Goal: Task Accomplishment & Management: Use online tool/utility

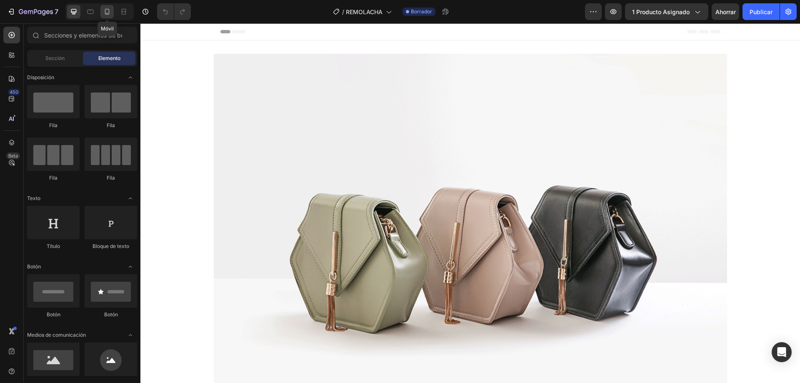
click at [104, 10] on icon at bounding box center [107, 12] width 8 height 8
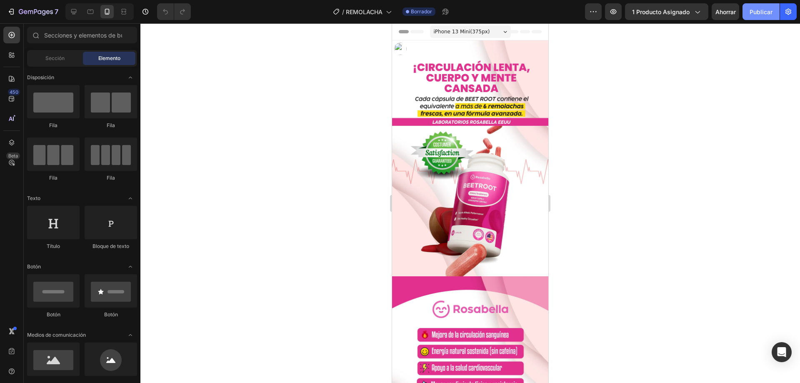
click at [774, 11] on button "Publicar" at bounding box center [761, 11] width 37 height 17
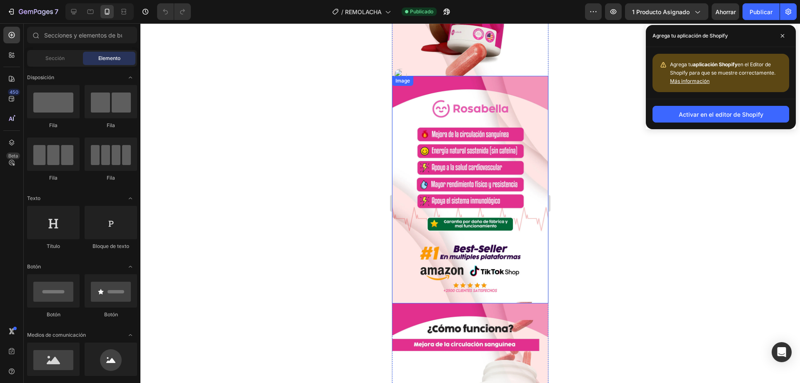
scroll to position [250, 0]
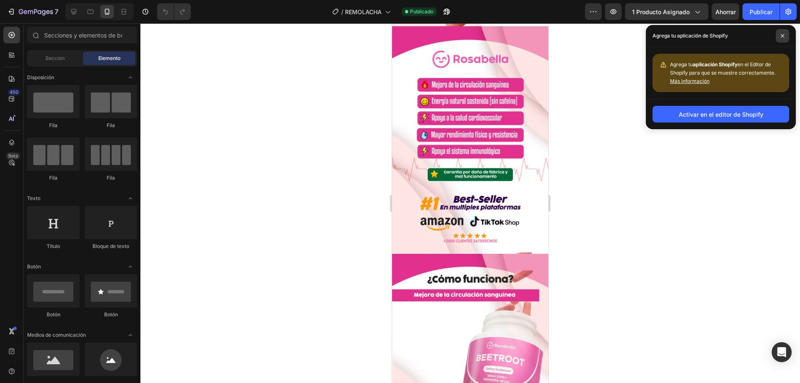
click at [787, 34] on span at bounding box center [782, 35] width 13 height 13
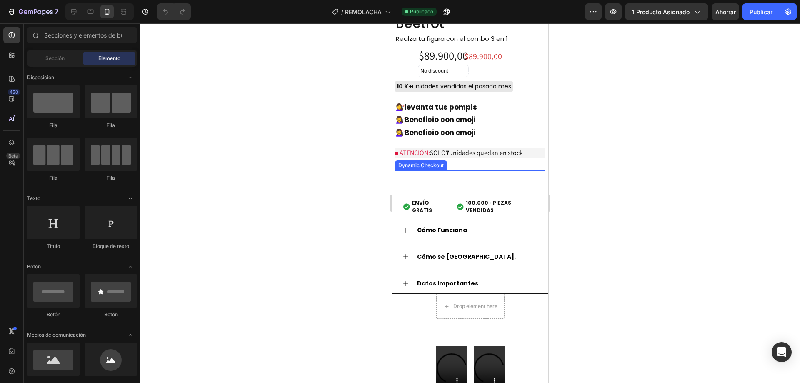
scroll to position [2501, 0]
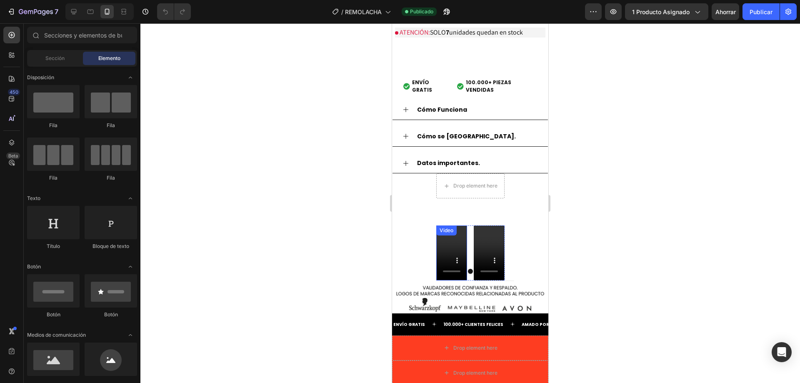
click at [445, 236] on video at bounding box center [451, 253] width 31 height 55
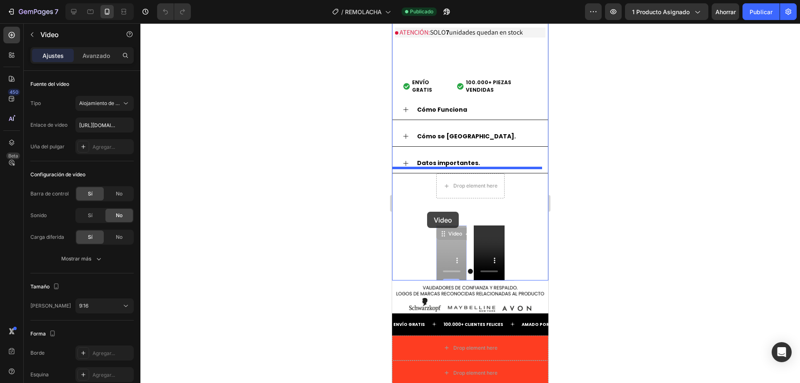
drag, startPoint x: 441, startPoint y: 231, endPoint x: 429, endPoint y: 212, distance: 22.2
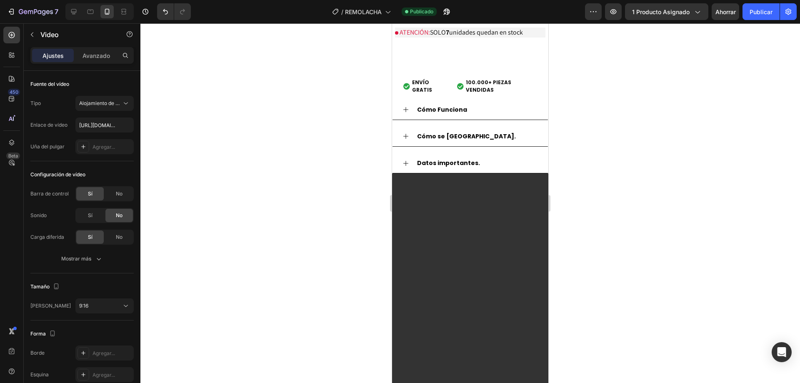
click at [436, 218] on video at bounding box center [470, 312] width 156 height 278
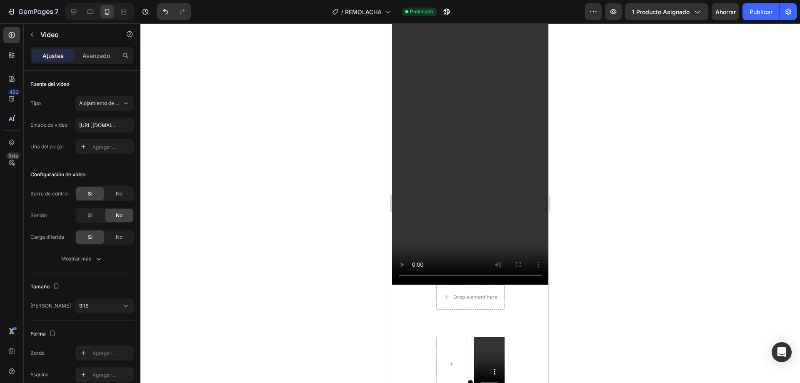
click at [461, 218] on video at bounding box center [470, 146] width 156 height 278
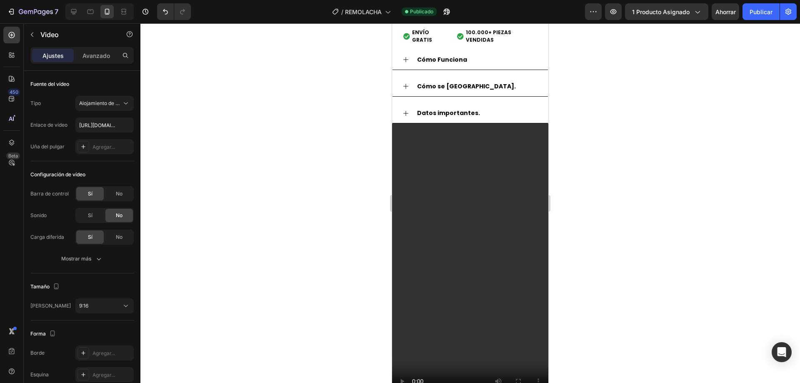
scroll to position [2543, 0]
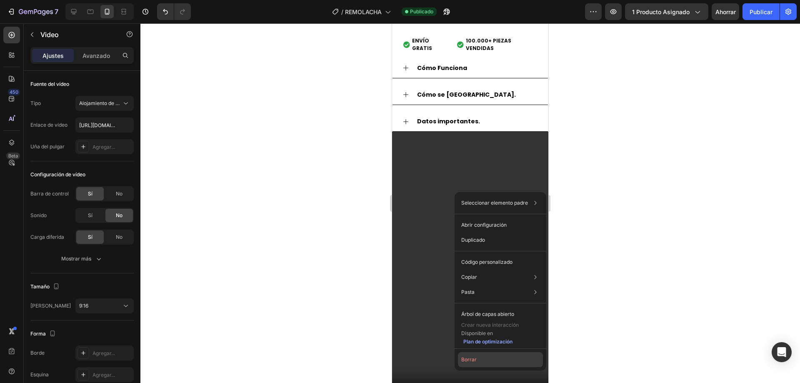
click at [475, 358] on font "Borrar" at bounding box center [468, 359] width 15 height 6
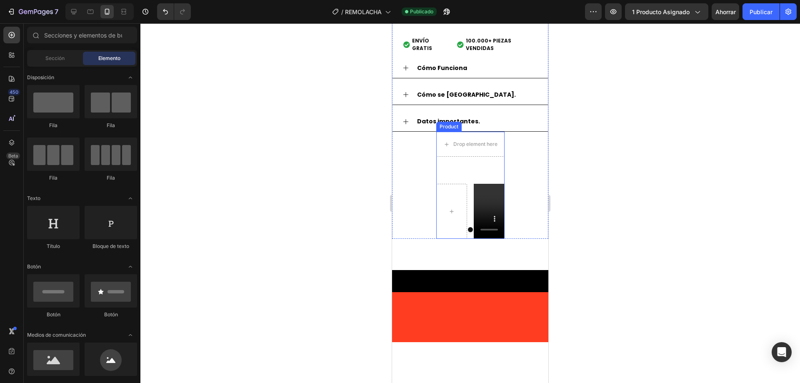
click at [456, 174] on div "Video Carousel" at bounding box center [470, 206] width 68 height 65
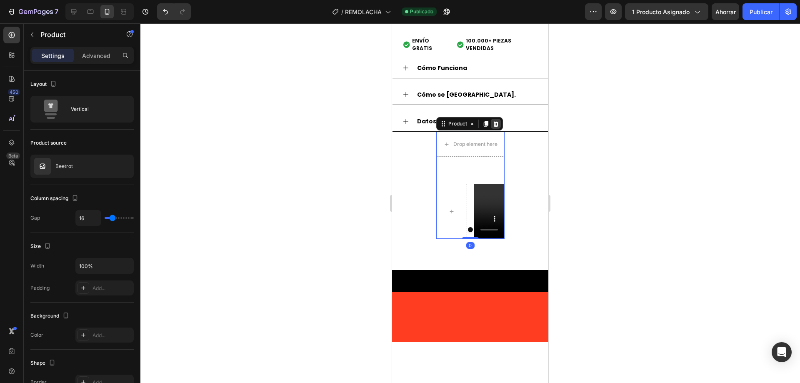
click at [494, 121] on icon at bounding box center [495, 124] width 5 height 6
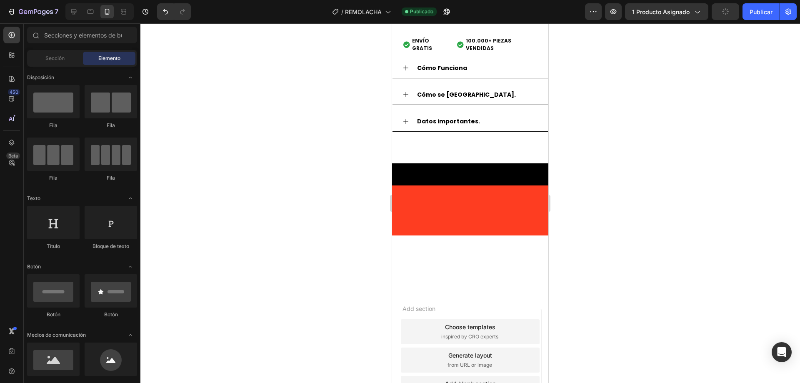
click at [437, 144] on div at bounding box center [470, 147] width 156 height 31
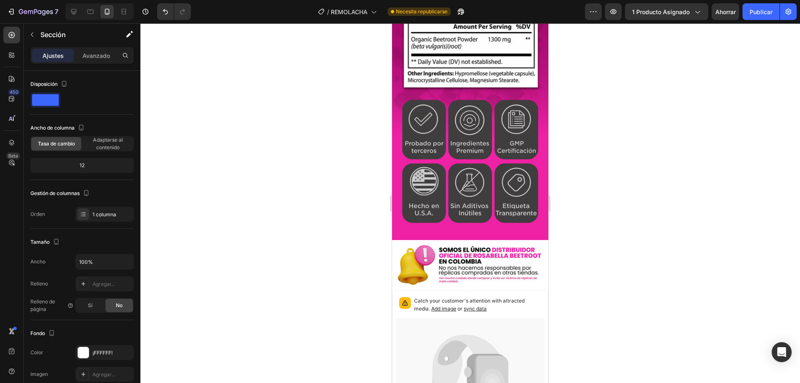
scroll to position [2061, 0]
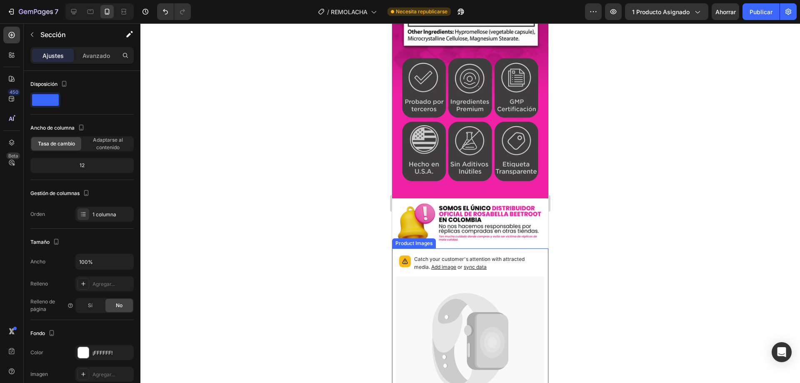
click at [430, 276] on icon at bounding box center [470, 342] width 149 height 132
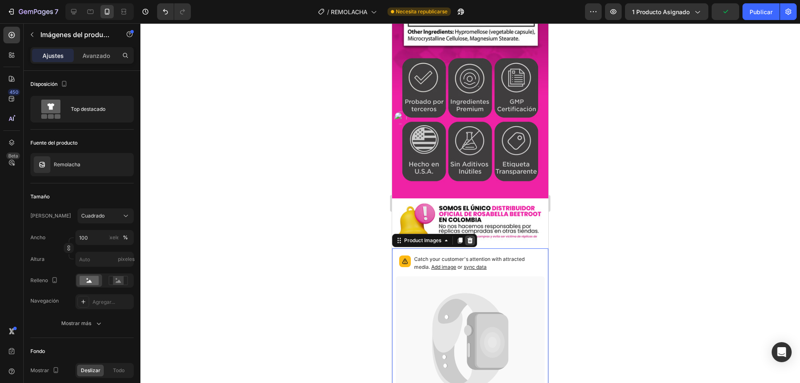
click at [472, 238] on icon at bounding box center [470, 241] width 5 height 6
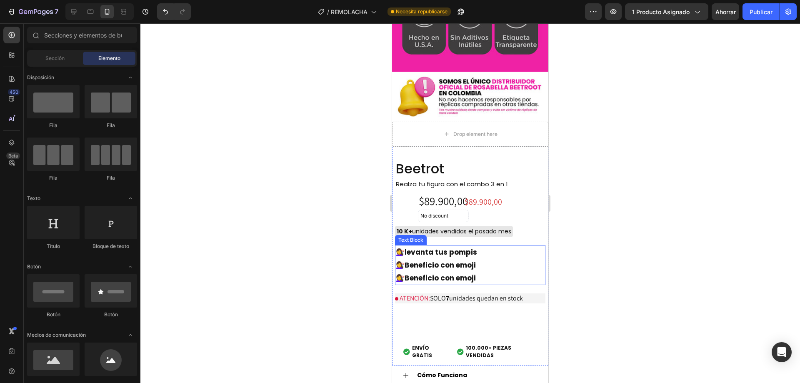
scroll to position [2186, 0]
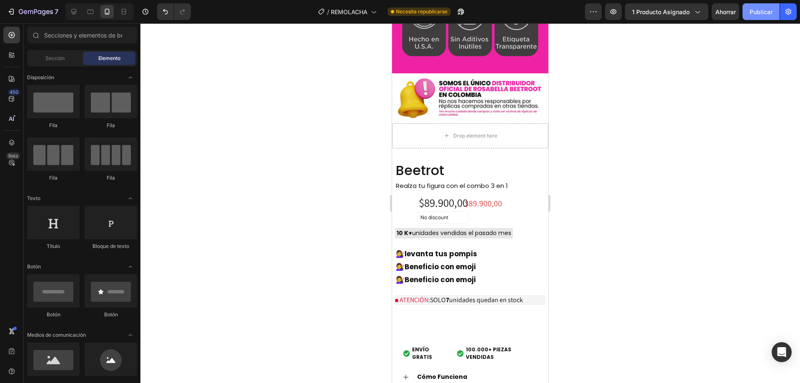
click at [770, 9] on font "Publicar" at bounding box center [761, 11] width 23 height 7
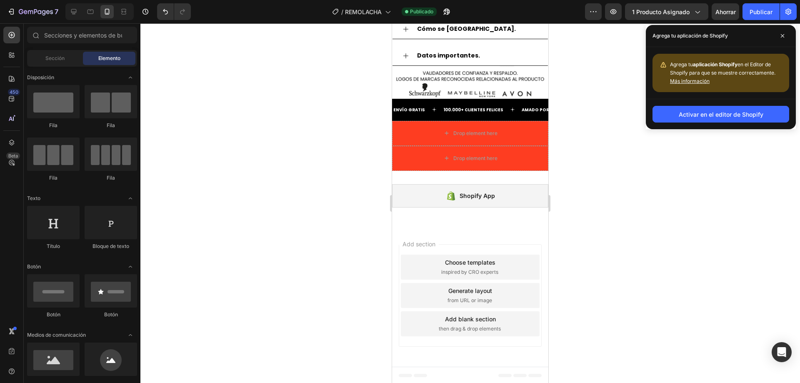
scroll to position [2429, 0]
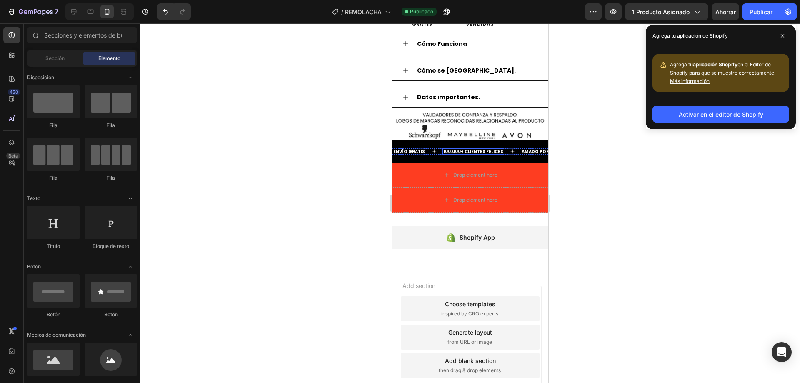
click at [444, 148] on strong "100.000+ CLIENTES FELICES" at bounding box center [474, 151] width 60 height 6
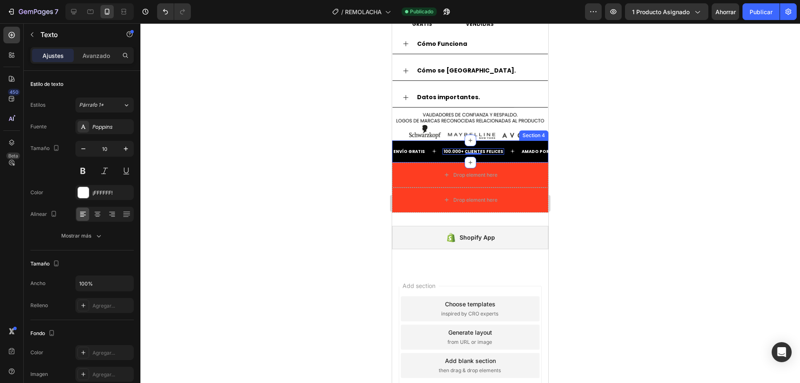
click at [436, 143] on div "ENVÍO GRATIS Text 100.000+ CLIENTES FELICES Text 0 AMADO POR TODOS Text ENVÍO G…" at bounding box center [470, 151] width 156 height 22
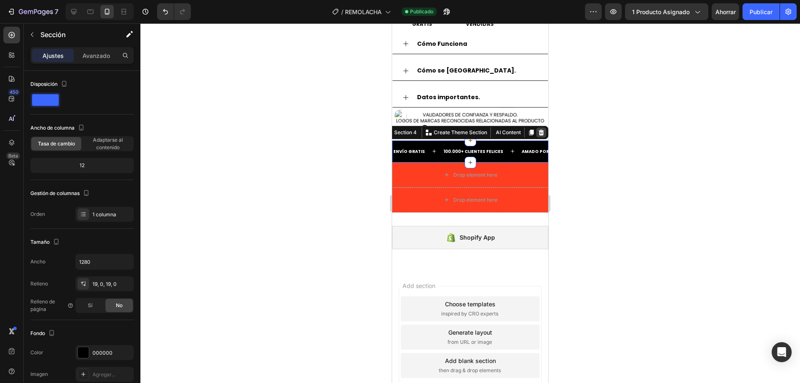
click at [538, 129] on icon at bounding box center [541, 132] width 7 height 7
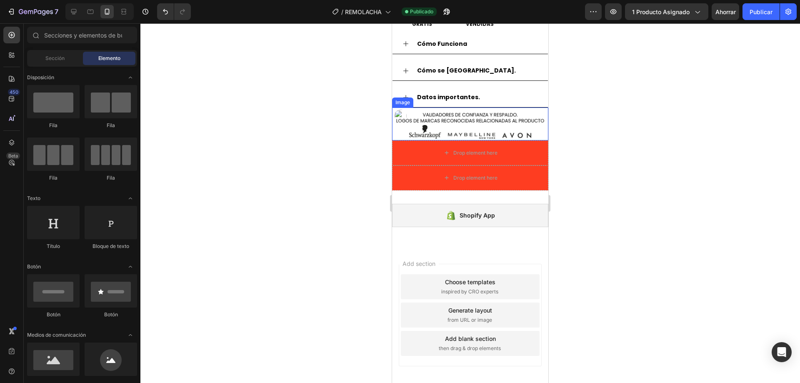
click at [461, 127] on img at bounding box center [470, 124] width 156 height 33
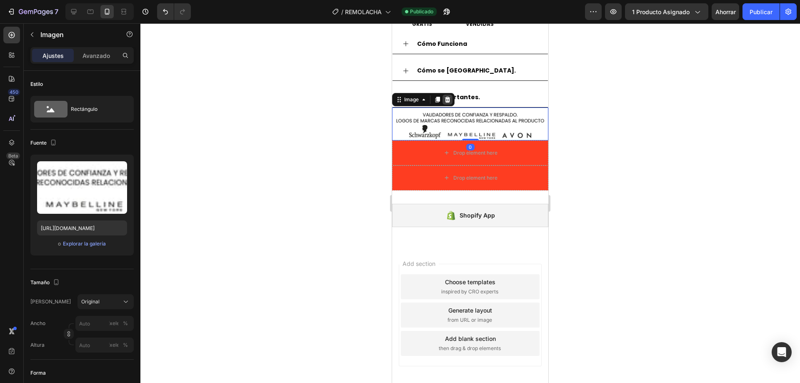
click at [448, 98] on icon at bounding box center [447, 100] width 5 height 6
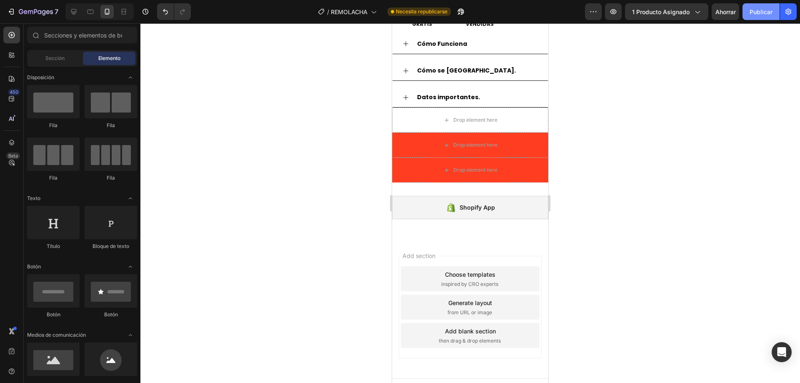
click at [753, 10] on font "Publicar" at bounding box center [761, 11] width 23 height 7
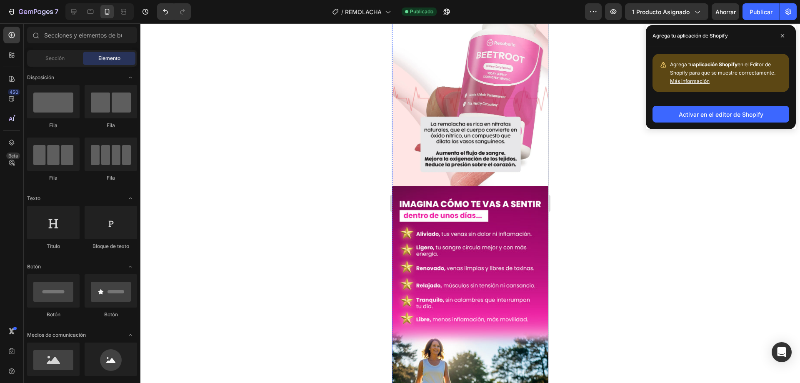
scroll to position [261, 0]
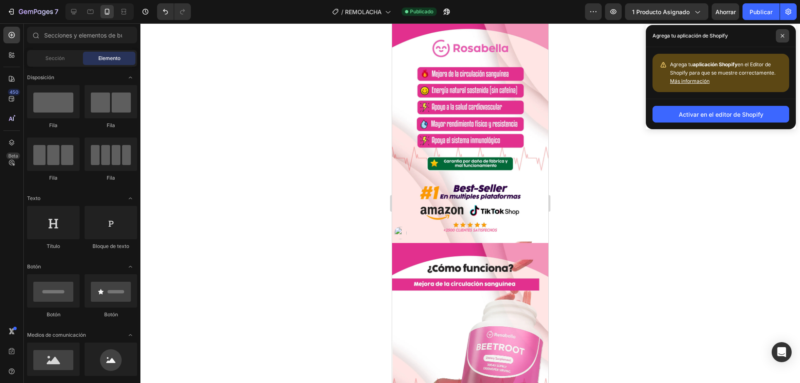
click at [782, 33] on span at bounding box center [782, 35] width 13 height 13
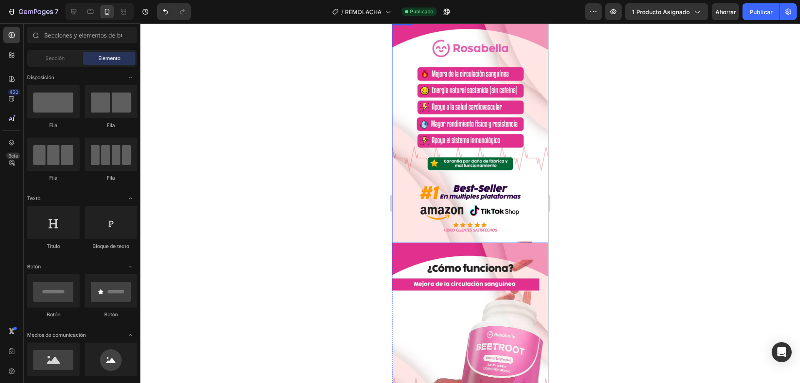
scroll to position [0, 0]
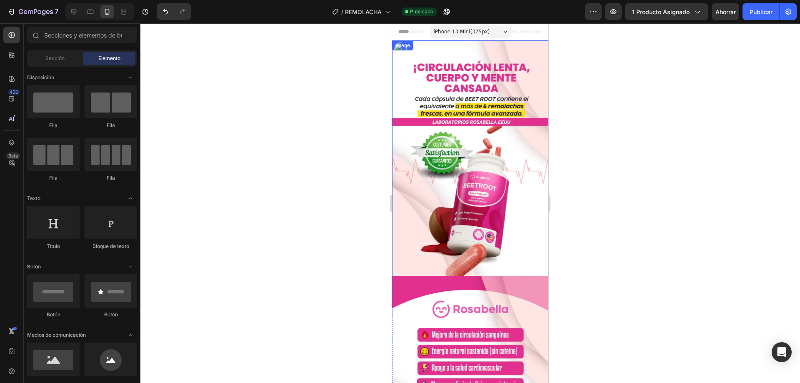
click at [480, 169] on img at bounding box center [470, 158] width 156 height 236
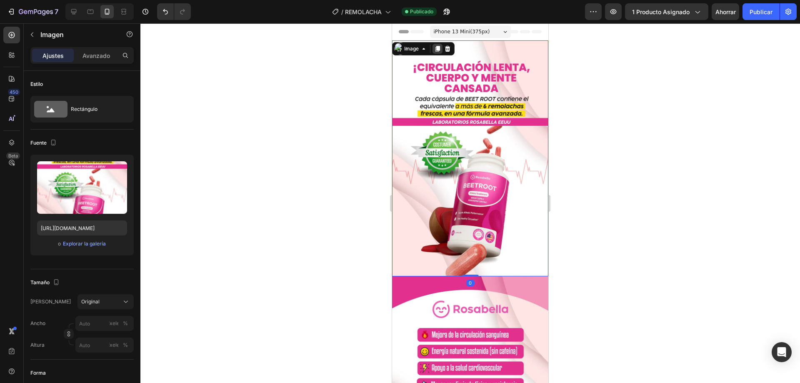
click at [436, 49] on icon at bounding box center [437, 48] width 7 height 7
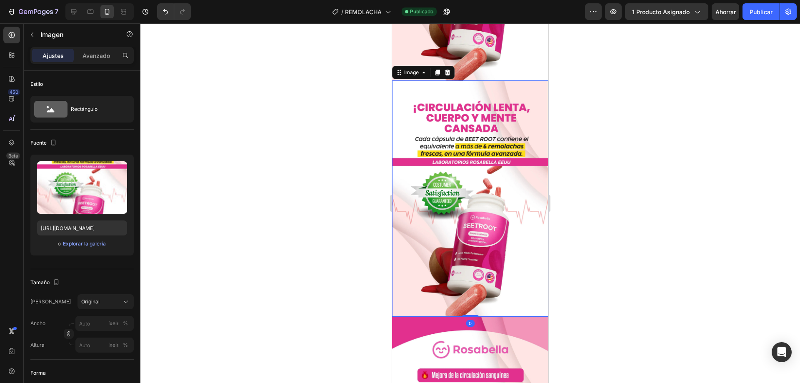
scroll to position [215, 0]
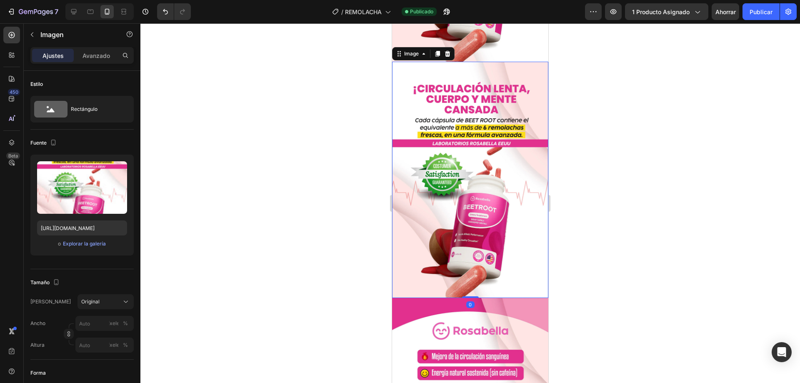
click at [432, 140] on img at bounding box center [470, 180] width 156 height 236
click at [83, 224] on input "https://cdn.shopify.com/s/files/1/0929/9660/0171/files/gempages_578761423660778…" at bounding box center [82, 228] width 90 height 15
paste input "bemarket.com.co/cdn/shop/files/Landing_Rosabella-Beetroot-1_04.jpg?v=1756092006…"
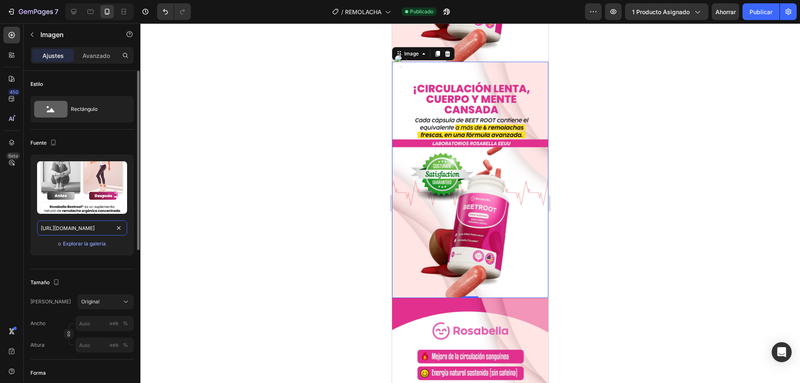
scroll to position [0, 181]
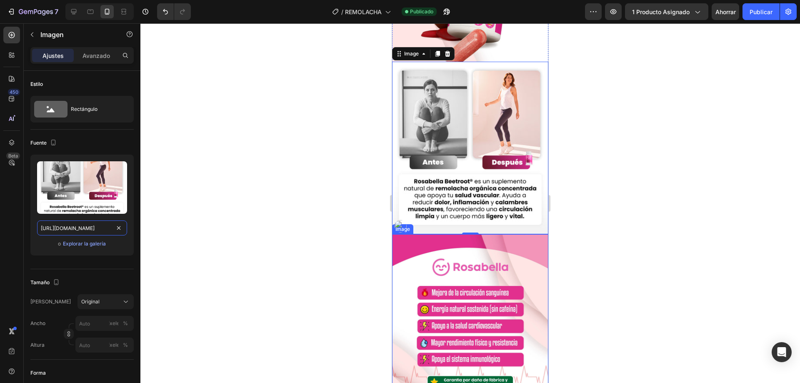
type input "https://bemarket.com.co/cdn/shop/files/Landing_Rosabella-Beetroot-1_04.jpg?v=17…"
click at [583, 221] on div at bounding box center [470, 203] width 660 height 360
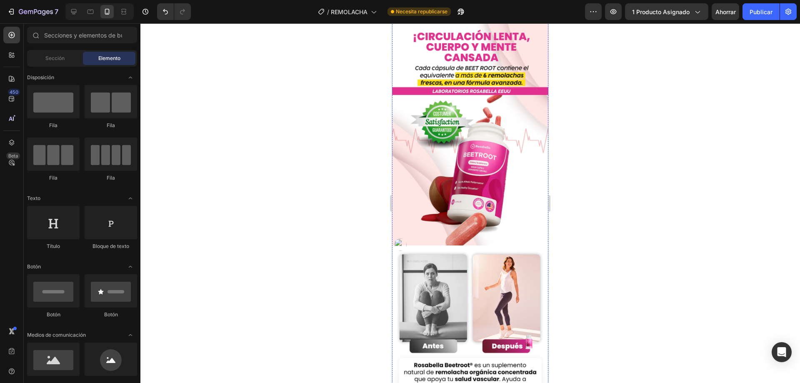
scroll to position [83, 0]
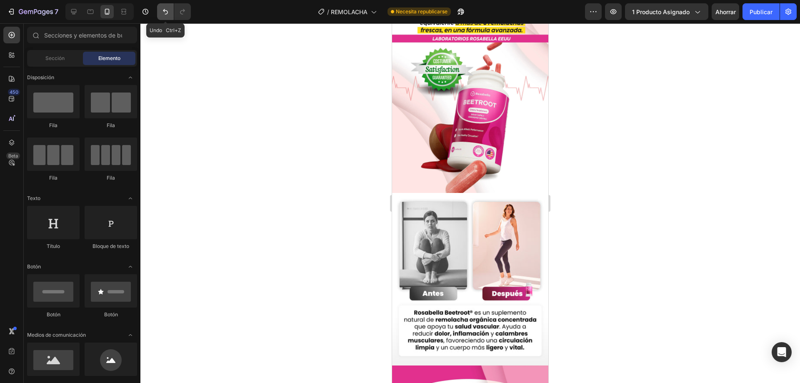
click at [160, 15] on button "Deshacer/Rehacer" at bounding box center [165, 11] width 17 height 17
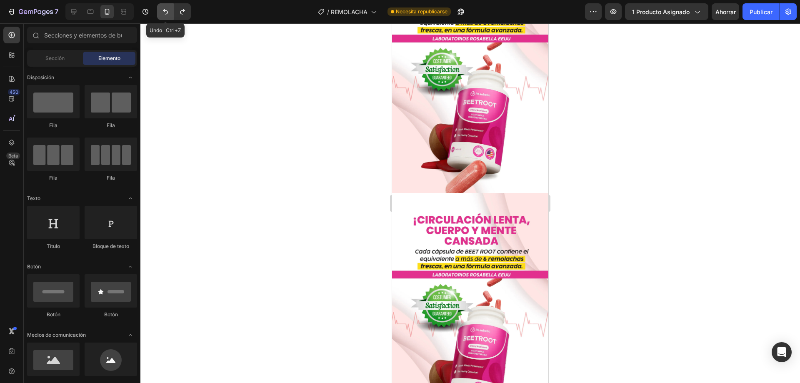
click at [160, 15] on button "Deshacer/Rehacer" at bounding box center [165, 11] width 17 height 17
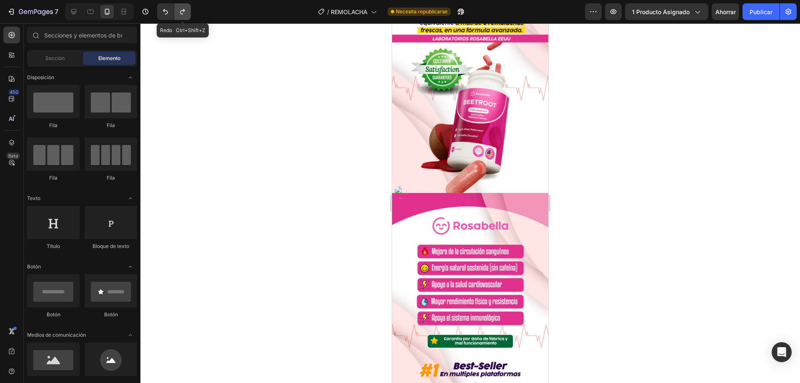
click at [185, 9] on icon "Deshacer/Rehacer" at bounding box center [182, 12] width 8 height 8
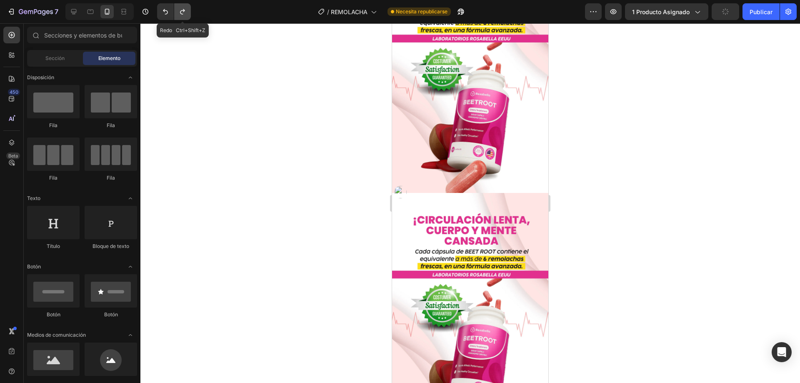
click at [185, 9] on icon "Deshacer/Rehacer" at bounding box center [182, 12] width 8 height 8
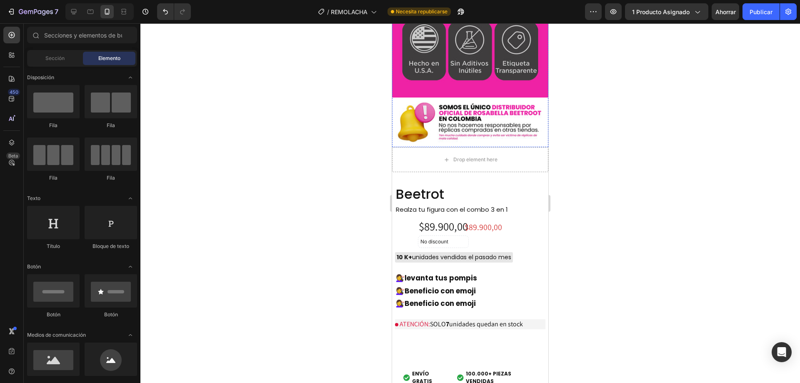
scroll to position [2251, 0]
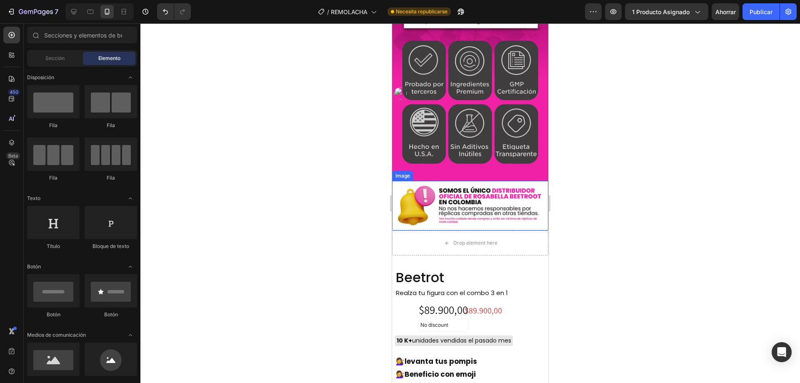
click at [452, 181] on img at bounding box center [470, 206] width 156 height 50
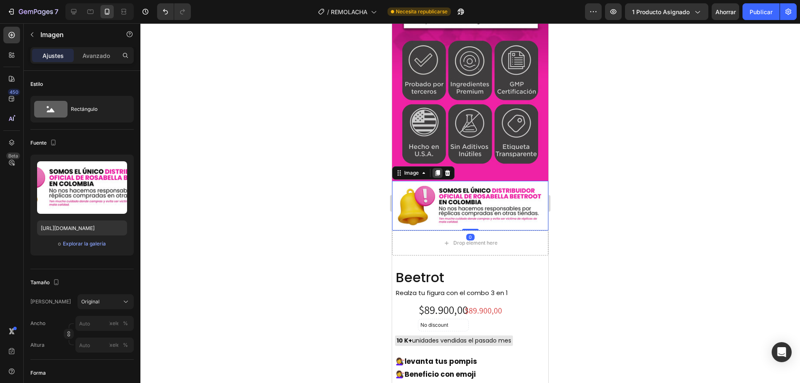
click at [439, 170] on icon at bounding box center [438, 173] width 5 height 6
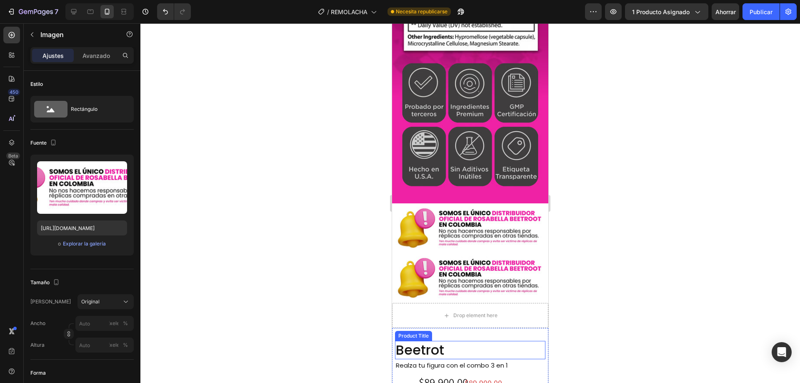
scroll to position [2209, 0]
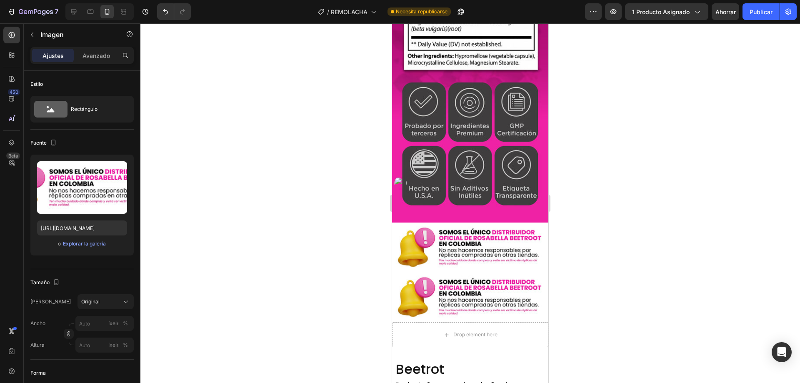
click at [435, 272] on img at bounding box center [470, 297] width 156 height 50
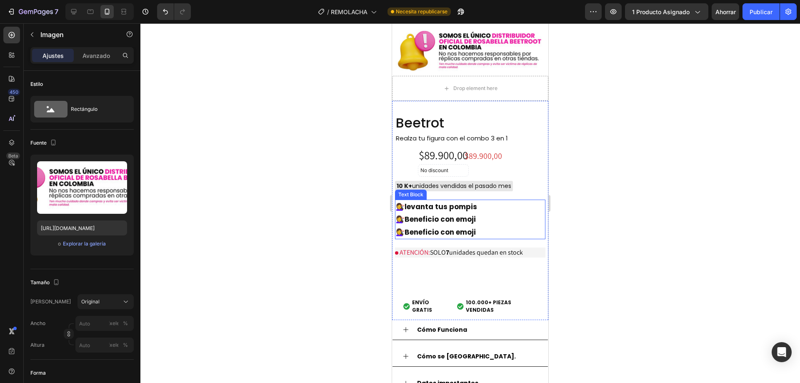
scroll to position [2376, 0]
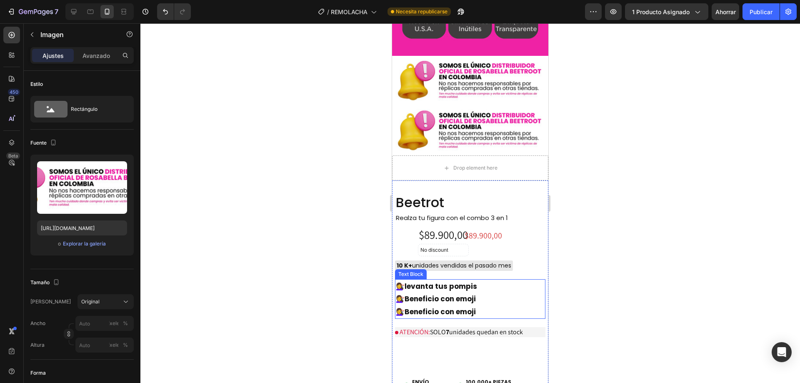
click at [451, 281] on strong "levanta tus pompis" at bounding box center [441, 286] width 73 height 10
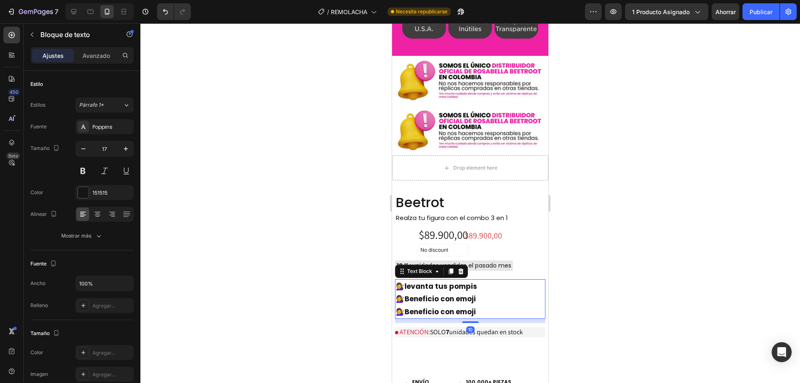
click at [466, 281] on strong "levanta tus pompis" at bounding box center [441, 286] width 73 height 10
drag, startPoint x: 479, startPoint y: 188, endPoint x: 407, endPoint y: 182, distance: 71.9
click at [407, 280] on p "💇‍♀️ levanta tus pompis" at bounding box center [470, 286] width 149 height 13
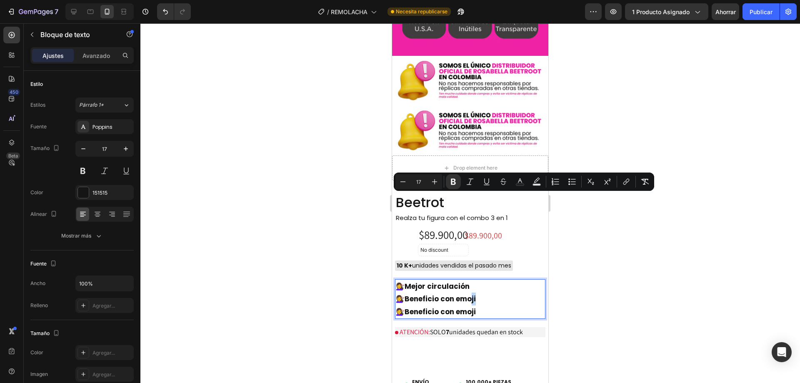
drag, startPoint x: 477, startPoint y: 199, endPoint x: 467, endPoint y: 200, distance: 9.6
click at [467, 294] on strong "Beneficio con emoji" at bounding box center [440, 299] width 71 height 10
click at [476, 294] on strong "Beneficio con emoji" at bounding box center [440, 299] width 71 height 10
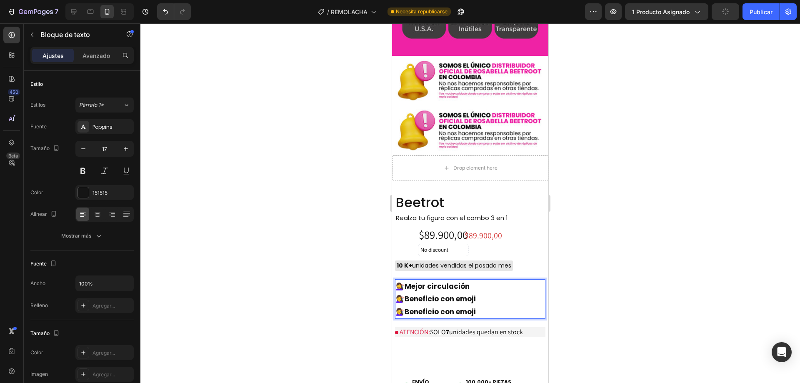
drag, startPoint x: 479, startPoint y: 200, endPoint x: 397, endPoint y: 203, distance: 82.2
click at [397, 293] on p "💇‍♀️ Beneficio con emoji" at bounding box center [470, 299] width 149 height 13
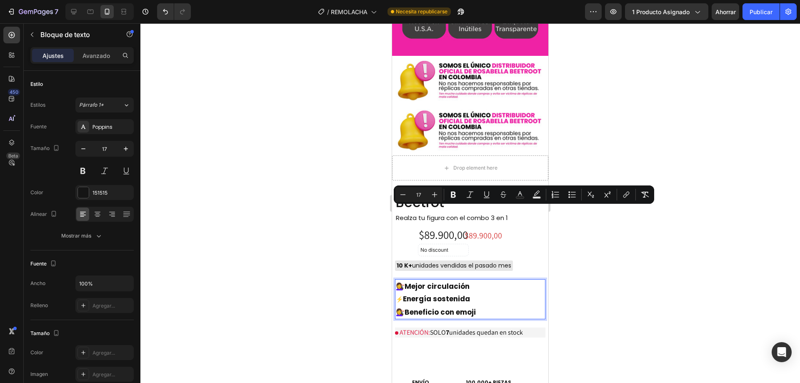
drag, startPoint x: 479, startPoint y: 213, endPoint x: 396, endPoint y: 208, distance: 83.2
click at [396, 306] on p "💇‍♀️ Beneficio con emoji" at bounding box center [470, 312] width 149 height 13
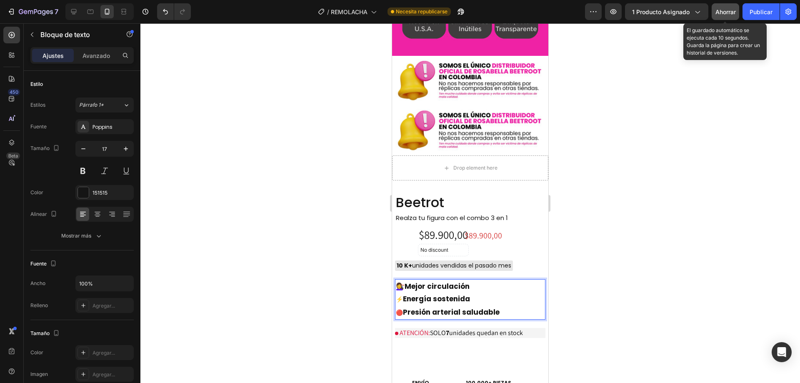
click at [730, 13] on font "Ahorrar" at bounding box center [726, 11] width 20 height 7
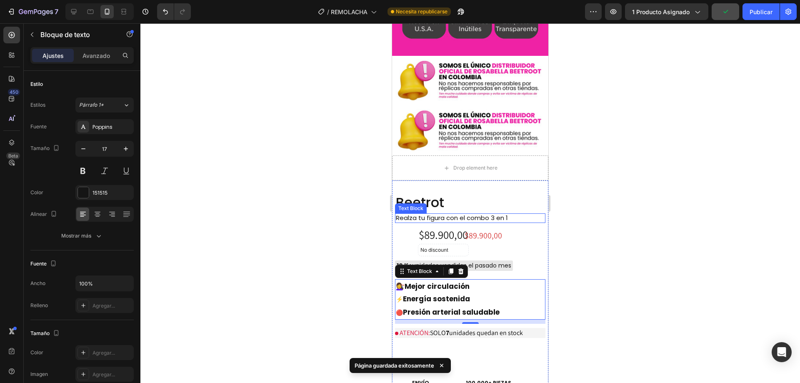
click at [439, 214] on p "Realza tu figura con el combo 3 en 1" at bounding box center [459, 218] width 126 height 8
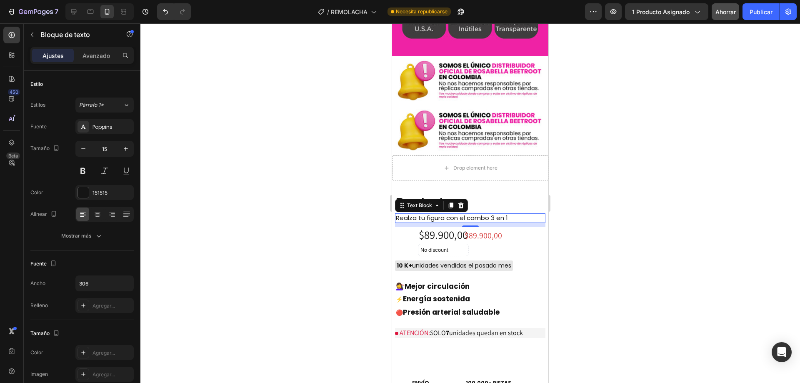
click at [513, 214] on p "Realza tu figura con el combo 3 en 1" at bounding box center [459, 218] width 126 height 8
click at [392, 23] on lt-div at bounding box center [392, 23] width 0 height 0
click at [457, 214] on p "Realza tu figura con el combo 3 en 1" at bounding box center [459, 218] width 126 height 8
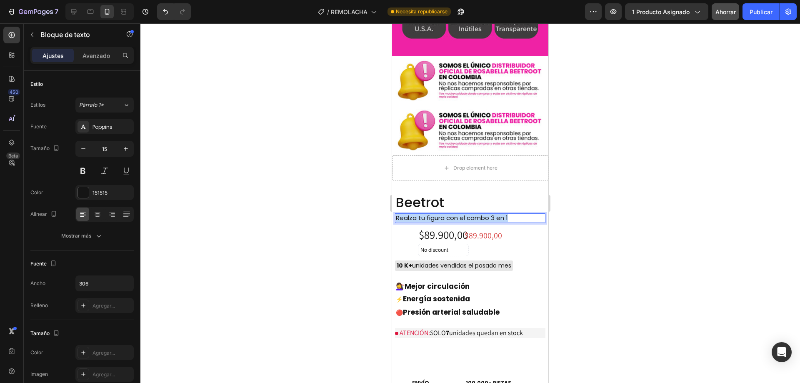
click at [457, 214] on p "Realza tu figura con el combo 3 en 1" at bounding box center [459, 218] width 126 height 8
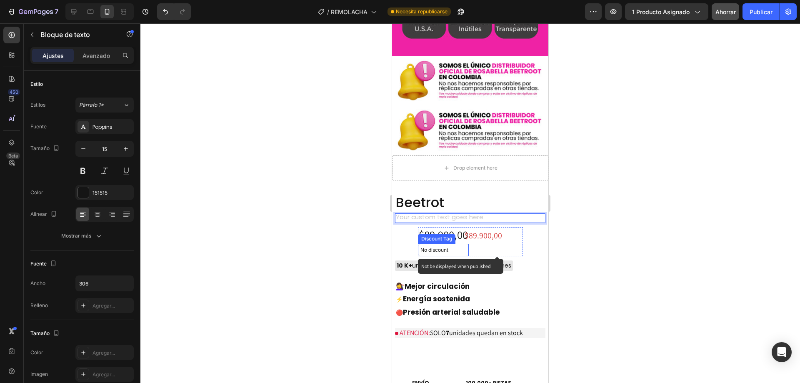
click at [432, 246] on p "No discount" at bounding box center [444, 250] width 46 height 8
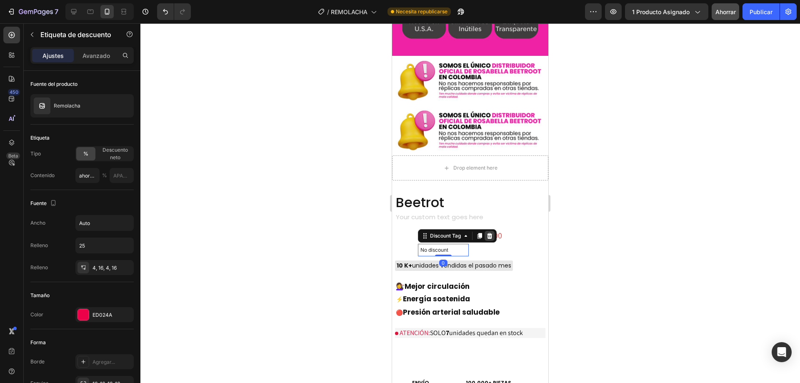
click at [488, 233] on icon at bounding box center [489, 236] width 5 height 6
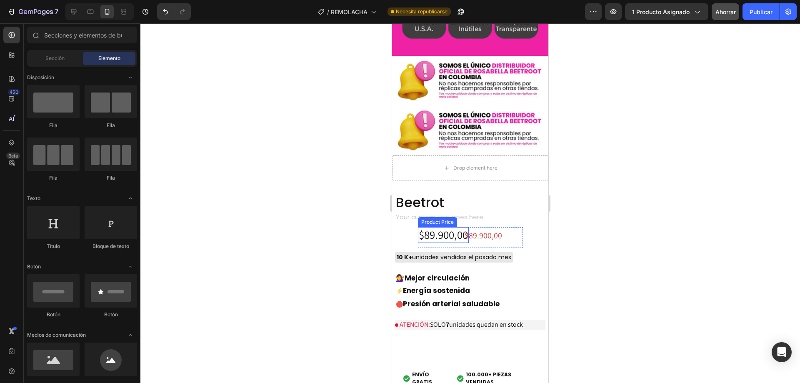
click at [439, 227] on div "$89.900,00" at bounding box center [443, 235] width 51 height 16
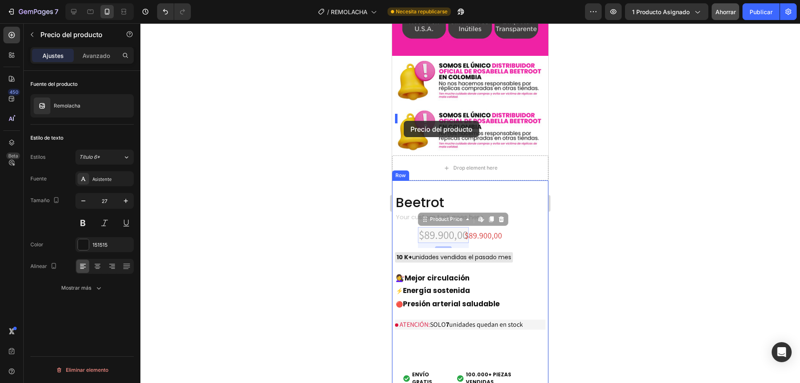
drag, startPoint x: 418, startPoint y: 120, endPoint x: 404, endPoint y: 121, distance: 14.2
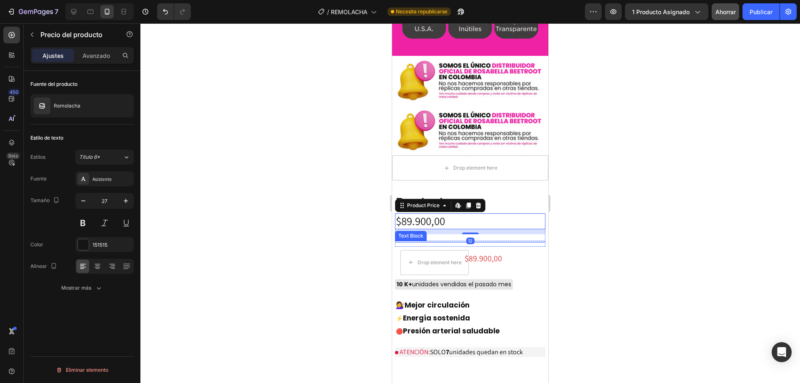
click at [443, 213] on div "$89.900,00 Product Price Edit content in Shopify 12 Product Price Edit content …" at bounding box center [470, 229] width 150 height 33
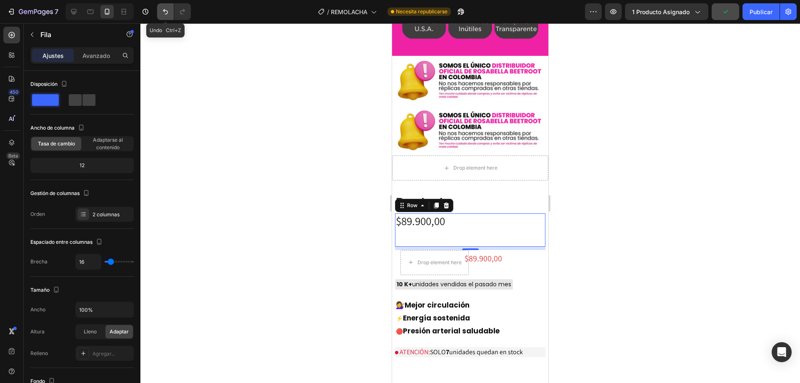
click at [169, 13] on icon "Deshacer/Rehacer" at bounding box center [165, 12] width 8 height 8
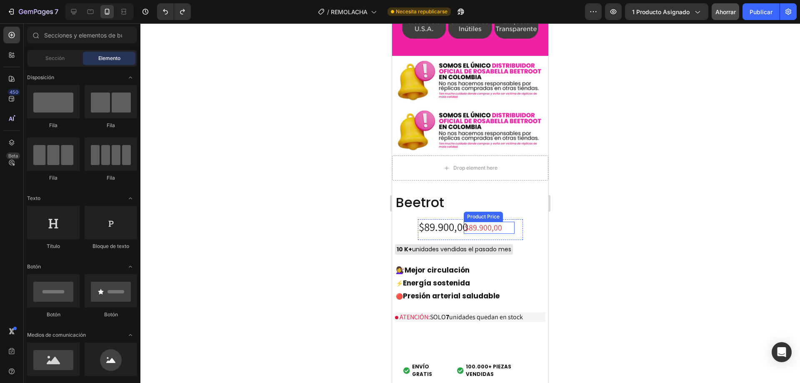
click at [490, 222] on div "$89.900,00" at bounding box center [489, 228] width 51 height 12
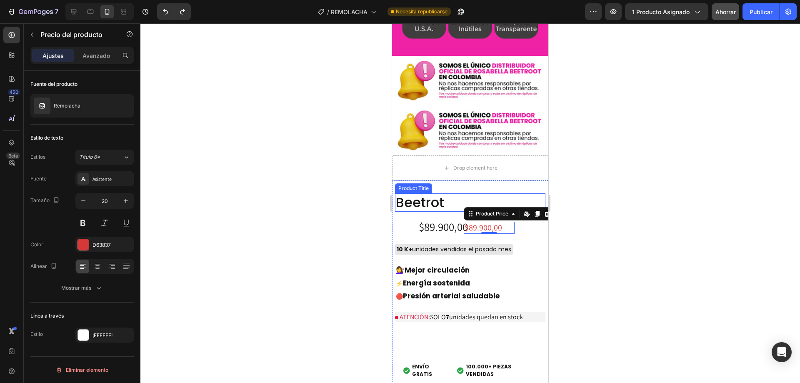
click at [426, 193] on h2 "Beetrot" at bounding box center [470, 202] width 150 height 18
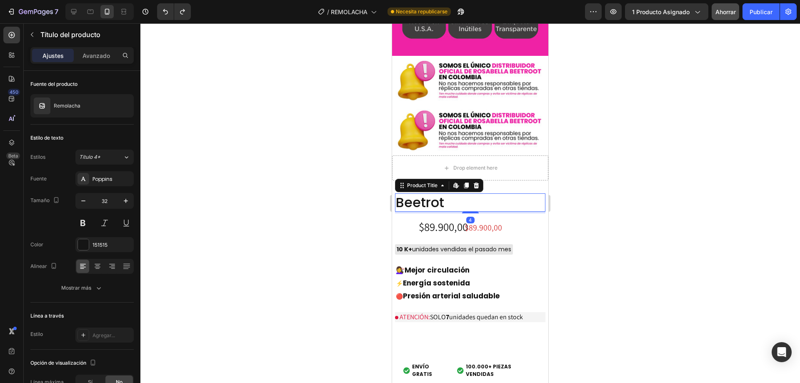
click at [426, 193] on h2 "Beetrot" at bounding box center [470, 202] width 150 height 18
click at [751, 15] on font "Publicar" at bounding box center [761, 12] width 23 height 9
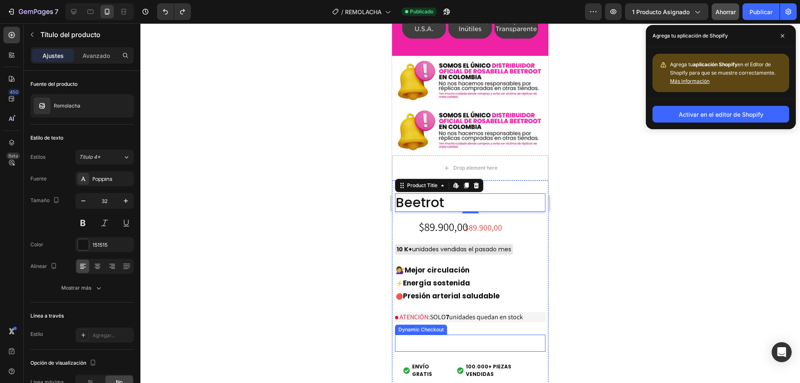
click at [452, 335] on button "Buy it now" at bounding box center [470, 343] width 150 height 17
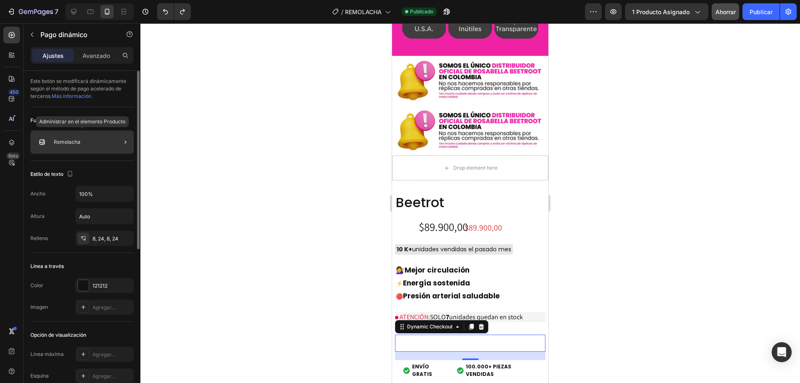
click at [91, 141] on div "Remolacha" at bounding box center [81, 141] width 103 height 23
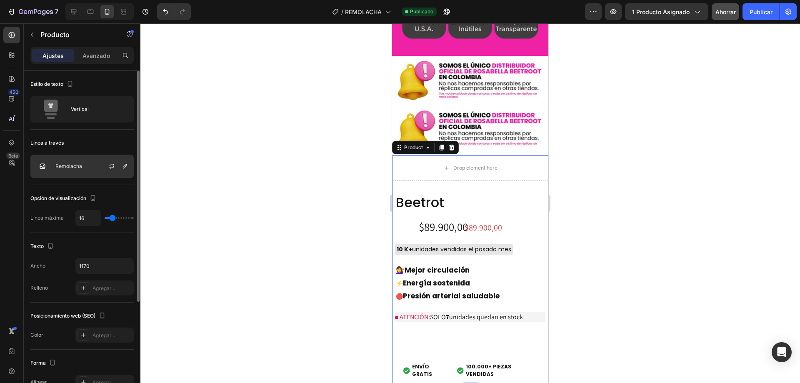
click at [93, 170] on div "Remolacha" at bounding box center [81, 166] width 103 height 23
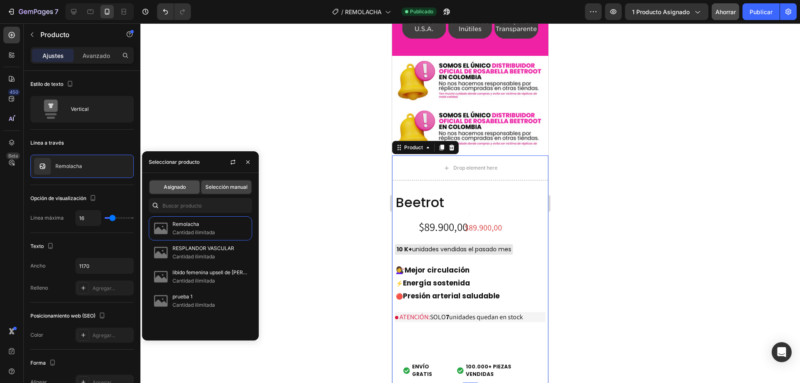
click at [179, 186] on font "Asignado" at bounding box center [175, 187] width 22 height 6
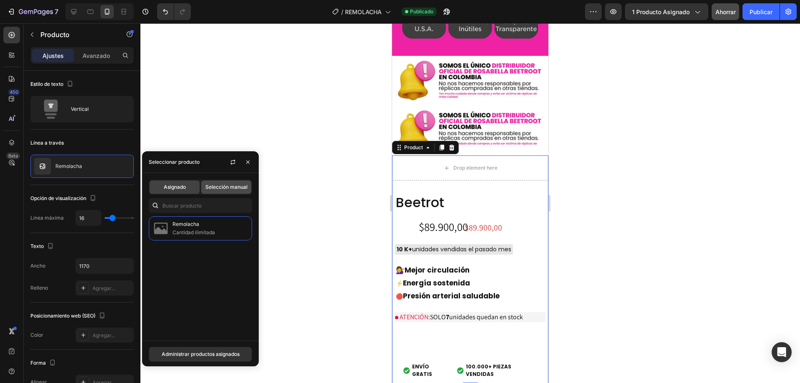
click at [211, 187] on font "Selección manual" at bounding box center [227, 187] width 42 height 6
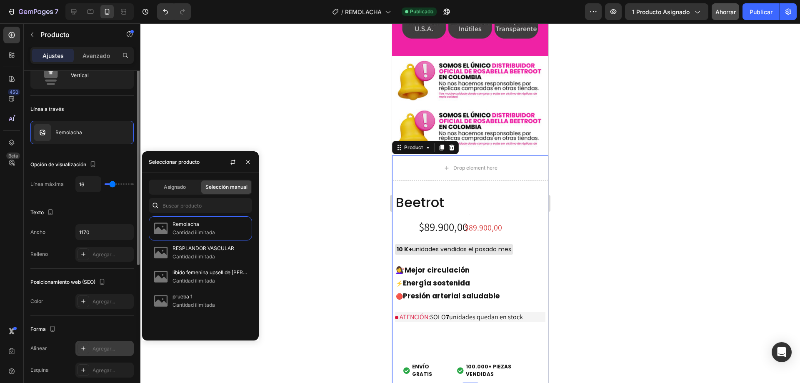
scroll to position [0, 0]
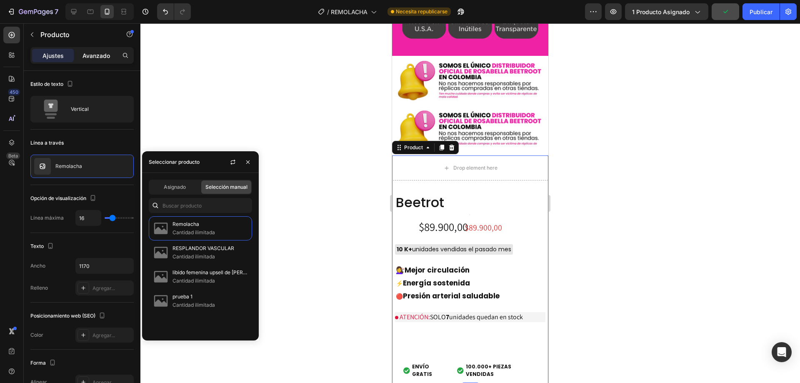
click at [108, 56] on font "Avanzado" at bounding box center [97, 55] width 28 height 7
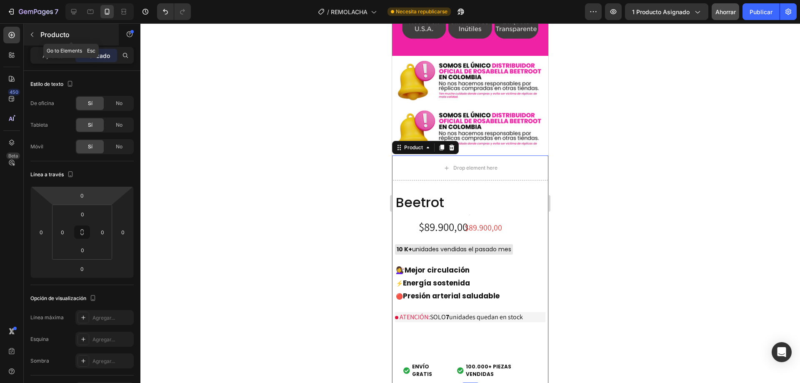
click at [28, 34] on button "button" at bounding box center [31, 34] width 13 height 13
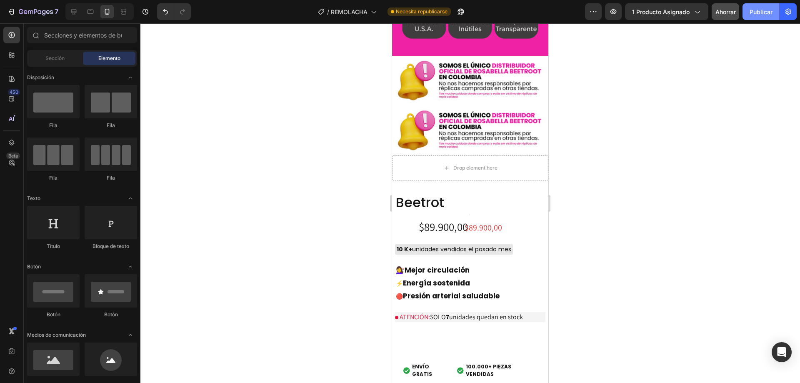
click at [768, 10] on font "Publicar" at bounding box center [761, 11] width 23 height 7
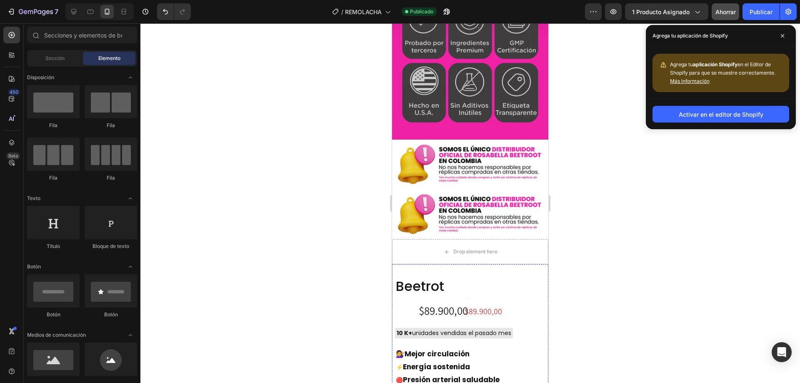
scroll to position [2293, 0]
click at [399, 277] on div "Beetrot Product Title Text Block $89.900,00 Product Price Product Price $89.900…" at bounding box center [470, 372] width 150 height 191
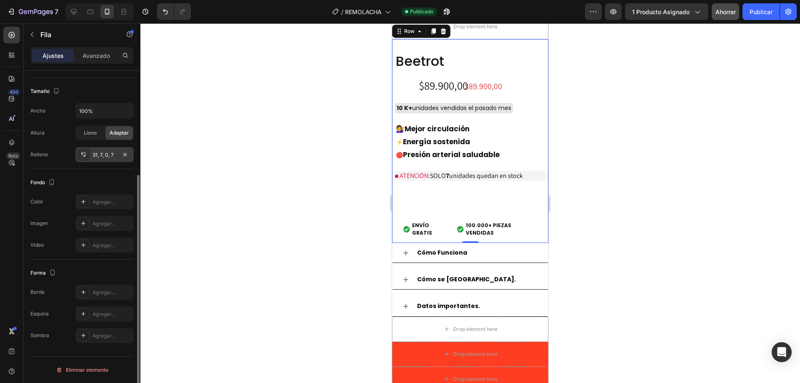
scroll to position [0, 0]
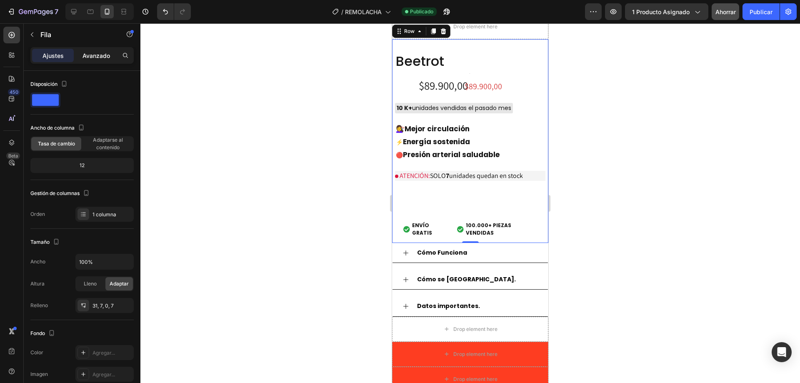
click at [107, 58] on font "Avanzado" at bounding box center [97, 55] width 28 height 7
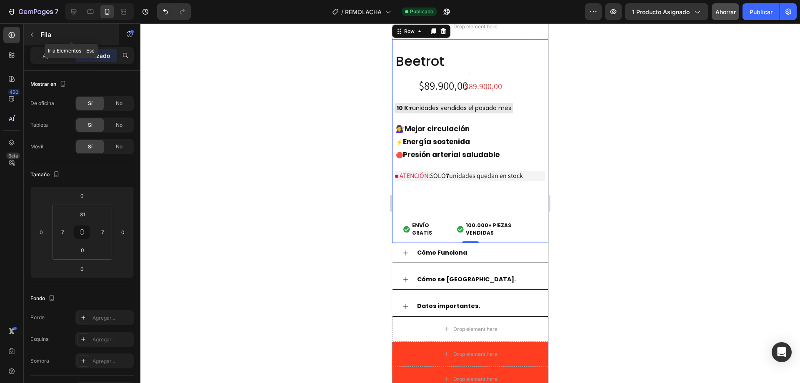
click at [36, 35] on button "button" at bounding box center [31, 34] width 13 height 13
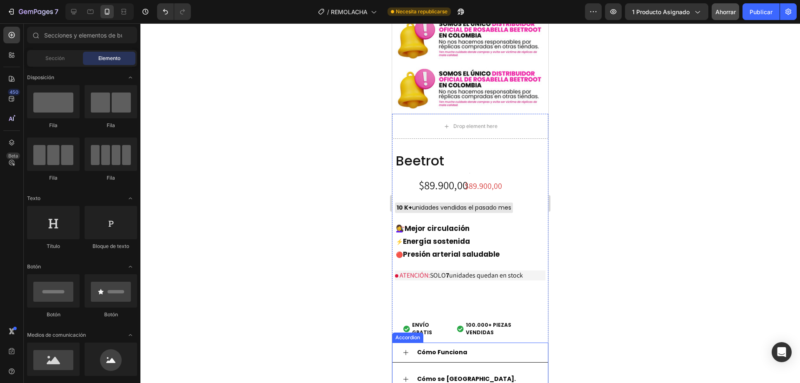
scroll to position [2209, 0]
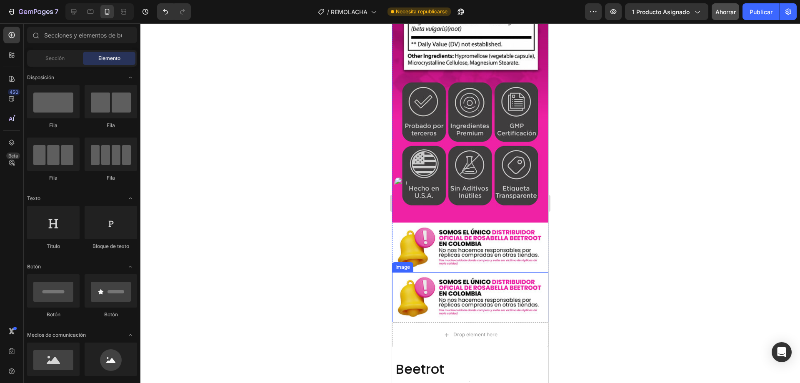
click at [455, 272] on img at bounding box center [470, 297] width 156 height 50
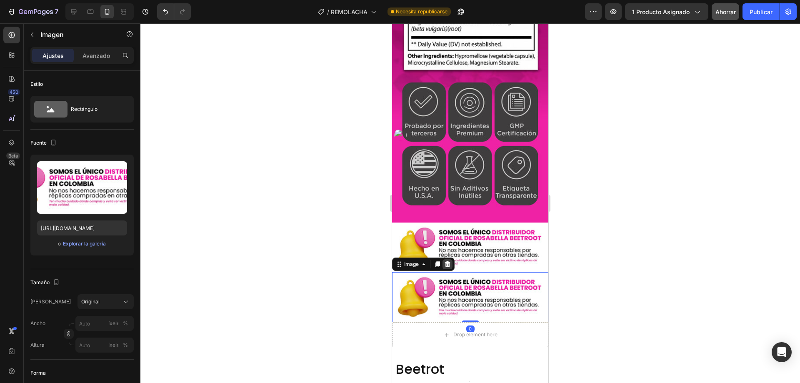
click at [446, 261] on icon at bounding box center [447, 264] width 7 height 7
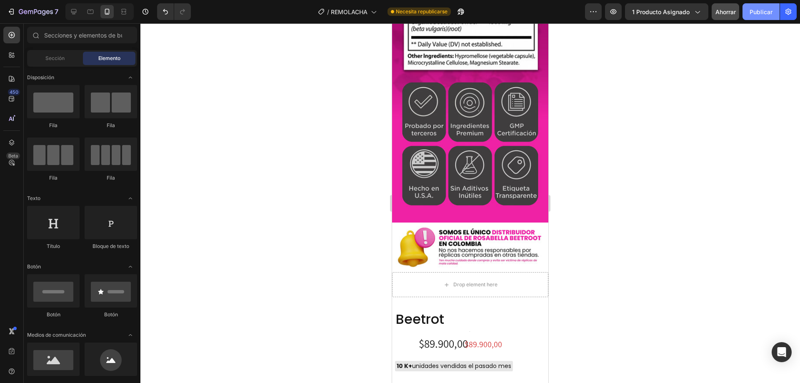
click at [764, 11] on font "Publicar" at bounding box center [761, 11] width 23 height 7
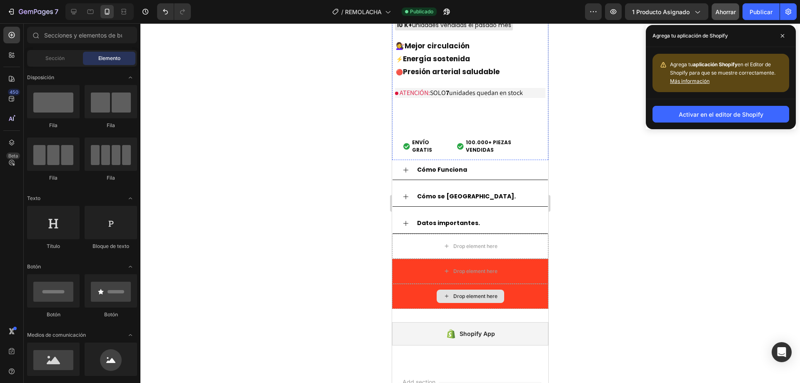
scroll to position [2376, 0]
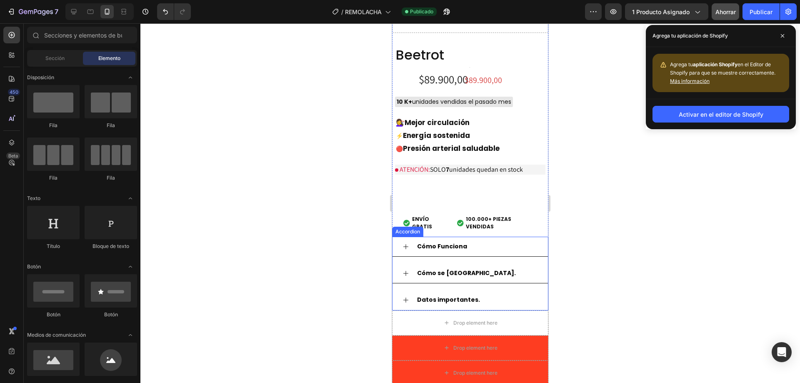
click at [480, 246] on div "Cómo Funciona" at bounding box center [477, 246] width 122 height 13
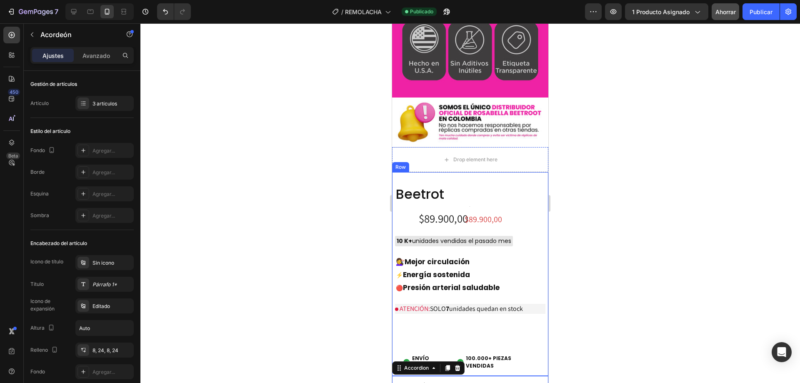
scroll to position [2459, 0]
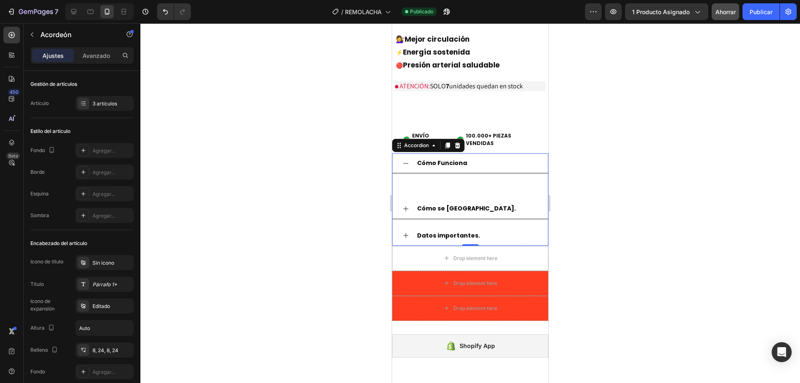
click at [425, 164] on strong "Cómo Funciona" at bounding box center [442, 163] width 50 height 8
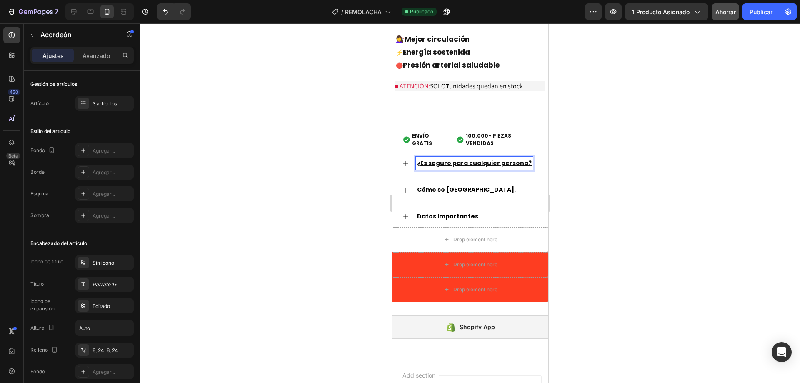
click at [366, 181] on div at bounding box center [470, 203] width 660 height 360
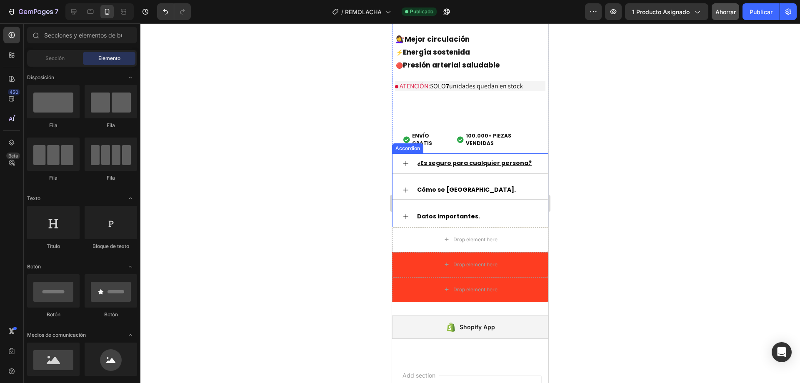
click at [461, 163] on u "¿Es seguro para cualquier persona?" at bounding box center [474, 163] width 115 height 8
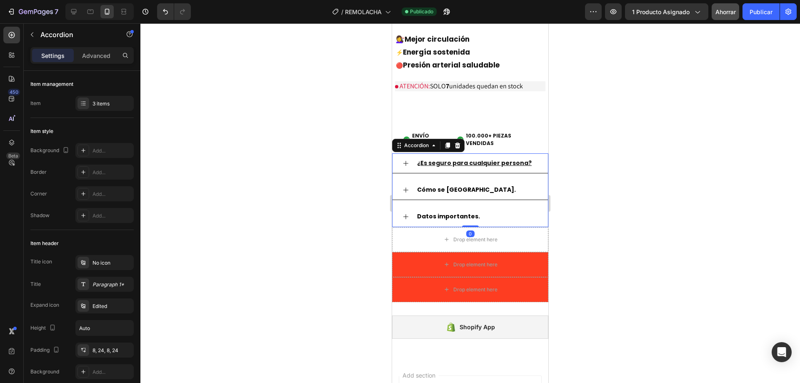
click at [461, 163] on u "¿Es seguro para cualquier persona?" at bounding box center [474, 163] width 115 height 8
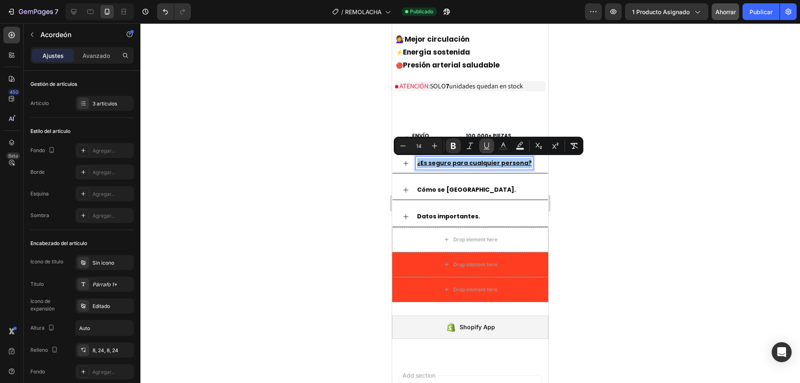
click at [487, 144] on icon "Editor contextual toolbar" at bounding box center [487, 146] width 8 height 8
click at [472, 180] on div "¿Es seguro para cualquier persona? Cómo se usa. Datos importantes." at bounding box center [470, 190] width 156 height 74
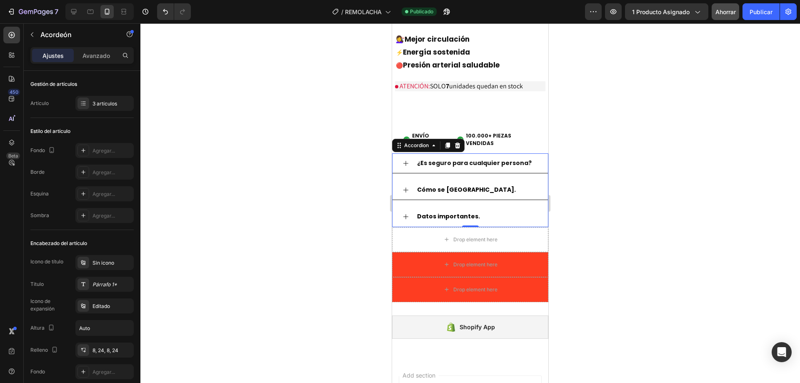
click at [407, 164] on icon at bounding box center [406, 163] width 7 height 7
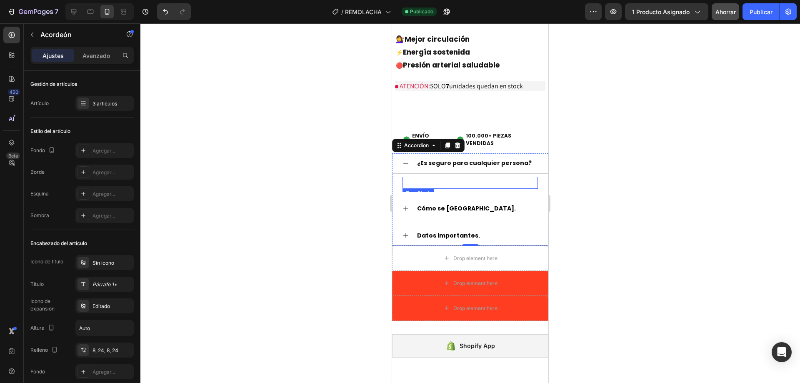
click at [428, 181] on p "DESCRIPCIÓN" at bounding box center [471, 183] width 134 height 10
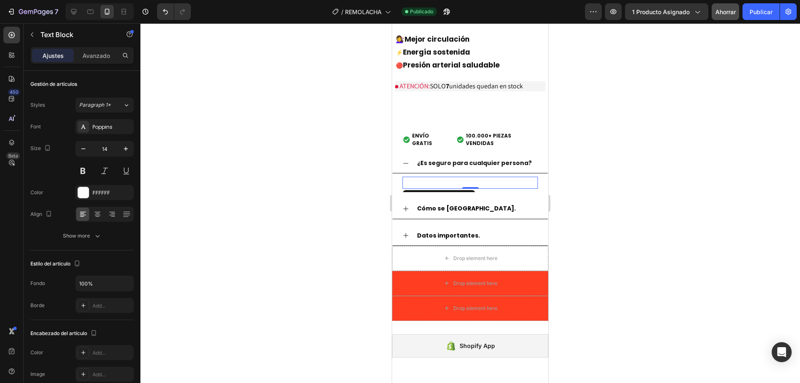
click at [428, 181] on p "DESCRIPCIÓN" at bounding box center [471, 183] width 134 height 10
click at [429, 182] on p "f" at bounding box center [471, 183] width 134 height 10
click at [421, 182] on p "f" at bounding box center [471, 183] width 134 height 10
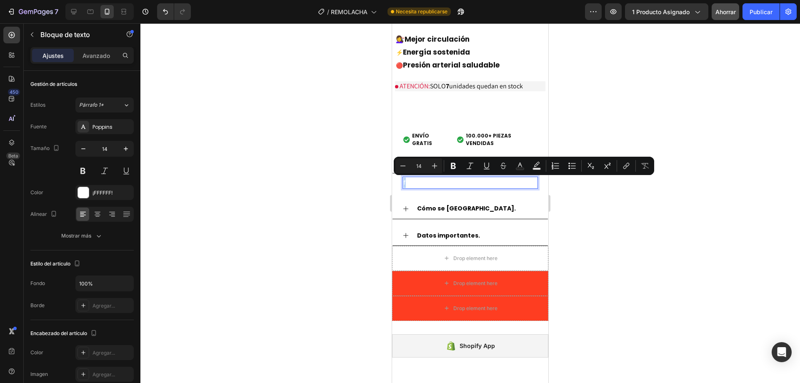
drag, startPoint x: 421, startPoint y: 182, endPoint x: 406, endPoint y: 182, distance: 15.4
click at [406, 182] on p "f" at bounding box center [471, 183] width 134 height 10
click at [537, 165] on icon "Editor contextual toolbar" at bounding box center [537, 164] width 6 height 5
type input "000000"
type input "77"
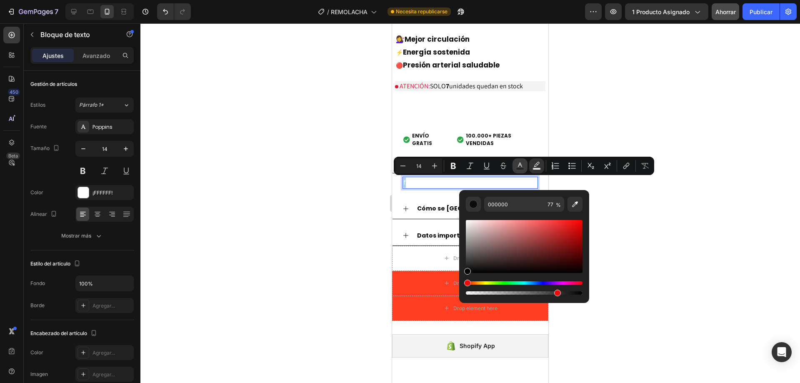
click at [525, 168] on button "Text Color" at bounding box center [520, 165] width 15 height 15
type input "FFFFFF"
drag, startPoint x: 478, startPoint y: 261, endPoint x: 477, endPoint y: 277, distance: 16.3
click at [477, 277] on div "Editor contextual toolbar" at bounding box center [524, 257] width 117 height 78
type input "000000"
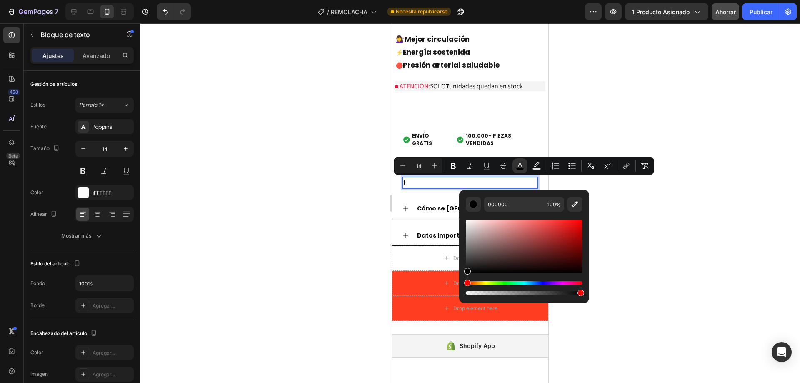
click at [416, 183] on p "f" at bounding box center [471, 183] width 134 height 10
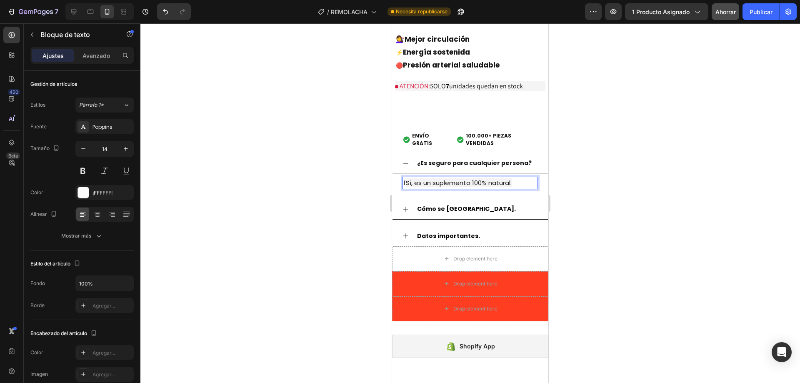
click at [407, 184] on span "Sí, es un suplemento 100% natural." at bounding box center [459, 182] width 106 height 9
click at [406, 184] on span "Sí, es un suplemento 100% natural." at bounding box center [457, 182] width 106 height 9
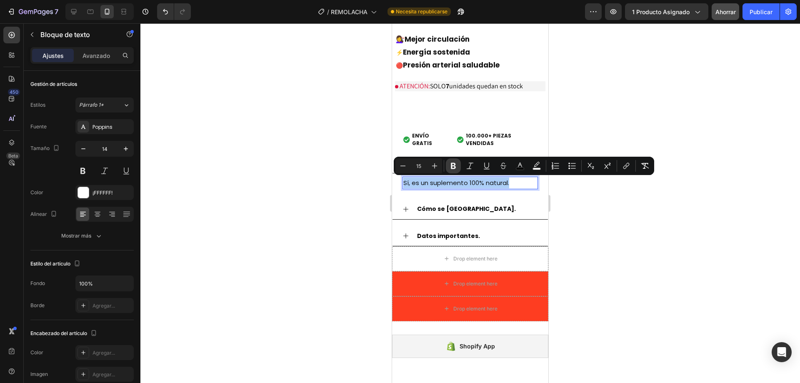
click at [454, 166] on icon "Barra de herramientas contextual del editor" at bounding box center [453, 166] width 5 height 6
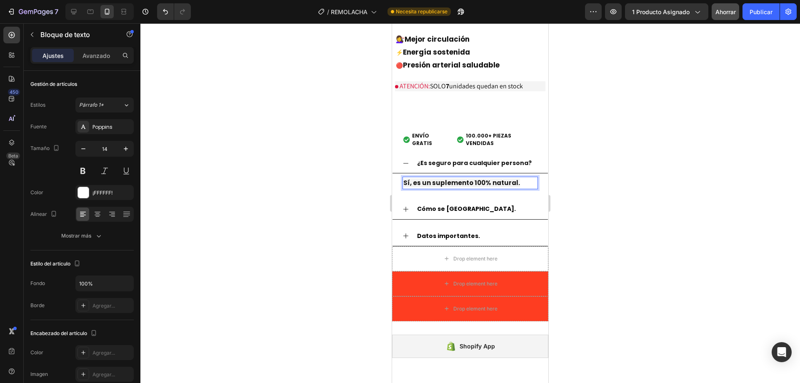
click at [442, 183] on strong "Sí, es un suplemento 100% natural." at bounding box center [462, 182] width 117 height 9
drag, startPoint x: 438, startPoint y: 185, endPoint x: 421, endPoint y: 180, distance: 17.3
click at [421, 180] on strong "Sí, es un suplemento 100% natural." at bounding box center [462, 182] width 117 height 9
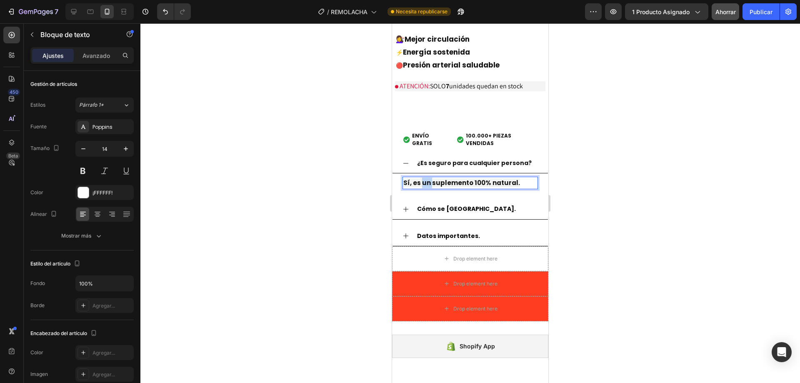
click at [421, 180] on strong "Sí, es un suplemento 100% natural." at bounding box center [462, 182] width 117 height 9
click at [435, 184] on strong "Sí, es un suplemento 100% natural." at bounding box center [462, 182] width 117 height 9
click at [516, 184] on p "Sí, es un suplemento 100% natural." at bounding box center [471, 183] width 134 height 11
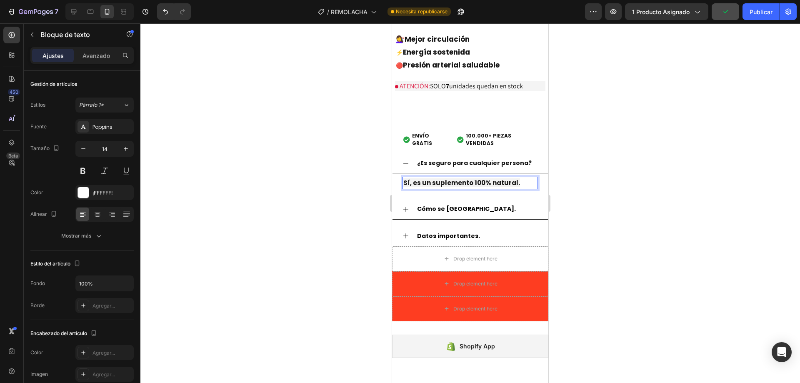
click at [507, 181] on strong "Sí, es un suplemento 100% natural." at bounding box center [462, 182] width 117 height 9
click at [504, 182] on strong "Sí, es un suplemento 100% natural." at bounding box center [462, 182] width 117 height 9
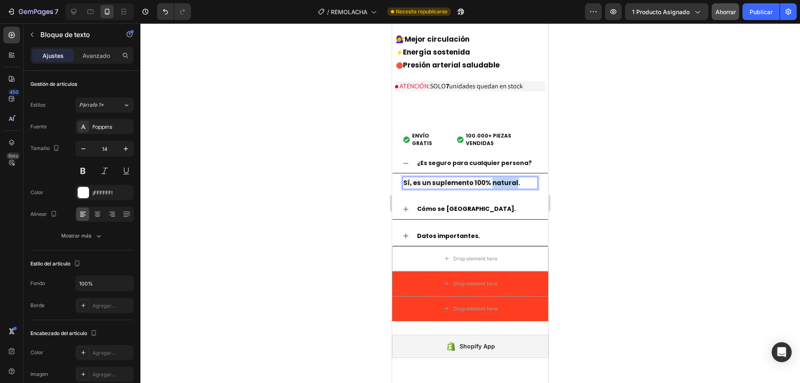
click at [504, 182] on strong "Sí, es un suplemento 100% natural." at bounding box center [462, 182] width 117 height 9
click at [518, 180] on p "Sí, es un suplemento 100% natural." at bounding box center [471, 183] width 134 height 11
click at [168, 9] on icon "Deshacer/Rehacer" at bounding box center [165, 12] width 8 height 8
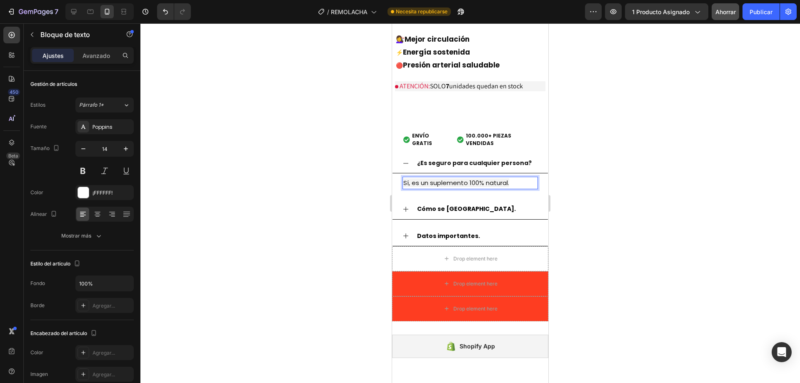
click at [376, 185] on div at bounding box center [470, 203] width 660 height 360
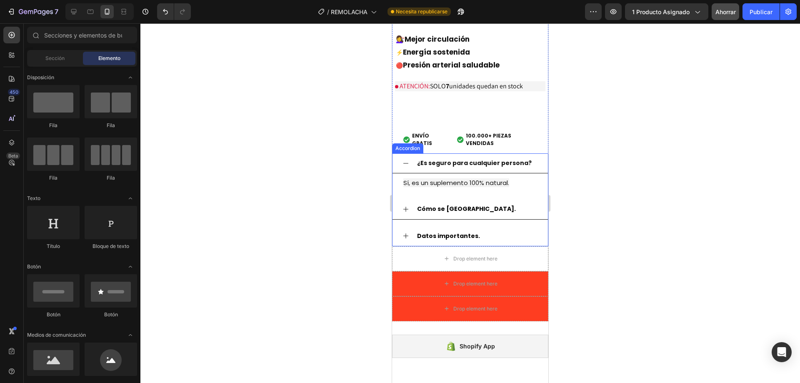
click at [406, 167] on div "¿Es seguro para cualquier persona?" at bounding box center [470, 163] width 155 height 20
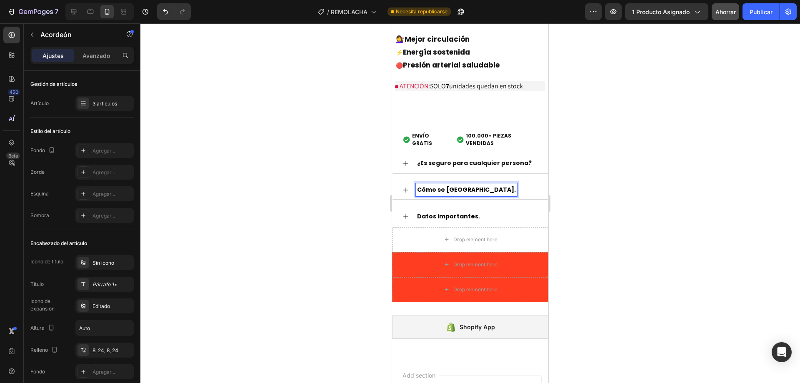
click at [437, 189] on strong "Cómo se usa." at bounding box center [466, 189] width 99 height 8
click at [436, 189] on strong "Cómo se usa." at bounding box center [466, 189] width 99 height 8
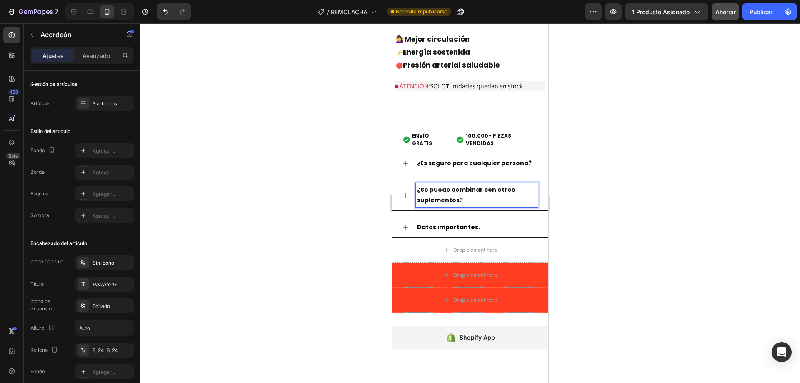
click at [434, 227] on strong "Datos importantes." at bounding box center [448, 227] width 63 height 8
click at [405, 196] on icon at bounding box center [406, 195] width 7 height 7
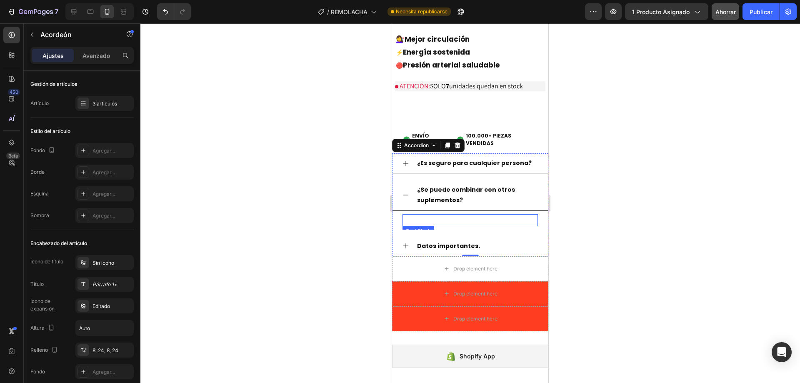
click at [422, 219] on p "DESCRIPCIÓN" at bounding box center [471, 220] width 134 height 10
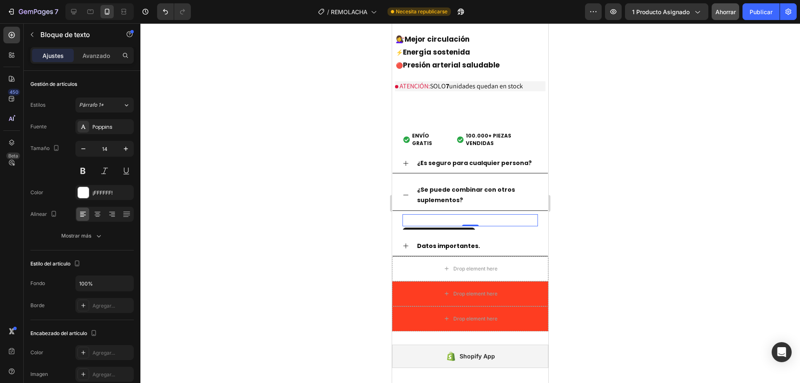
click at [422, 219] on p "DESCRIPCIÓN" at bounding box center [471, 220] width 134 height 10
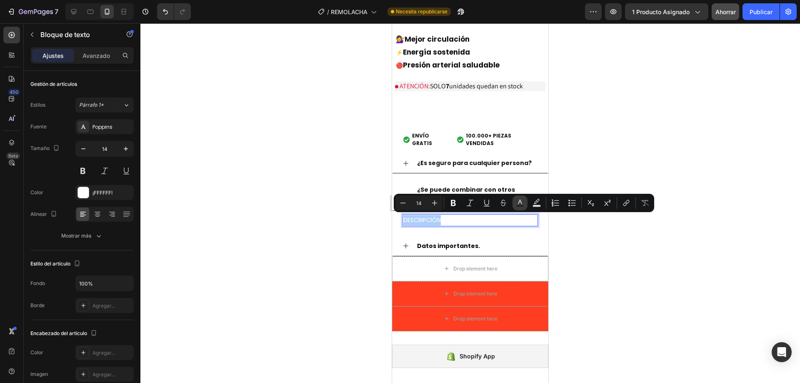
click at [518, 205] on rect "Editor contextual toolbar" at bounding box center [520, 206] width 8 height 2
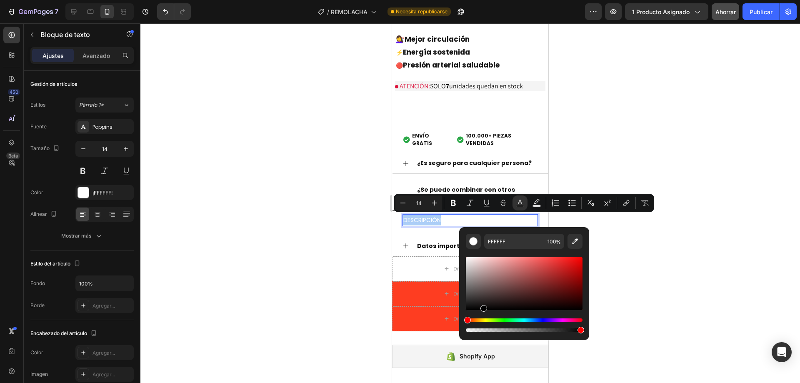
drag, startPoint x: 490, startPoint y: 304, endPoint x: 483, endPoint y: 319, distance: 16.8
click at [483, 319] on div "Editor contextual toolbar" at bounding box center [524, 295] width 117 height 78
type input "000000"
click at [442, 221] on p "DESCRIPCIÓN" at bounding box center [471, 220] width 134 height 10
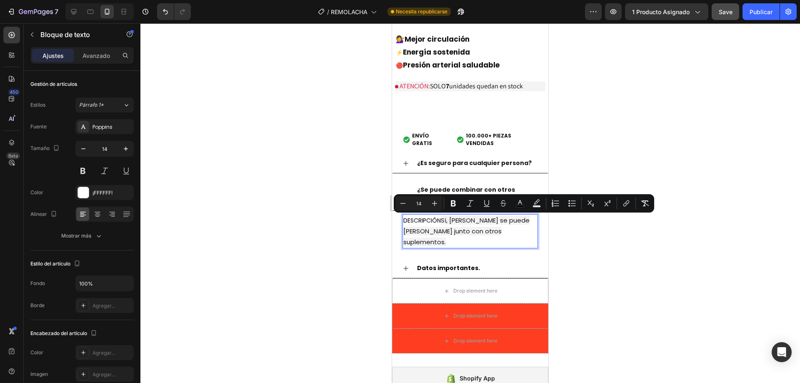
drag, startPoint x: 443, startPoint y: 219, endPoint x: 376, endPoint y: 221, distance: 66.7
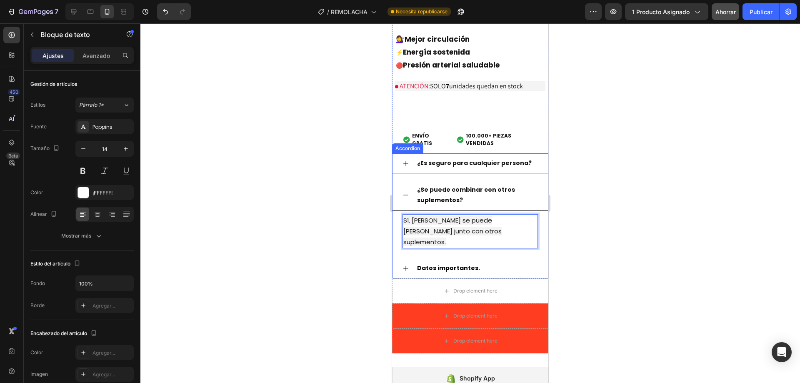
click at [407, 195] on icon at bounding box center [406, 195] width 7 height 7
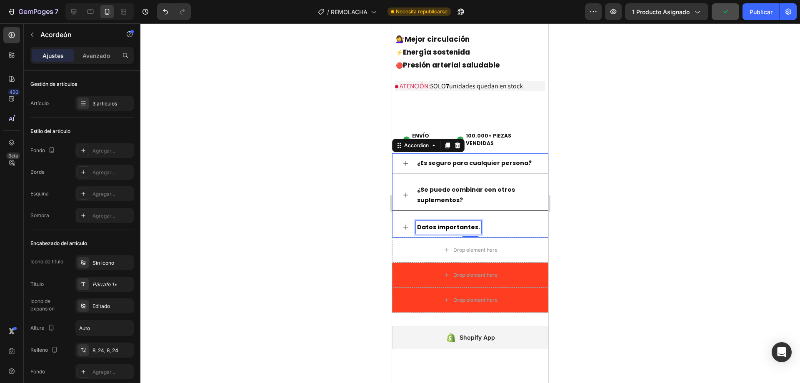
click at [448, 226] on strong "Datos importantes." at bounding box center [448, 227] width 63 height 8
click at [435, 228] on u "¿Ayuda a mejorar la circulación?" at bounding box center [469, 227] width 104 height 8
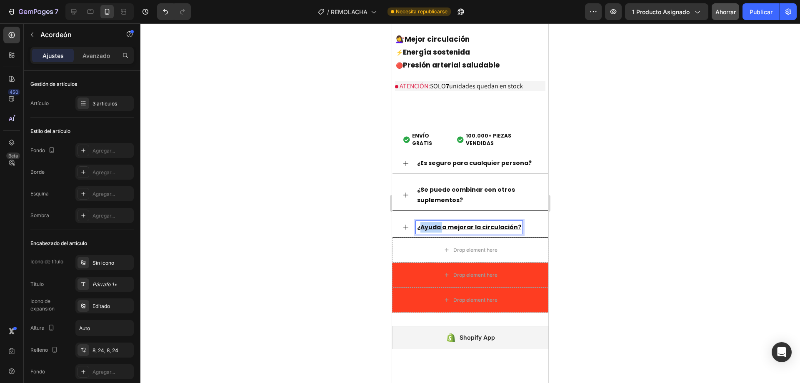
click at [435, 228] on u "¿Ayuda a mejorar la circulación?" at bounding box center [469, 227] width 104 height 8
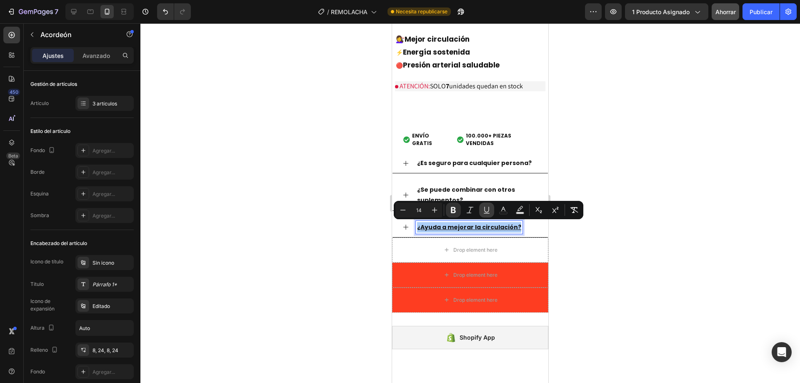
click at [484, 209] on icon "Editor contextual toolbar" at bounding box center [487, 210] width 8 height 8
click at [401, 226] on div "¿Ayuda a mejorar la circulación?" at bounding box center [470, 228] width 155 height 20
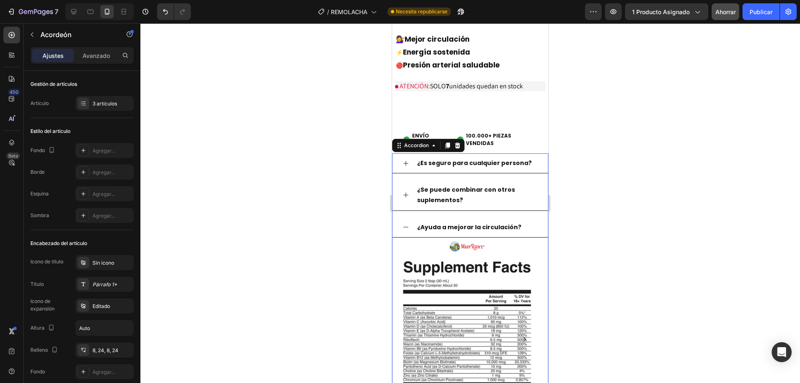
click at [406, 216] on div "¿Es seguro para cualquier persona? ¿Se puede combinar con otros suplementos? ¿A…" at bounding box center [470, 297] width 156 height 288
click at [408, 216] on div "¿Es seguro para cualquier persona? ¿Se puede combinar con otros suplementos? ¿A…" at bounding box center [470, 297] width 156 height 288
click at [414, 191] on div "¿Se puede combinar con otros suplementos?" at bounding box center [470, 195] width 155 height 30
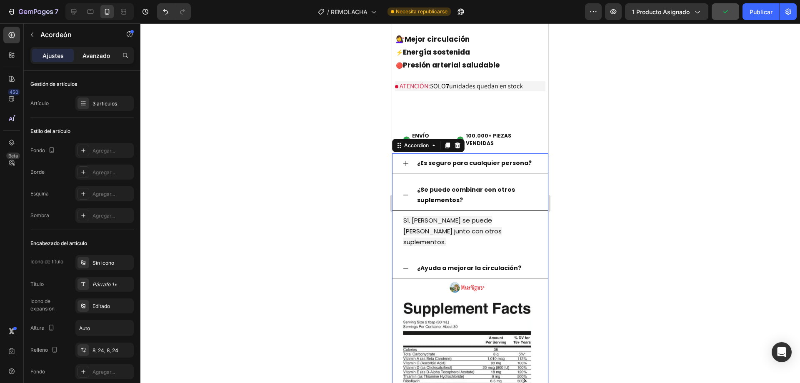
click at [100, 57] on font "Avanzado" at bounding box center [97, 55] width 28 height 7
type input "100%"
type input "100"
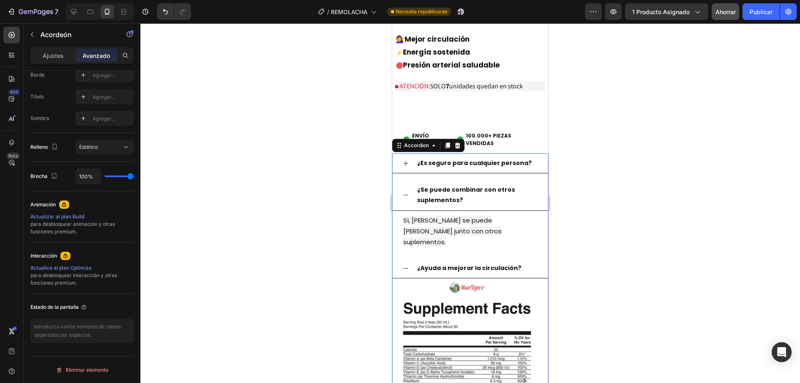
scroll to position [0, 0]
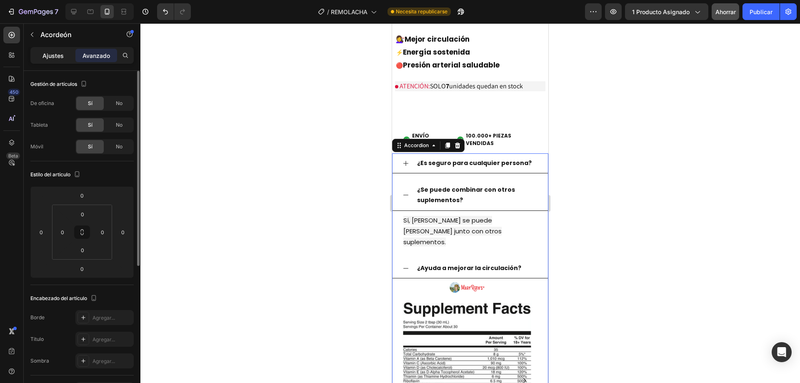
click at [56, 50] on div "Ajustes" at bounding box center [53, 55] width 42 height 13
type input "16"
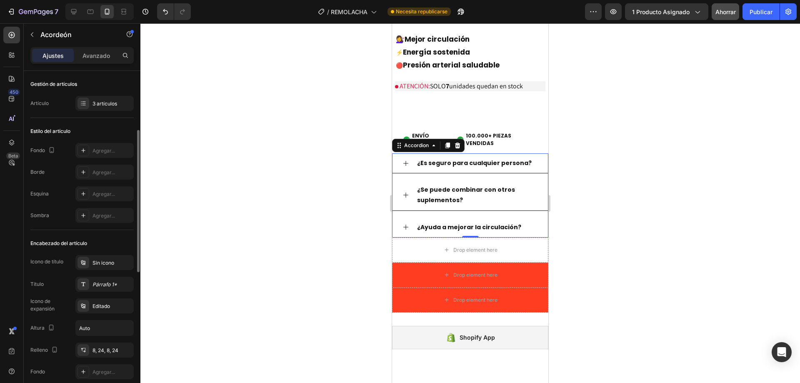
scroll to position [125, 0]
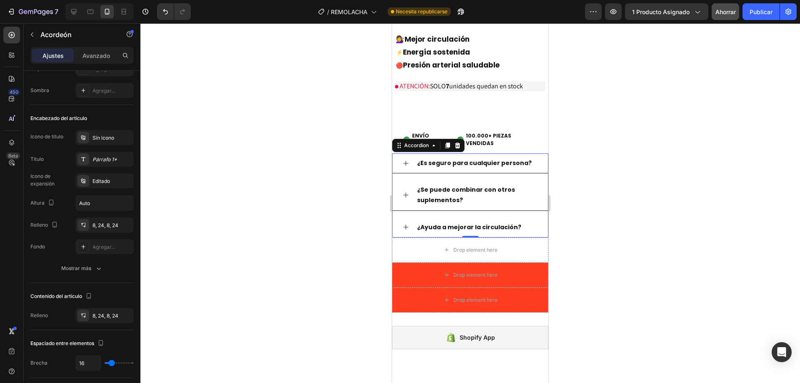
click at [414, 158] on div "¿Es seguro para cualquier persona?" at bounding box center [470, 163] width 155 height 20
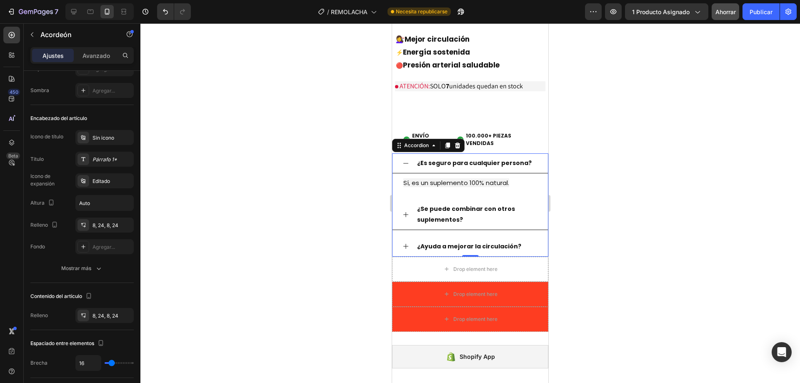
click at [409, 164] on icon at bounding box center [406, 163] width 7 height 7
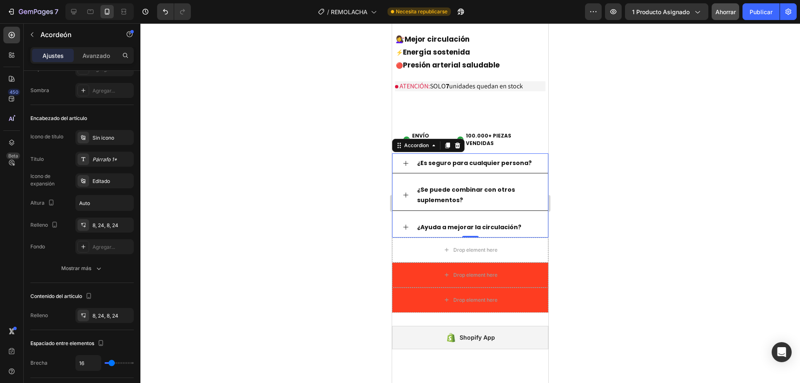
click at [399, 202] on div "¿Se puede combinar con otros suplementos?" at bounding box center [470, 195] width 155 height 30
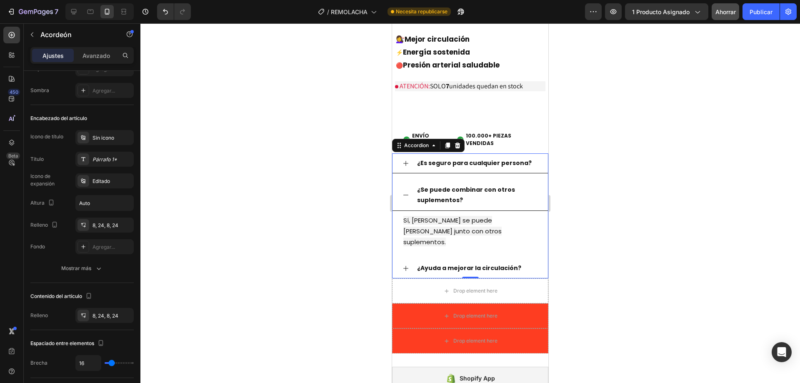
click at [399, 202] on div "¿Se puede combinar con otros suplementos?" at bounding box center [470, 195] width 155 height 30
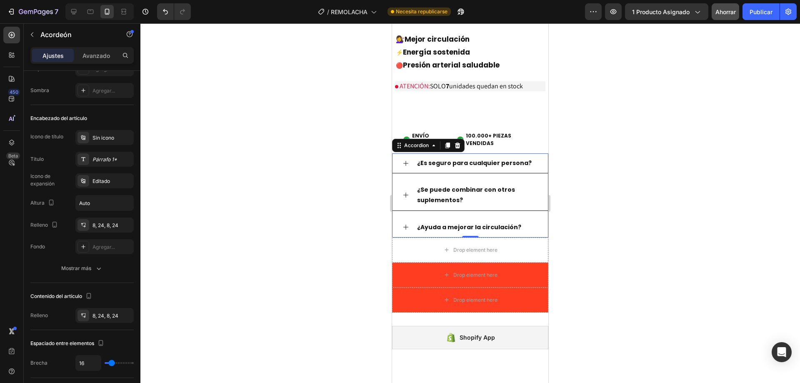
click at [536, 188] on div "¿Se puede combinar con otros suplementos?" at bounding box center [470, 195] width 155 height 30
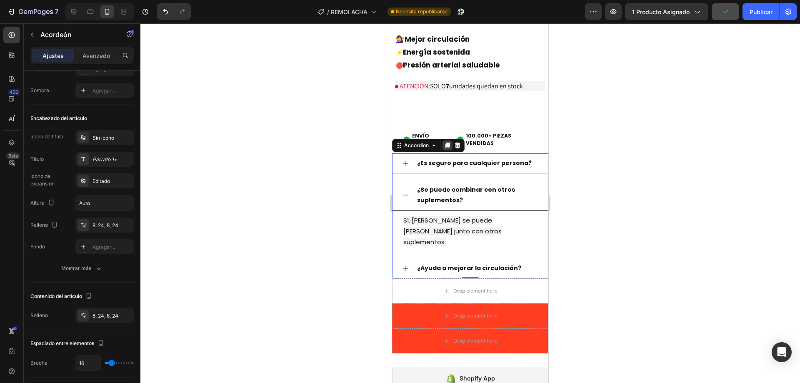
click at [445, 142] on icon at bounding box center [447, 145] width 7 height 7
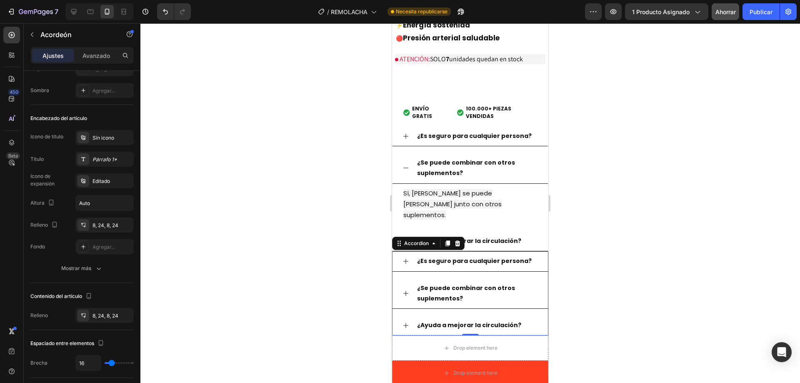
scroll to position [2501, 0]
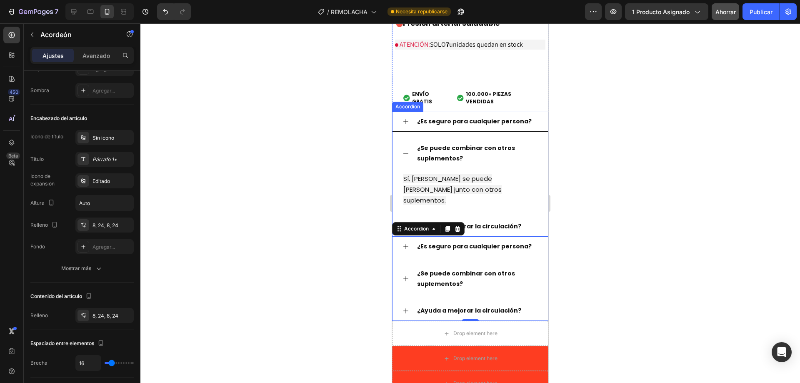
click at [406, 150] on icon at bounding box center [406, 153] width 7 height 7
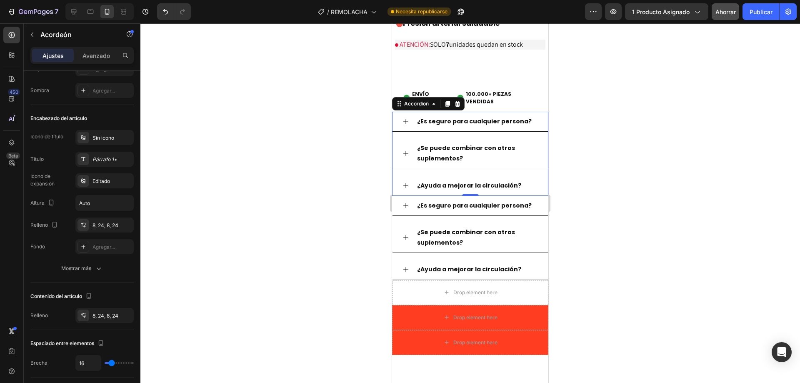
click at [409, 183] on icon at bounding box center [406, 185] width 7 height 7
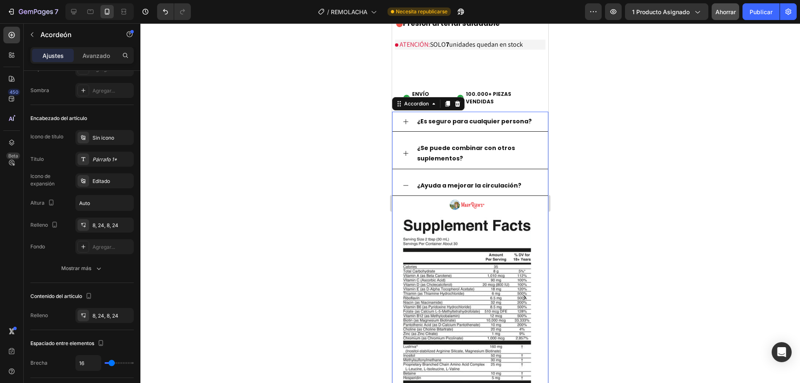
click at [409, 183] on icon at bounding box center [406, 185] width 7 height 7
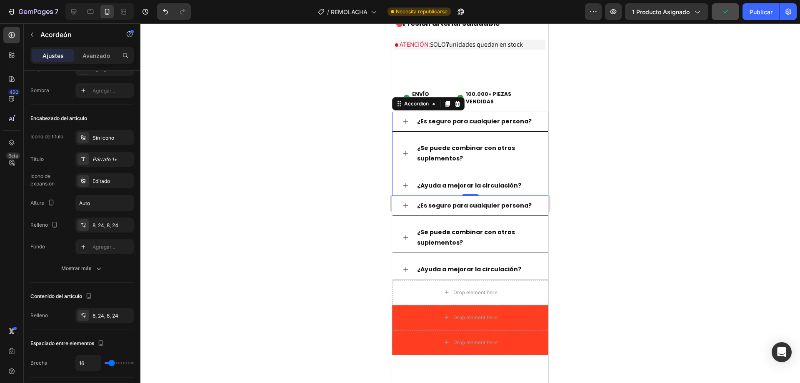
click at [422, 172] on div "¿Es seguro para cualquier persona? ¿Se puede combinar con otros suplementos? ¿A…" at bounding box center [470, 154] width 156 height 84
click at [459, 101] on icon at bounding box center [457, 104] width 5 height 6
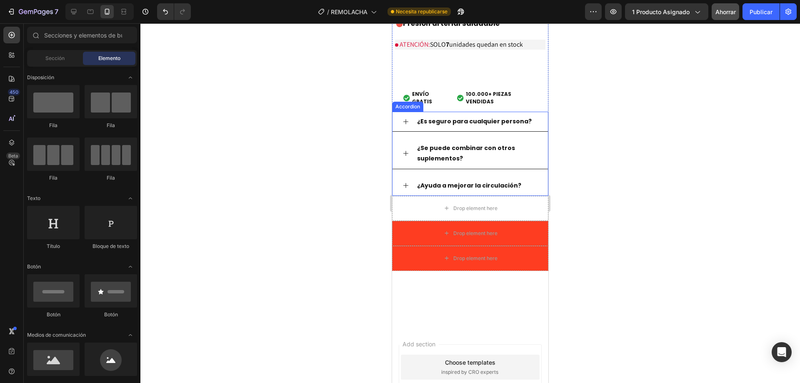
click at [426, 182] on strong "¿Ayuda a mejorar la circulación?" at bounding box center [469, 185] width 104 height 8
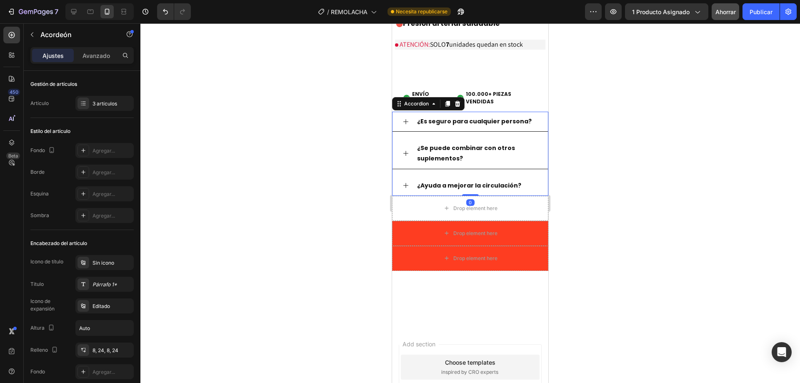
click at [411, 187] on div "¿Ayuda a mejorar la circulación?" at bounding box center [470, 186] width 155 height 20
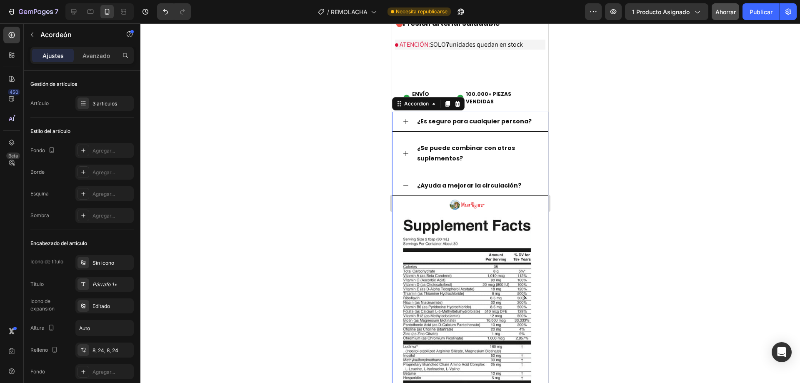
click at [423, 174] on div "¿Es seguro para cualquier persona? ¿Se puede combinar con otros suplementos? ¿A…" at bounding box center [470, 256] width 156 height 288
click at [427, 225] on div "Image" at bounding box center [467, 306] width 129 height 179
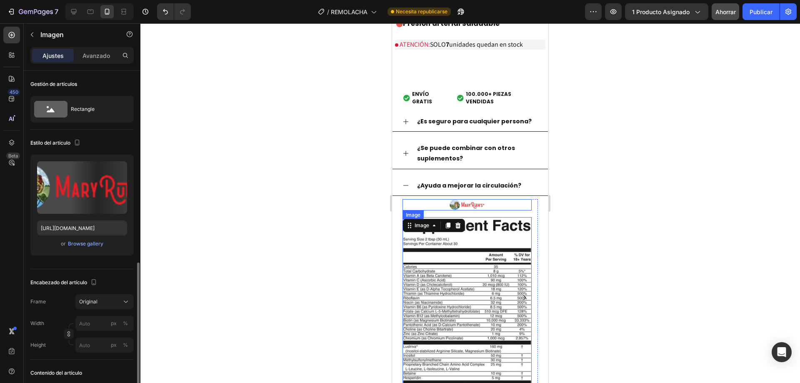
click at [434, 209] on div "Image" at bounding box center [467, 205] width 129 height 12
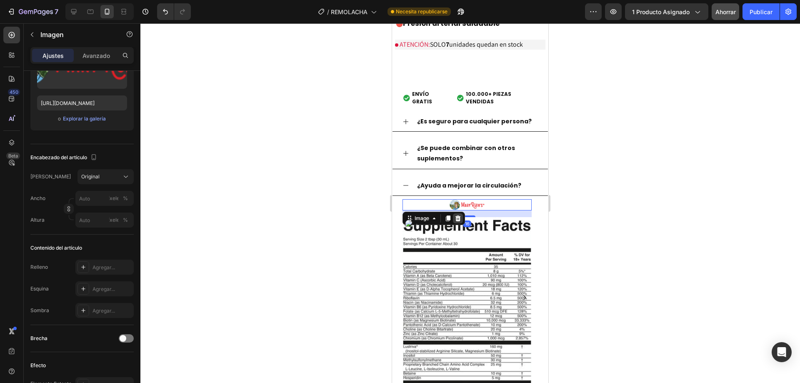
click at [457, 220] on icon at bounding box center [458, 218] width 7 height 7
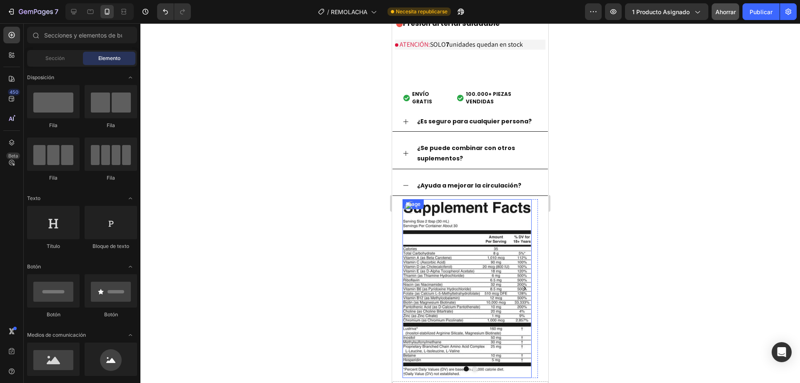
click at [450, 215] on img at bounding box center [467, 288] width 129 height 179
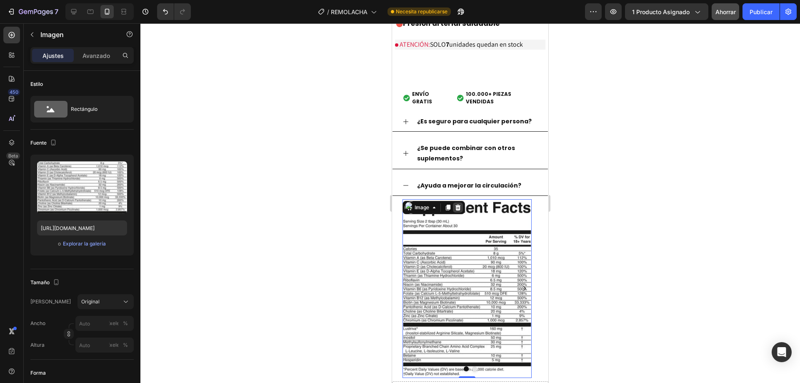
click at [457, 210] on icon at bounding box center [458, 208] width 5 height 6
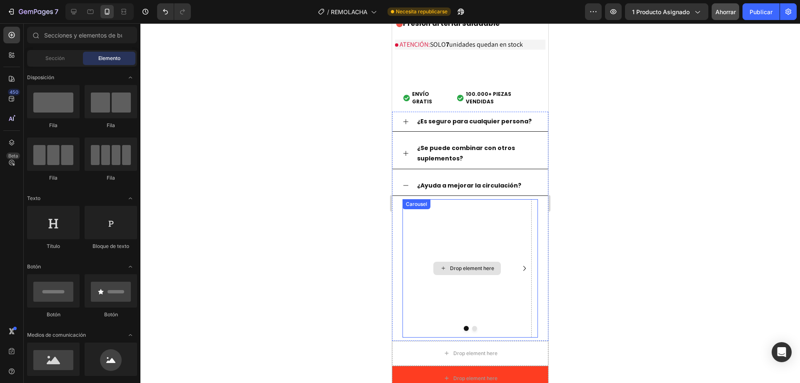
click at [450, 213] on div "Drop element here" at bounding box center [467, 268] width 129 height 138
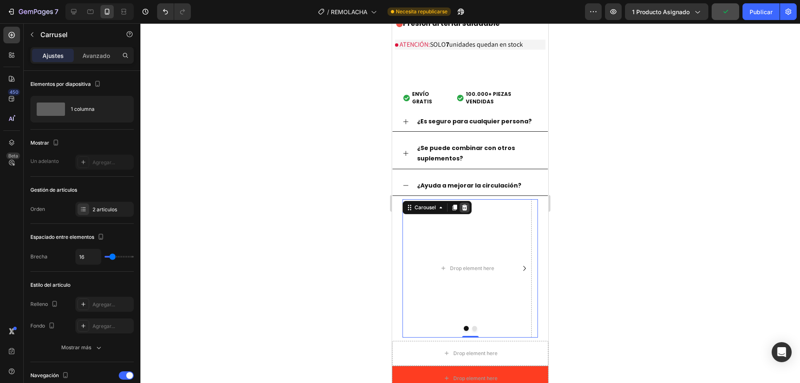
click at [469, 208] on div at bounding box center [465, 208] width 10 height 10
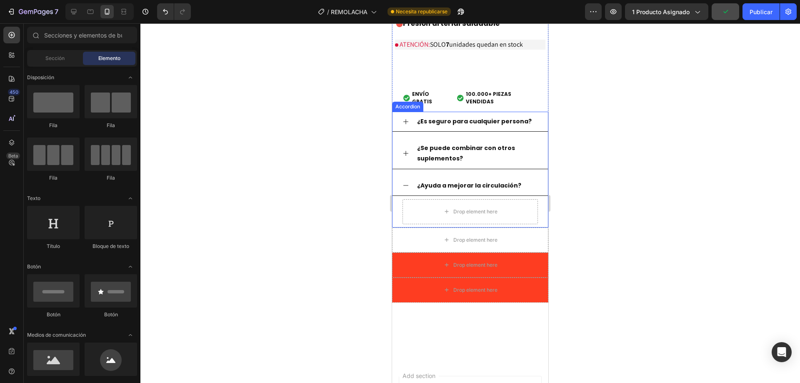
click at [398, 203] on div "Drop element here" at bounding box center [470, 212] width 155 height 32
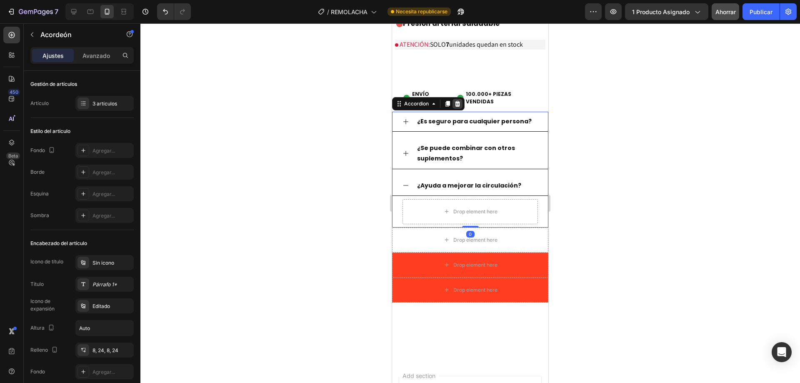
click at [457, 99] on div at bounding box center [458, 104] width 10 height 10
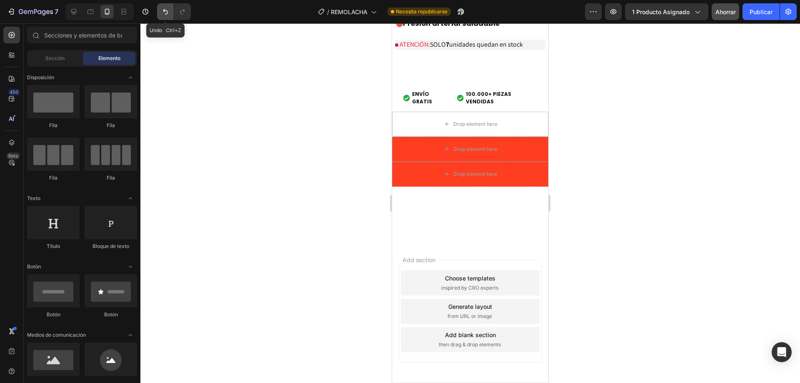
click at [173, 14] on button "Deshacer/Rehacer" at bounding box center [165, 11] width 17 height 17
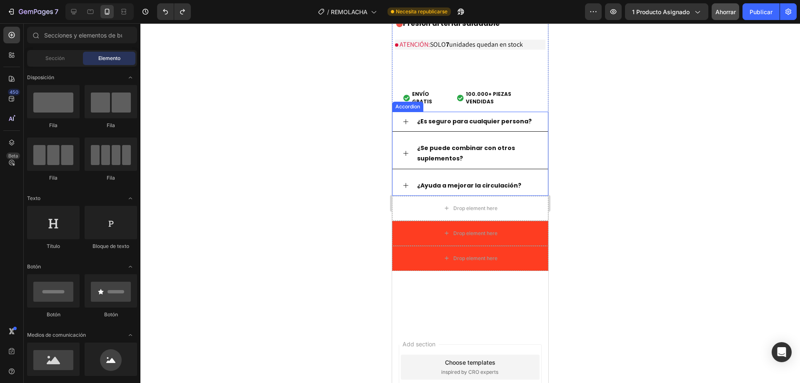
click at [411, 179] on div "¿Ayuda a mejorar la circulación?" at bounding box center [470, 186] width 155 height 20
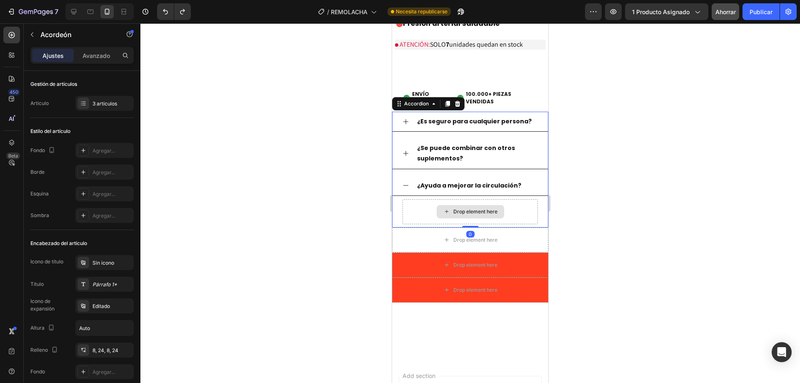
click at [417, 206] on div "Drop element here" at bounding box center [470, 211] width 135 height 25
click at [456, 100] on icon at bounding box center [457, 103] width 7 height 7
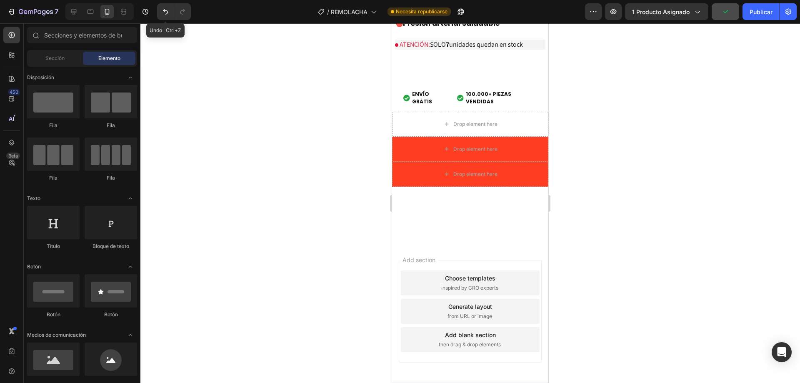
click at [163, 11] on icon "Deshacer/Rehacer" at bounding box center [165, 12] width 8 height 8
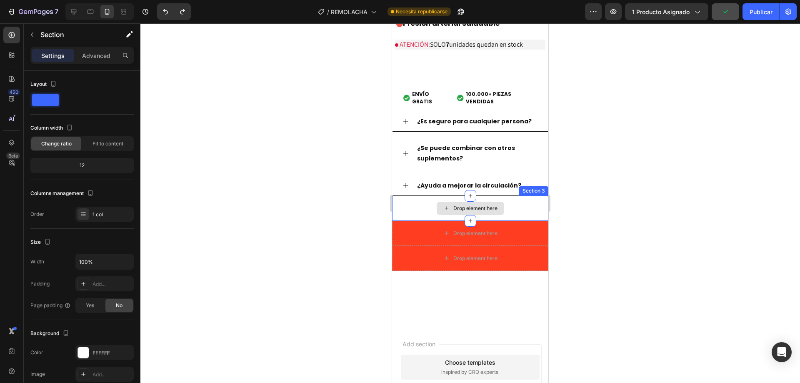
click at [539, 206] on div "Drop element here" at bounding box center [470, 208] width 156 height 25
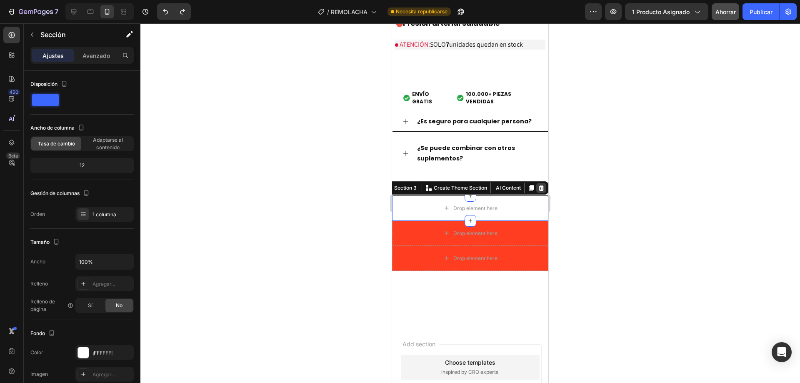
click at [539, 185] on icon at bounding box center [541, 188] width 5 height 6
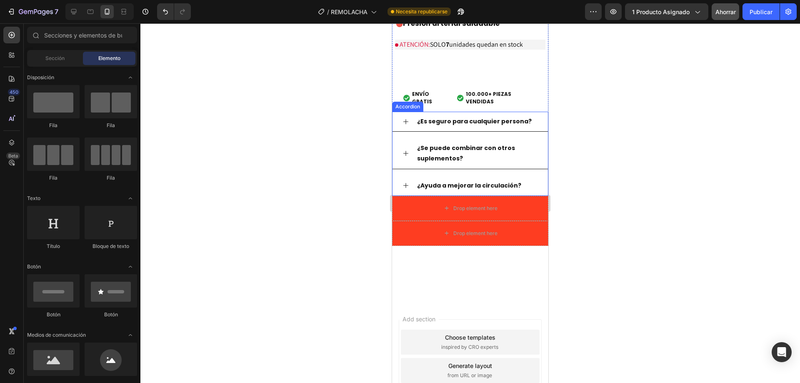
click at [408, 184] on icon at bounding box center [406, 185] width 7 height 7
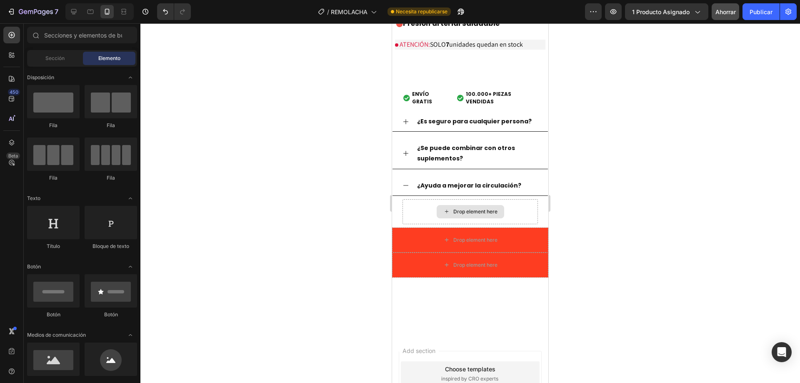
click at [444, 213] on icon at bounding box center [447, 211] width 7 height 7
click at [424, 213] on div "Drop element here" at bounding box center [470, 211] width 135 height 25
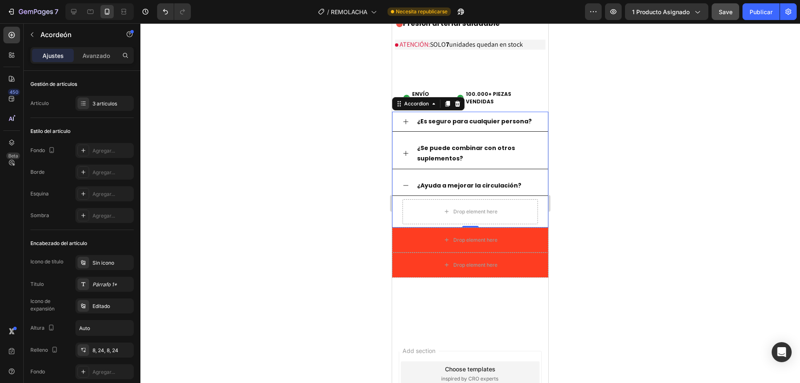
click at [399, 201] on div "Drop element here" at bounding box center [470, 212] width 155 height 32
click at [94, 54] on font "Avanzado" at bounding box center [97, 55] width 28 height 7
type input "100%"
type input "100"
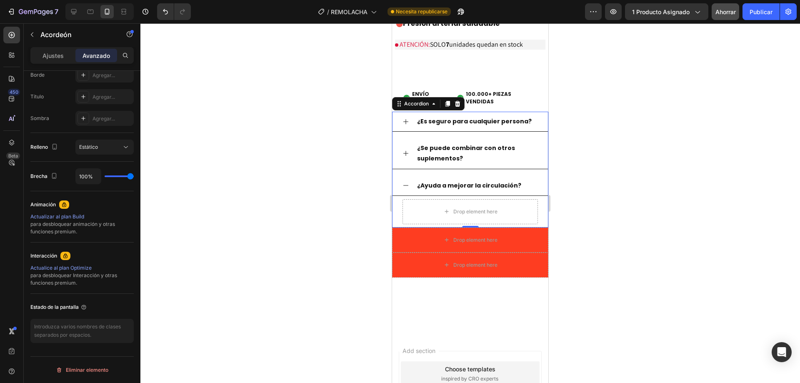
scroll to position [0, 0]
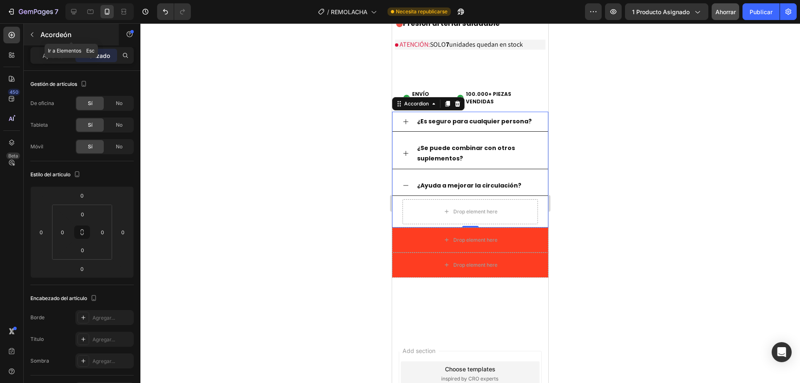
click at [36, 31] on button "button" at bounding box center [31, 34] width 13 height 13
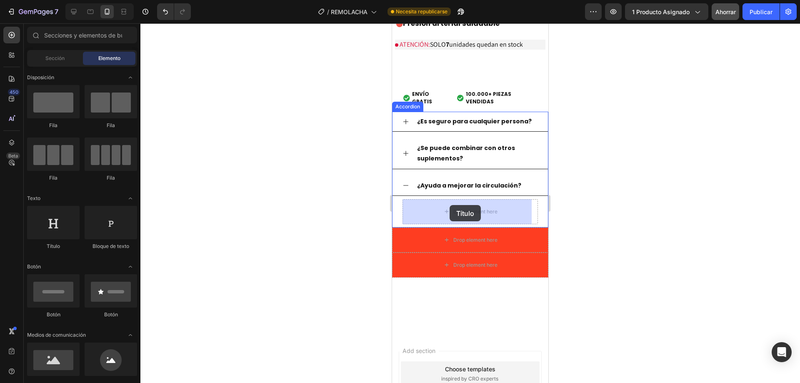
drag, startPoint x: 471, startPoint y: 242, endPoint x: 450, endPoint y: 205, distance: 43.0
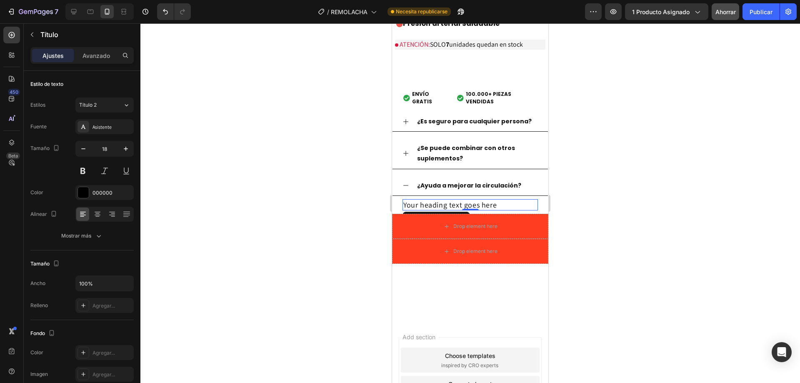
click at [434, 204] on h2 "Your heading text goes here" at bounding box center [470, 204] width 135 height 11
click at [434, 204] on p "Your heading text goes here" at bounding box center [471, 205] width 134 height 10
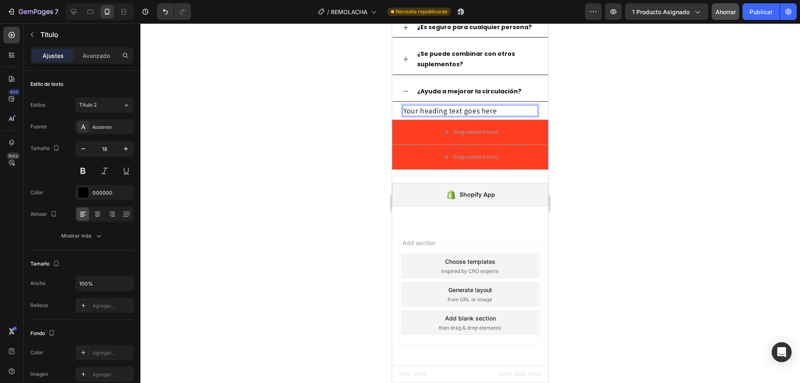
scroll to position [2595, 0]
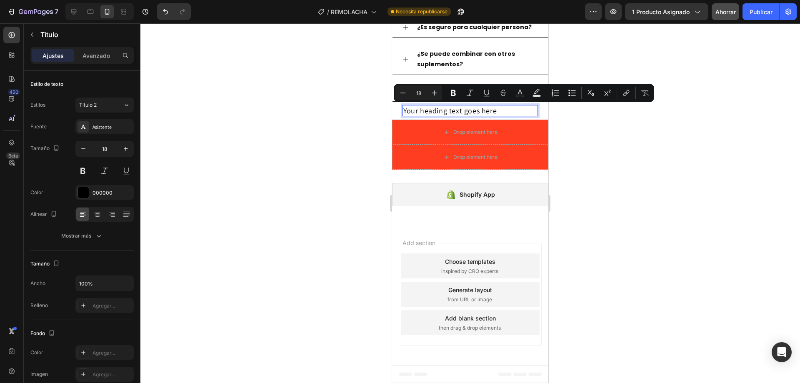
click at [471, 108] on p "Your heading text goes here" at bounding box center [471, 111] width 134 height 10
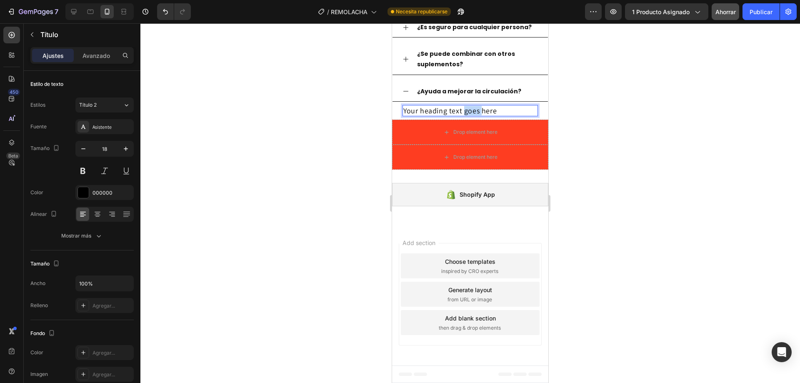
click at [471, 108] on p "Your heading text goes here" at bounding box center [471, 111] width 134 height 10
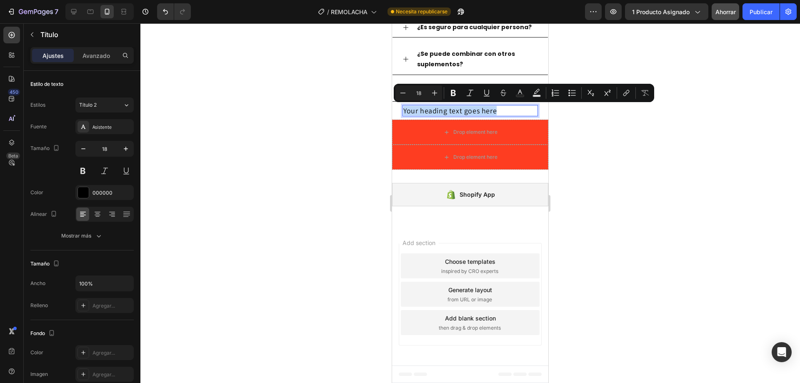
click at [471, 108] on p "Your heading text goes here" at bounding box center [471, 111] width 134 height 10
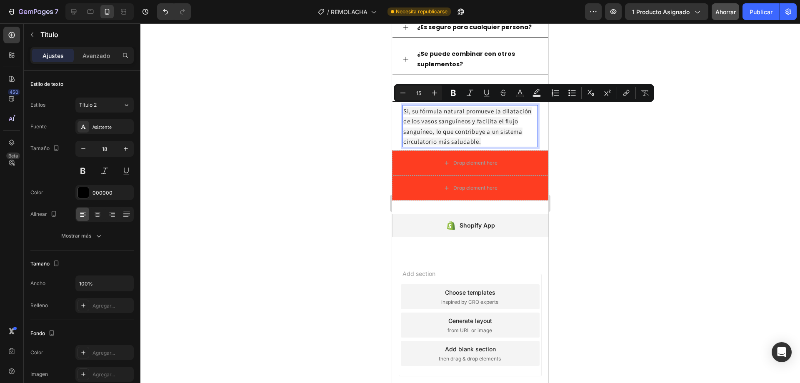
scroll to position [2626, 0]
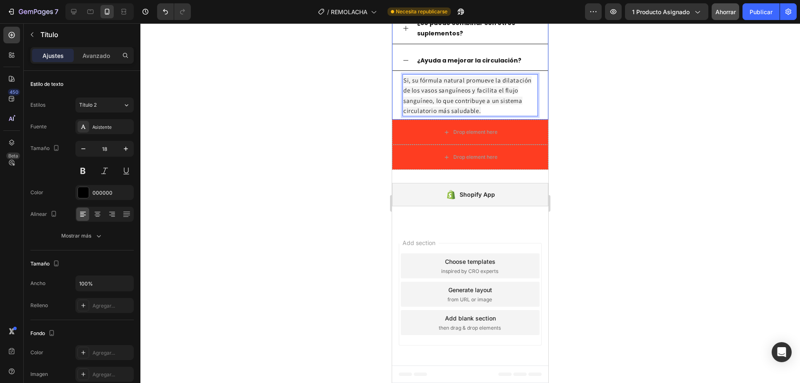
click at [409, 33] on div "¿Se puede combinar con otros suplementos?" at bounding box center [470, 28] width 155 height 30
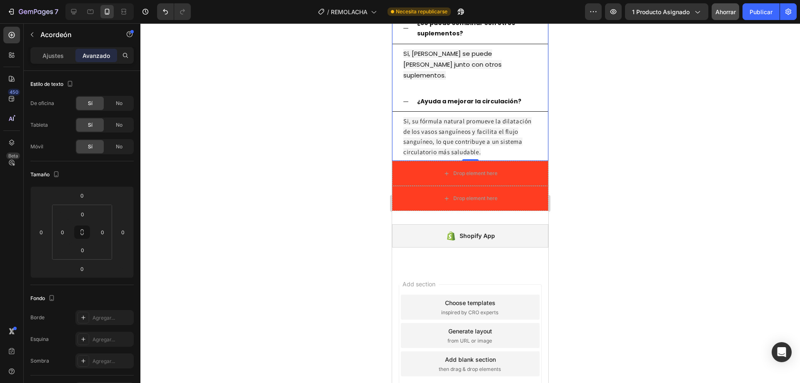
click at [403, 98] on icon at bounding box center [406, 101] width 7 height 7
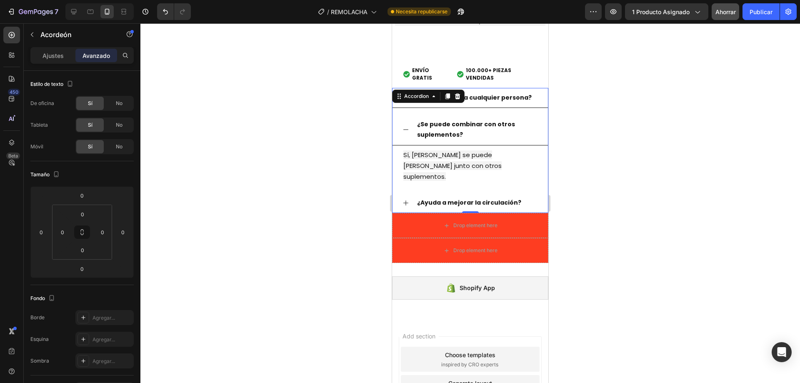
scroll to position [2524, 0]
click at [406, 128] on icon at bounding box center [406, 130] width 7 height 7
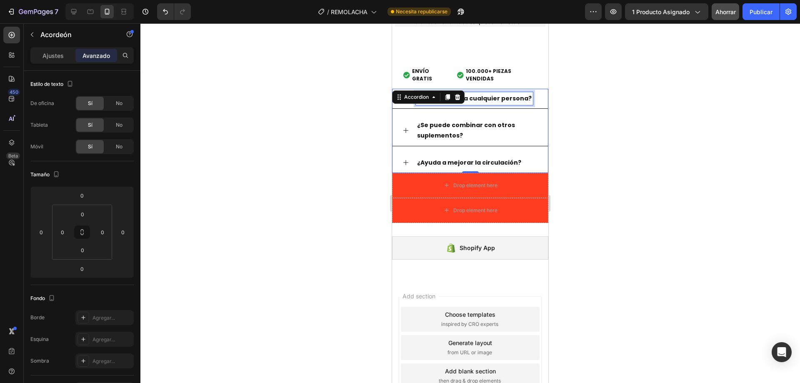
click at [488, 92] on div "¿Es seguro para cualquier persona?" at bounding box center [474, 98] width 117 height 13
click at [530, 93] on div "¿Es seguro para cualquier persona?" at bounding box center [477, 98] width 122 height 13
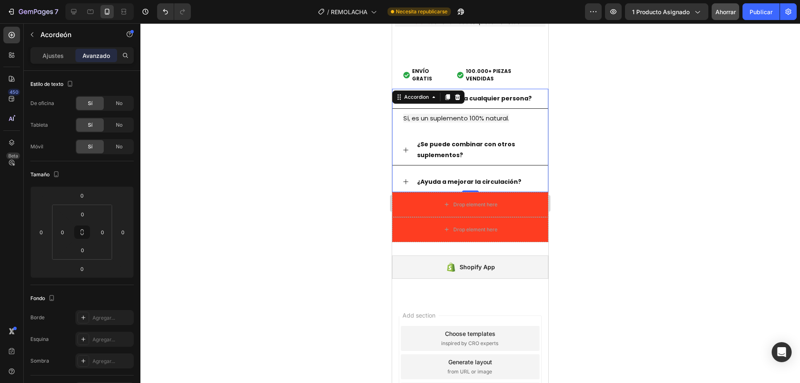
click at [535, 93] on div "¿Es seguro para cualquier persona?" at bounding box center [470, 99] width 155 height 20
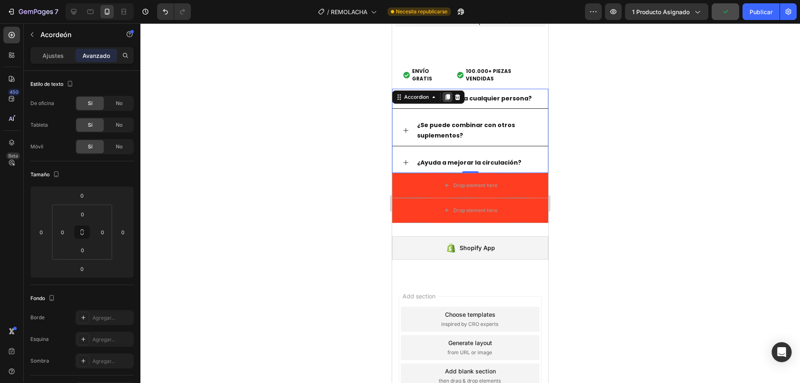
click at [448, 97] on icon at bounding box center [448, 97] width 5 height 6
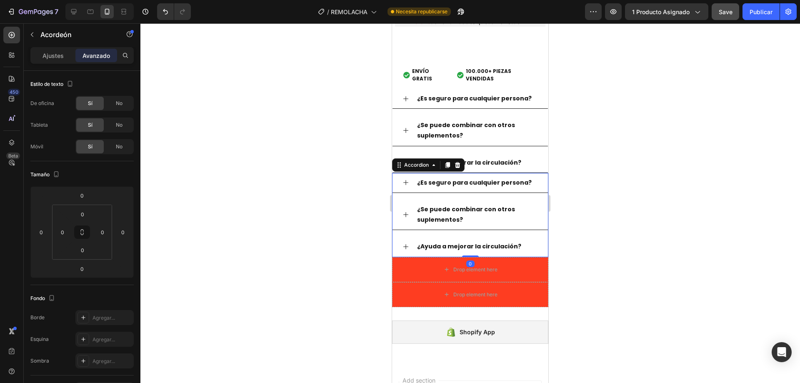
click at [408, 187] on div "¿Es seguro para cualquier persona?" at bounding box center [470, 183] width 155 height 20
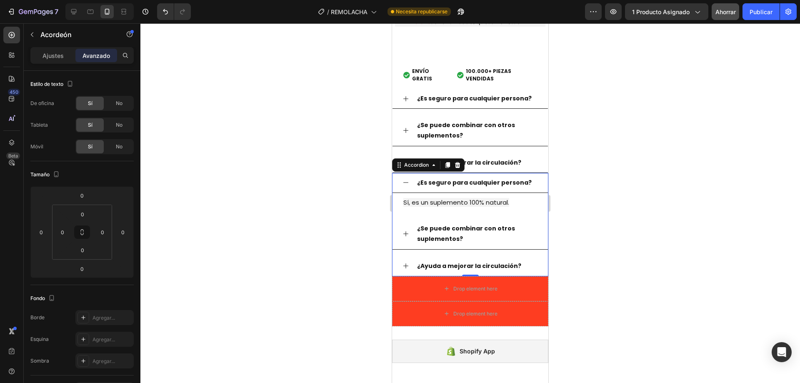
click at [405, 183] on icon at bounding box center [406, 182] width 7 height 7
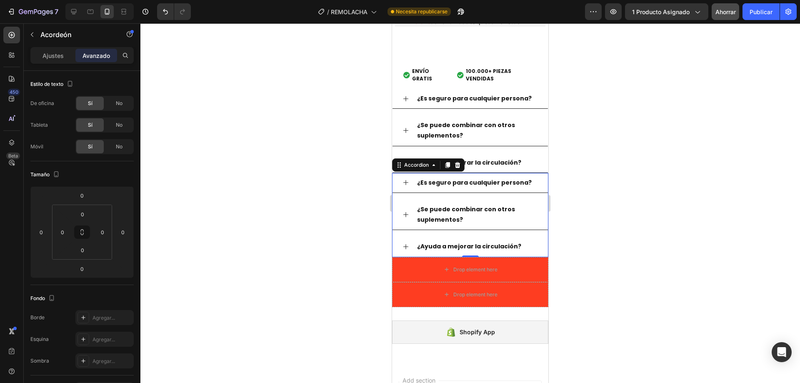
click at [433, 181] on strong "¿Es seguro para cualquier persona?" at bounding box center [474, 182] width 115 height 8
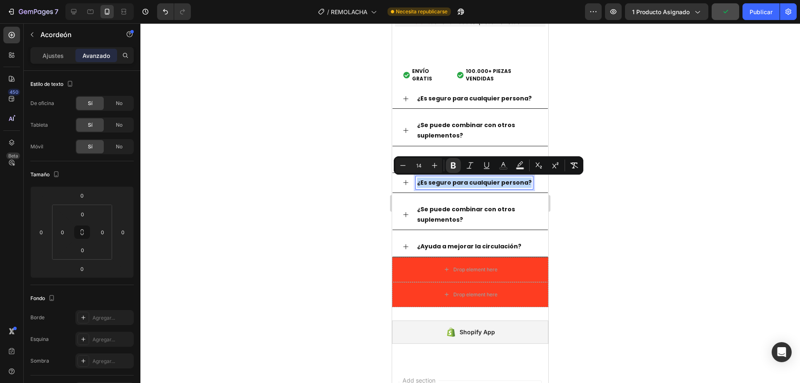
click at [444, 182] on strong "¿Es seguro para cualquier persona?" at bounding box center [474, 182] width 115 height 8
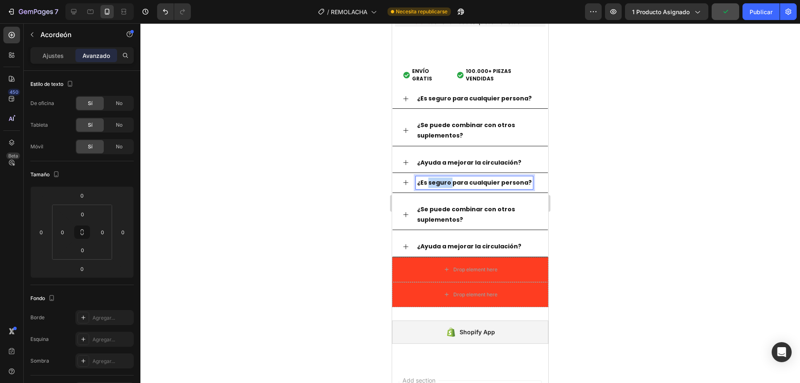
click at [444, 182] on strong "¿Es seguro para cualquier persona?" at bounding box center [474, 182] width 115 height 8
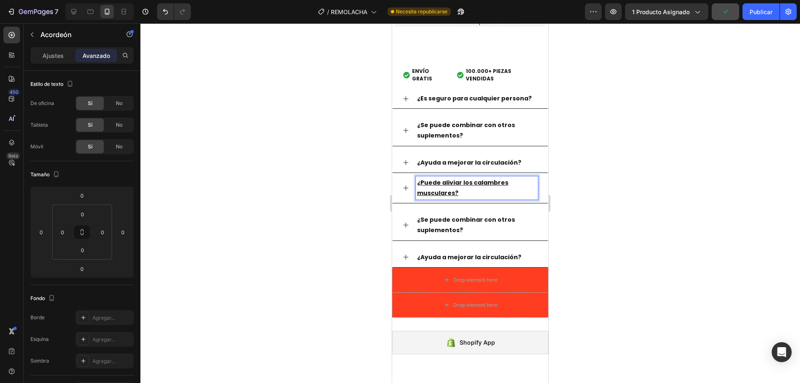
click at [441, 191] on u "¿Puede aliviar los calambres musculares?" at bounding box center [462, 187] width 91 height 19
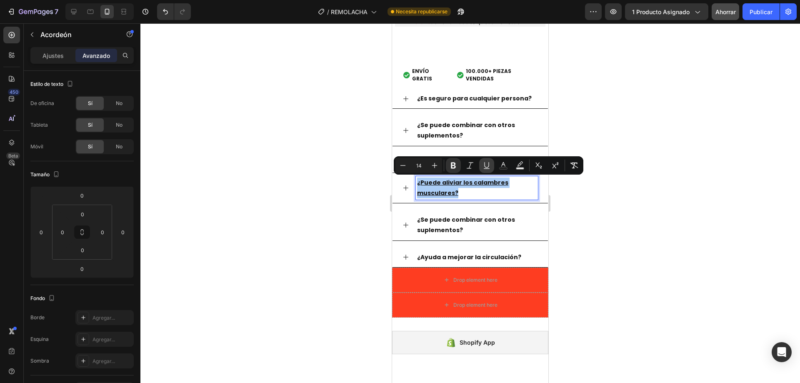
click at [486, 168] on icon "Editor contextual toolbar" at bounding box center [487, 165] width 8 height 8
click at [403, 183] on div "¿Puede aliviar los calambres musculares?" at bounding box center [470, 188] width 155 height 30
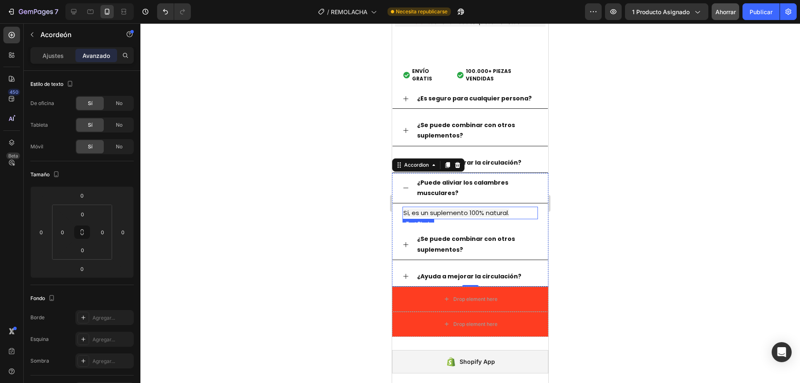
click at [425, 215] on span "Sí, es un suplemento 100% natural." at bounding box center [457, 212] width 106 height 9
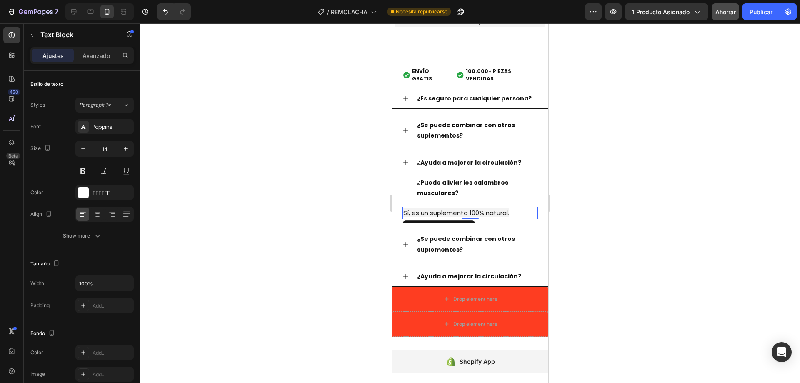
click at [425, 215] on span "Sí, es un suplemento 100% natural." at bounding box center [457, 212] width 106 height 9
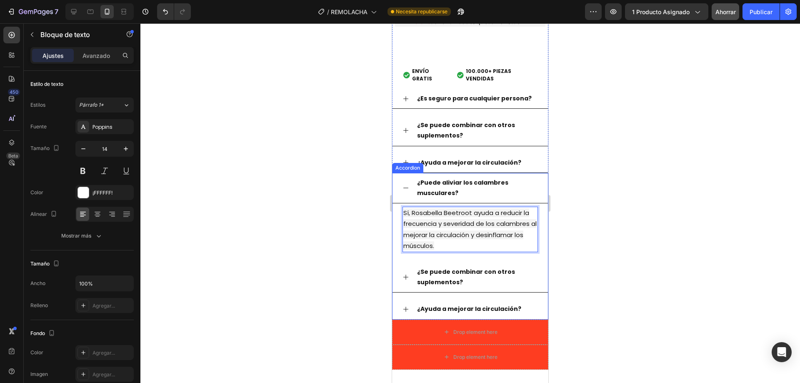
click at [403, 185] on icon at bounding box center [406, 188] width 7 height 7
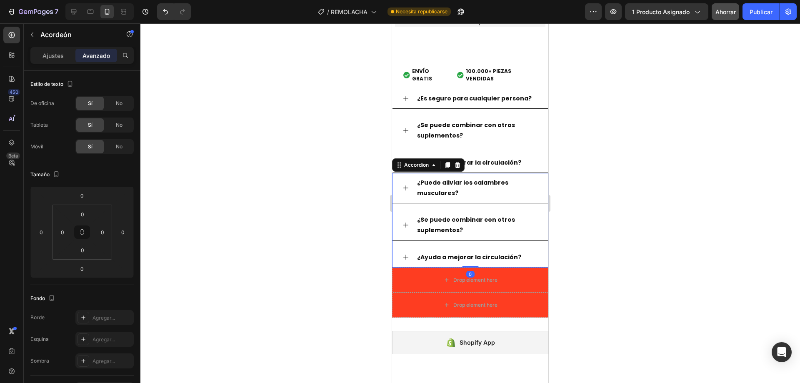
click at [402, 174] on div "¿Puede aliviar los calambres musculares?" at bounding box center [470, 188] width 155 height 30
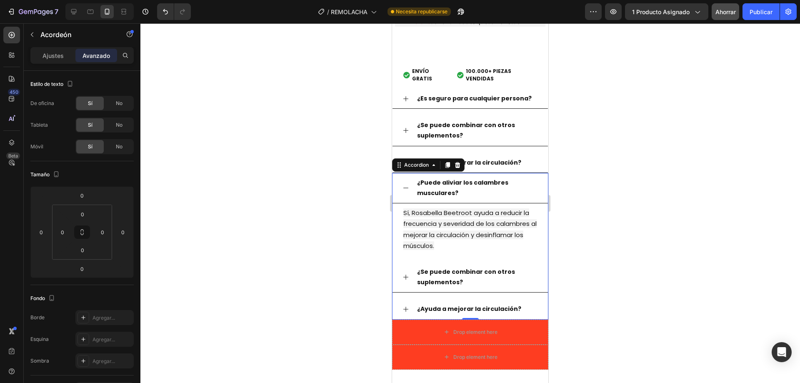
click at [406, 185] on icon at bounding box center [406, 188] width 7 height 7
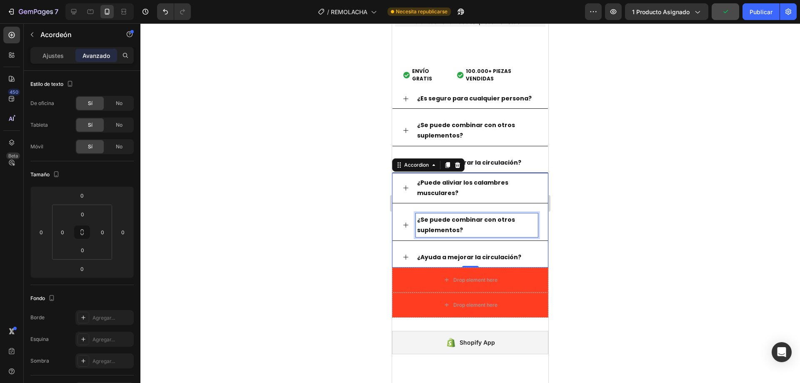
click at [441, 227] on strong "¿Se puede combinar con otros suplementos?" at bounding box center [466, 225] width 98 height 19
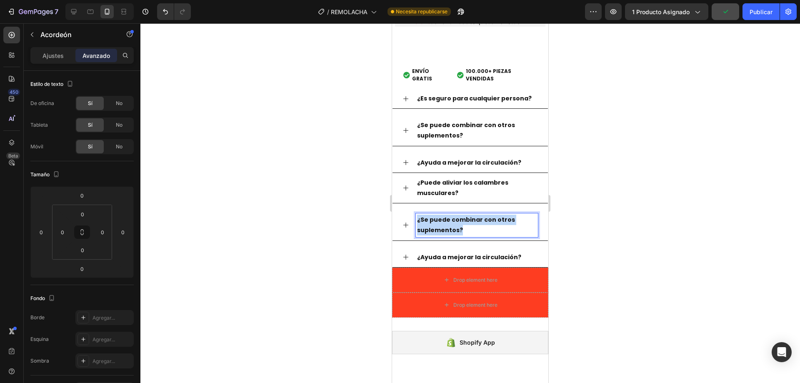
click at [441, 227] on strong "¿Se puede combinar con otros suplementos?" at bounding box center [466, 225] width 98 height 19
click at [442, 223] on u "¿Cuánto tiempo tarda en mostrar resultados?" at bounding box center [471, 225] width 109 height 19
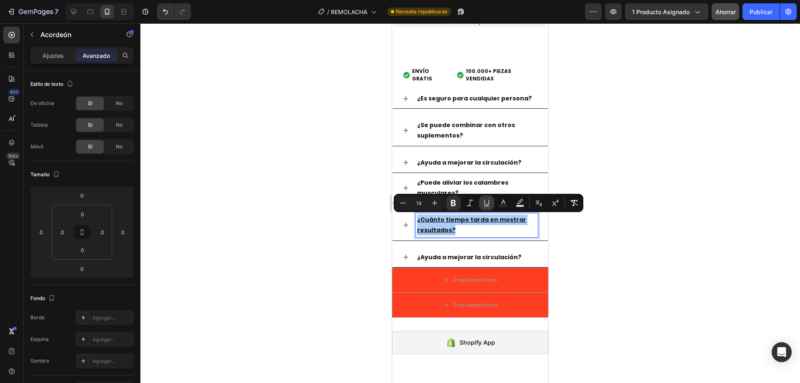
click at [483, 201] on icon "Editor contextual toolbar" at bounding box center [487, 203] width 8 height 8
click at [403, 227] on icon at bounding box center [406, 225] width 7 height 7
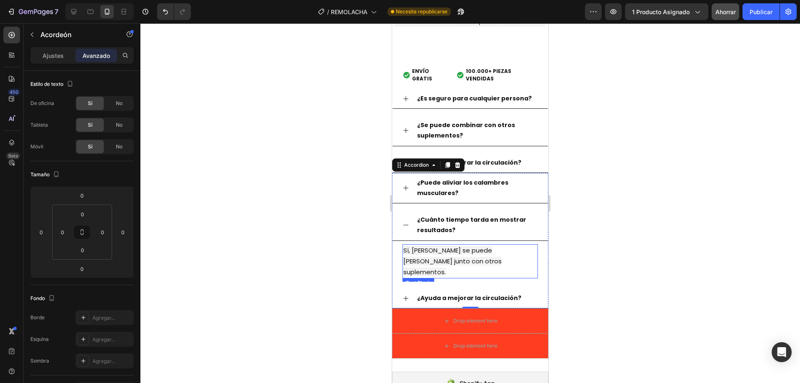
click at [435, 256] on p "Sí, Rosabella Beetroot se puede tomar junto con otros suplementos." at bounding box center [471, 261] width 134 height 33
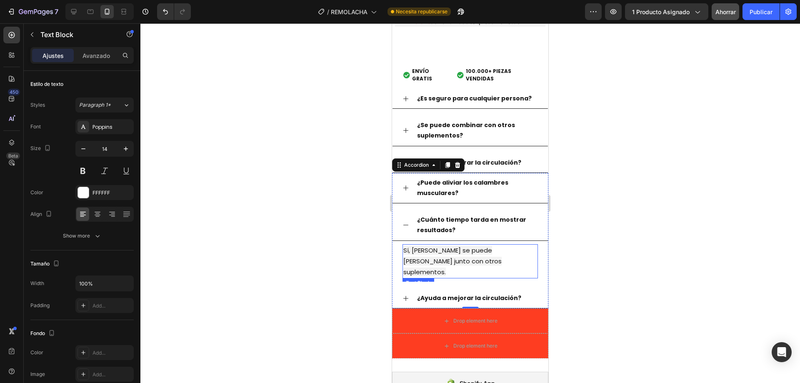
click at [435, 256] on p "Sí, Rosabella Beetroot se puede tomar junto con otros suplementos." at bounding box center [471, 261] width 134 height 33
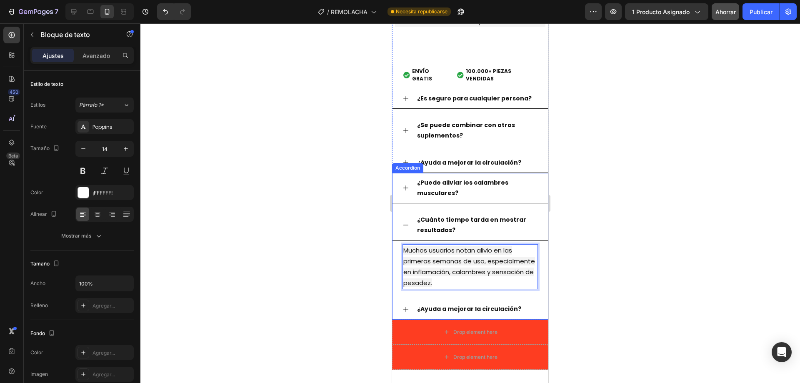
click at [406, 220] on div "¿Cuánto tiempo tarda en mostrar resultados?" at bounding box center [470, 225] width 155 height 30
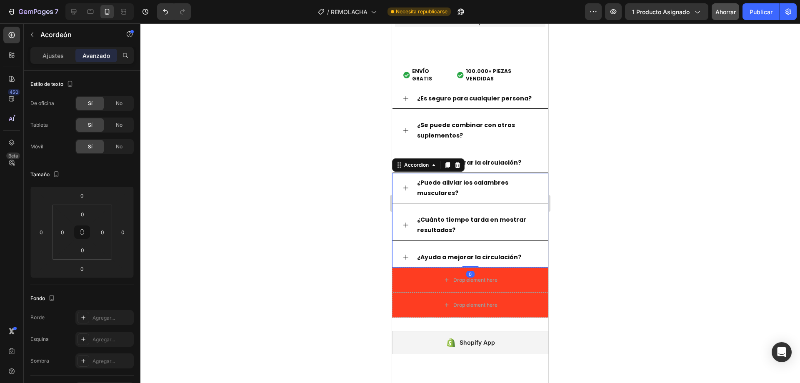
click at [407, 186] on icon at bounding box center [406, 188] width 7 height 7
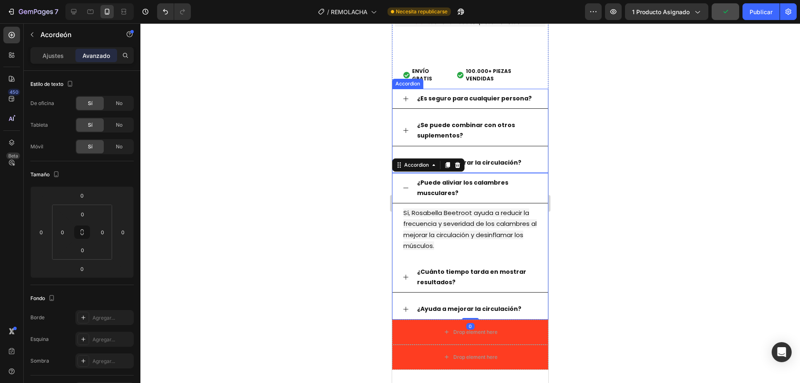
click at [405, 122] on div "¿Se puede combinar con otros suplementos?" at bounding box center [470, 130] width 155 height 30
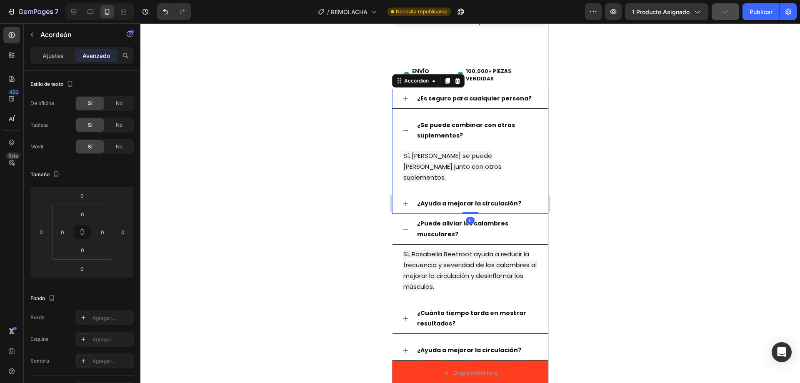
click at [405, 201] on icon at bounding box center [406, 204] width 7 height 7
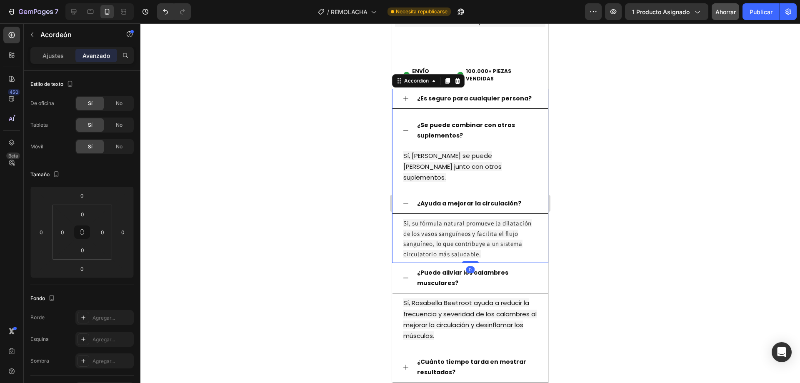
click at [405, 201] on icon at bounding box center [406, 204] width 7 height 7
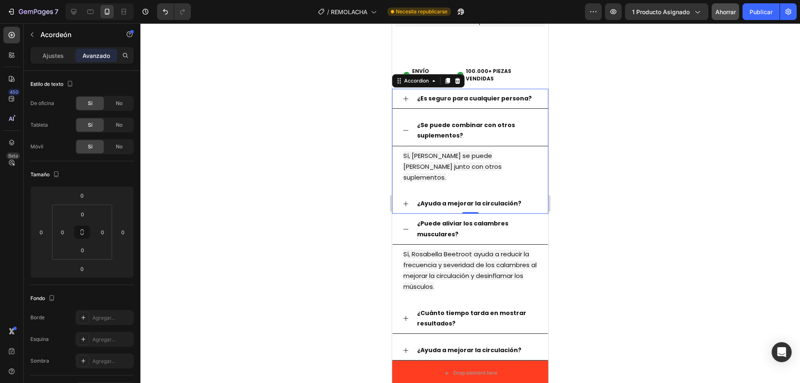
click at [404, 128] on icon at bounding box center [406, 130] width 7 height 7
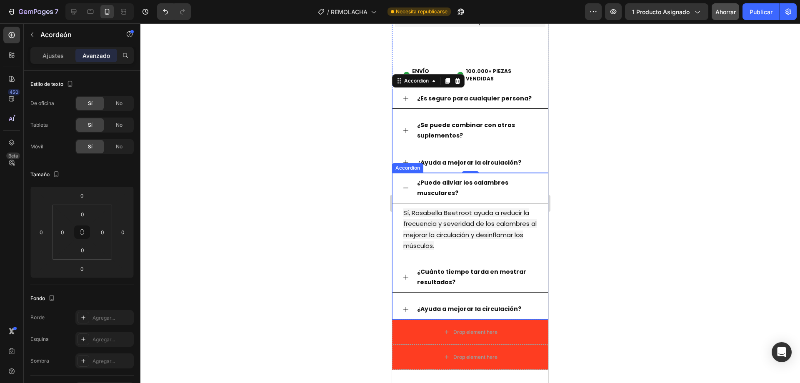
click at [404, 191] on div "¿Puede aliviar los calambres musculares?" at bounding box center [470, 188] width 155 height 30
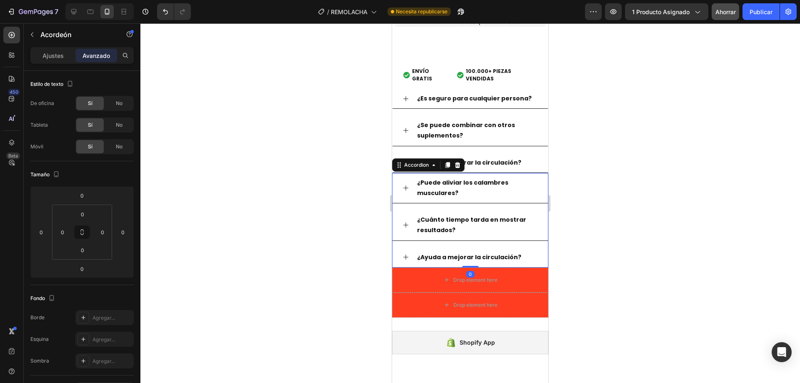
click at [403, 228] on icon at bounding box center [406, 225] width 7 height 7
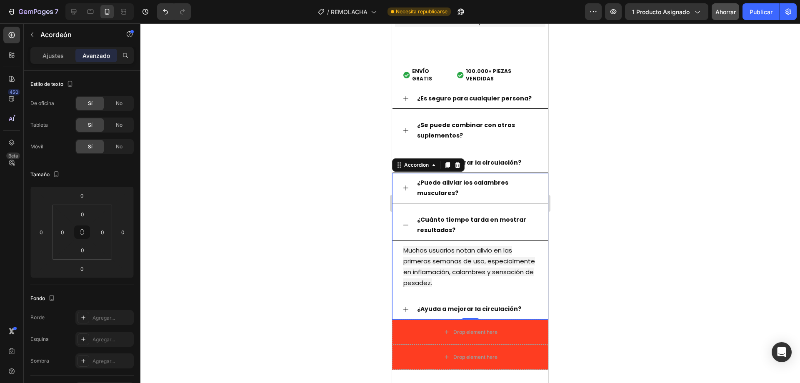
click at [403, 228] on icon at bounding box center [406, 225] width 7 height 7
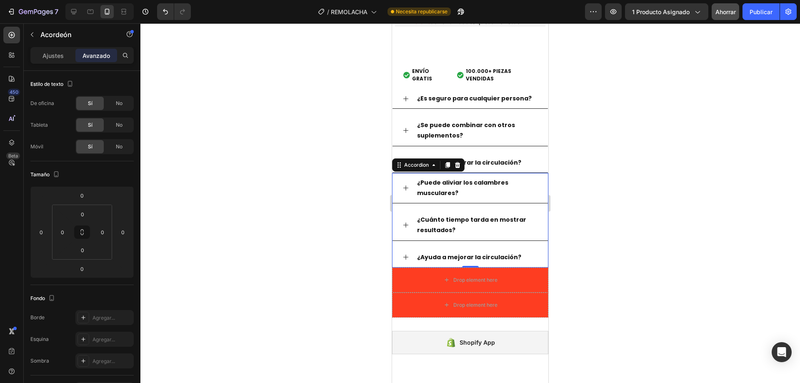
click at [430, 246] on div "¿Puede aliviar los calambres musculares? ¿Cuánto tiempo tarda en mostrar result…" at bounding box center [470, 220] width 156 height 95
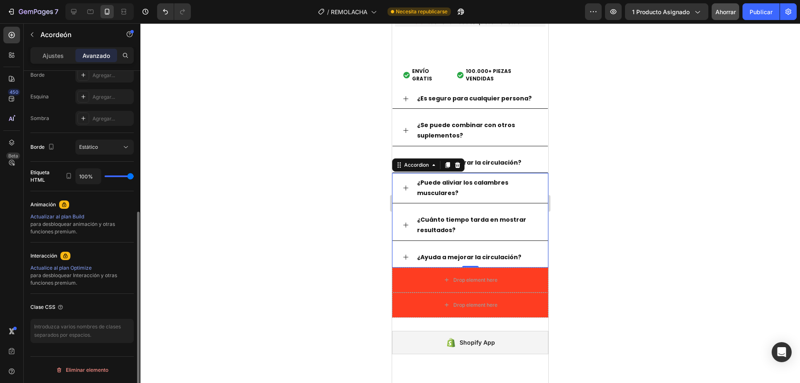
scroll to position [34, 0]
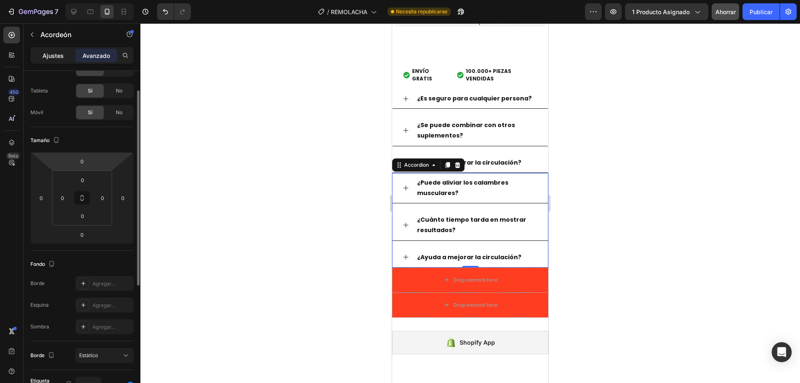
click at [61, 52] on font "Ajustes" at bounding box center [53, 55] width 21 height 7
type input "16"
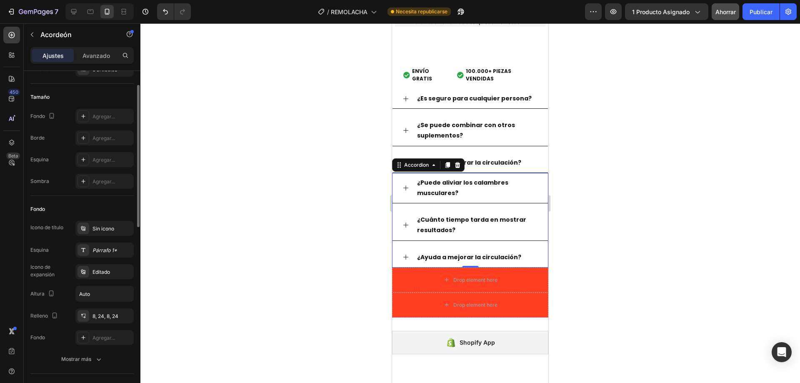
scroll to position [0, 0]
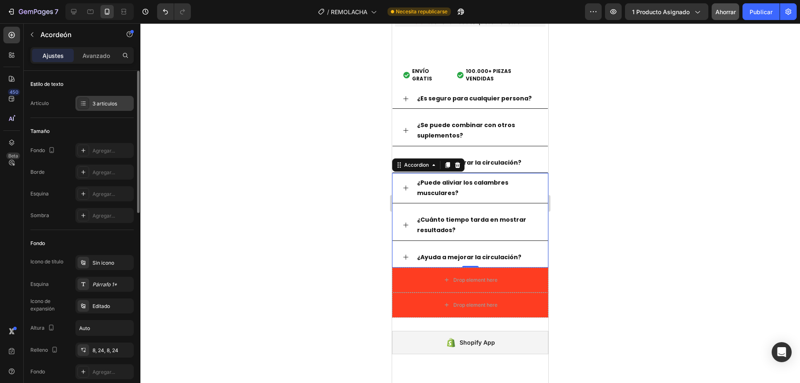
click at [88, 102] on div at bounding box center [84, 104] width 12 height 12
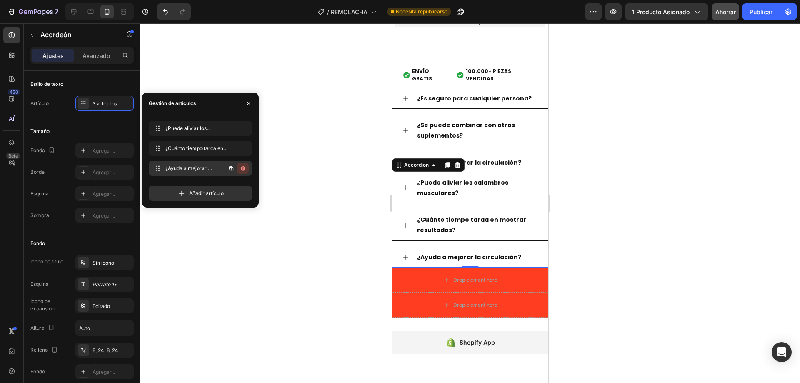
click at [241, 170] on icon "button" at bounding box center [243, 168] width 7 height 7
click at [241, 170] on font "Borrar" at bounding box center [237, 168] width 15 height 6
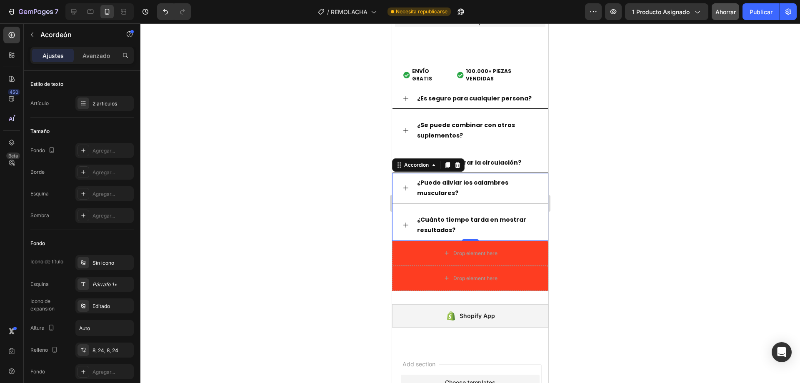
click at [367, 240] on div at bounding box center [470, 203] width 660 height 360
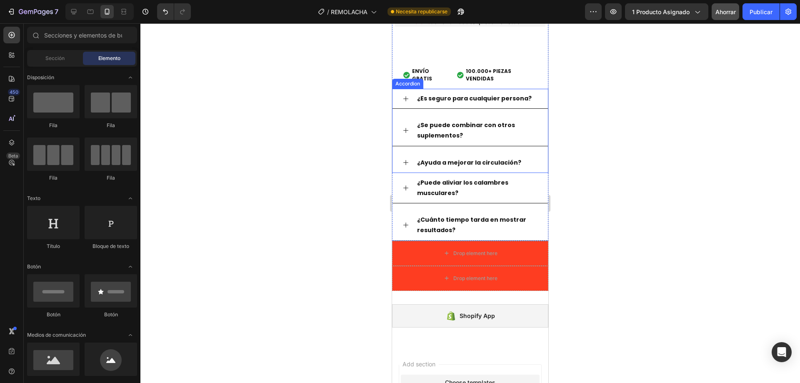
click at [404, 161] on icon at bounding box center [406, 162] width 7 height 7
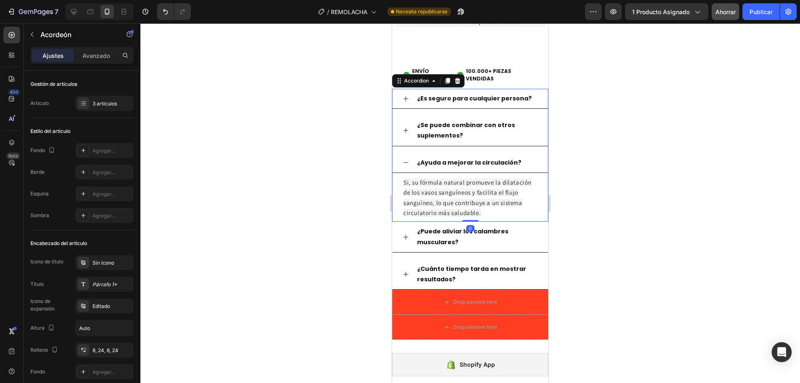
click at [404, 161] on icon at bounding box center [406, 162] width 7 height 7
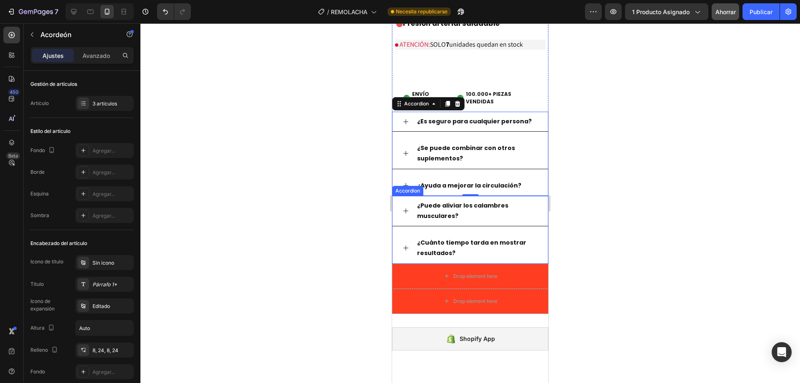
scroll to position [2482, 0]
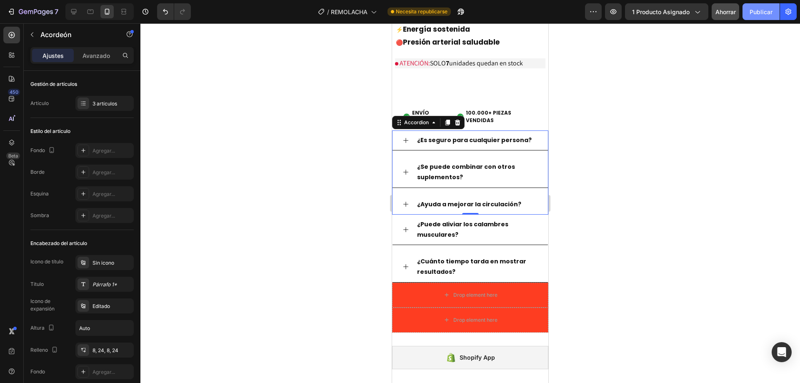
click at [761, 11] on font "Publicar" at bounding box center [761, 11] width 23 height 7
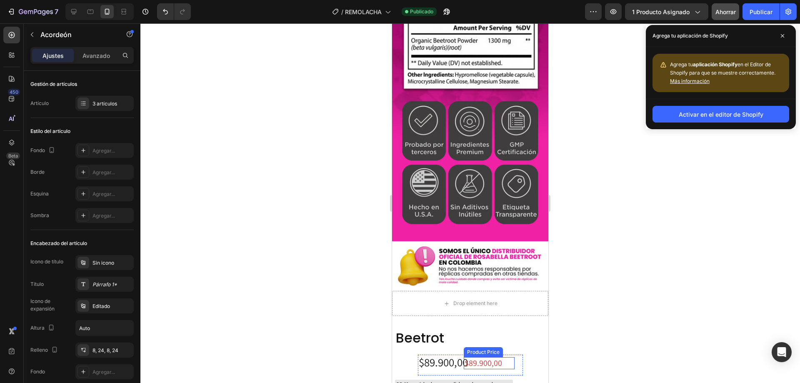
scroll to position [2232, 0]
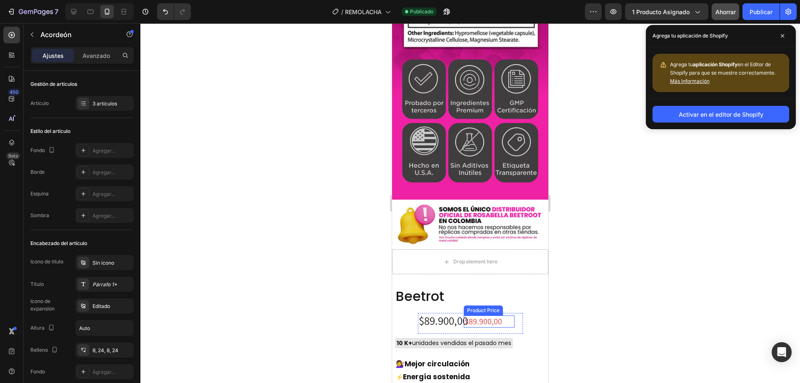
click at [483, 316] on div "$89.900,00" at bounding box center [489, 322] width 51 height 12
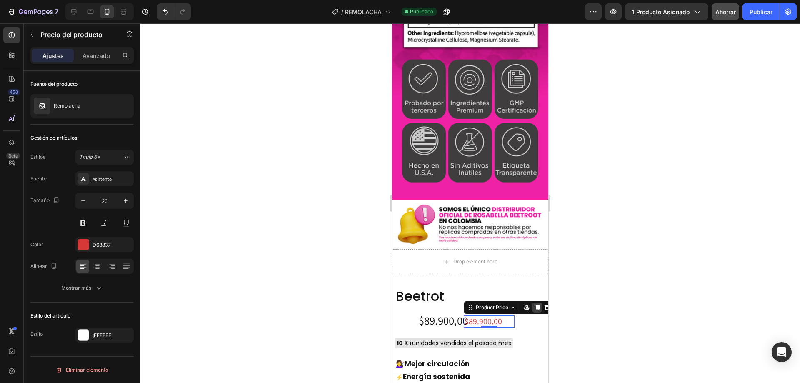
click at [535, 305] on icon at bounding box center [537, 308] width 5 height 6
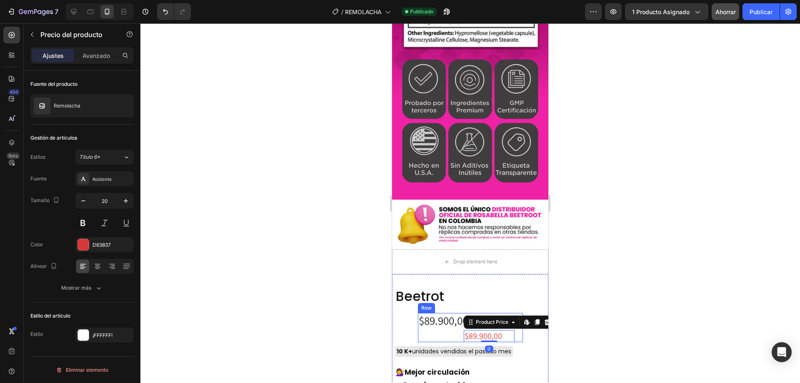
click at [437, 313] on div "$89.900,00 Product Price Product Price" at bounding box center [443, 327] width 51 height 29
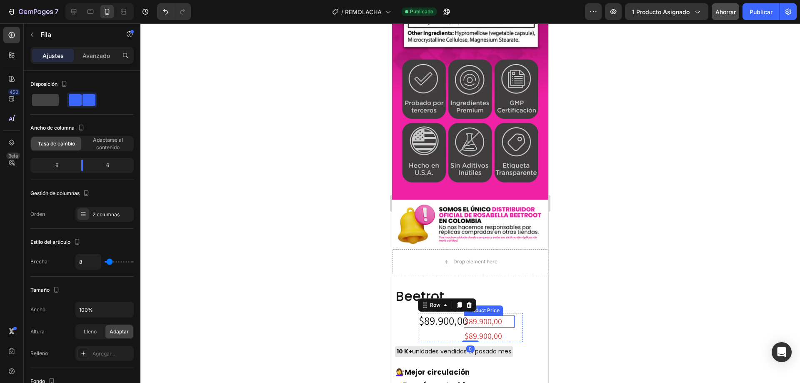
click at [485, 316] on div "$89.900,00" at bounding box center [489, 322] width 51 height 12
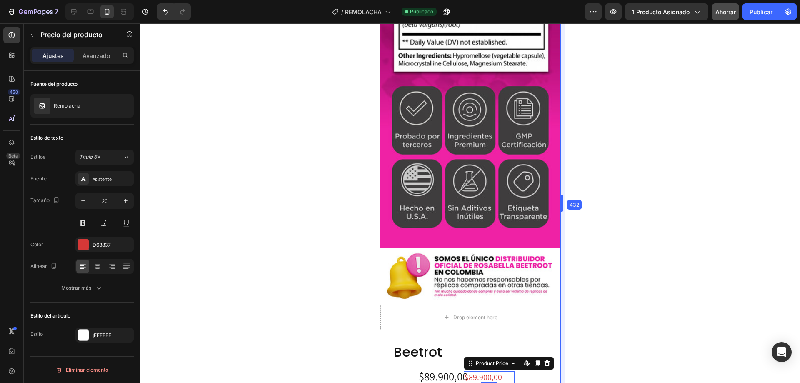
drag, startPoint x: 550, startPoint y: 213, endPoint x: 574, endPoint y: 215, distance: 23.9
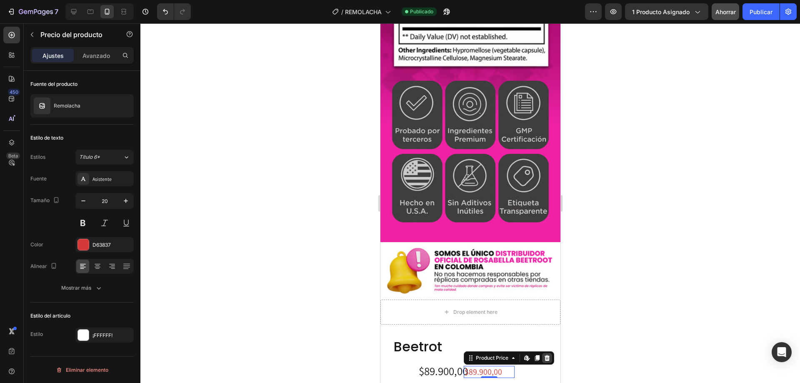
click at [545, 355] on icon at bounding box center [546, 358] width 5 height 6
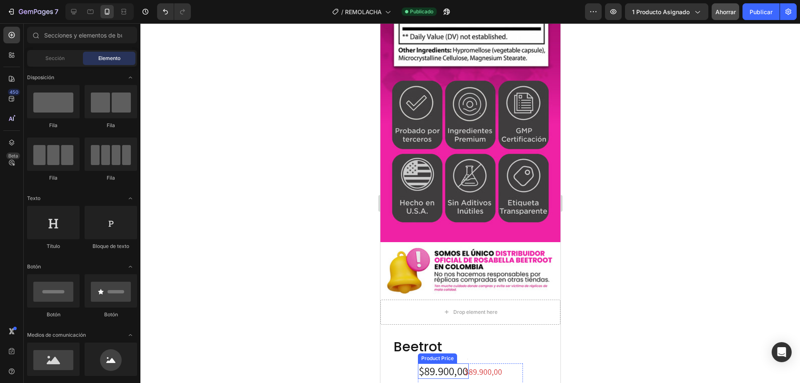
click at [437, 363] on div "$89.900,00" at bounding box center [443, 371] width 51 height 16
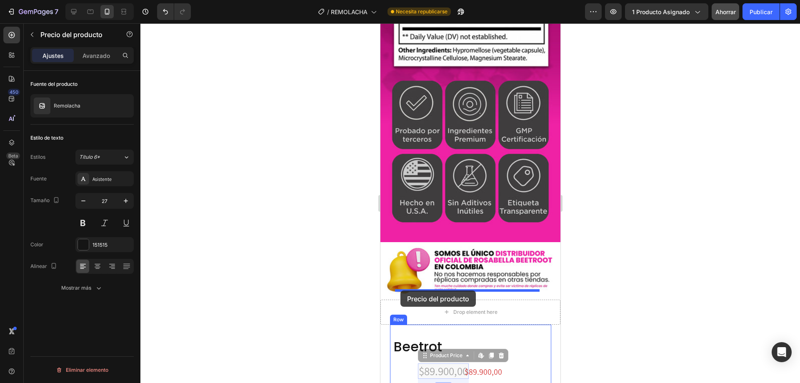
drag, startPoint x: 418, startPoint y: 258, endPoint x: 400, endPoint y: 291, distance: 36.6
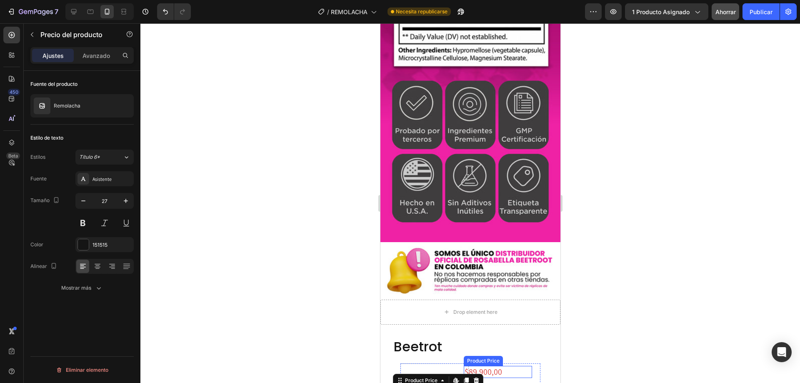
click at [493, 366] on div "$89.900,00" at bounding box center [498, 372] width 68 height 12
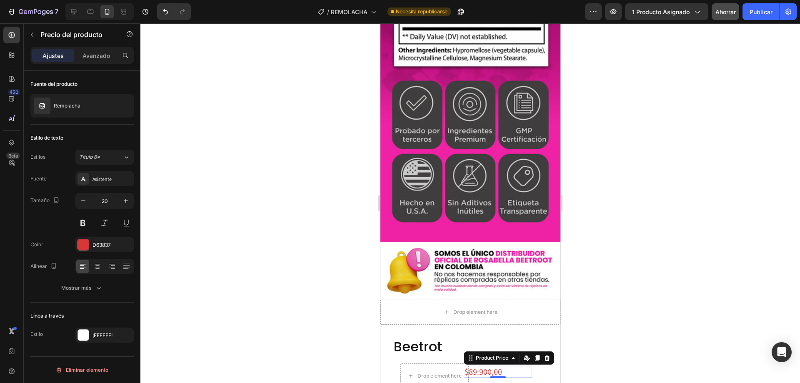
click at [469, 366] on div "$89.900,00" at bounding box center [498, 372] width 68 height 12
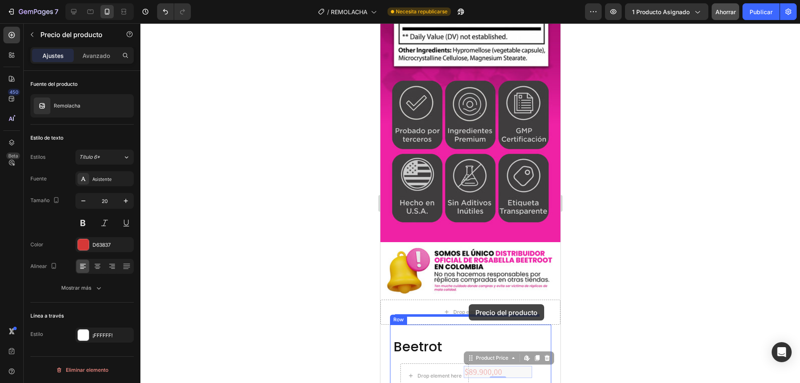
drag, startPoint x: 469, startPoint y: 262, endPoint x: 469, endPoint y: 304, distance: 42.5
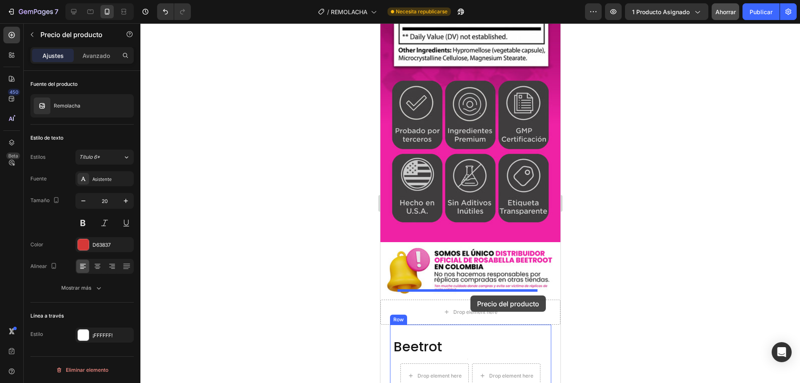
drag, startPoint x: 391, startPoint y: 305, endPoint x: 470, endPoint y: 296, distance: 79.8
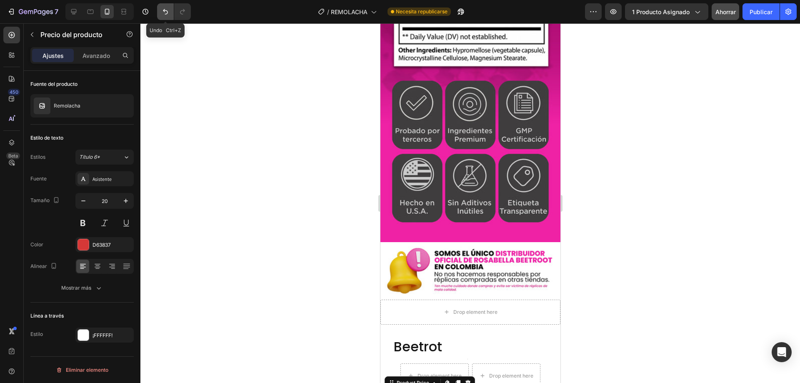
click at [160, 11] on button "Deshacer/Rehacer" at bounding box center [165, 11] width 17 height 17
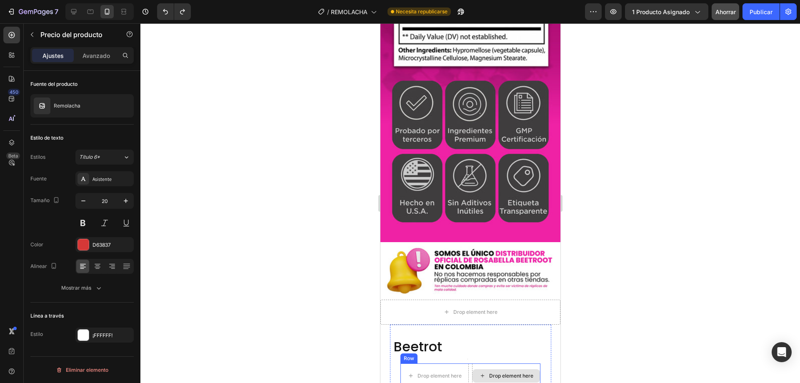
click at [496, 369] on div "Drop element here" at bounding box center [506, 375] width 68 height 13
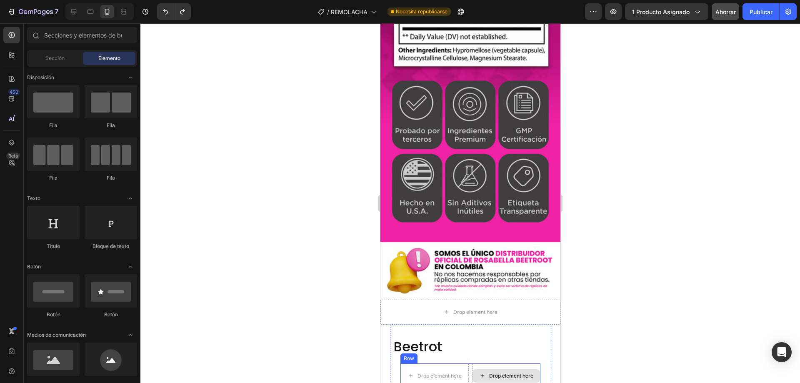
click at [494, 373] on div "Drop element here" at bounding box center [511, 376] width 44 height 7
click at [440, 373] on div "Drop element here" at bounding box center [439, 376] width 44 height 7
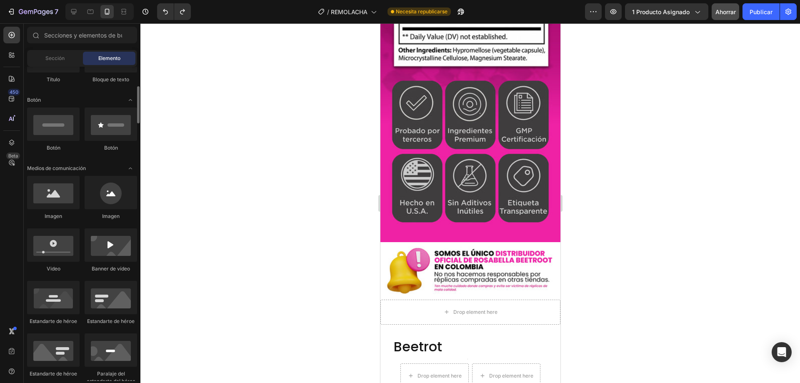
scroll to position [0, 0]
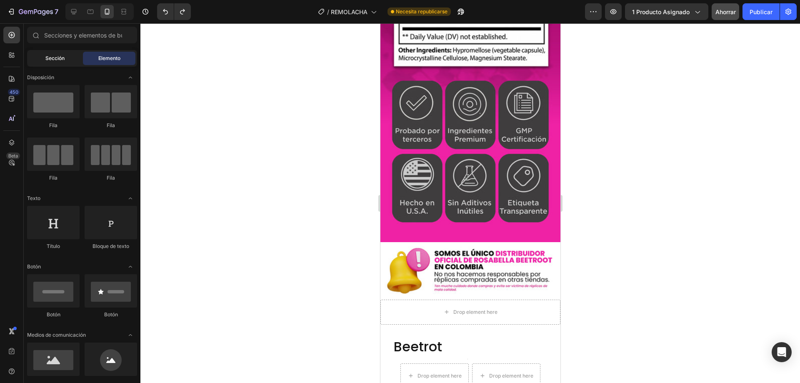
click at [59, 62] on div "Sección" at bounding box center [55, 58] width 53 height 13
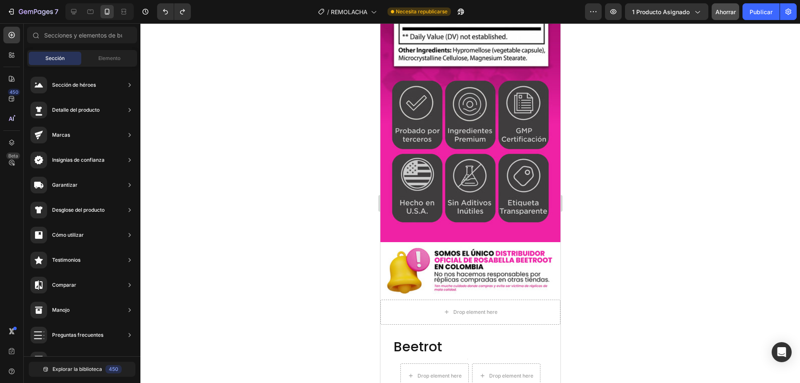
click at [314, 216] on div at bounding box center [470, 203] width 660 height 360
click at [427, 363] on div "Drop element here" at bounding box center [434, 375] width 68 height 25
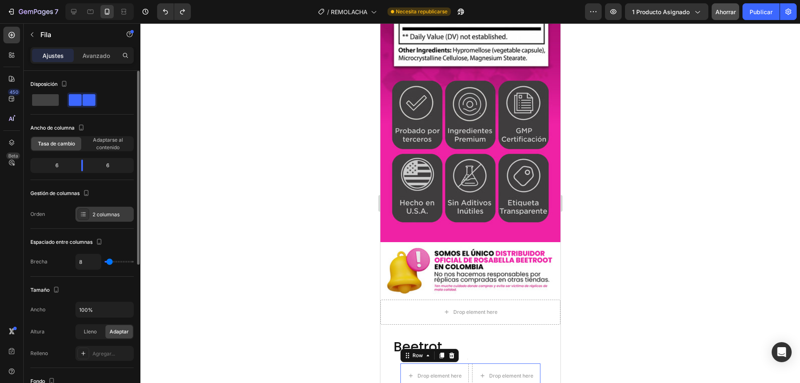
click at [93, 216] on font "2 columnas" at bounding box center [106, 214] width 27 height 6
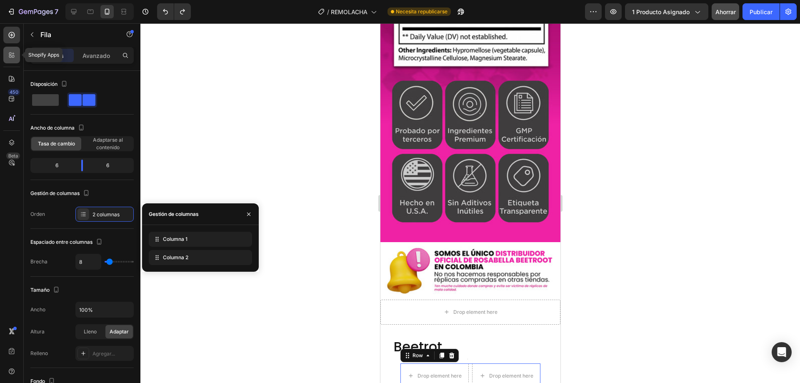
click at [12, 48] on div at bounding box center [11, 55] width 17 height 17
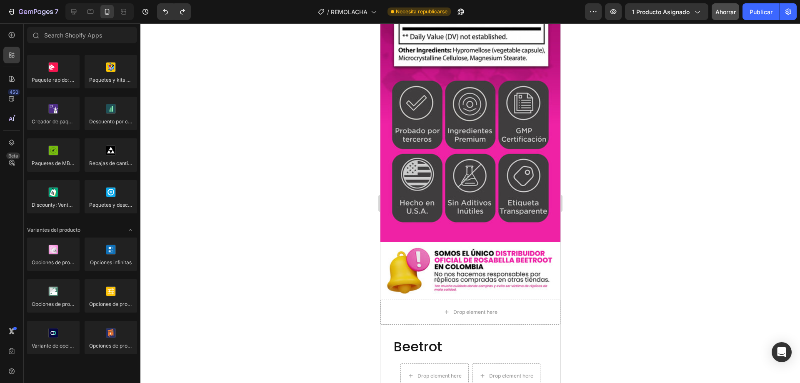
scroll to position [1042, 0]
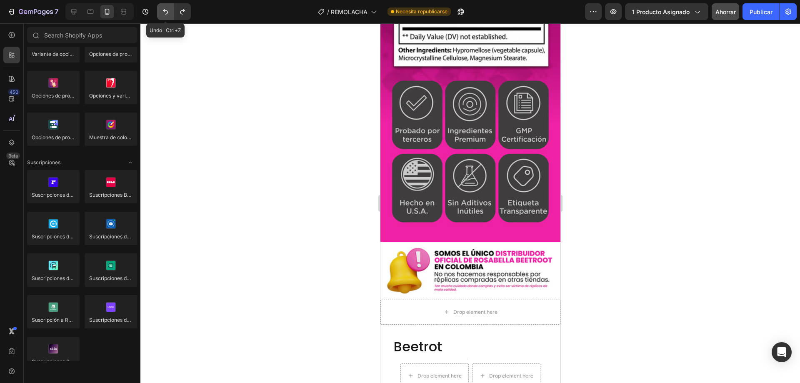
click at [163, 13] on icon "Deshacer/Rehacer" at bounding box center [165, 12] width 8 height 8
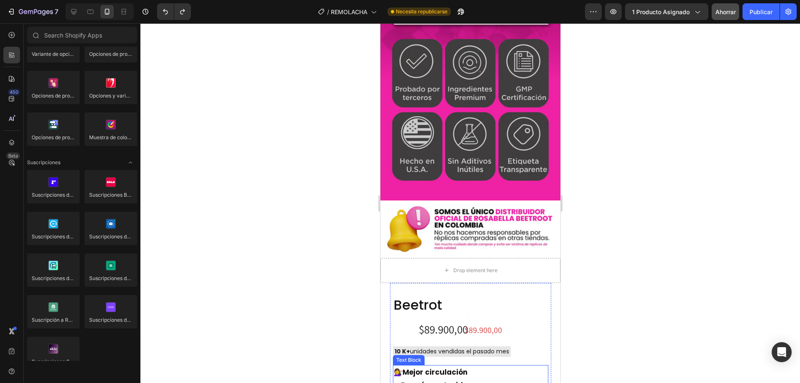
scroll to position [2678, 0]
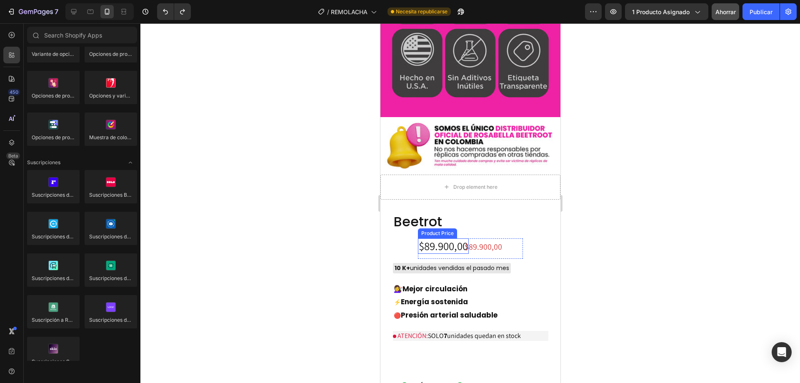
click at [449, 238] on div "$89.900,00" at bounding box center [443, 246] width 51 height 16
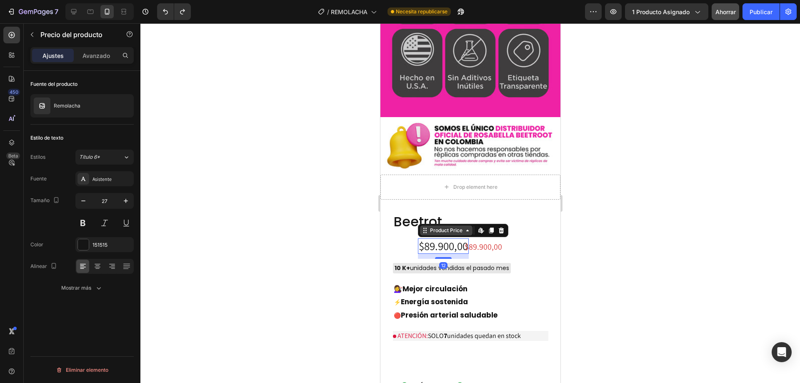
click at [443, 227] on div "Product Price" at bounding box center [446, 231] width 36 height 8
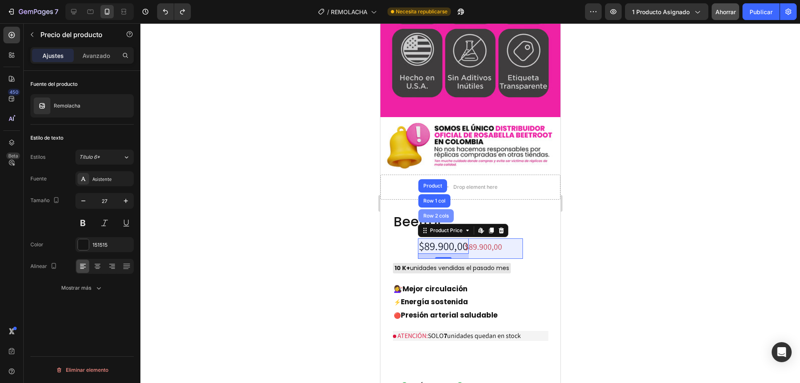
click at [429, 213] on div "Row 2 cols" at bounding box center [435, 215] width 29 height 5
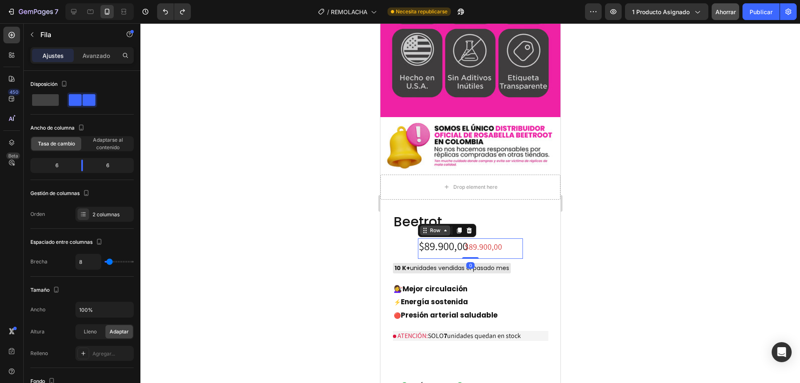
click at [430, 227] on div "Row" at bounding box center [435, 231] width 14 height 8
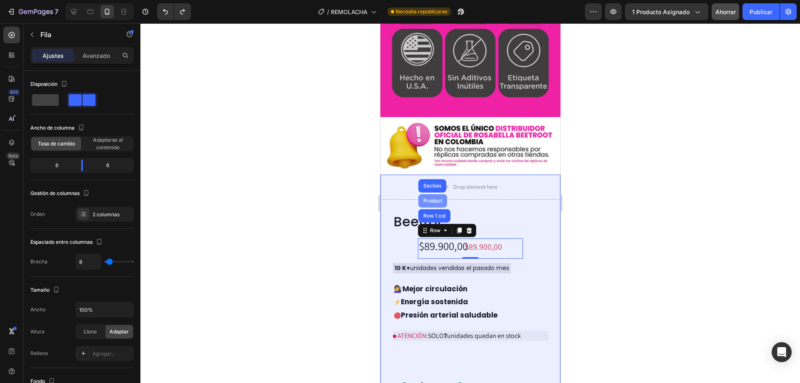
click at [429, 198] on div "Product" at bounding box center [432, 200] width 22 height 5
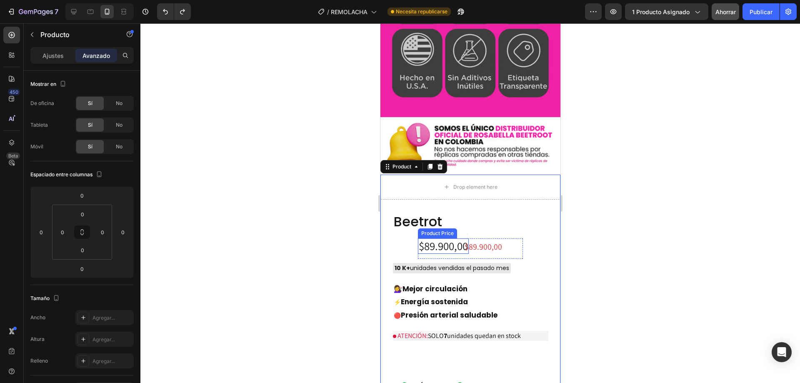
click at [432, 238] on div "$89.900,00" at bounding box center [443, 246] width 51 height 16
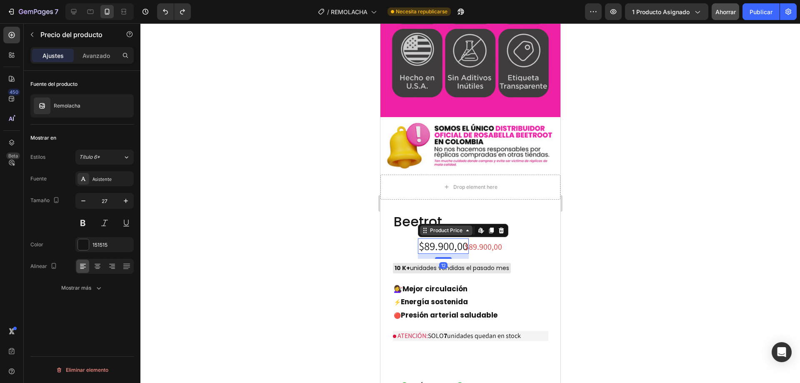
click at [435, 227] on div "Product Price" at bounding box center [446, 231] width 36 height 8
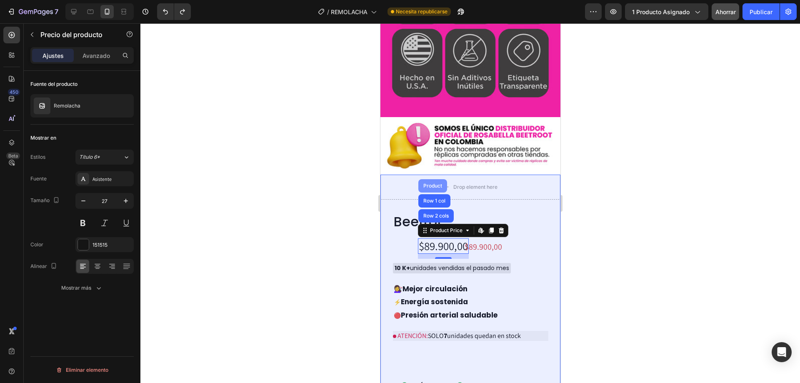
click at [424, 183] on div "Product" at bounding box center [432, 185] width 22 height 5
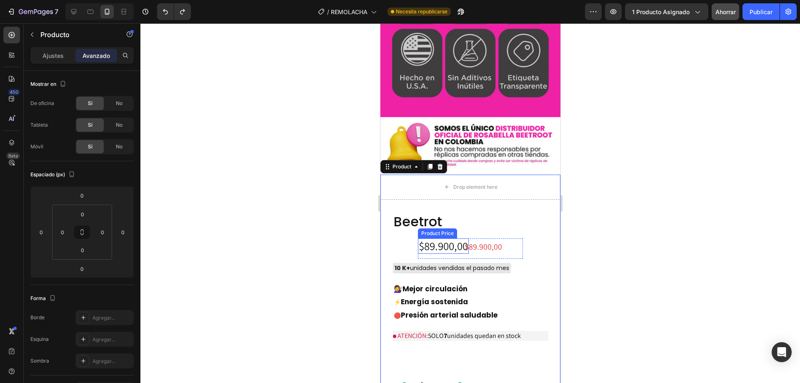
click at [434, 238] on div "$89.900,00" at bounding box center [443, 246] width 51 height 16
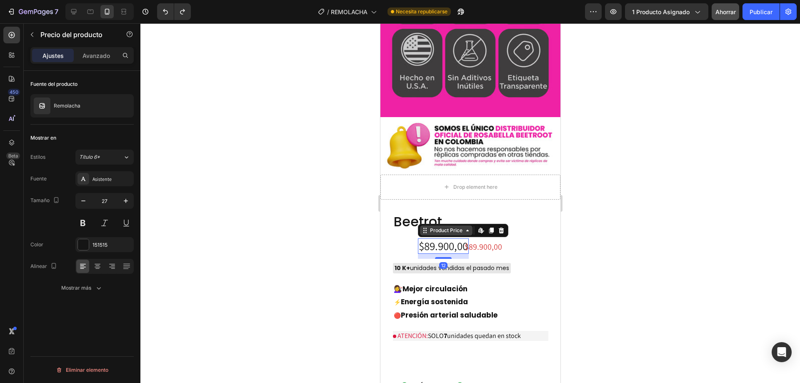
click at [431, 227] on div "Product Price" at bounding box center [446, 231] width 36 height 8
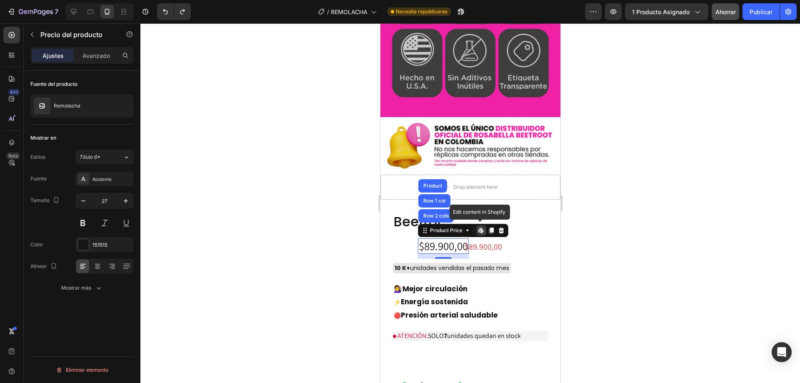
click at [478, 228] on icon at bounding box center [479, 230] width 3 height 5
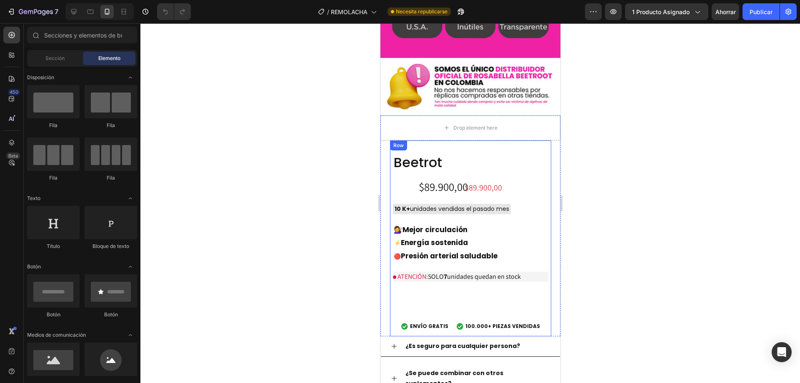
scroll to position [2654, 0]
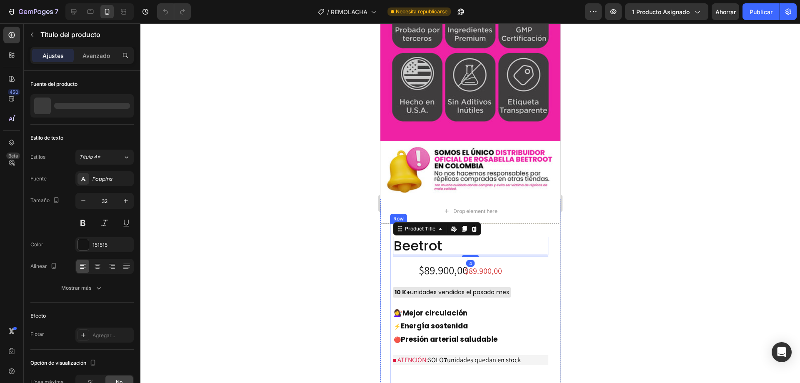
click at [494, 224] on div "Beetrot Product Title Edit content in Shopify 4 Text Block $89.900,00 Product P…" at bounding box center [470, 322] width 161 height 196
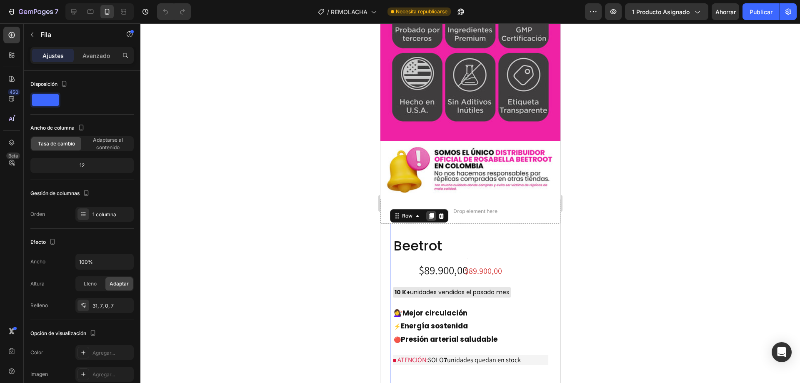
click at [432, 213] on icon at bounding box center [431, 216] width 5 height 6
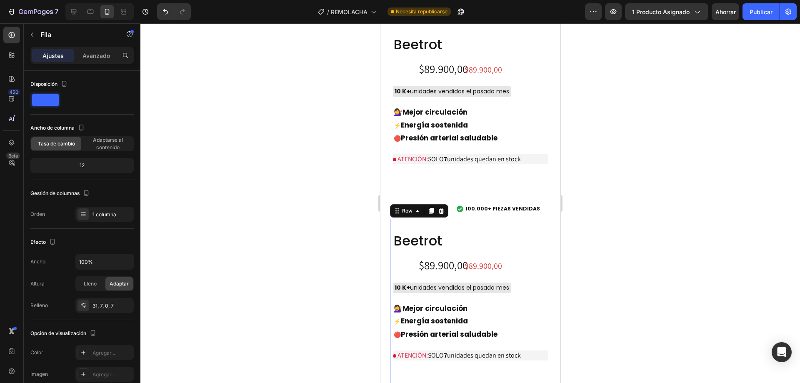
scroll to position [2757, 0]
click at [170, 18] on button "Deshacer/Rehacer" at bounding box center [165, 11] width 17 height 17
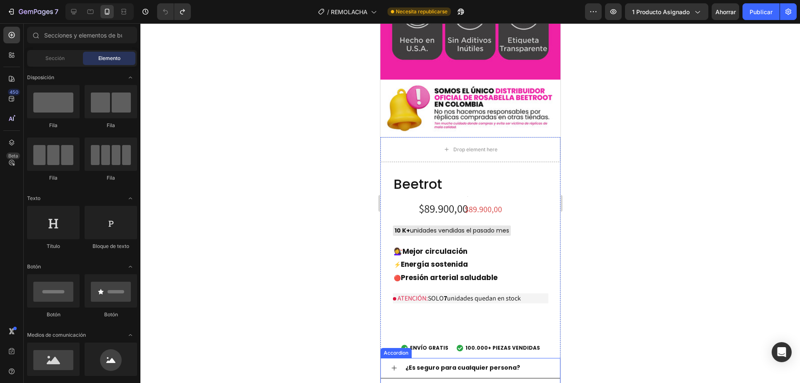
scroll to position [2715, 0]
click at [449, 201] on div "$89.900,00" at bounding box center [443, 209] width 51 height 16
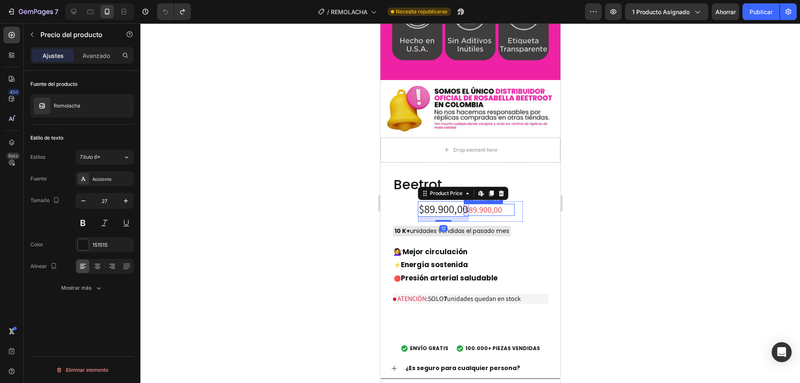
click at [474, 204] on div "$89.900,00" at bounding box center [489, 210] width 51 height 12
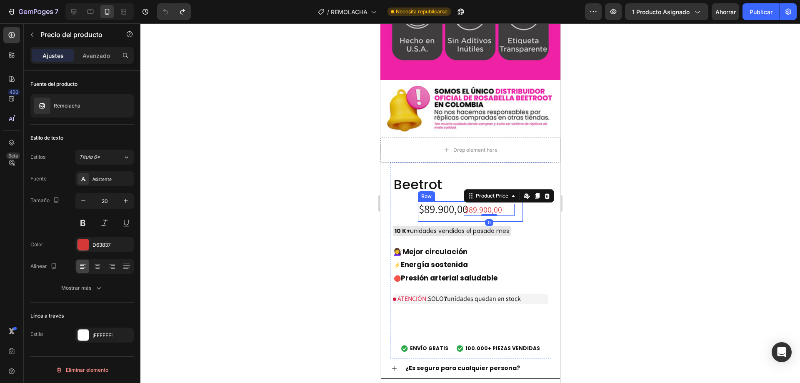
click at [474, 201] on div "$89.900,00 Product Price Edit content in Shopify 0 Product Price Edit content i…" at bounding box center [497, 211] width 51 height 21
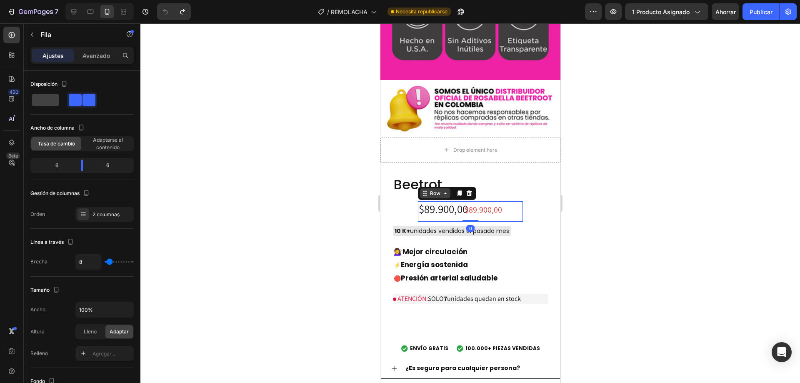
click at [442, 190] on icon at bounding box center [445, 193] width 7 height 7
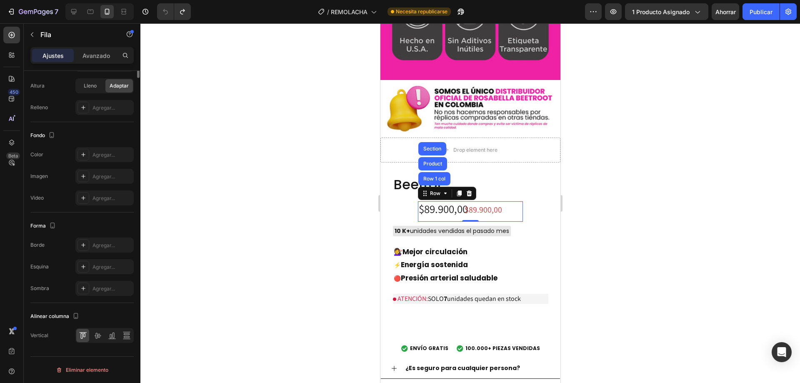
scroll to position [0, 0]
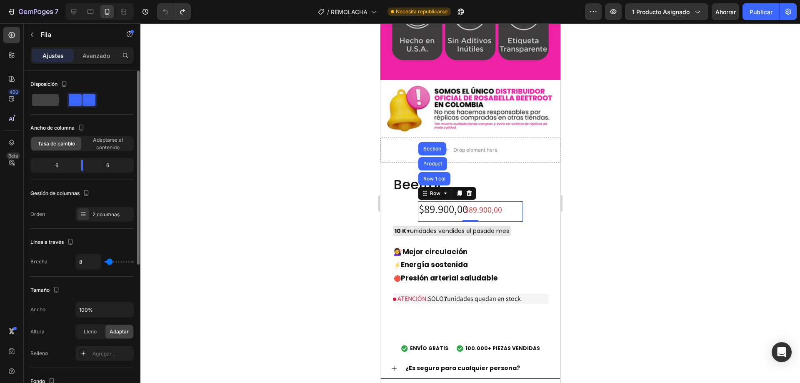
click at [83, 99] on span at bounding box center [89, 100] width 13 height 12
click at [95, 55] on font "Avanzado" at bounding box center [97, 55] width 28 height 7
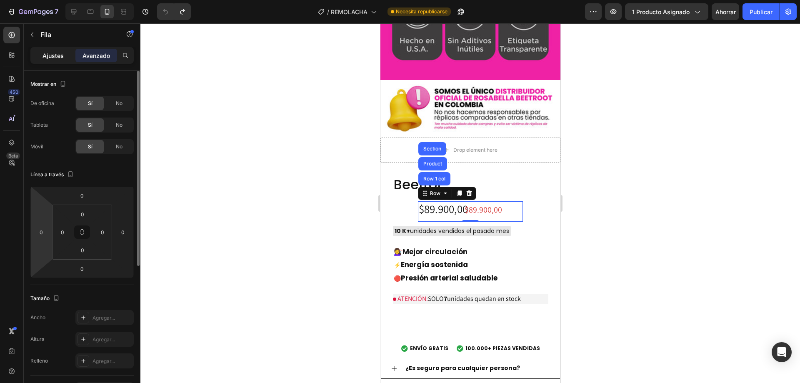
click at [60, 50] on div "Ajustes" at bounding box center [53, 55] width 42 height 13
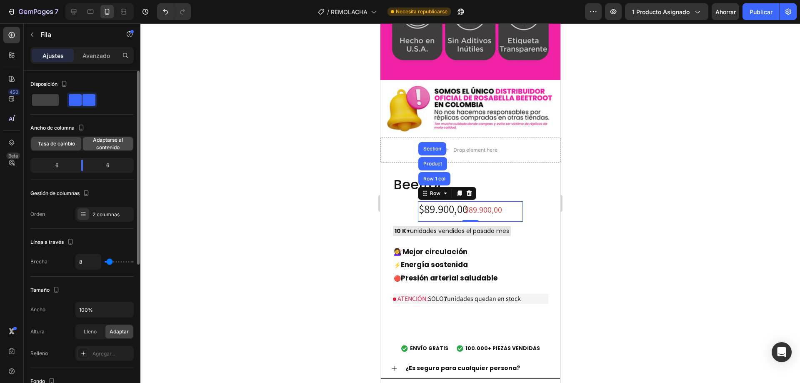
click at [98, 140] on font "Adaptarse al contenido" at bounding box center [108, 144] width 30 height 14
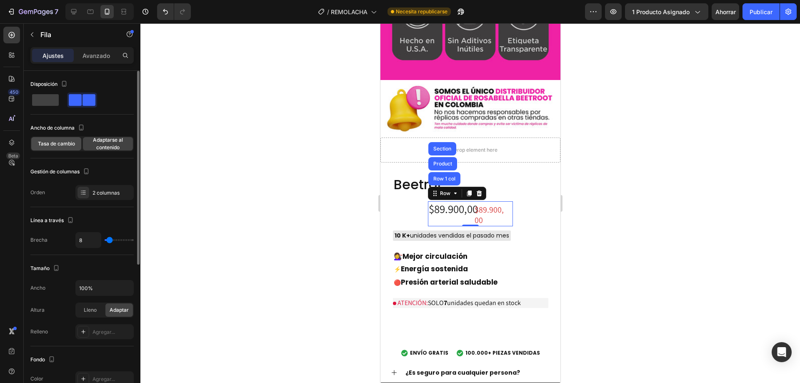
click at [67, 145] on font "Tasa de cambio" at bounding box center [56, 143] width 37 height 6
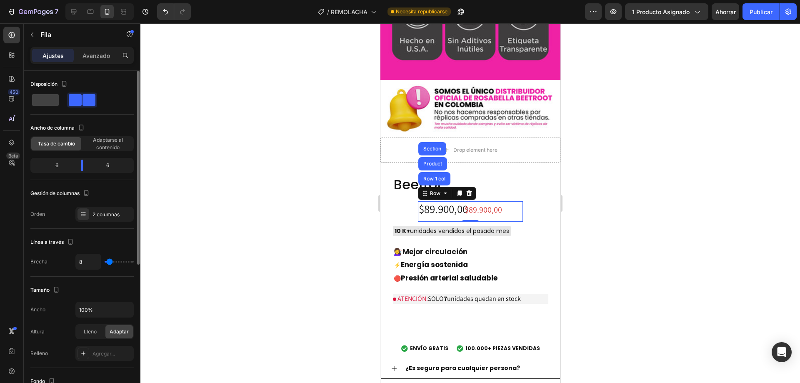
click at [65, 167] on div "6" at bounding box center [53, 166] width 43 height 12
click at [58, 164] on div "6" at bounding box center [53, 166] width 43 height 12
click at [56, 164] on font "6" at bounding box center [56, 165] width 3 height 6
type input "13"
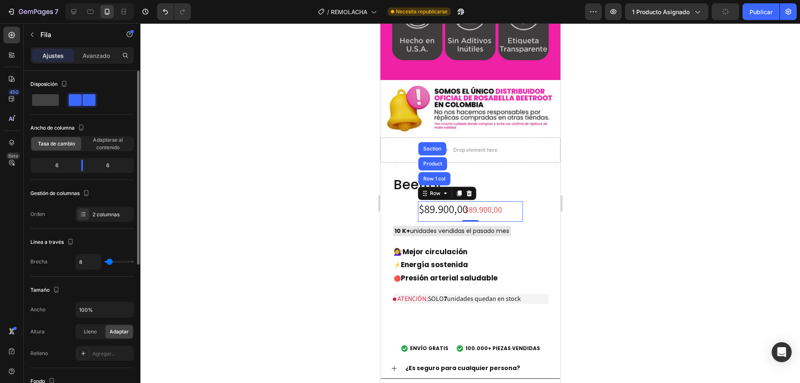
type input "13"
type input "16"
type input "22"
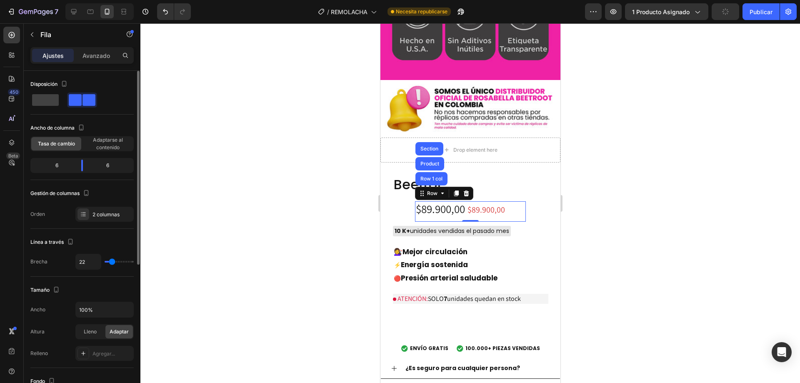
type input "33"
type input "36"
type input "38"
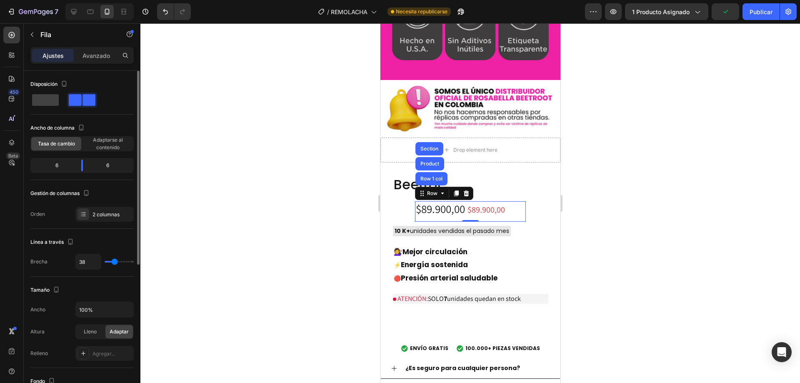
type input "38"
type input "40"
type input "44"
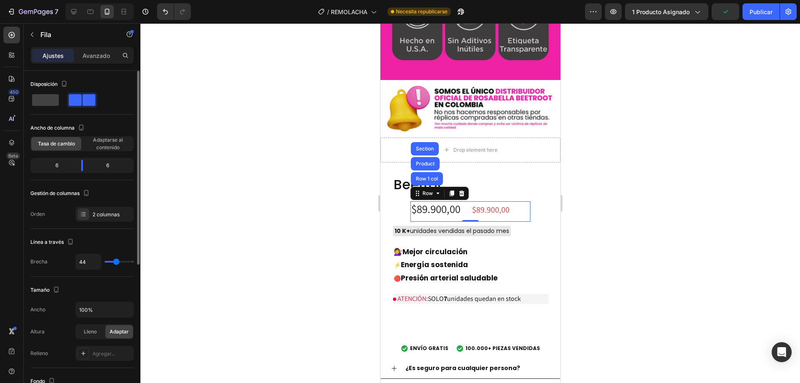
type input "40"
type input "38"
type input "33"
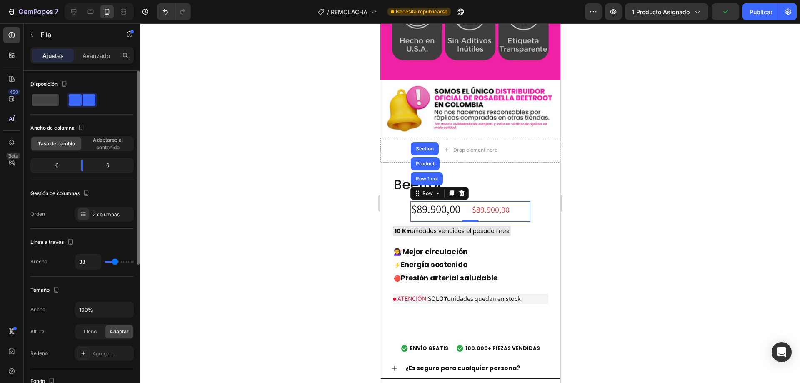
type input "33"
type input "31"
type input "33"
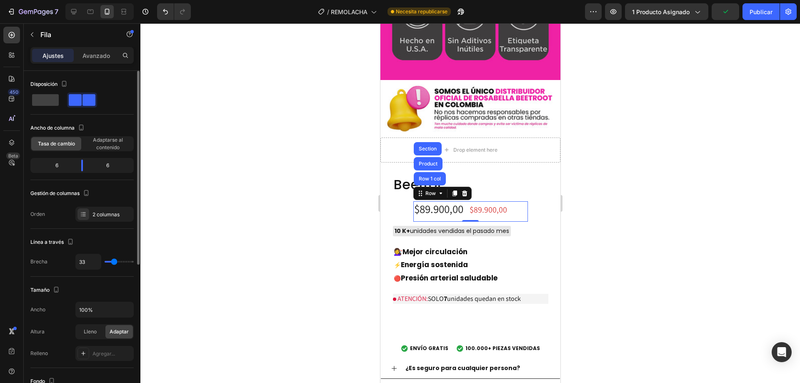
type input "38"
type input "40"
type input "42"
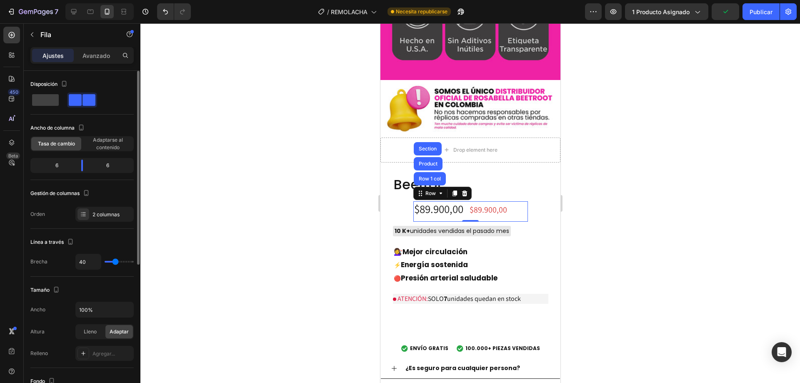
type input "42"
type input "44"
type input "42"
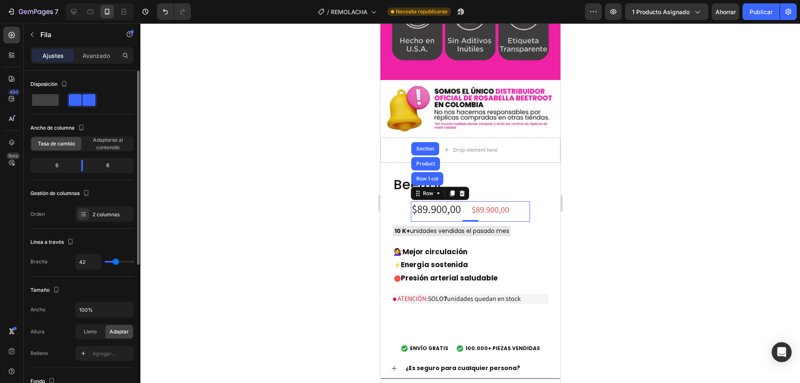
type input "40"
type input "38"
type input "36"
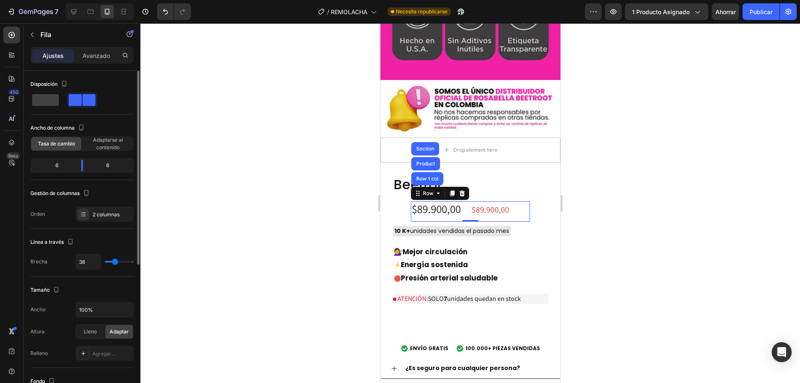
type input "36"
type input "33"
type input "36"
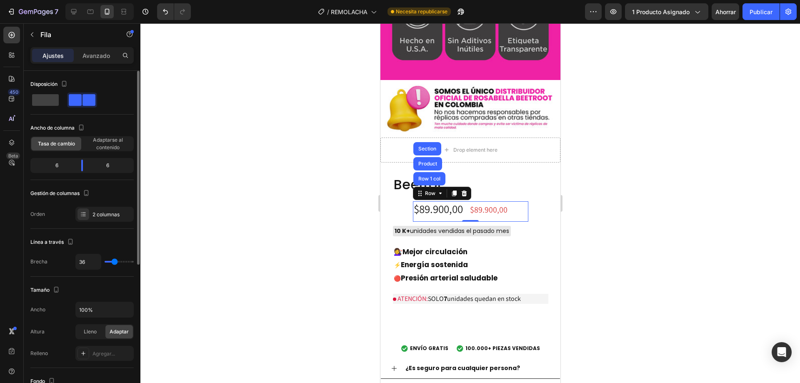
type input "38"
type input "40"
type input "38"
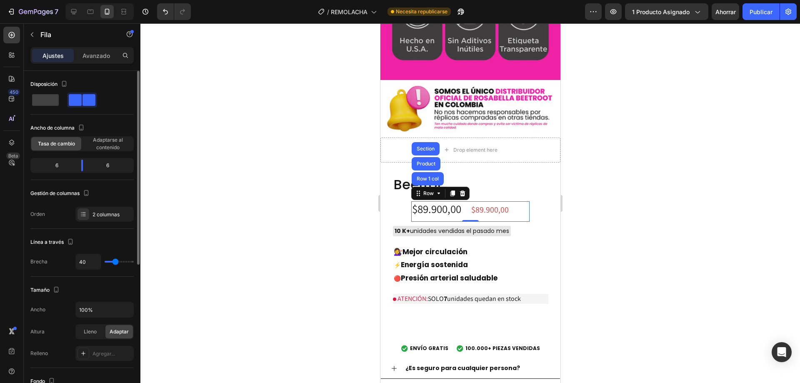
type input "38"
type input "33"
drag, startPoint x: 110, startPoint y: 264, endPoint x: 114, endPoint y: 264, distance: 4.2
type input "33"
click at [114, 263] on input "range" at bounding box center [119, 262] width 29 height 2
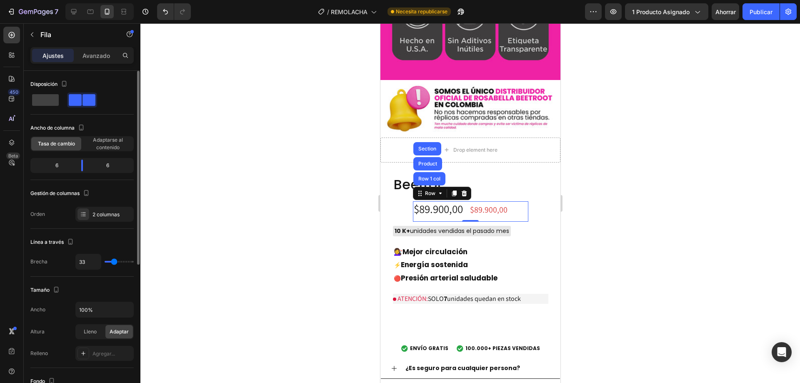
click at [97, 276] on div "Línea a través Brecha 33" at bounding box center [81, 253] width 103 height 48
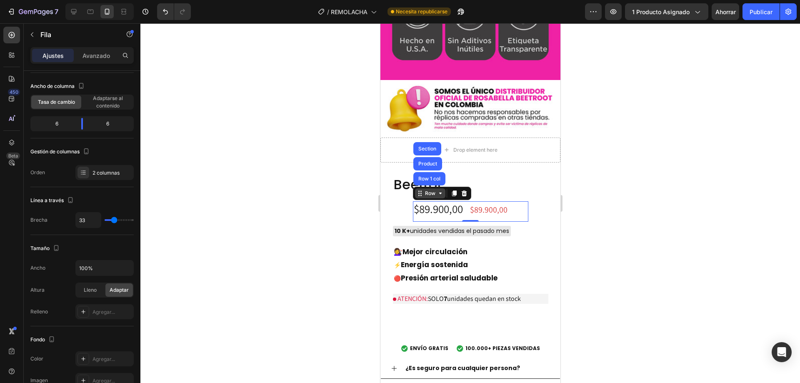
click at [423, 190] on div "Row" at bounding box center [430, 194] width 14 height 8
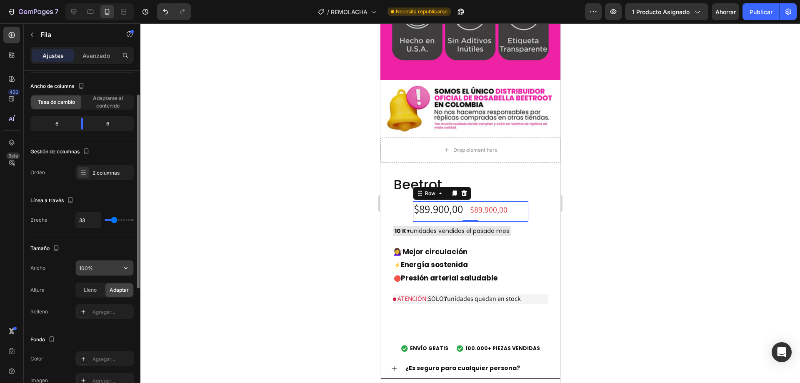
scroll to position [167, 0]
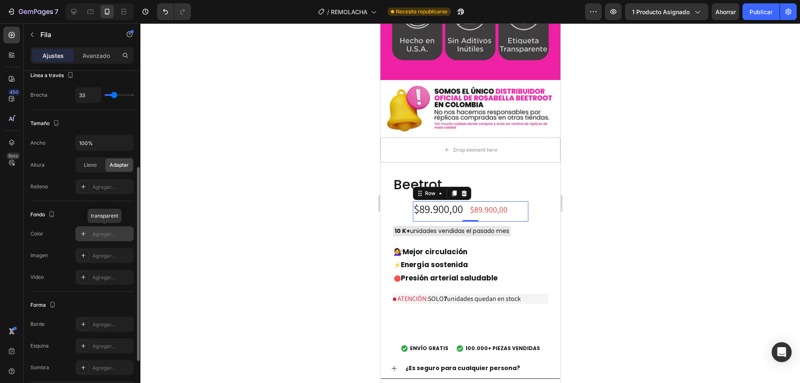
click at [88, 231] on div at bounding box center [84, 234] width 12 height 12
click at [53, 258] on div "Imagen Agregar..." at bounding box center [81, 255] width 103 height 15
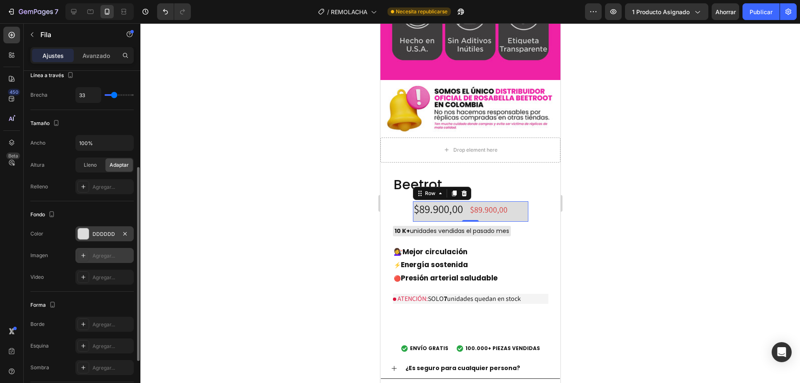
click at [76, 259] on div "Agregar..." at bounding box center [104, 255] width 58 height 15
click at [62, 258] on div "Imagen https://cdn.shopify.com/s/files/1/2005/9307/files/background_settings.jpg" at bounding box center [81, 255] width 103 height 15
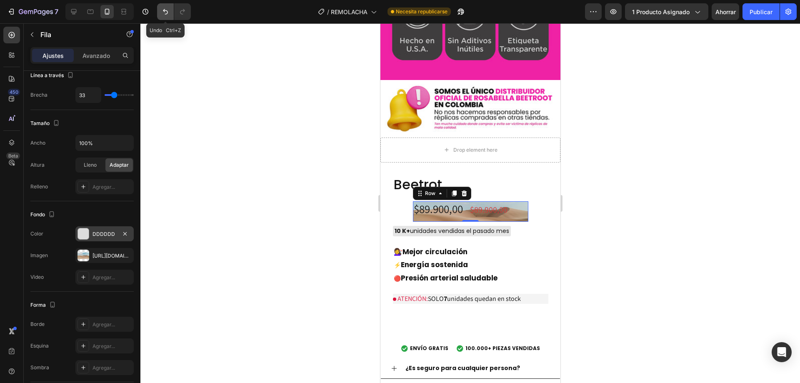
click at [165, 12] on icon "Deshacer/Rehacer" at bounding box center [165, 12] width 8 height 8
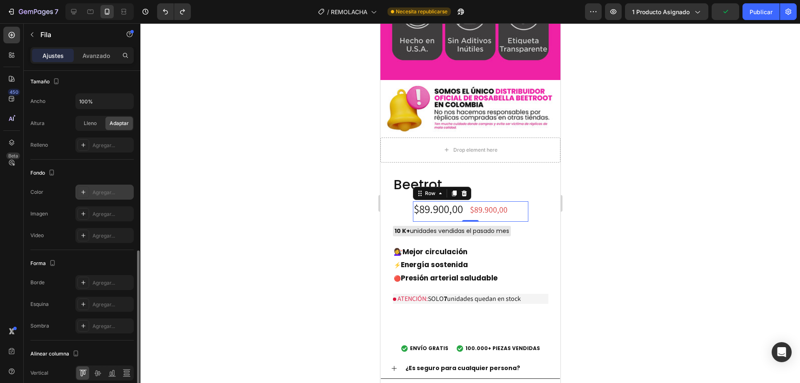
scroll to position [246, 0]
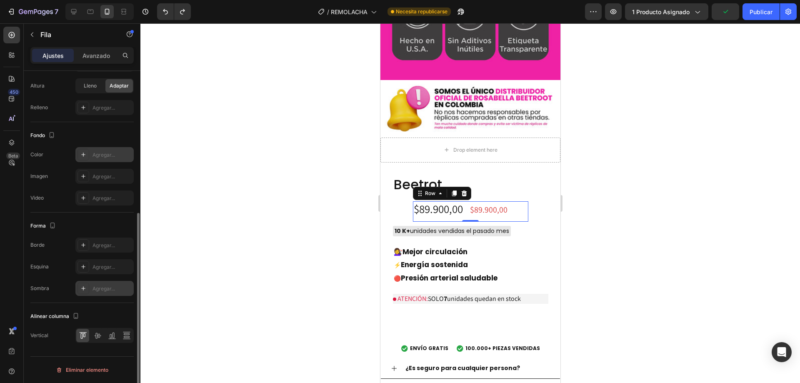
click at [80, 290] on div at bounding box center [84, 289] width 12 height 12
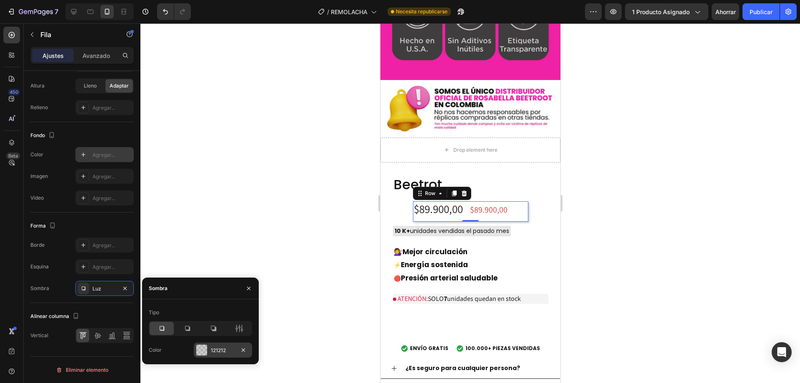
click at [201, 351] on div at bounding box center [201, 350] width 11 height 11
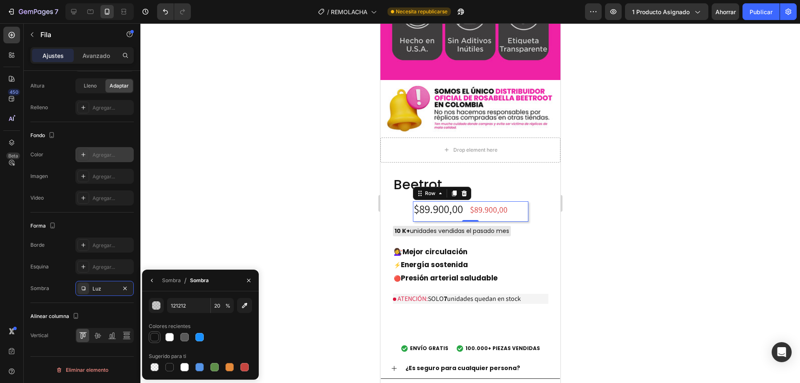
click at [153, 340] on div at bounding box center [154, 337] width 8 height 8
type input "100"
click at [164, 11] on icon "Deshacer/Rehacer" at bounding box center [165, 11] width 5 height 5
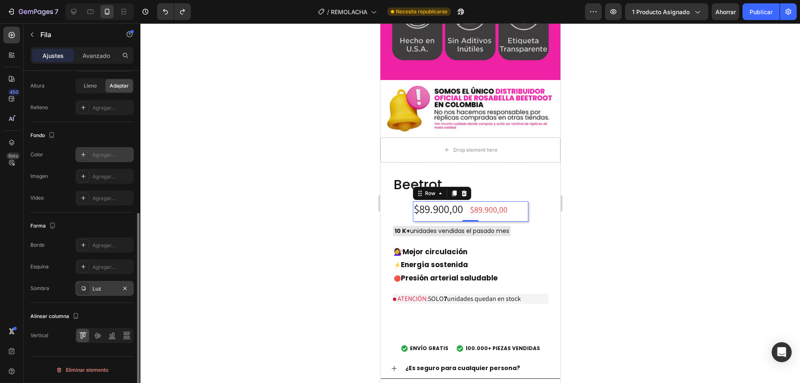
click at [88, 287] on div at bounding box center [84, 289] width 12 height 12
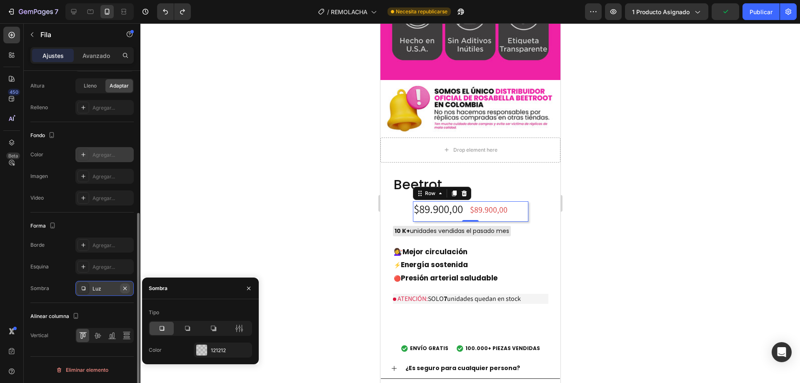
click at [125, 287] on icon "button" at bounding box center [125, 288] width 7 height 7
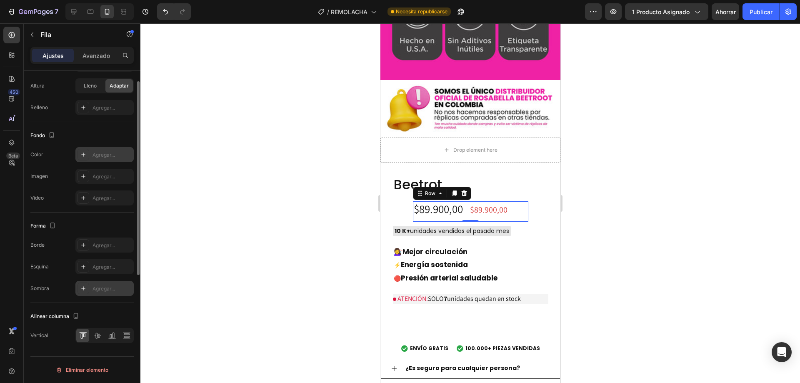
scroll to position [163, 0]
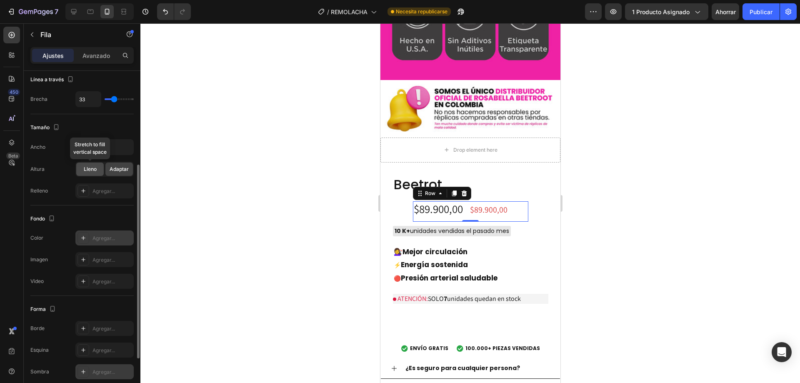
click at [98, 165] on div "Lleno" at bounding box center [90, 169] width 28 height 13
click at [119, 167] on font "Adaptar" at bounding box center [119, 169] width 19 height 6
click at [81, 189] on icon at bounding box center [83, 191] width 7 height 7
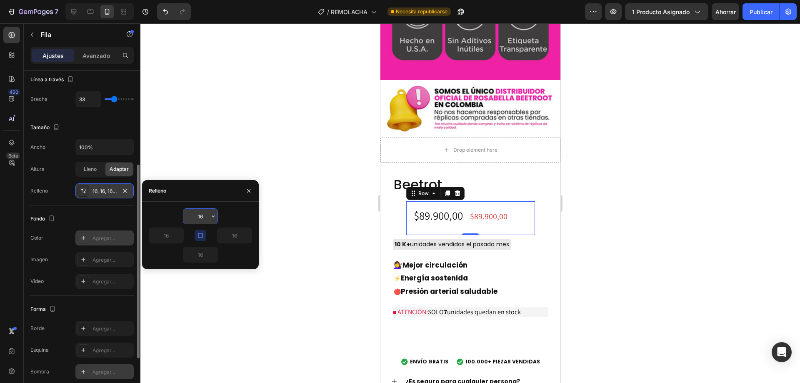
click at [209, 214] on button "button" at bounding box center [213, 216] width 8 height 15
click at [204, 220] on input "16" at bounding box center [200, 216] width 34 height 15
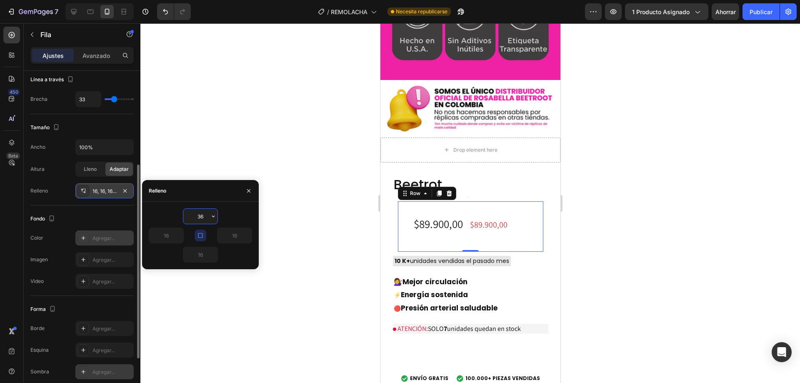
type input "0"
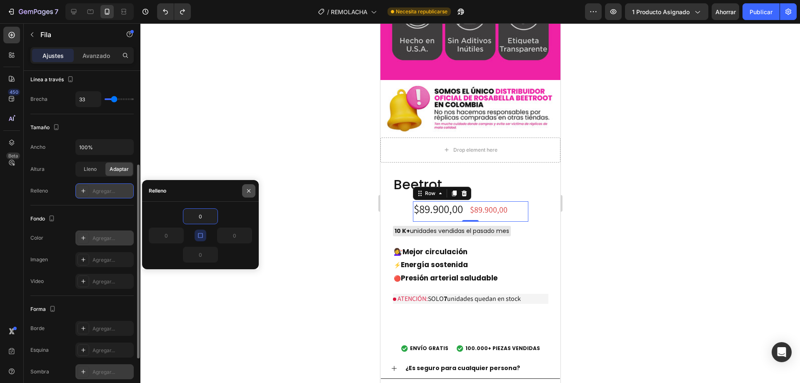
type input "0"
click at [250, 192] on icon "button" at bounding box center [248, 190] width 3 height 3
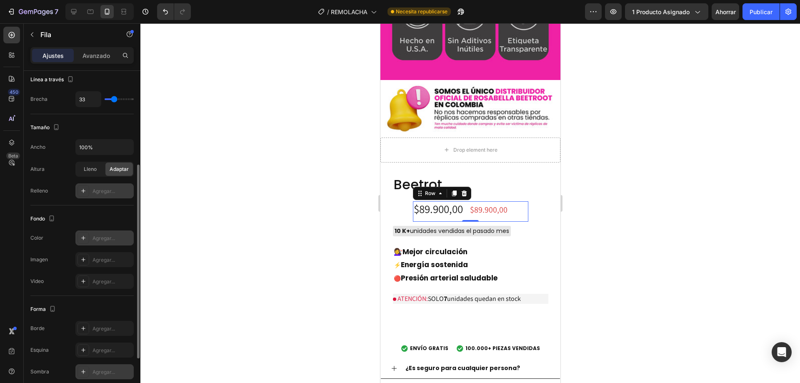
click at [282, 180] on div at bounding box center [470, 203] width 660 height 360
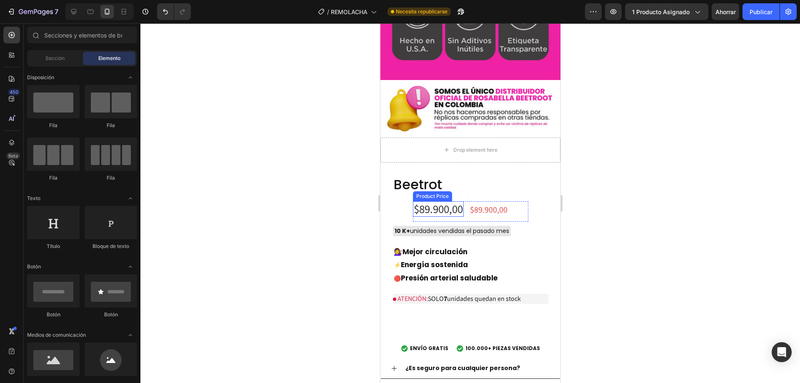
click at [459, 201] on div "$89.900,00" at bounding box center [438, 209] width 51 height 16
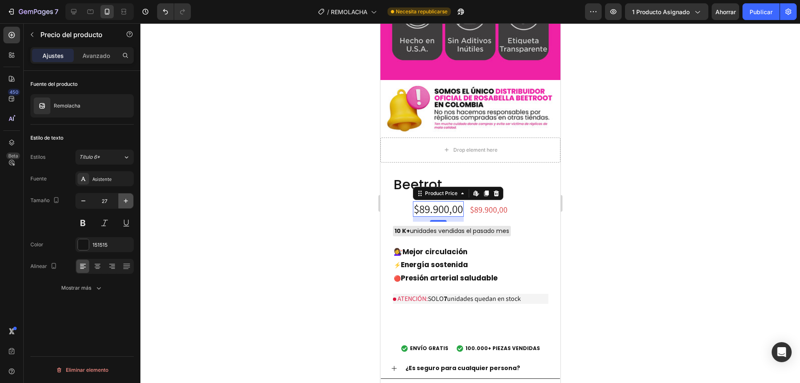
click at [125, 207] on button "button" at bounding box center [125, 200] width 15 height 15
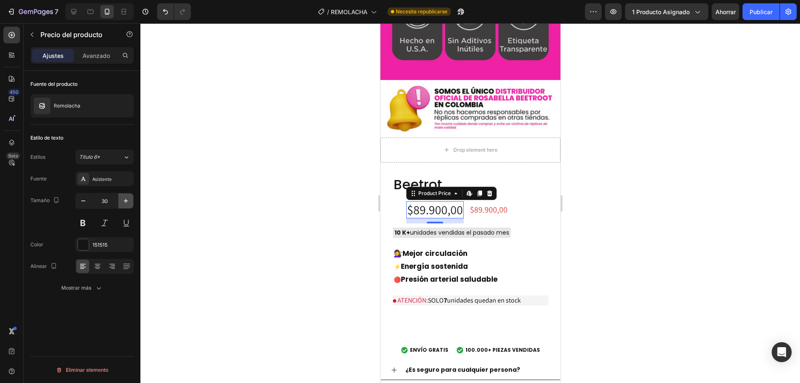
click at [125, 207] on button "button" at bounding box center [125, 200] width 15 height 15
type input "32"
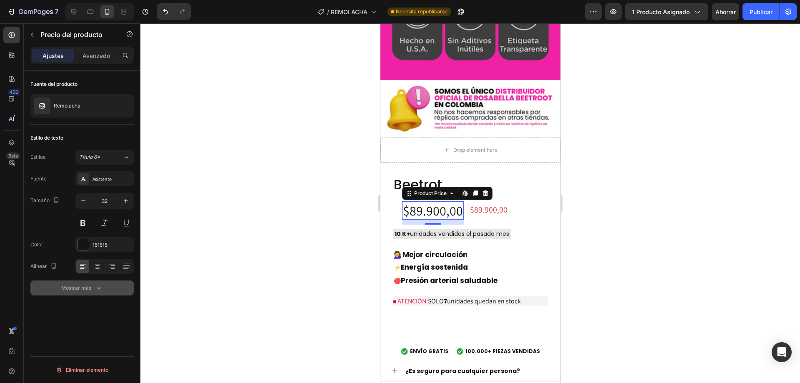
click at [84, 287] on font "Mostrar más" at bounding box center [76, 288] width 30 height 6
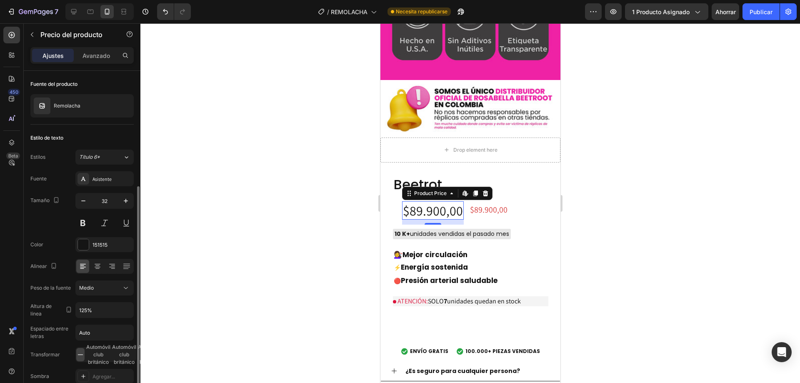
scroll to position [63, 0]
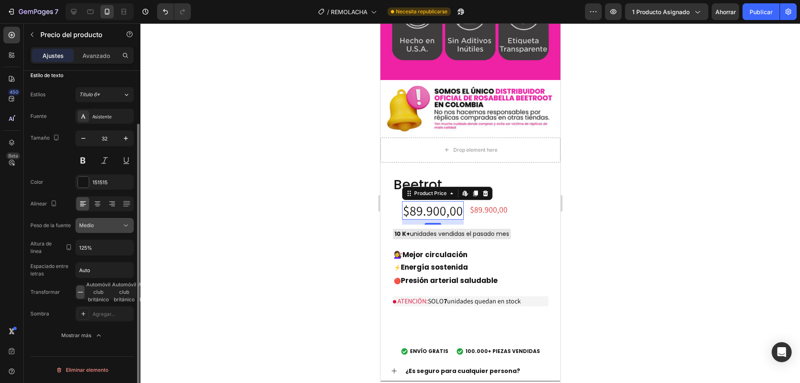
click at [102, 226] on div "Medio" at bounding box center [100, 226] width 43 height 8
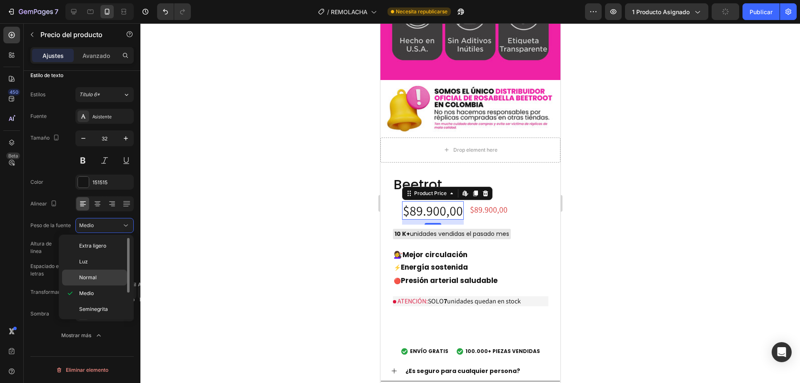
click at [95, 281] on span "Normal" at bounding box center [88, 278] width 18 height 8
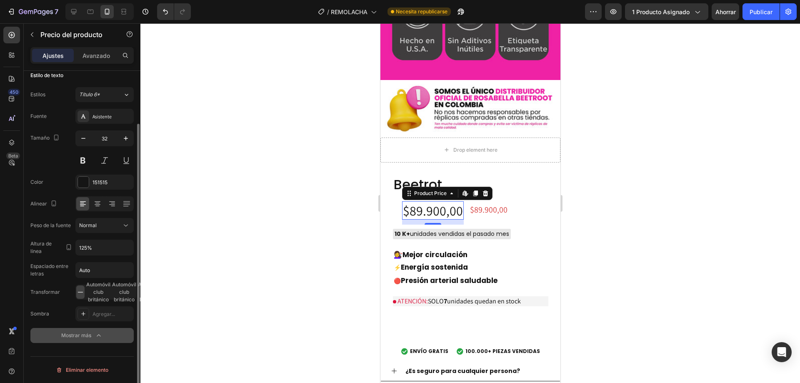
click at [66, 338] on font "Mostrar más" at bounding box center [76, 335] width 30 height 6
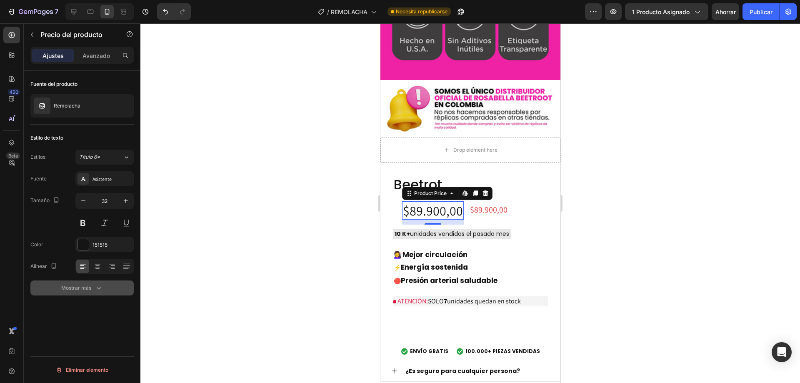
click at [78, 291] on font "Mostrar más" at bounding box center [76, 288] width 30 height 8
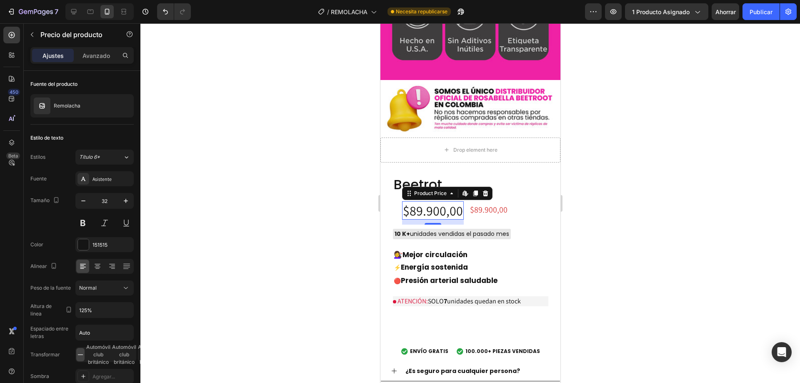
click at [656, 116] on div at bounding box center [470, 203] width 660 height 360
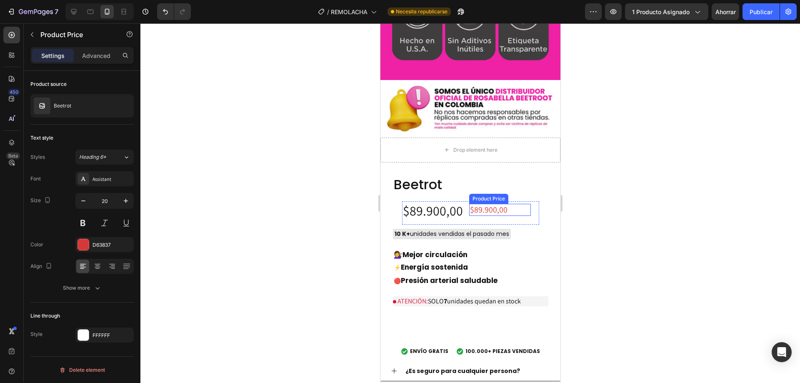
click at [473, 204] on div "$89.900,00" at bounding box center [500, 210] width 62 height 12
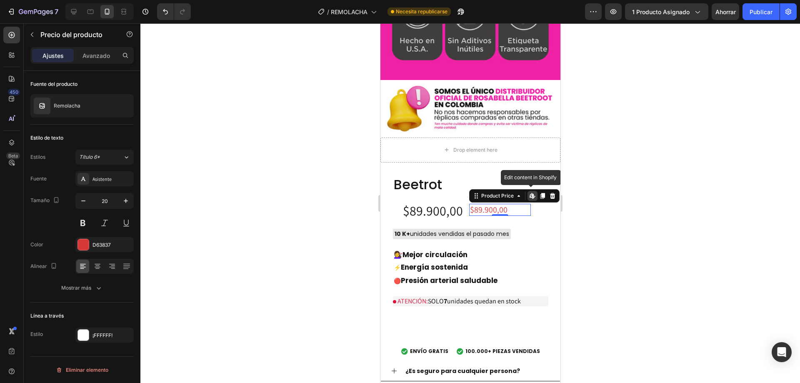
click at [486, 204] on div "$89.900,00" at bounding box center [500, 210] width 62 height 12
click at [83, 293] on button "Mostrar más" at bounding box center [81, 288] width 103 height 15
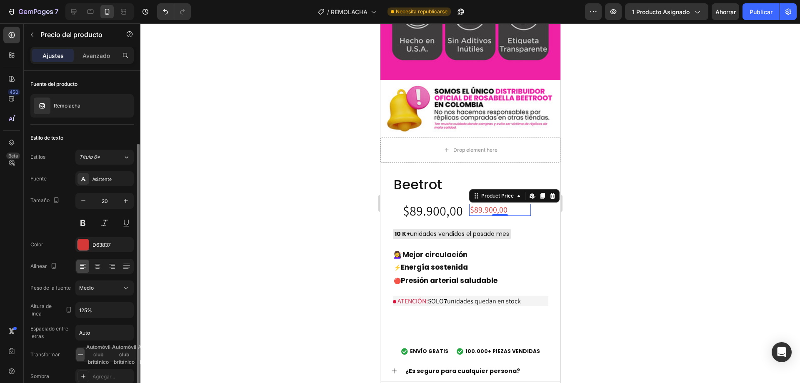
scroll to position [83, 0]
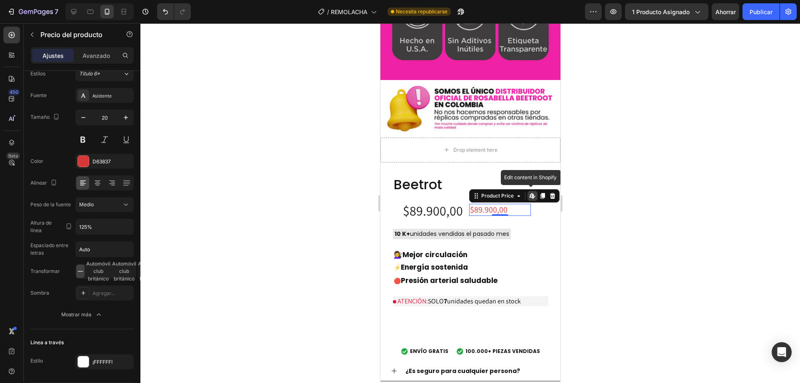
click at [529, 193] on icon at bounding box center [530, 195] width 3 height 5
click at [508, 192] on div "Product Price" at bounding box center [497, 196] width 36 height 8
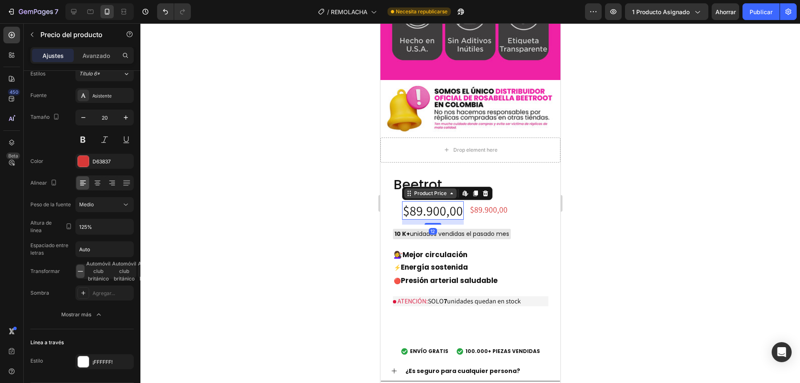
click at [420, 188] on div "Product Price" at bounding box center [430, 193] width 53 height 10
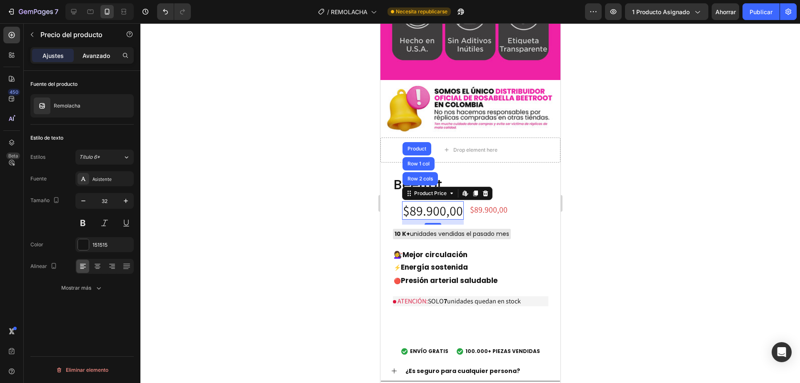
click at [85, 59] on font "Avanzado" at bounding box center [97, 55] width 28 height 7
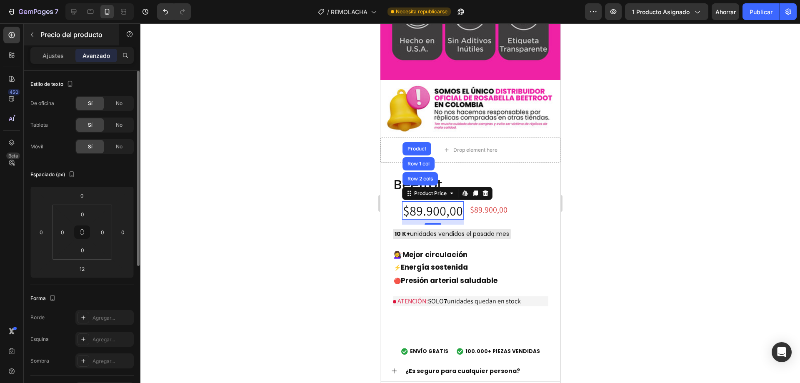
click at [36, 37] on button "button" at bounding box center [31, 34] width 13 height 13
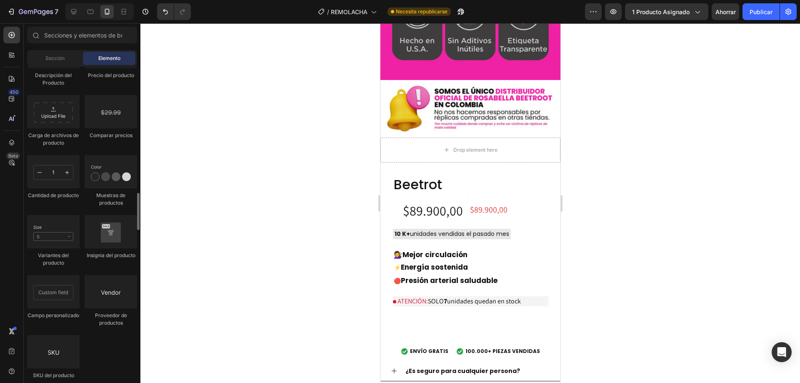
scroll to position [1376, 0]
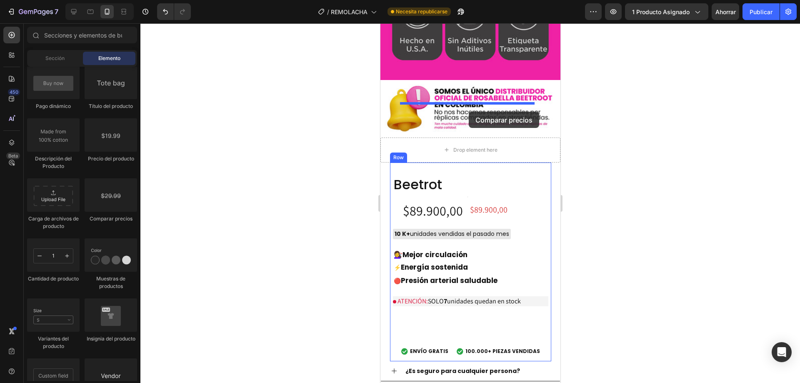
drag, startPoint x: 485, startPoint y: 230, endPoint x: 469, endPoint y: 112, distance: 119.1
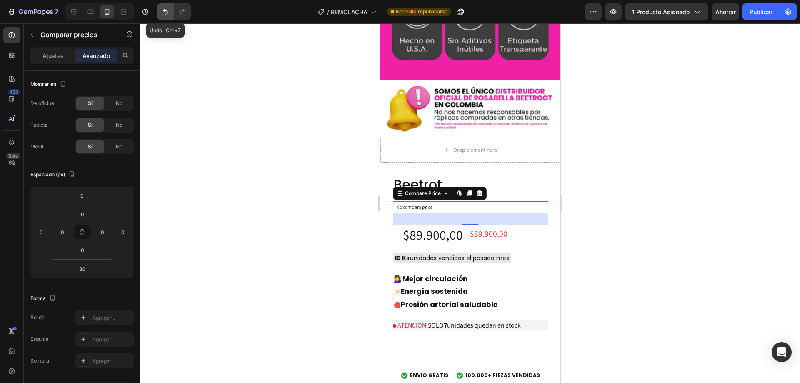
click at [166, 15] on icon "Deshacer/Rehacer" at bounding box center [165, 12] width 8 height 8
click at [163, 14] on icon "Deshacer/Rehacer" at bounding box center [165, 12] width 8 height 8
click at [483, 190] on icon at bounding box center [479, 193] width 7 height 7
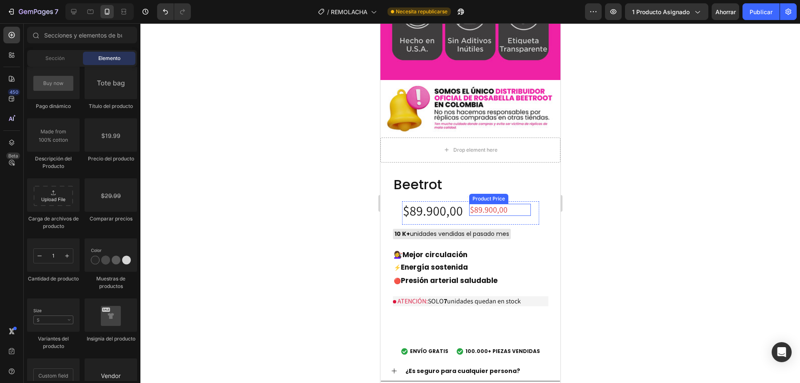
click at [482, 204] on div "$89.900,00" at bounding box center [500, 210] width 62 height 12
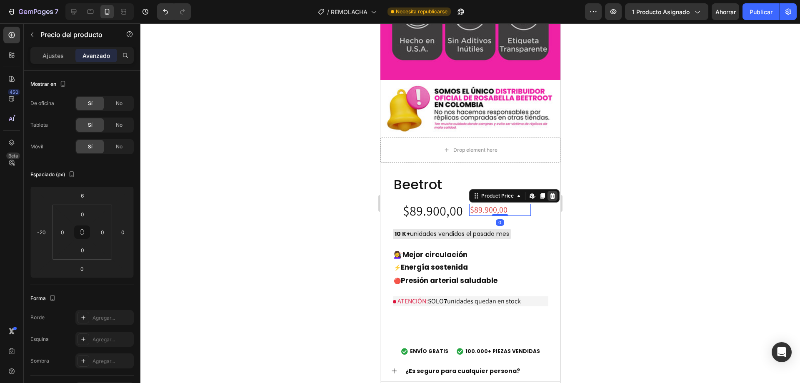
click at [549, 193] on icon at bounding box center [551, 196] width 5 height 6
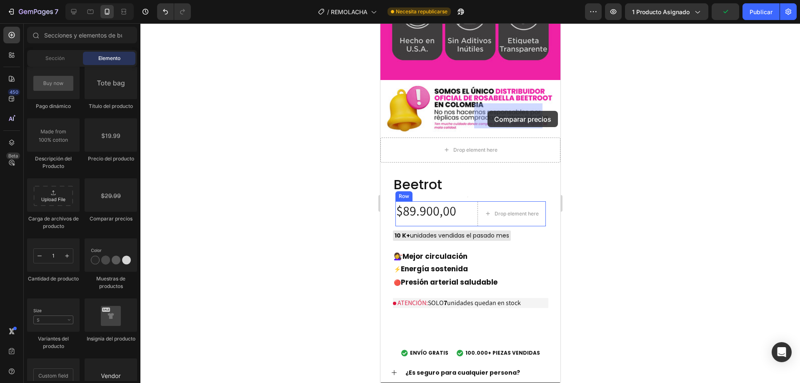
drag, startPoint x: 490, startPoint y: 226, endPoint x: 718, endPoint y: 230, distance: 227.6
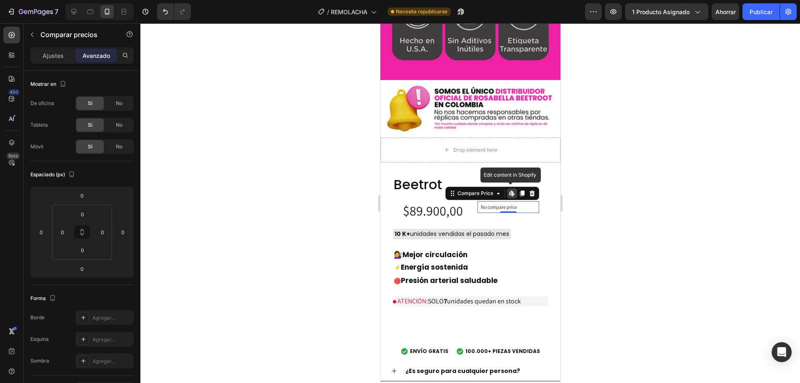
click at [509, 190] on icon at bounding box center [512, 193] width 7 height 7
click at [487, 201] on div "No compare price Compare Price Edit content in Shopify 0" at bounding box center [508, 212] width 62 height 23
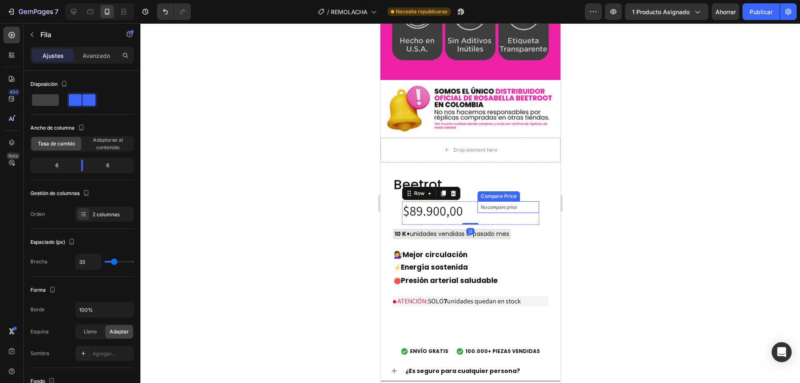
click at [489, 205] on p "No compare price" at bounding box center [508, 207] width 55 height 5
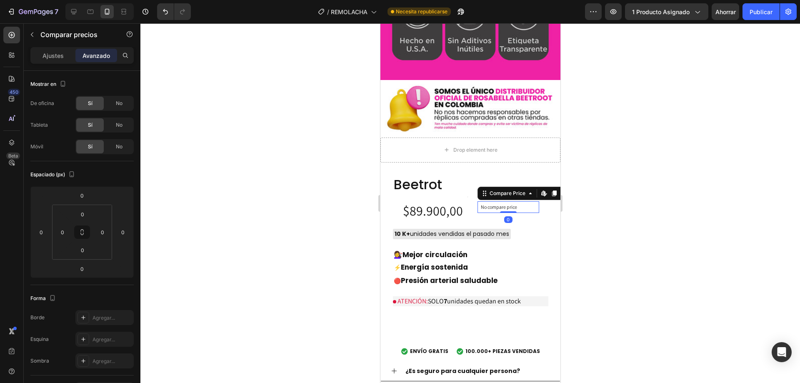
click at [489, 205] on p "No compare price" at bounding box center [508, 207] width 55 height 5
click at [38, 34] on button "button" at bounding box center [31, 34] width 13 height 13
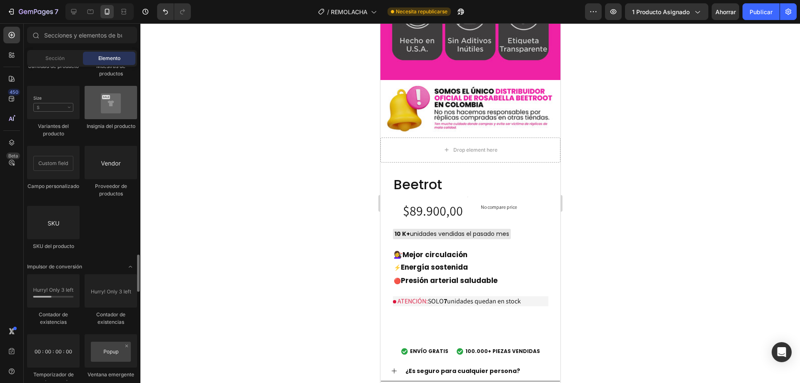
scroll to position [1380, 0]
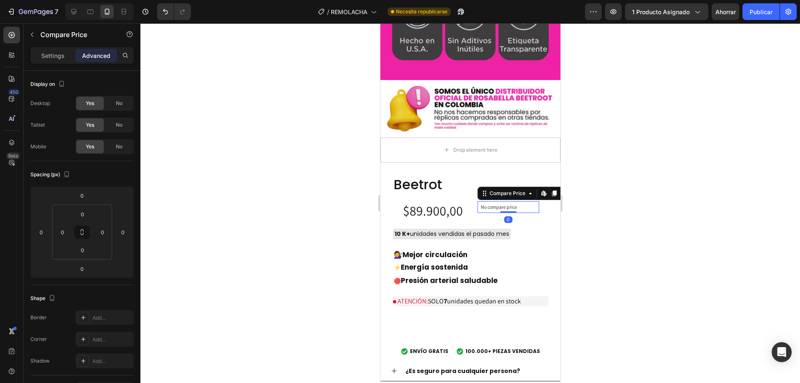
click at [504, 205] on p "No compare price" at bounding box center [508, 207] width 55 height 5
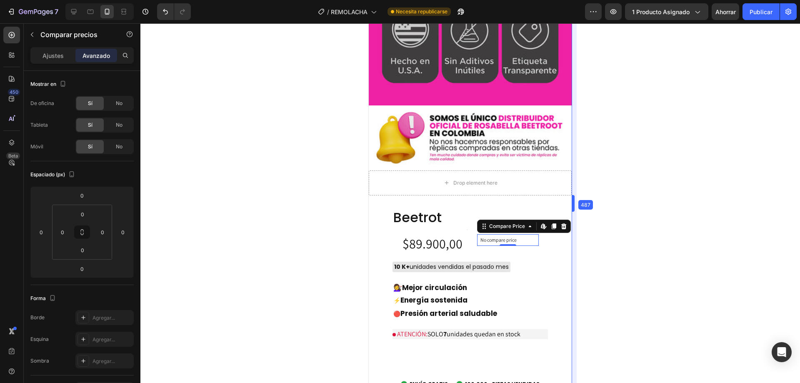
drag, startPoint x: 563, startPoint y: 140, endPoint x: 587, endPoint y: 135, distance: 24.1
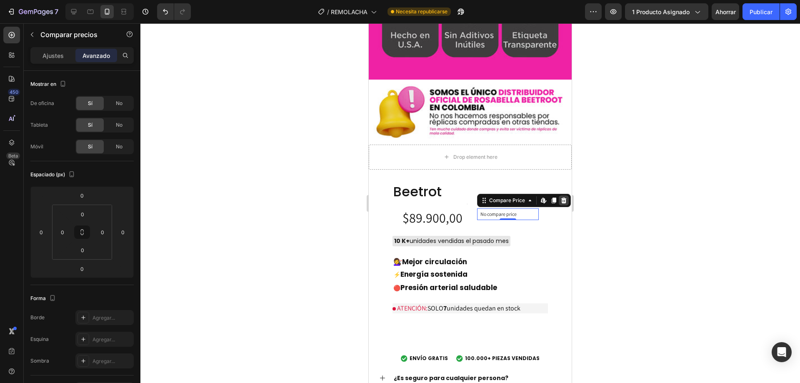
click at [562, 197] on icon at bounding box center [564, 200] width 5 height 6
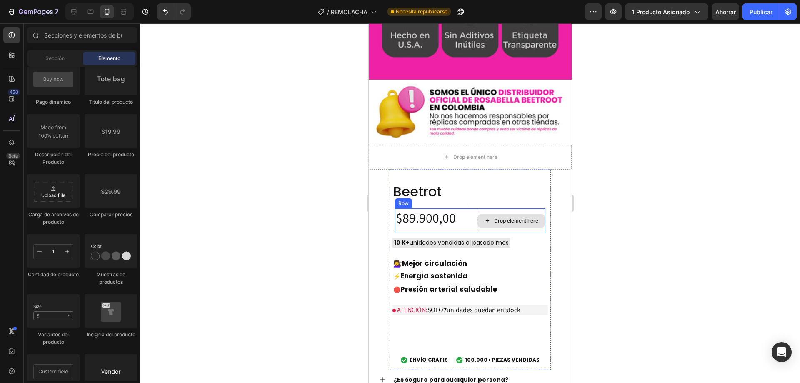
click at [484, 217] on icon at bounding box center [487, 220] width 7 height 7
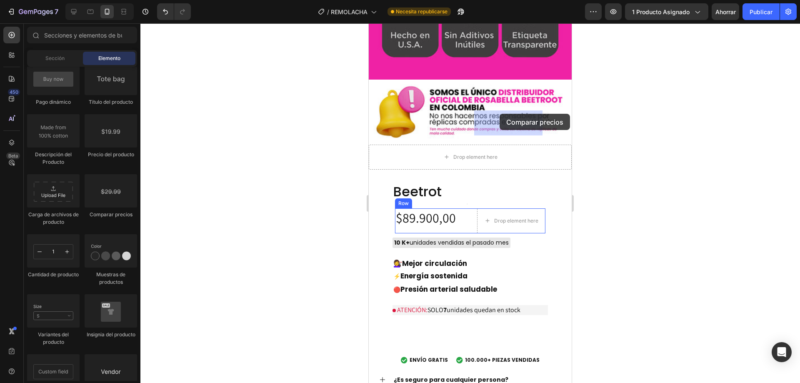
drag, startPoint x: 486, startPoint y: 221, endPoint x: 500, endPoint y: 114, distance: 107.6
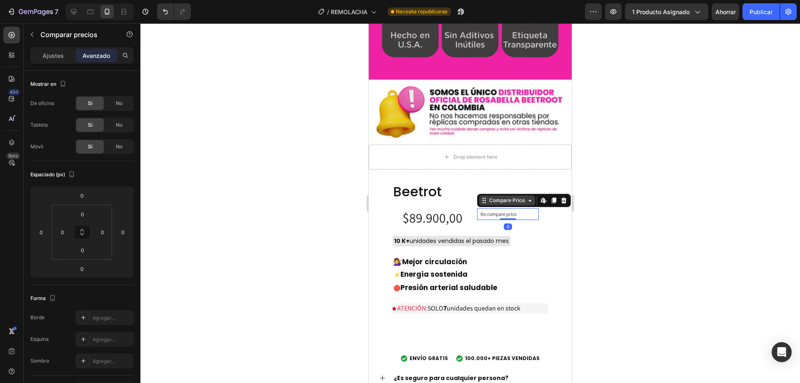
click at [509, 197] on div "Compare Price" at bounding box center [507, 201] width 39 height 8
click at [497, 212] on p "No compare price" at bounding box center [508, 214] width 55 height 5
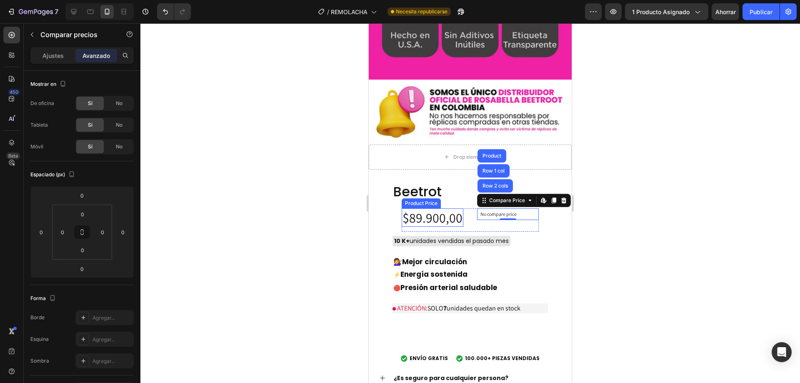
click at [417, 198] on div "Product Price" at bounding box center [421, 203] width 39 height 10
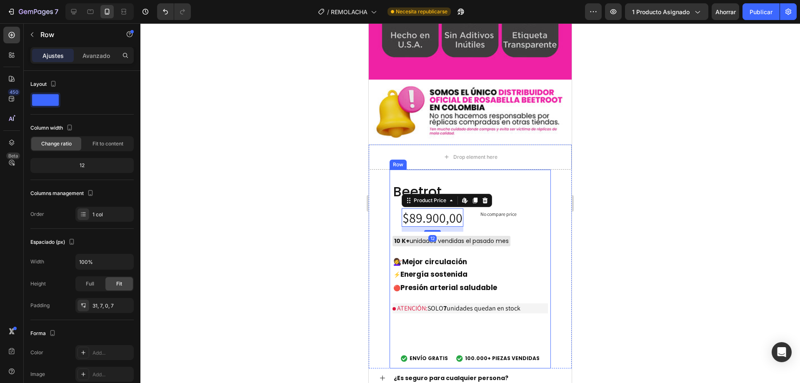
click at [392, 170] on div "Beetrot Product Title Text Block $89.900,00 Product Price Edit content in Shopi…" at bounding box center [470, 269] width 161 height 199
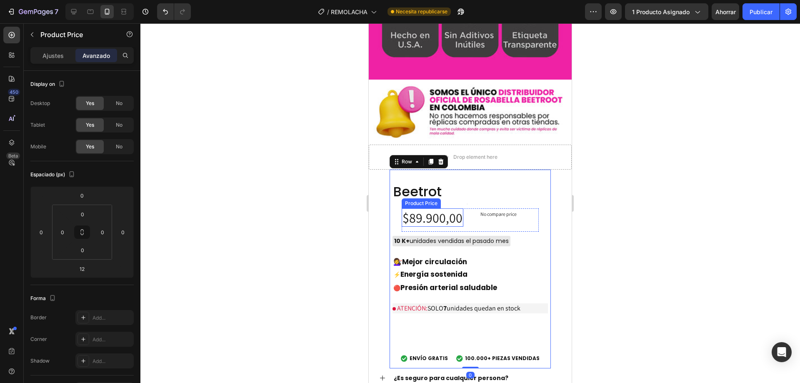
click at [428, 208] on div "$89.900,00" at bounding box center [433, 217] width 62 height 18
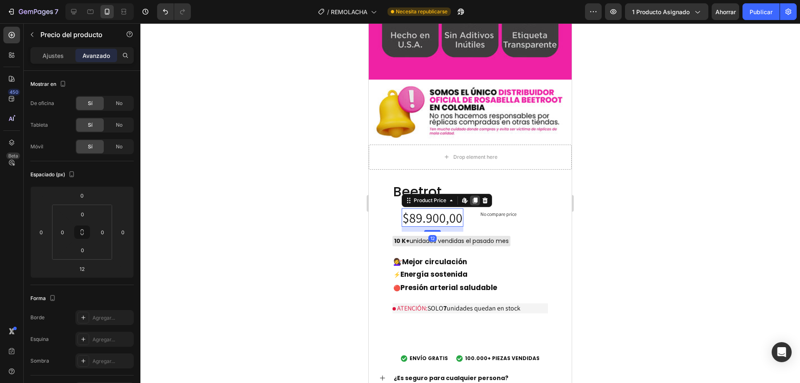
click at [473, 198] on icon at bounding box center [475, 201] width 5 height 6
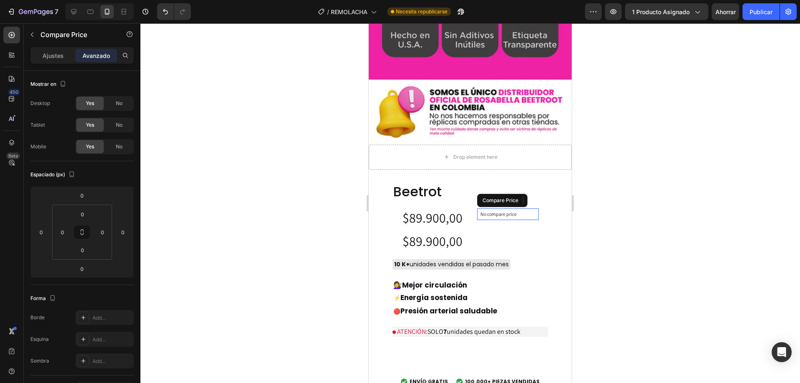
click at [494, 212] on p "No compare price" at bounding box center [508, 214] width 55 height 5
click at [552, 198] on icon at bounding box center [554, 201] width 5 height 6
click at [497, 220] on div "No compare price" at bounding box center [508, 226] width 62 height 12
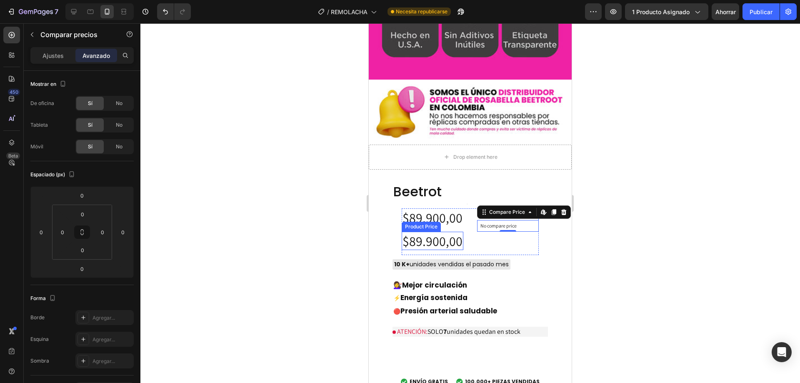
click at [445, 232] on div "$89.900,00" at bounding box center [433, 241] width 62 height 18
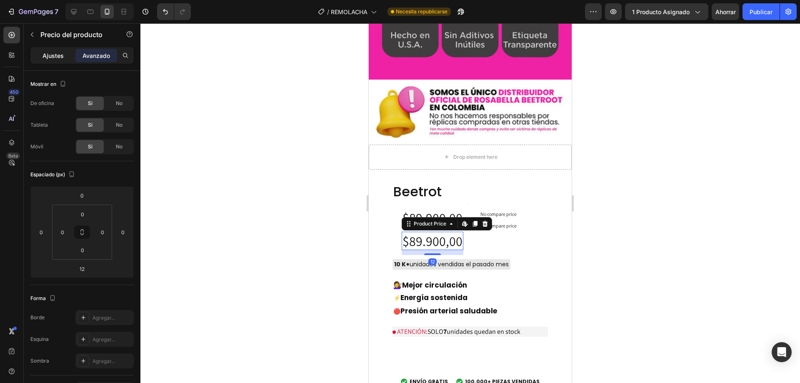
click at [53, 53] on font "Ajustes" at bounding box center [53, 55] width 21 height 7
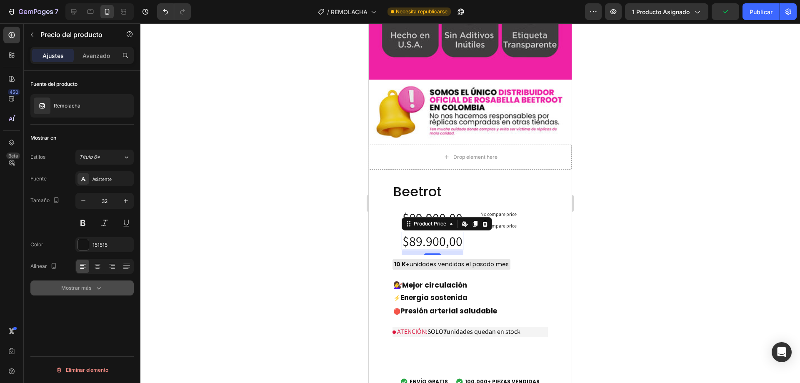
click at [93, 288] on div "Mostrar más" at bounding box center [82, 288] width 42 height 8
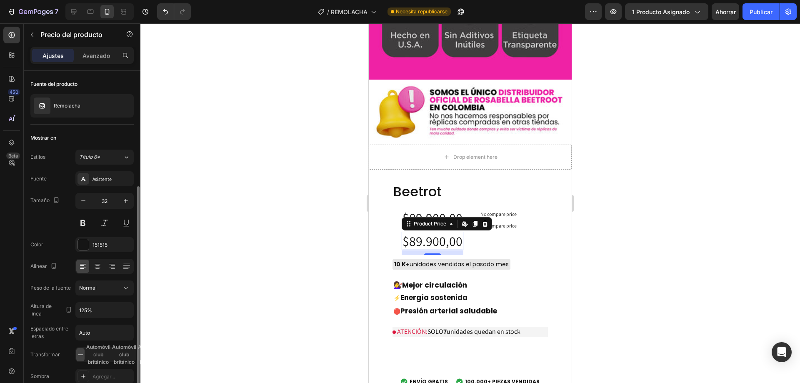
scroll to position [63, 0]
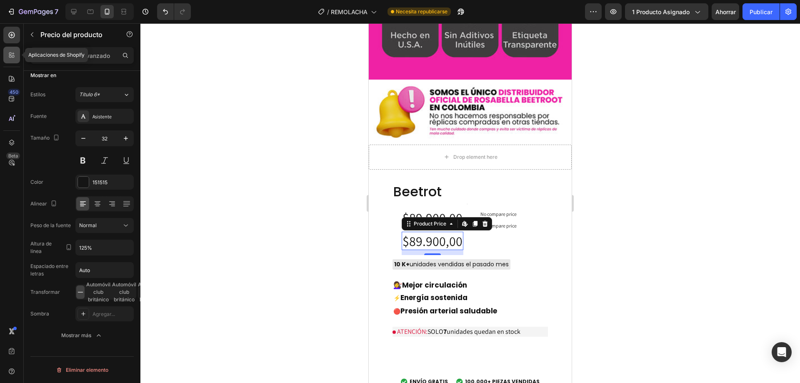
click at [8, 52] on icon at bounding box center [12, 55] width 8 height 8
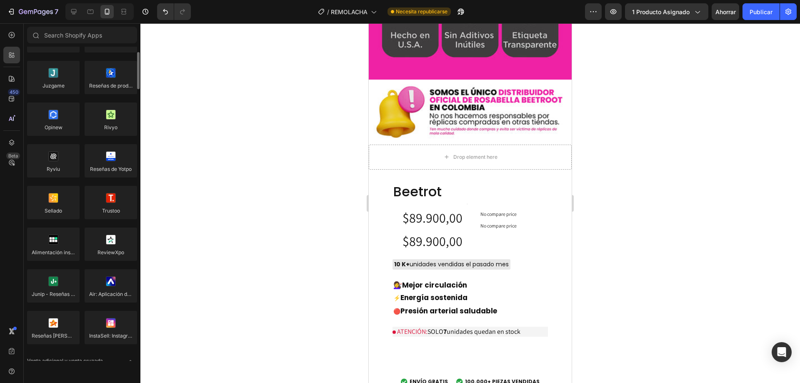
scroll to position [0, 0]
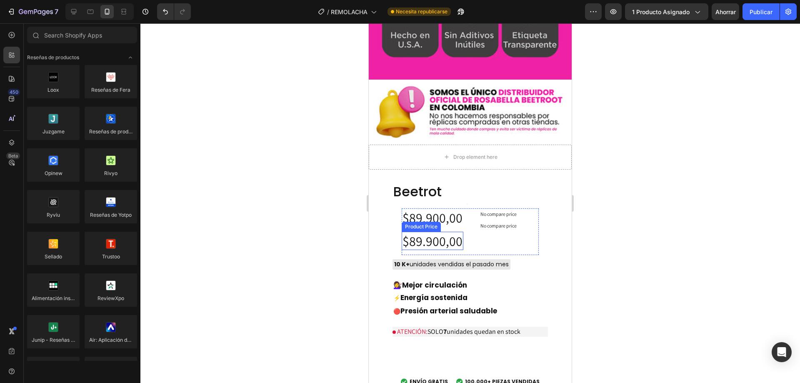
click at [427, 232] on div "$89.900,00" at bounding box center [433, 241] width 62 height 18
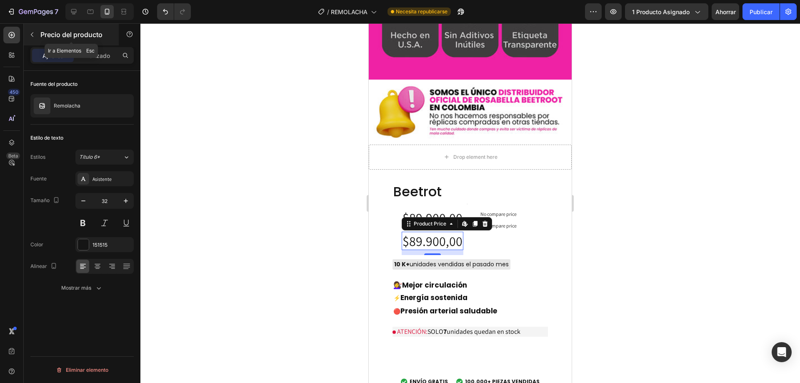
click at [35, 31] on button "button" at bounding box center [31, 34] width 13 height 13
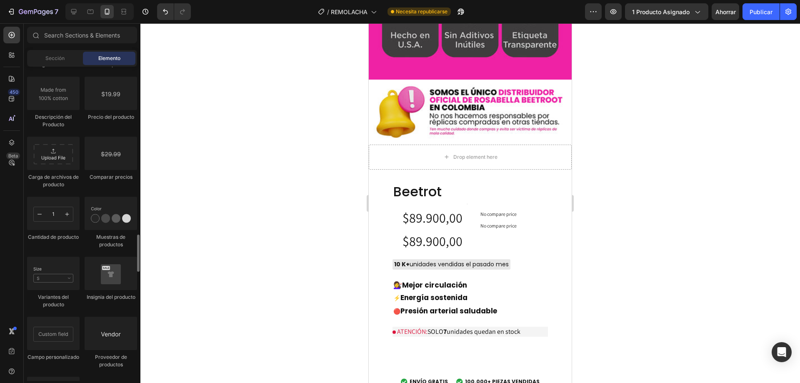
scroll to position [1376, 0]
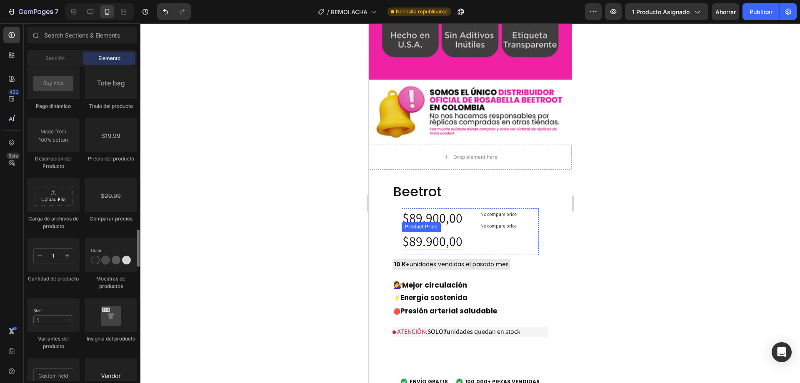
click at [416, 232] on div "$89.900,00" at bounding box center [433, 241] width 62 height 18
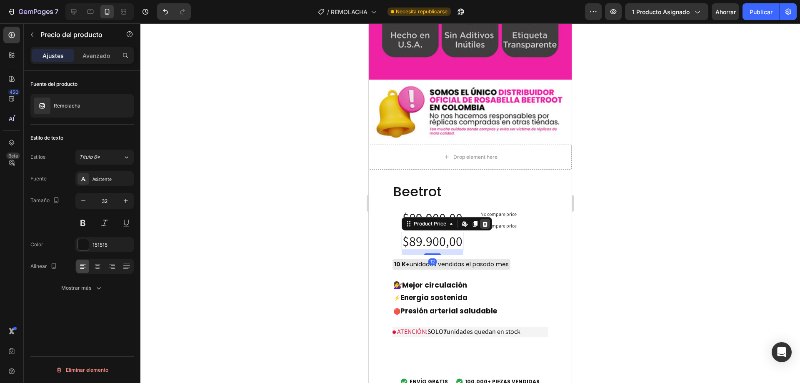
click at [482, 221] on icon at bounding box center [485, 224] width 7 height 7
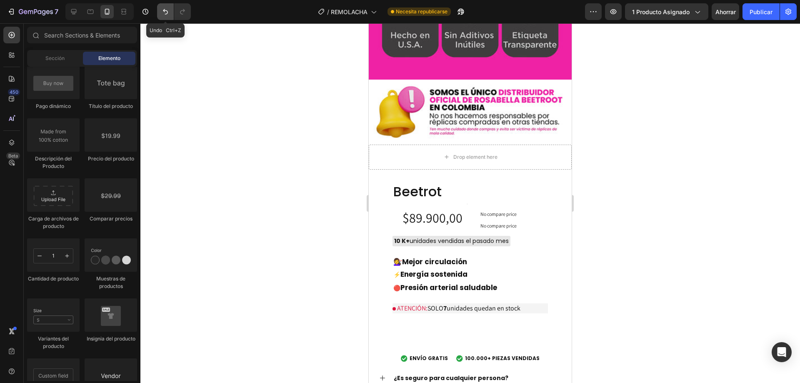
click at [165, 13] on icon "Deshacer/Rehacer" at bounding box center [165, 12] width 8 height 8
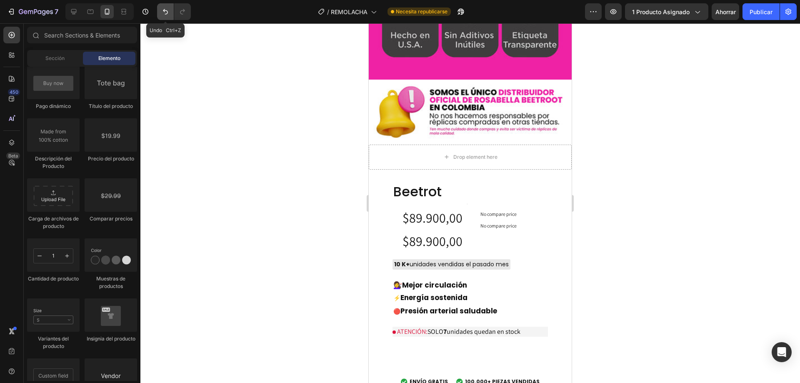
click at [165, 13] on icon "Deshacer/Rehacer" at bounding box center [165, 12] width 8 height 8
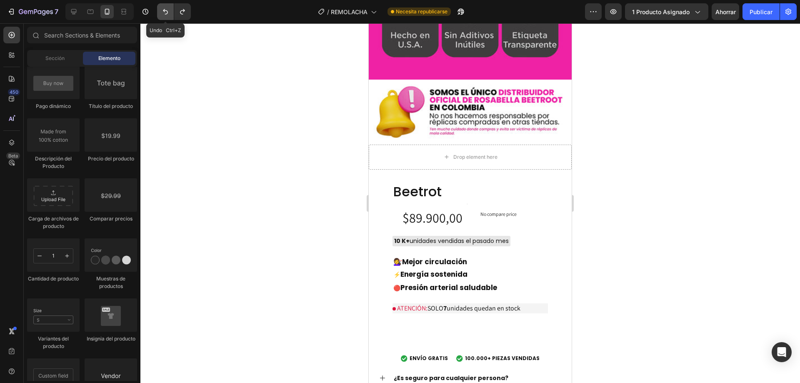
click at [165, 13] on icon "Deshacer/Rehacer" at bounding box center [165, 12] width 8 height 8
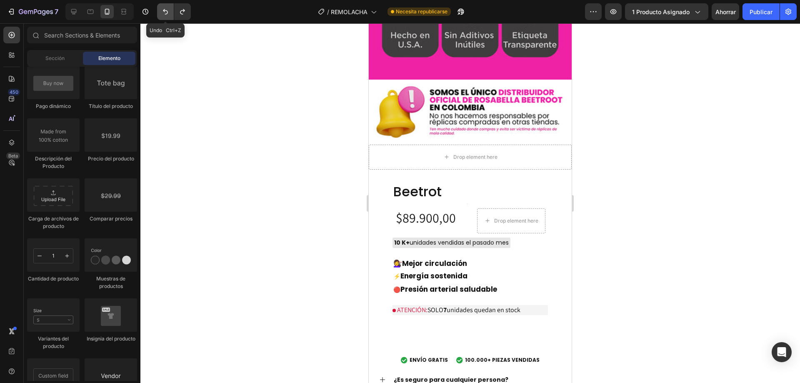
click at [165, 13] on icon "Deshacer/Rehacer" at bounding box center [165, 12] width 8 height 8
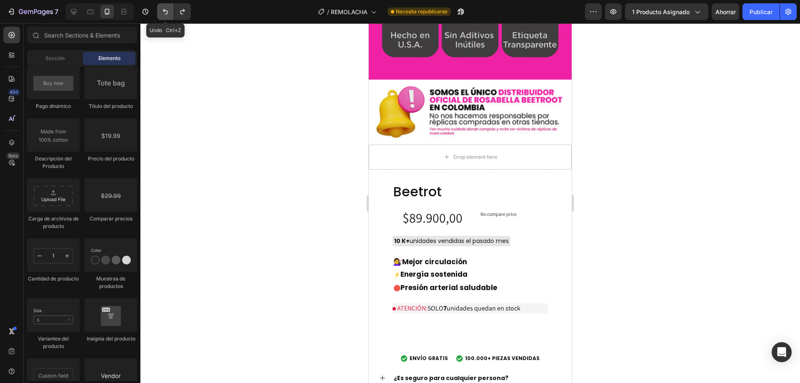
click at [165, 13] on icon "Deshacer/Rehacer" at bounding box center [165, 12] width 8 height 8
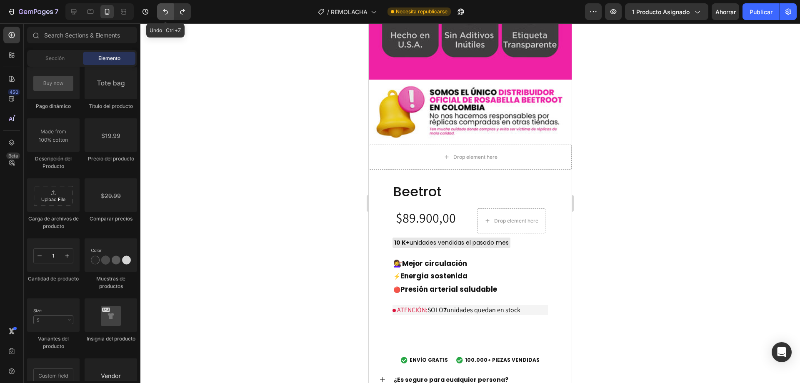
click at [165, 13] on icon "Deshacer/Rehacer" at bounding box center [165, 12] width 8 height 8
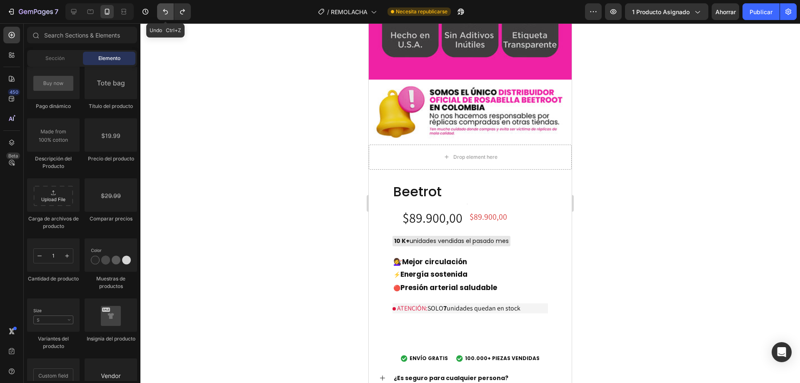
click at [165, 13] on icon "Deshacer/Rehacer" at bounding box center [165, 12] width 8 height 8
click at [418, 208] on div "$89.900,00" at bounding box center [433, 217] width 62 height 18
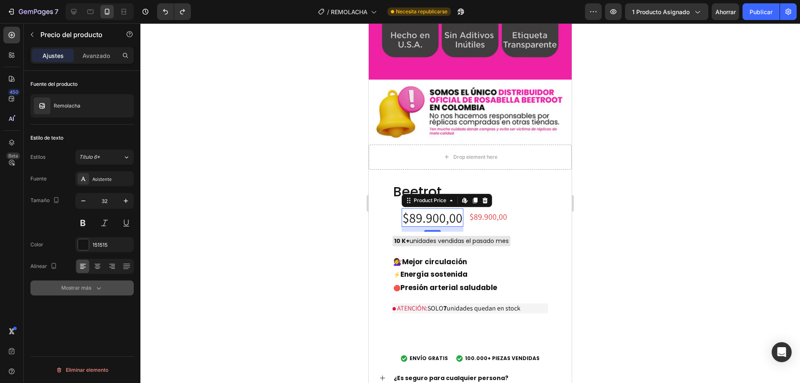
click at [98, 291] on icon "button" at bounding box center [99, 288] width 8 height 8
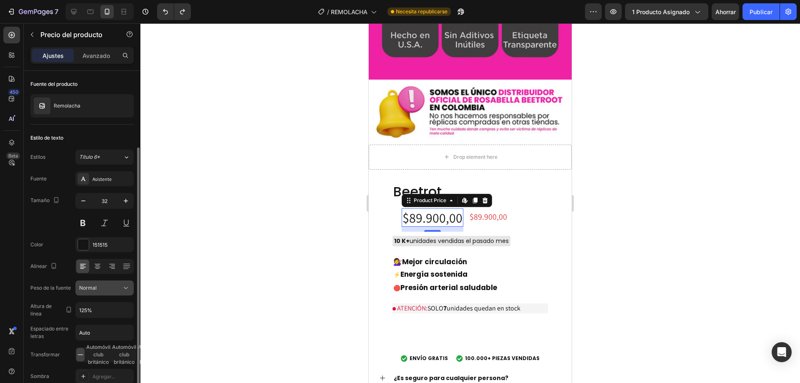
scroll to position [42, 0]
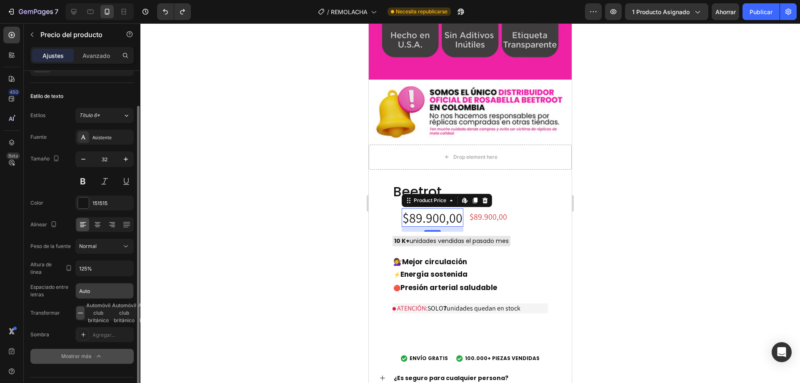
click at [103, 292] on input "Auto" at bounding box center [105, 290] width 58 height 15
click at [193, 276] on div at bounding box center [470, 203] width 660 height 360
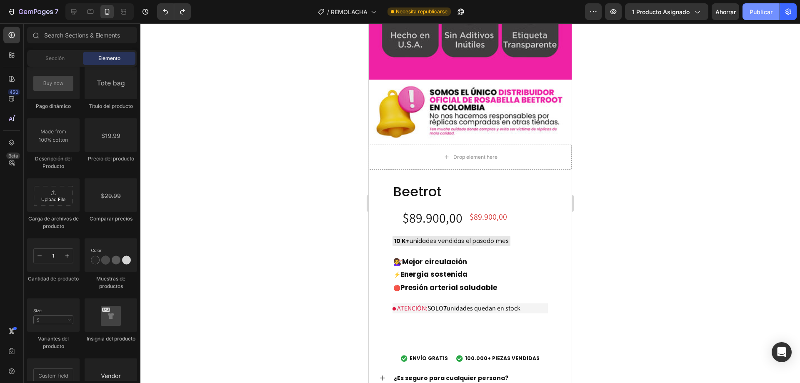
click at [756, 8] on font "Publicar" at bounding box center [761, 12] width 23 height 9
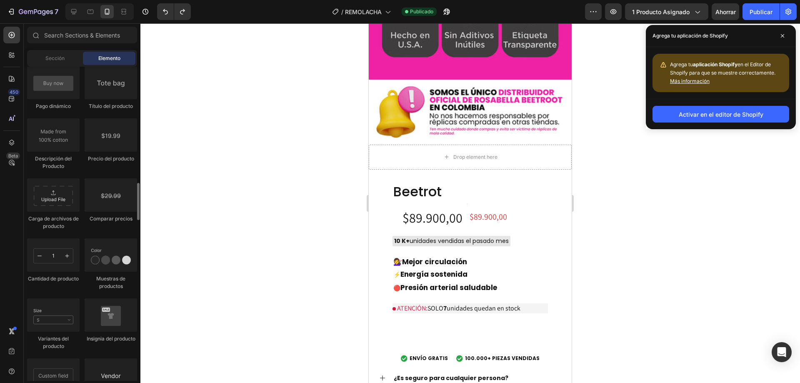
scroll to position [1251, 0]
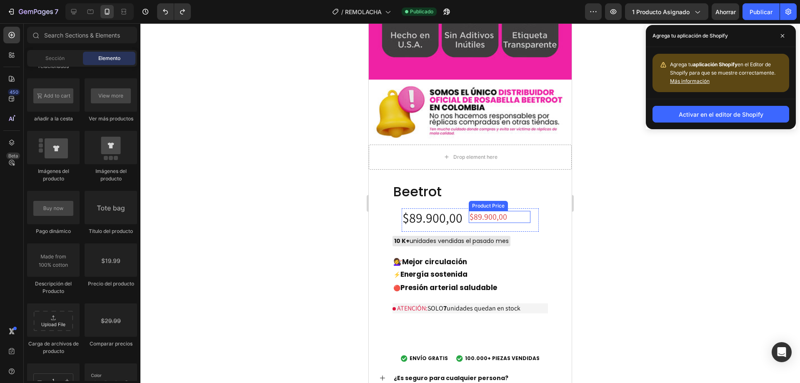
click at [490, 211] on div "$89.900,00" at bounding box center [500, 217] width 62 height 12
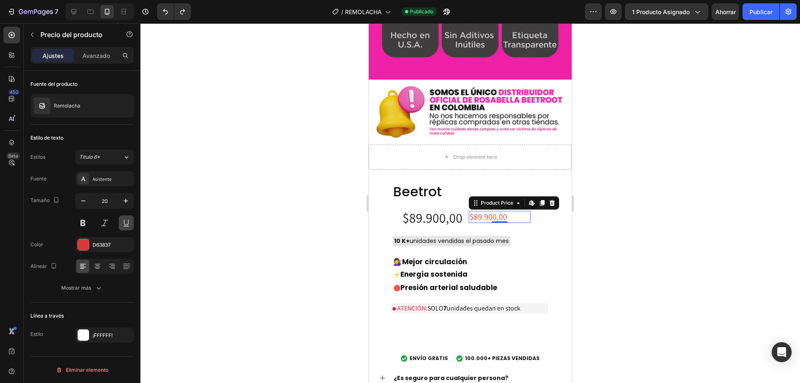
click at [125, 221] on button at bounding box center [126, 223] width 15 height 15
click at [97, 268] on icon at bounding box center [97, 268] width 4 height 1
click at [87, 266] on div at bounding box center [82, 266] width 13 height 13
click at [87, 285] on font "Mostrar más" at bounding box center [76, 288] width 30 height 6
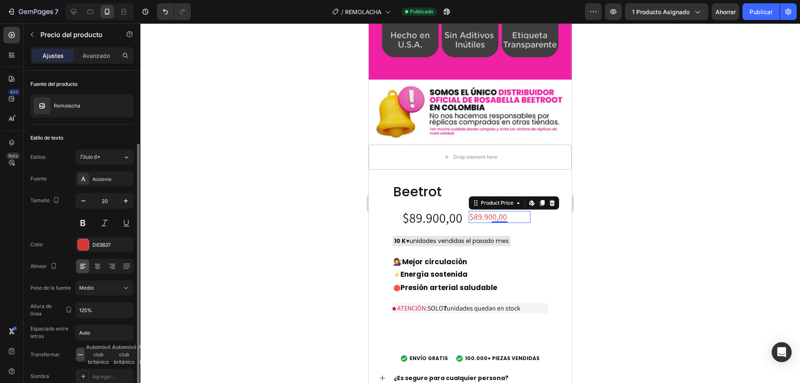
scroll to position [42, 0]
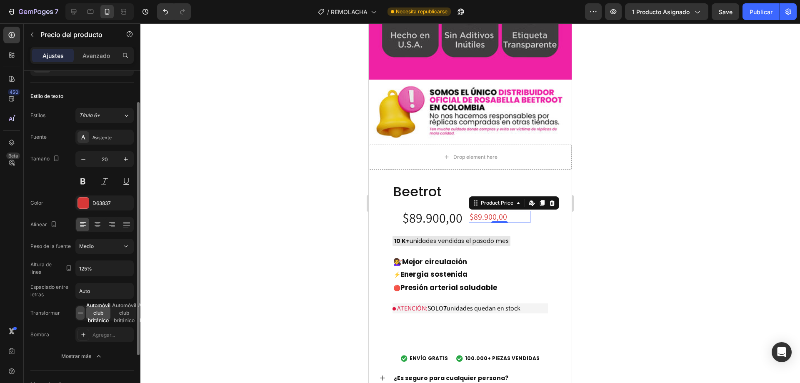
click at [93, 312] on span "Automóvil club británico" at bounding box center [98, 313] width 24 height 23
click at [82, 331] on div at bounding box center [84, 335] width 12 height 12
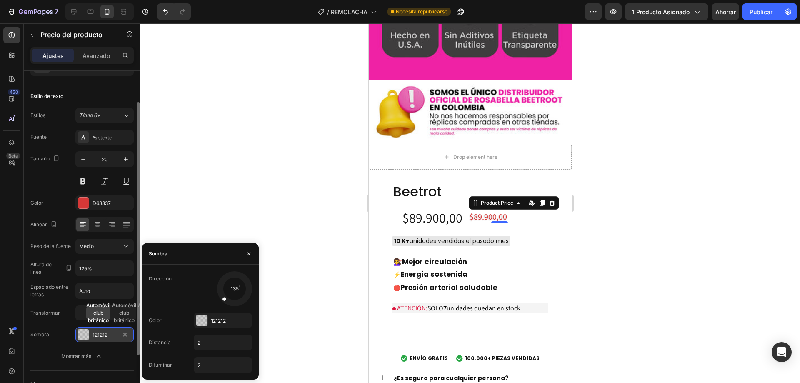
click at [82, 331] on div at bounding box center [83, 334] width 11 height 11
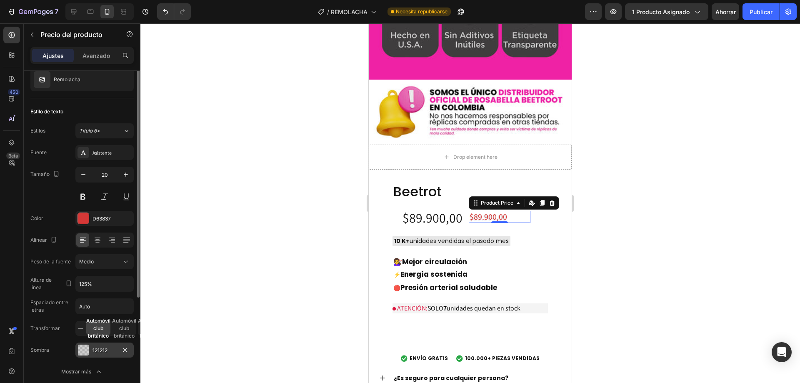
scroll to position [0, 0]
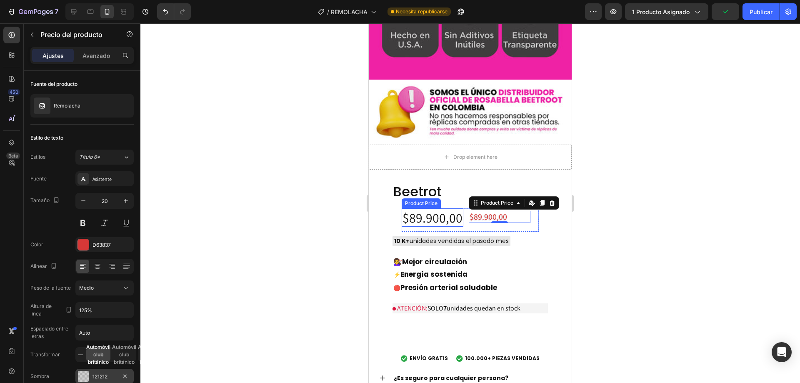
click at [435, 208] on div "$89.900,00" at bounding box center [433, 217] width 62 height 18
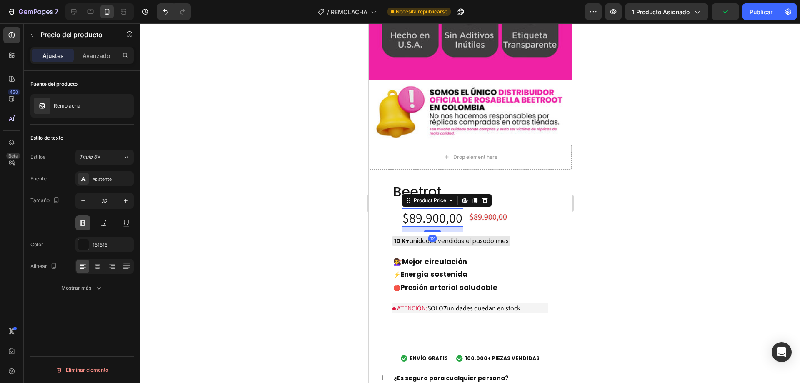
click at [83, 224] on button at bounding box center [82, 223] width 15 height 15
click at [121, 221] on button at bounding box center [126, 223] width 15 height 15
click at [124, 221] on button at bounding box center [126, 223] width 15 height 15
click at [84, 204] on icon "button" at bounding box center [83, 201] width 8 height 8
click at [83, 204] on icon "button" at bounding box center [83, 201] width 8 height 8
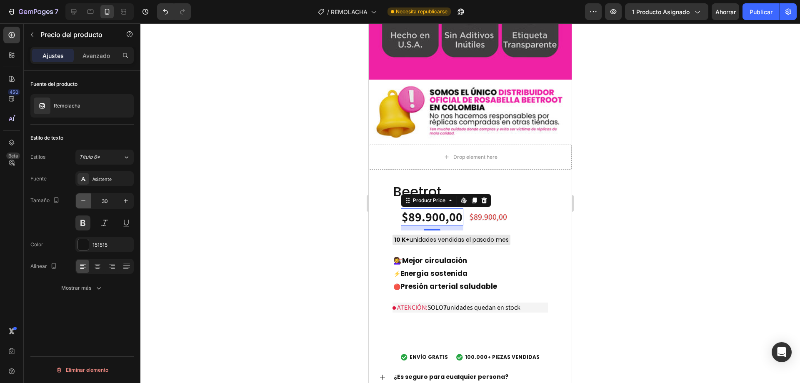
click at [83, 204] on icon "button" at bounding box center [83, 201] width 8 height 8
type input "27"
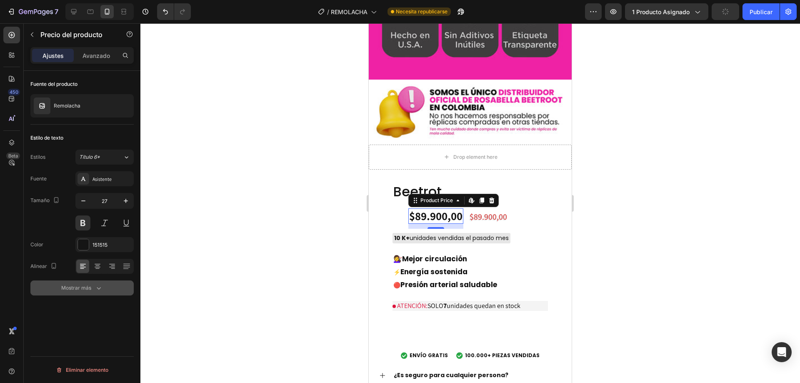
click at [100, 291] on icon "button" at bounding box center [99, 288] width 8 height 8
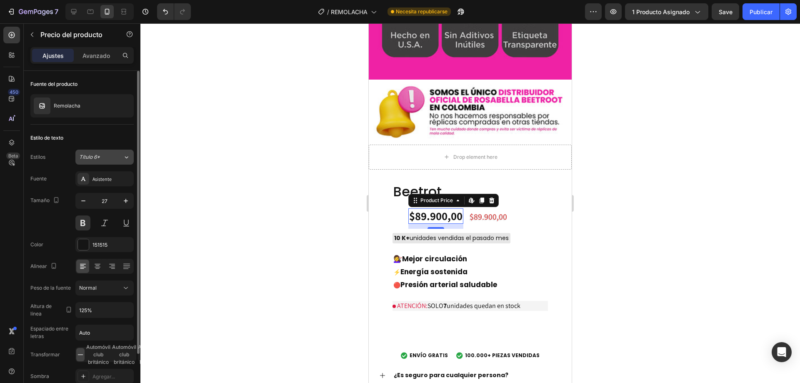
click at [109, 156] on div "Título 6*" at bounding box center [96, 157] width 34 height 8
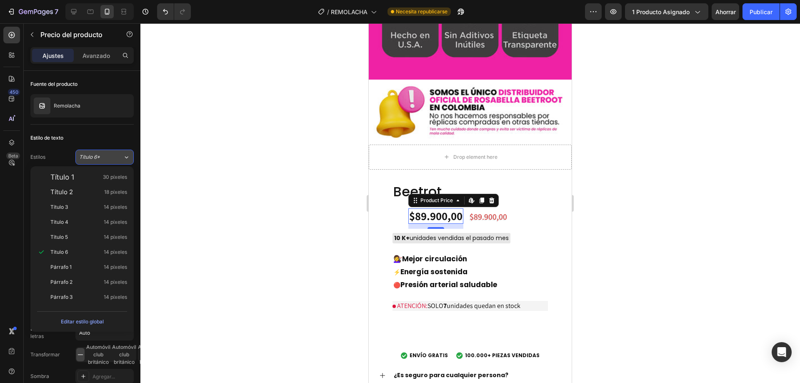
click at [109, 156] on div "Título 6*" at bounding box center [96, 157] width 34 height 8
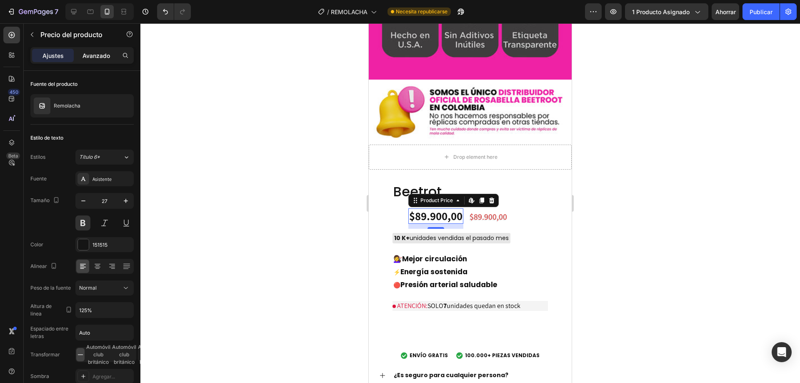
click at [108, 57] on font "Avanzado" at bounding box center [97, 55] width 28 height 7
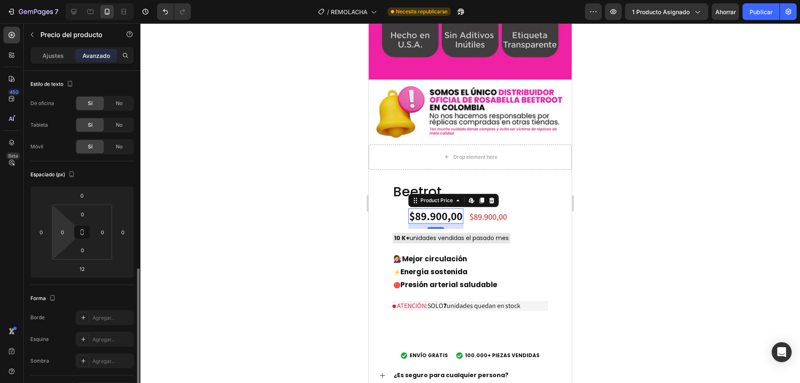
scroll to position [125, 0]
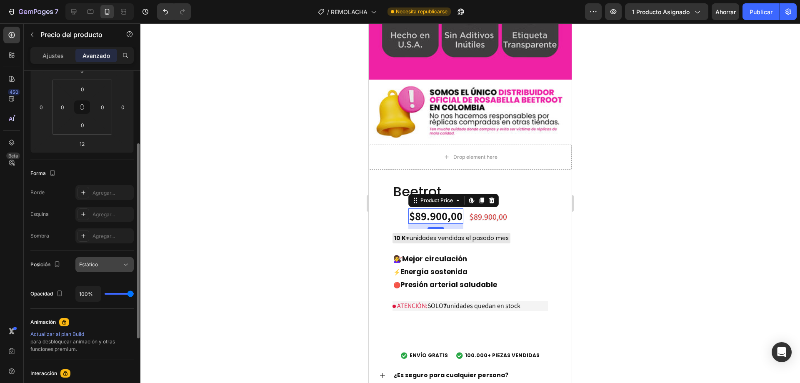
click at [86, 264] on font "Estático" at bounding box center [88, 264] width 19 height 6
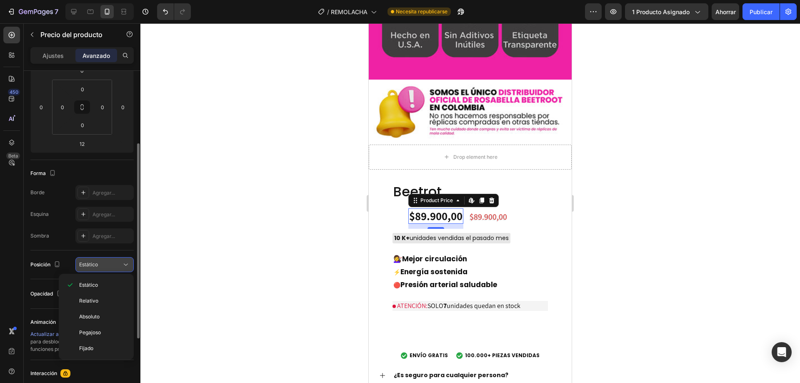
click at [86, 264] on font "Estático" at bounding box center [88, 264] width 19 height 6
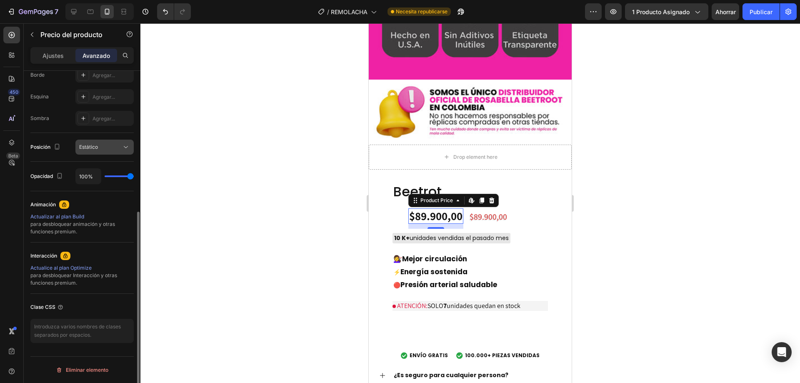
scroll to position [0, 0]
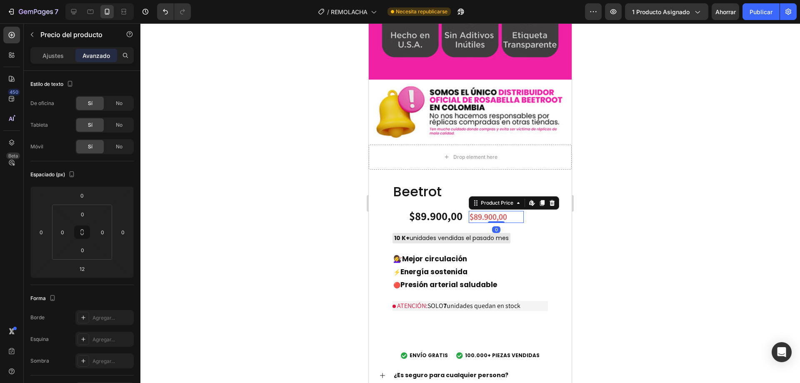
click at [472, 211] on div "$89.900,00" at bounding box center [496, 217] width 55 height 12
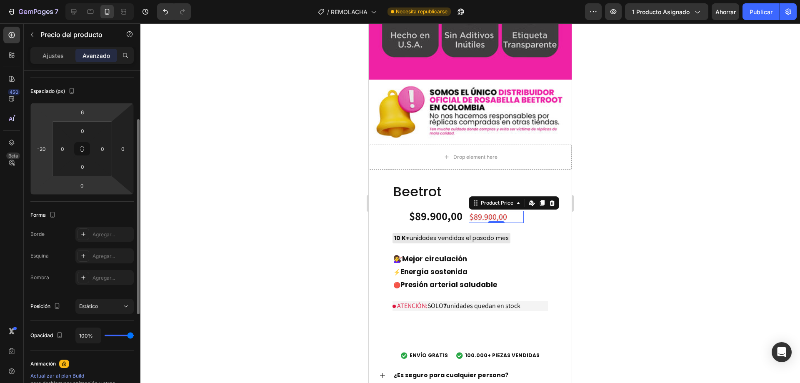
scroll to position [243, 0]
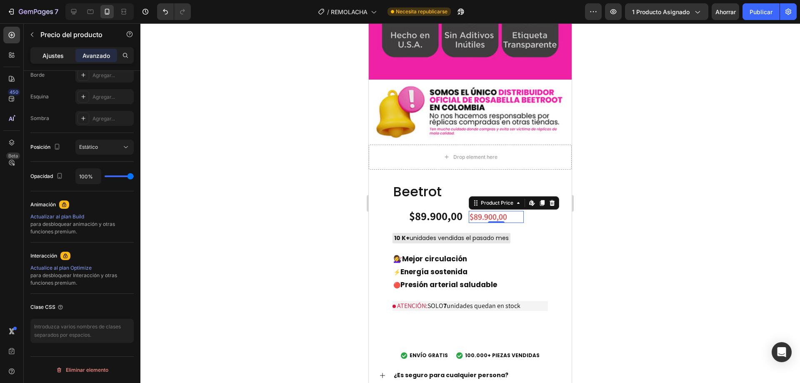
click at [43, 53] on font "Ajustes" at bounding box center [53, 55] width 21 height 7
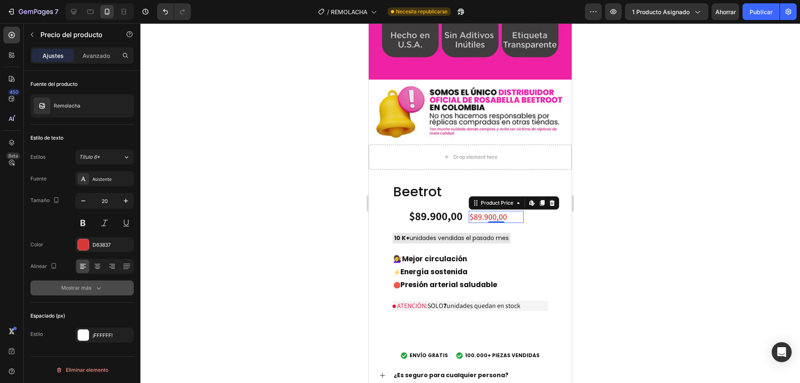
drag, startPoint x: 96, startPoint y: 287, endPoint x: 34, endPoint y: 291, distance: 62.6
click at [34, 291] on button "Mostrar más" at bounding box center [81, 288] width 103 height 15
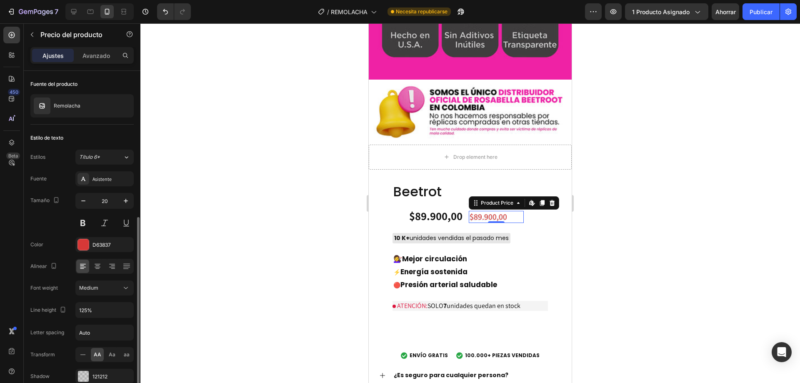
scroll to position [110, 0]
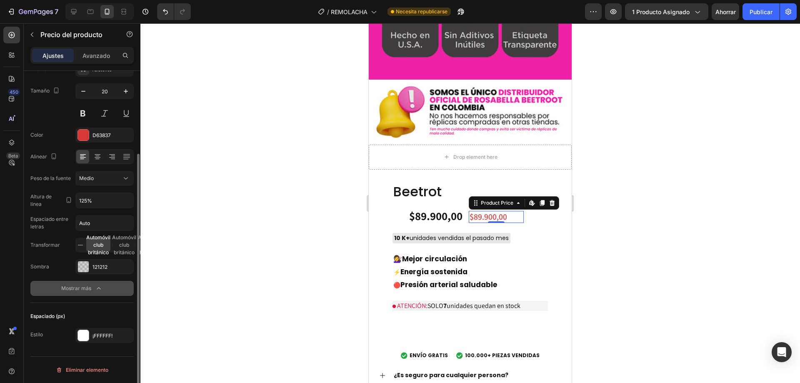
click at [95, 287] on icon "button" at bounding box center [99, 288] width 8 height 8
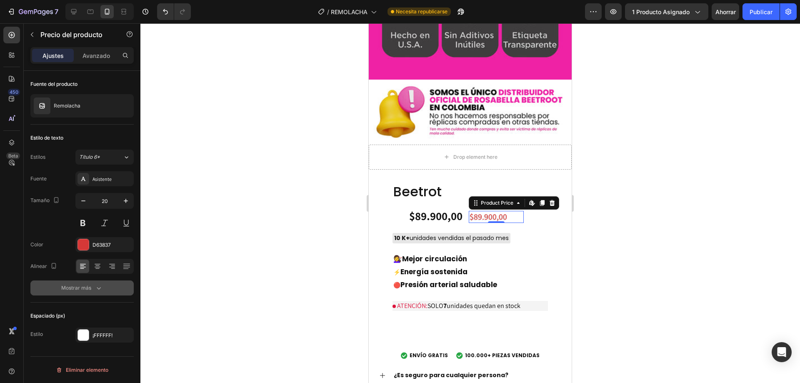
click at [95, 287] on icon "button" at bounding box center [99, 288] width 8 height 8
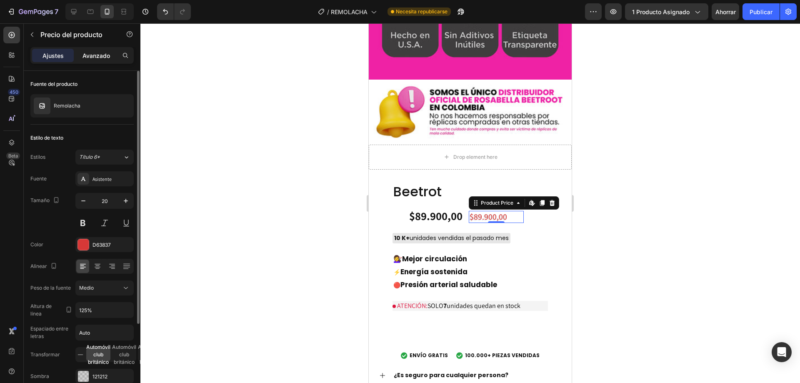
click at [99, 52] on font "Avanzado" at bounding box center [97, 55] width 28 height 7
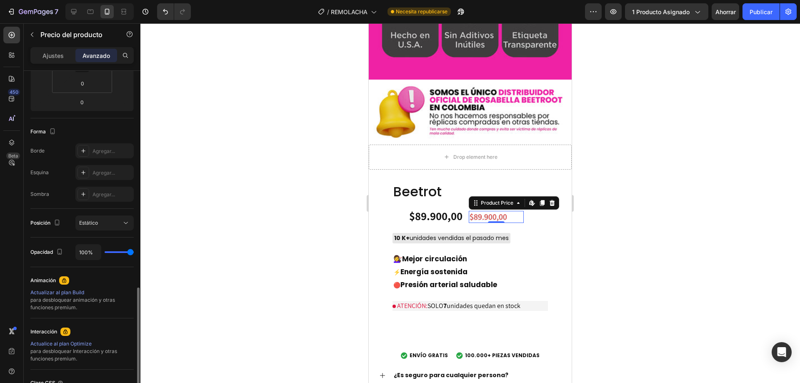
scroll to position [243, 0]
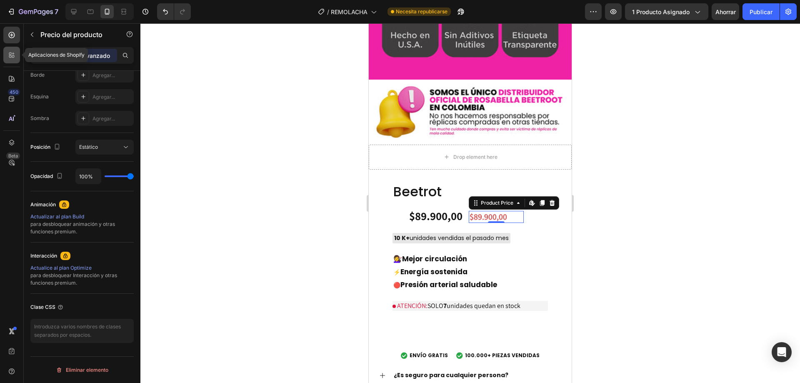
click at [10, 55] on icon at bounding box center [10, 56] width 3 height 3
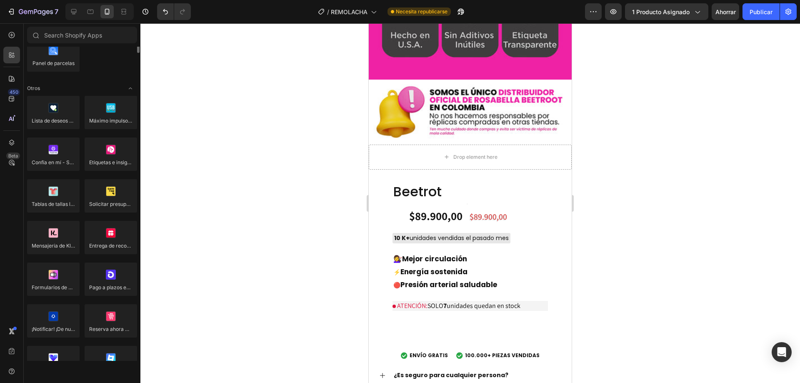
scroll to position [1487, 0]
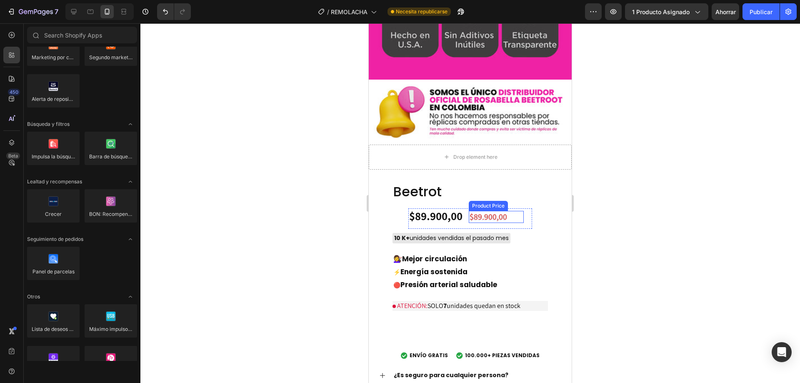
click at [499, 211] on div "$89.900,00" at bounding box center [496, 217] width 55 height 12
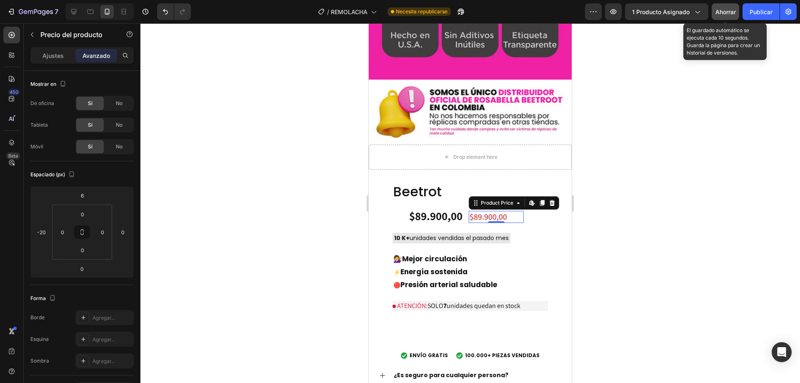
click at [724, 16] on button "Ahorrar" at bounding box center [726, 11] width 28 height 17
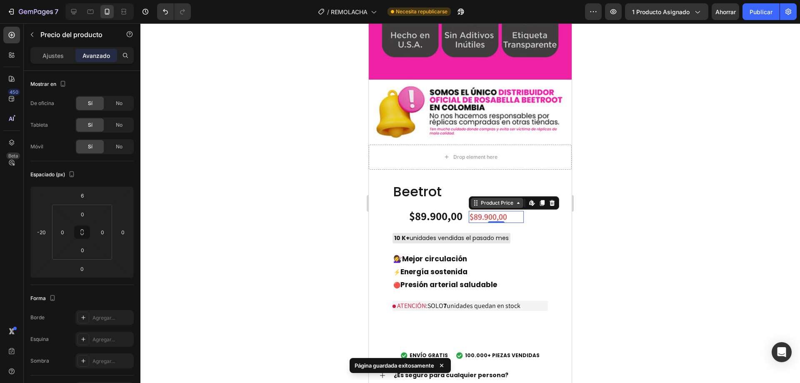
click at [509, 199] on div "Product Price" at bounding box center [497, 203] width 36 height 8
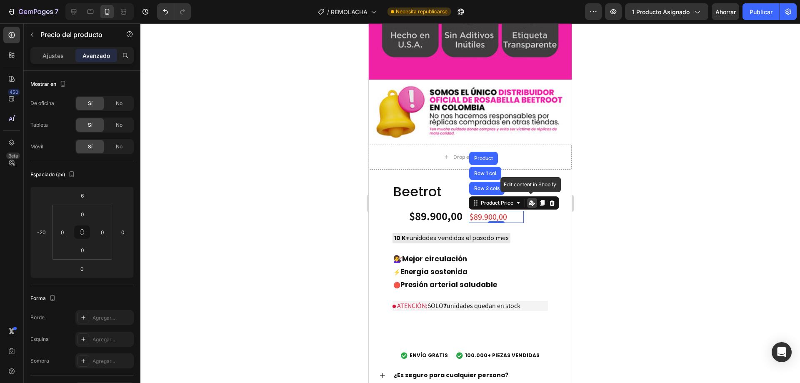
click at [529, 200] on icon at bounding box center [530, 202] width 3 height 5
click at [755, 19] on button "Publicar" at bounding box center [761, 11] width 37 height 17
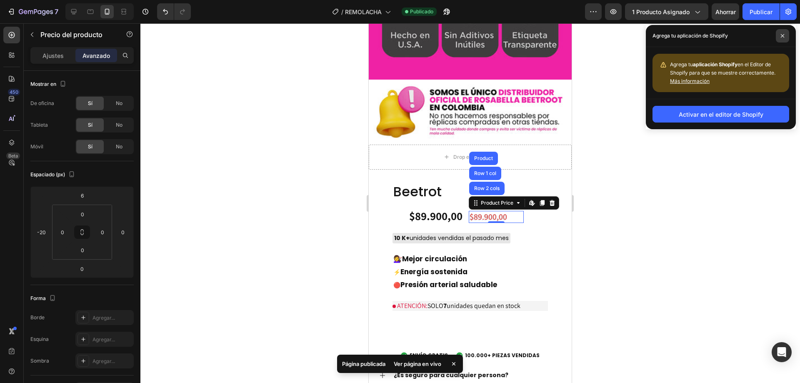
click at [785, 35] on span at bounding box center [782, 35] width 13 height 13
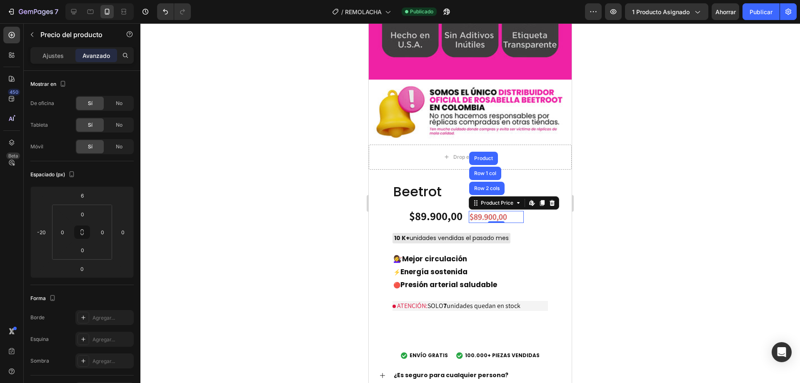
click at [495, 211] on div "$89.900,00" at bounding box center [496, 217] width 55 height 12
click at [551, 200] on icon at bounding box center [552, 203] width 7 height 7
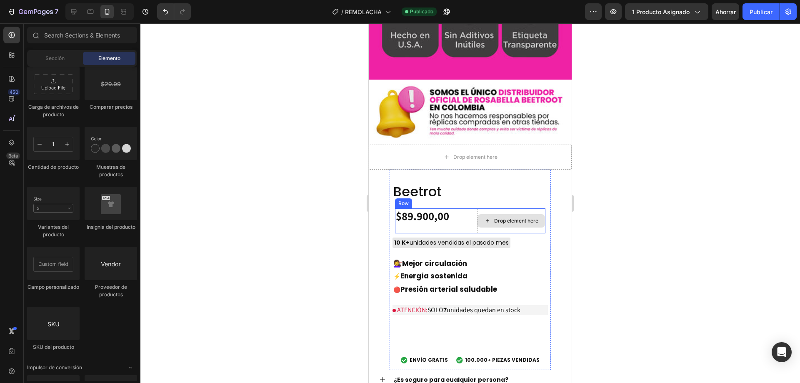
click at [499, 218] on div "Drop element here" at bounding box center [516, 221] width 44 height 7
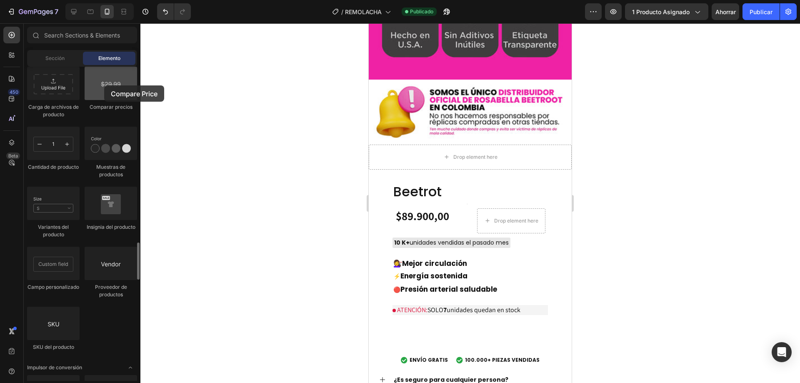
click at [104, 85] on div at bounding box center [111, 83] width 53 height 33
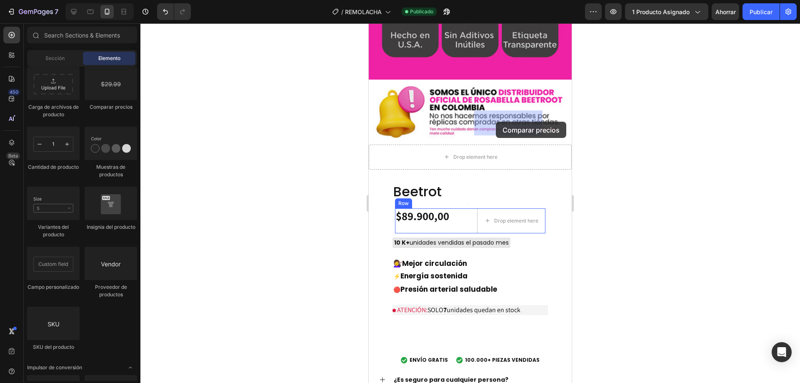
drag, startPoint x: 473, startPoint y: 109, endPoint x: 496, endPoint y: 122, distance: 26.3
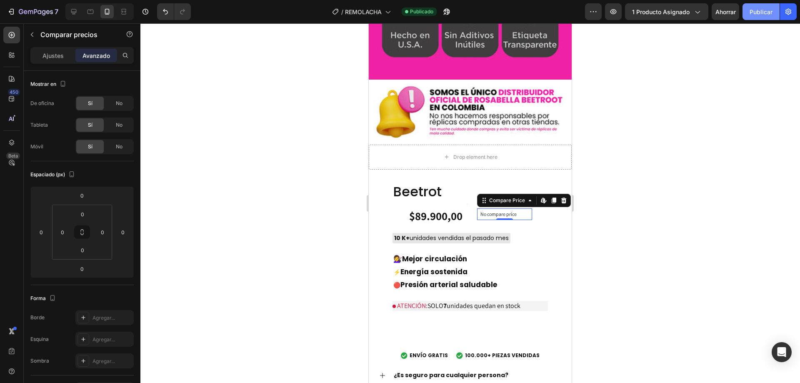
click at [757, 9] on font "Publicar" at bounding box center [761, 11] width 23 height 7
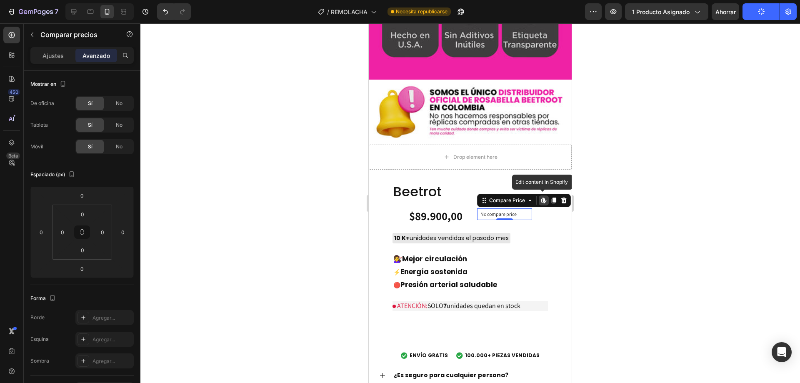
click at [541, 197] on icon at bounding box center [544, 200] width 7 height 7
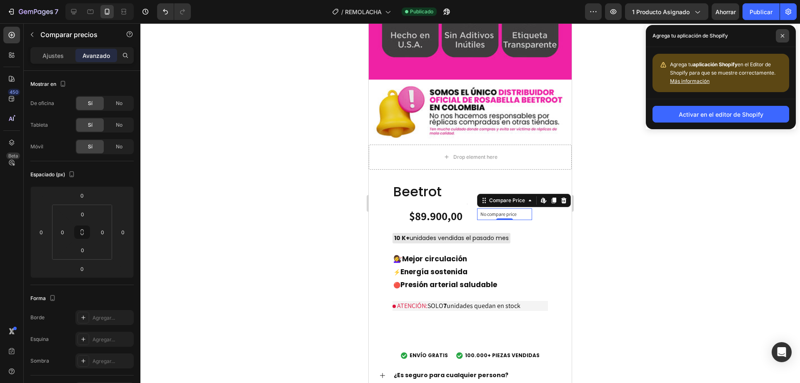
click at [780, 36] on span at bounding box center [782, 35] width 13 height 13
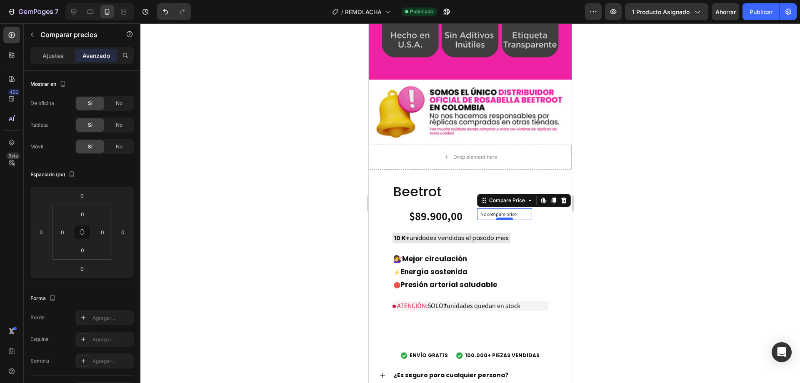
click at [498, 218] on div at bounding box center [504, 219] width 17 height 3
click at [491, 212] on p "No compare price" at bounding box center [505, 214] width 48 height 5
click at [484, 208] on div "No compare price" at bounding box center [504, 214] width 55 height 12
click at [484, 212] on p "No compare price" at bounding box center [505, 214] width 48 height 5
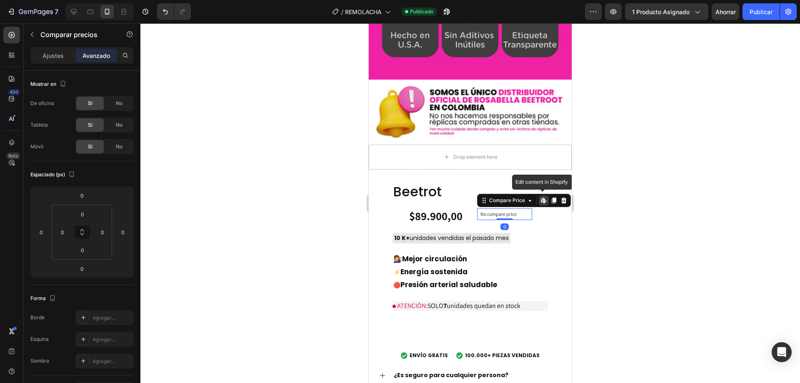
click at [484, 212] on p "No compare price" at bounding box center [505, 214] width 48 height 5
click at [508, 196] on div "Compare Price" at bounding box center [507, 201] width 56 height 10
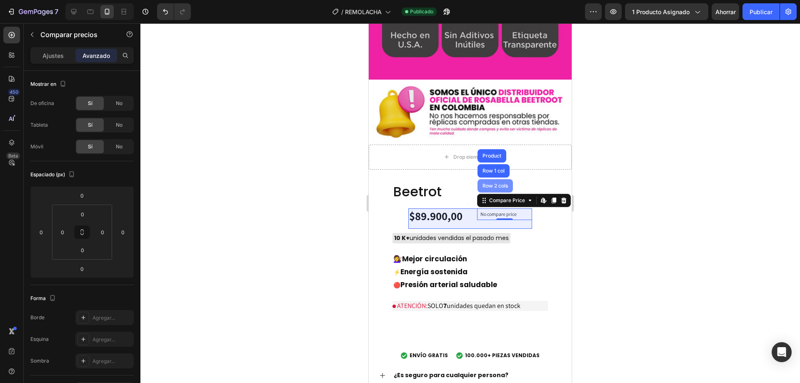
click at [501, 179] on div "Row 2 cols" at bounding box center [495, 185] width 35 height 13
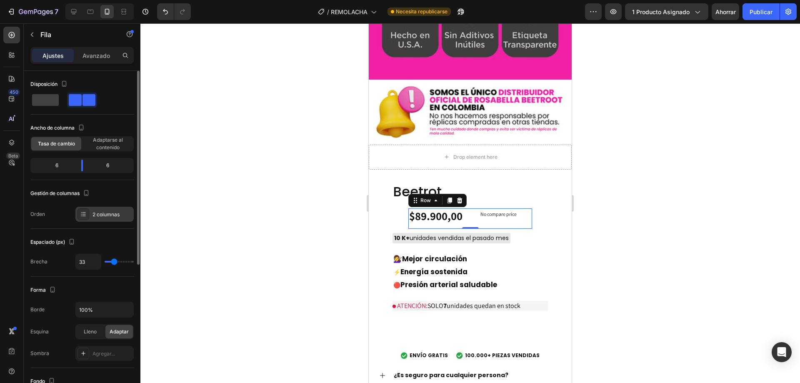
click at [79, 211] on div at bounding box center [84, 214] width 12 height 12
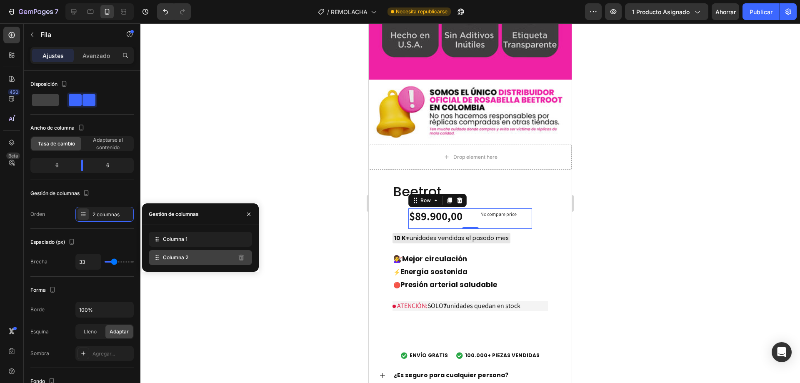
click at [180, 256] on font "Columna 2" at bounding box center [175, 257] width 25 height 6
click at [174, 259] on font "Columna 2" at bounding box center [175, 257] width 25 height 6
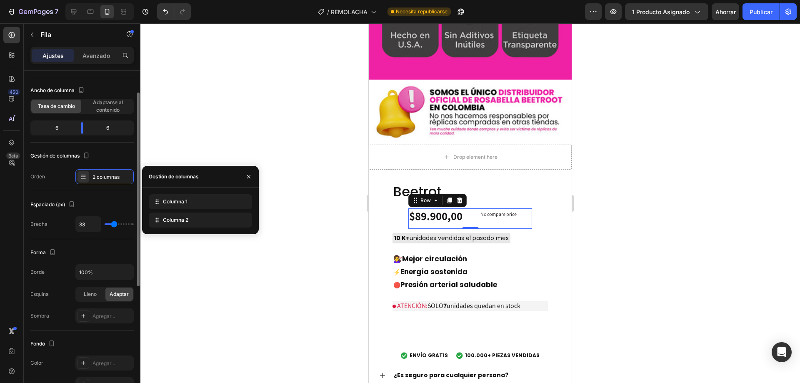
scroll to position [0, 0]
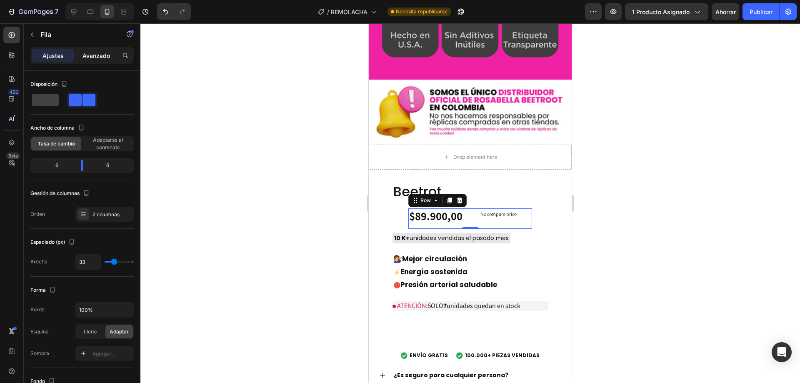
click at [96, 51] on p "Avanzado" at bounding box center [97, 55] width 28 height 9
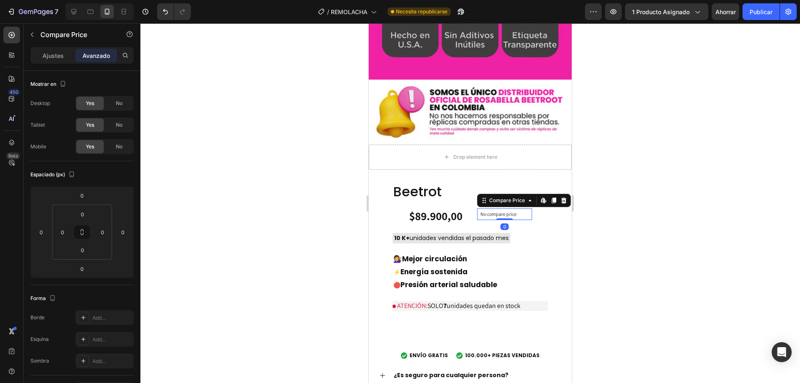
click at [497, 212] on p "No compare price" at bounding box center [505, 214] width 48 height 5
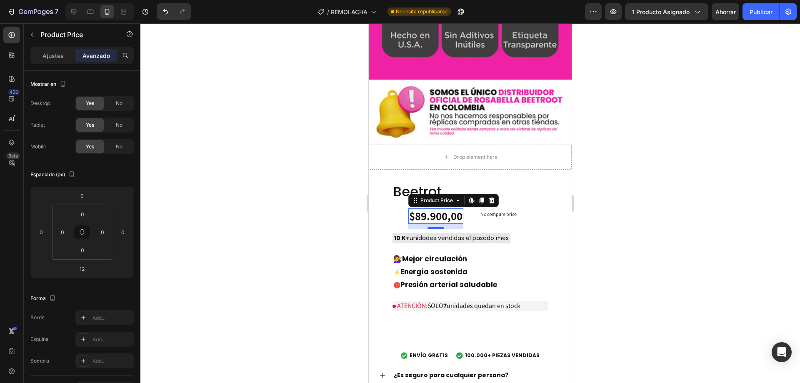
click at [426, 208] on div "$89.900,00" at bounding box center [436, 216] width 55 height 16
click at [480, 198] on icon at bounding box center [482, 201] width 5 height 6
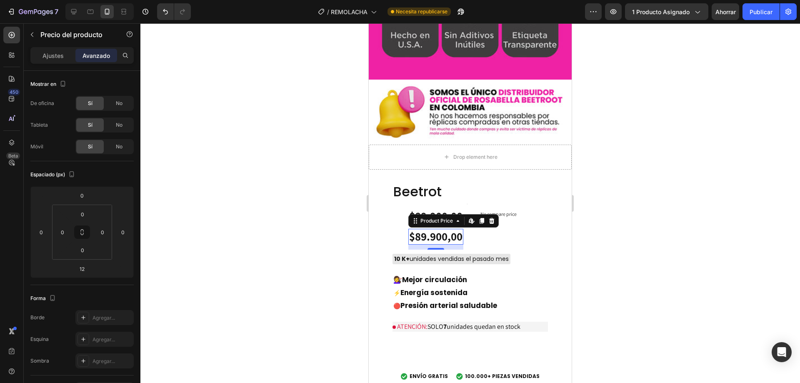
click at [421, 229] on div "$89.900,00" at bounding box center [436, 237] width 55 height 16
click at [490, 216] on div at bounding box center [492, 221] width 10 height 10
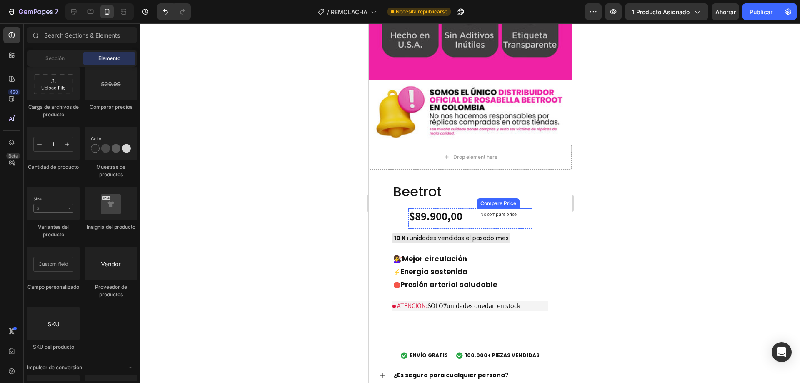
click at [490, 208] on div "No compare price" at bounding box center [504, 214] width 55 height 12
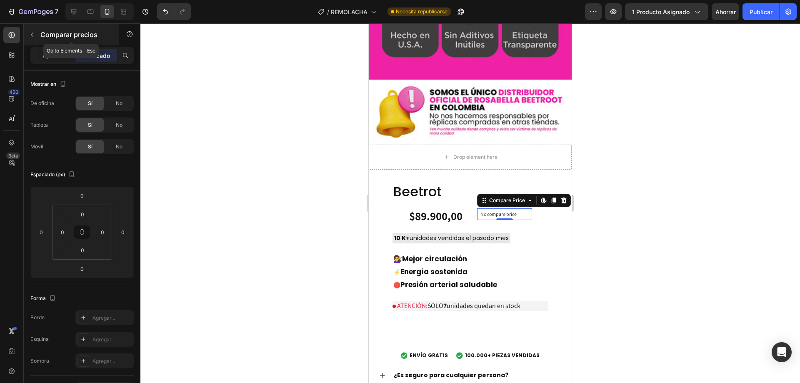
click at [38, 43] on div "Comparar precios" at bounding box center [71, 35] width 95 height 22
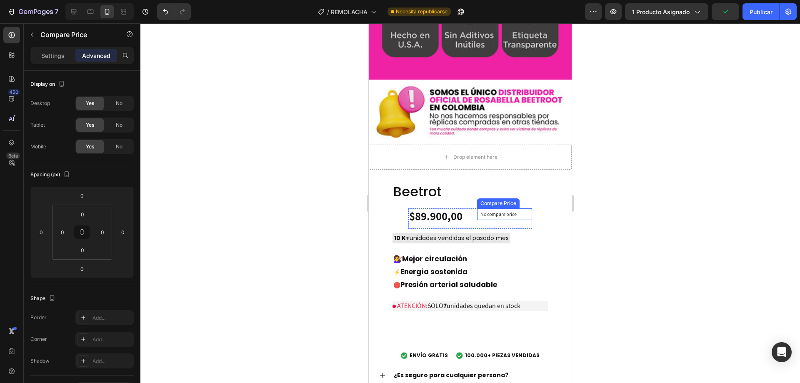
click at [509, 212] on p "No compare price" at bounding box center [505, 214] width 48 height 5
click at [561, 197] on icon at bounding box center [564, 200] width 7 height 7
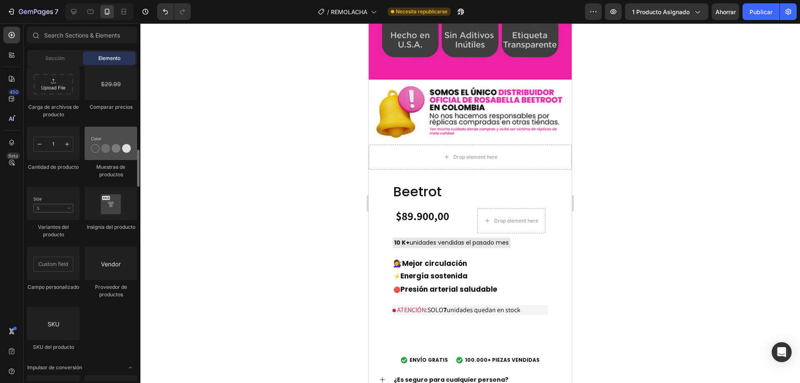
scroll to position [1404, 0]
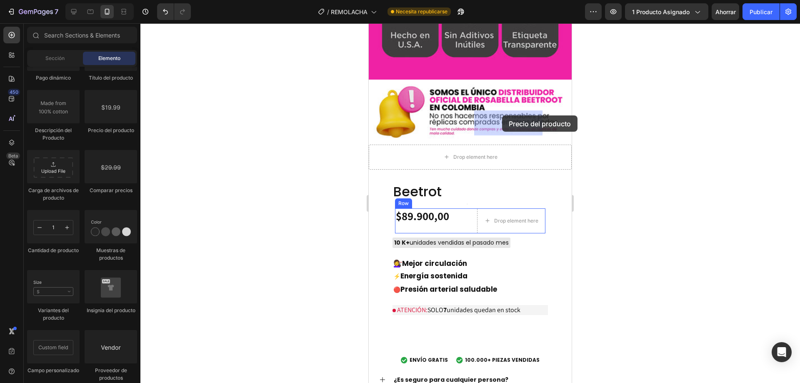
drag, startPoint x: 481, startPoint y: 140, endPoint x: 502, endPoint y: 115, distance: 32.8
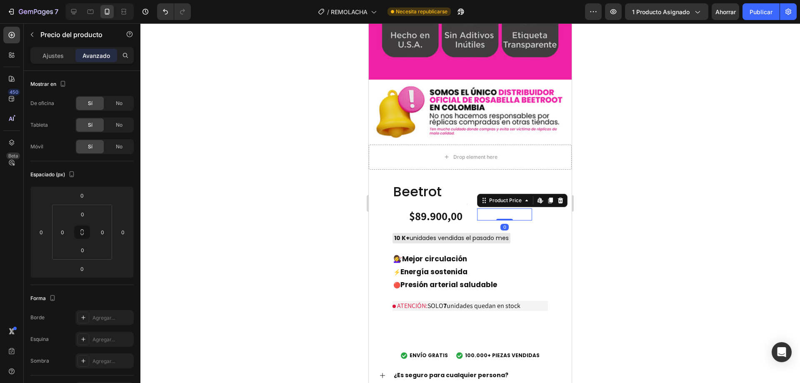
click at [490, 208] on div "$89.900,00" at bounding box center [504, 214] width 55 height 12
click at [747, 10] on button "Publicar" at bounding box center [761, 11] width 37 height 17
click at [35, 58] on div "Ajustes" at bounding box center [53, 55] width 42 height 13
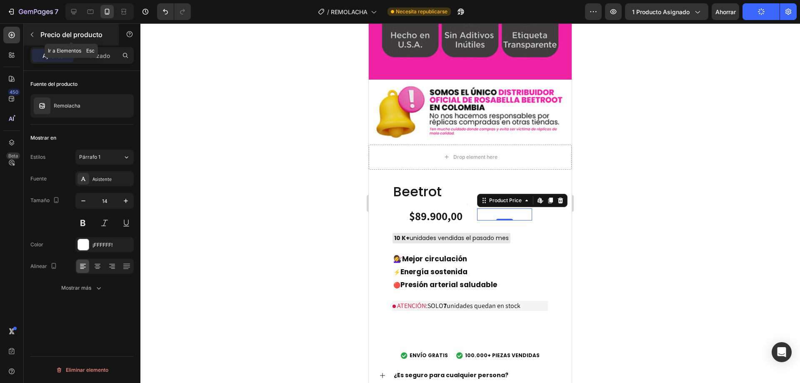
click at [36, 37] on button "button" at bounding box center [31, 34] width 13 height 13
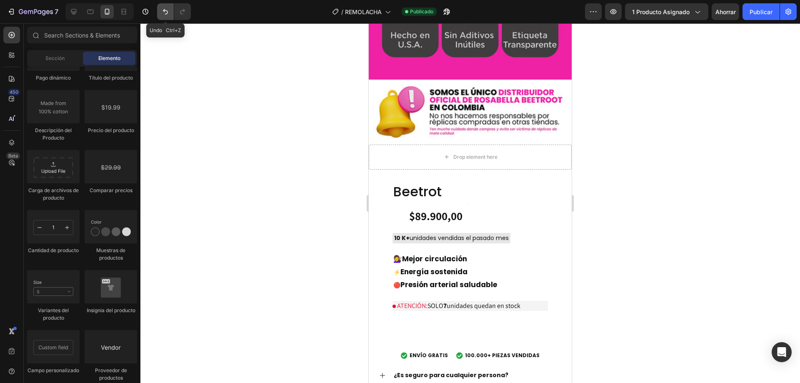
click at [170, 12] on button "Deshacer/Rehacer" at bounding box center [165, 11] width 17 height 17
click at [170, 12] on icon "Deshacer/Rehacer" at bounding box center [165, 12] width 8 height 8
click at [167, 13] on icon "Deshacer/Rehacer" at bounding box center [165, 12] width 8 height 8
click at [170, 14] on button "Deshacer/Rehacer" at bounding box center [165, 11] width 17 height 17
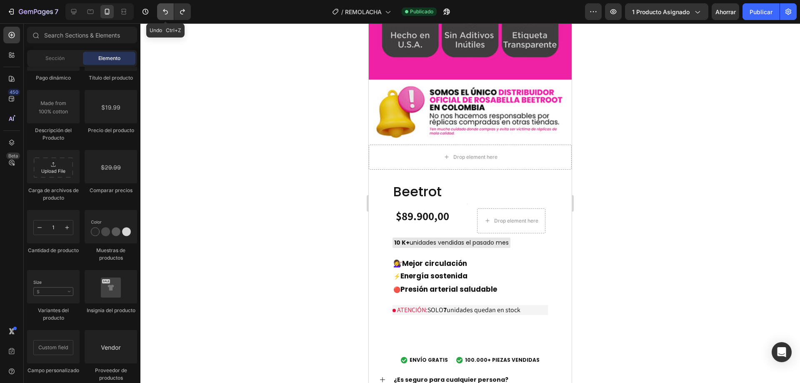
click at [170, 14] on button "Deshacer/Rehacer" at bounding box center [165, 11] width 17 height 17
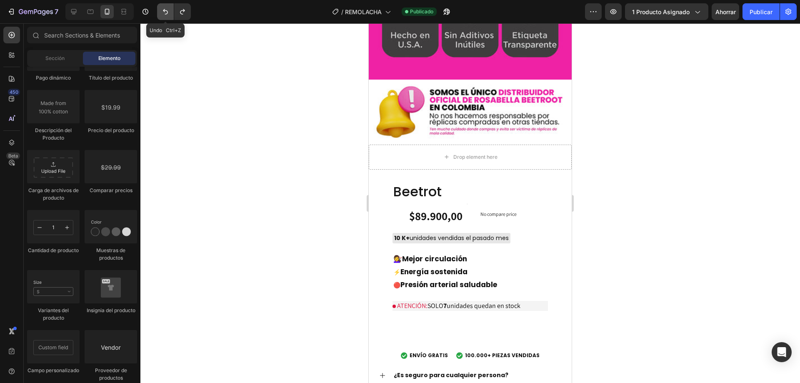
click at [170, 14] on button "Deshacer/Rehacer" at bounding box center [165, 11] width 17 height 17
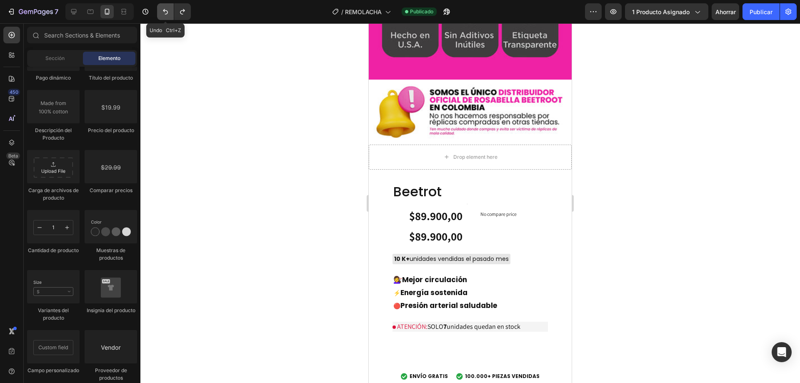
click at [166, 14] on icon "Deshacer/Rehacer" at bounding box center [165, 11] width 5 height 5
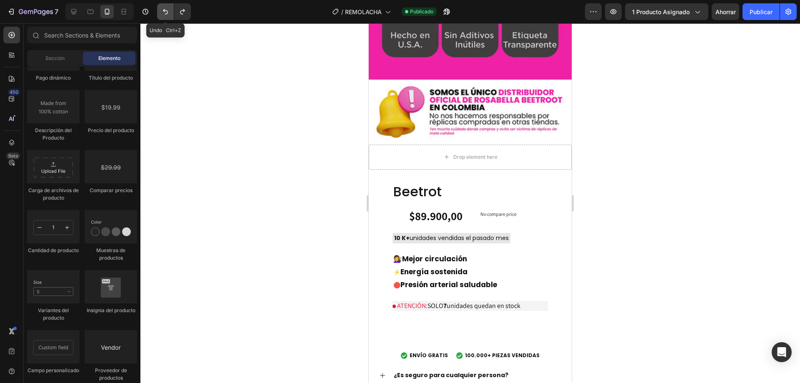
click at [166, 14] on icon "Deshacer/Rehacer" at bounding box center [165, 11] width 5 height 5
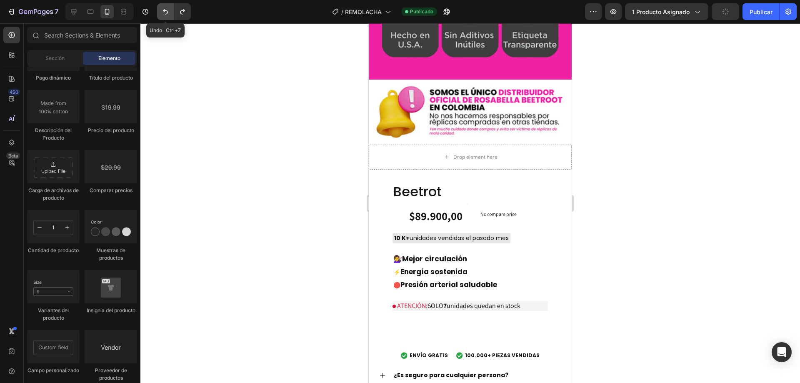
click at [166, 14] on icon "Deshacer/Rehacer" at bounding box center [165, 11] width 5 height 5
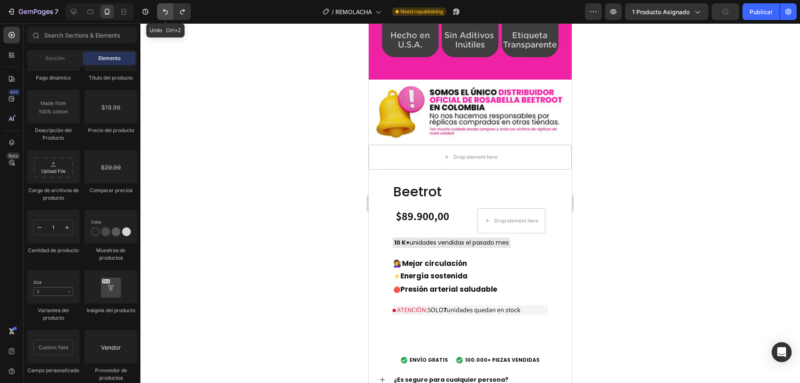
click at [166, 14] on icon "Deshacer/Rehacer" at bounding box center [165, 11] width 5 height 5
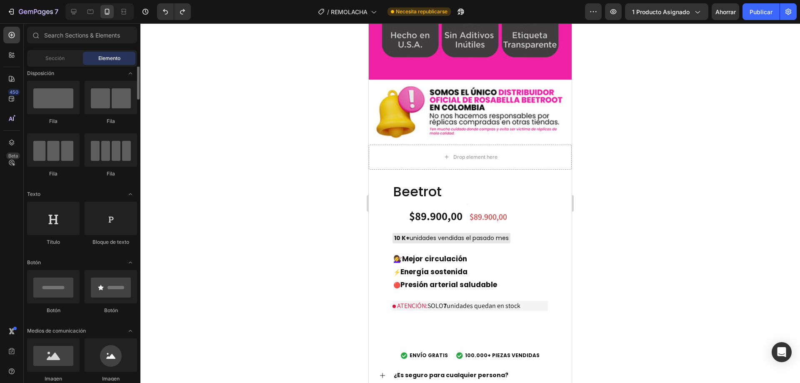
scroll to position [0, 0]
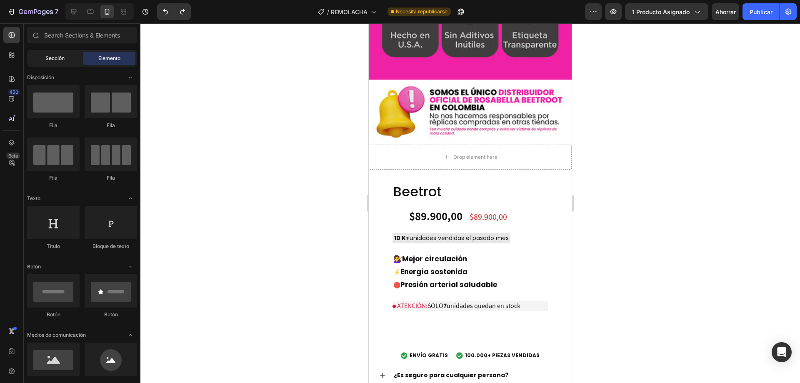
click at [62, 64] on div "Sección" at bounding box center [55, 58] width 53 height 13
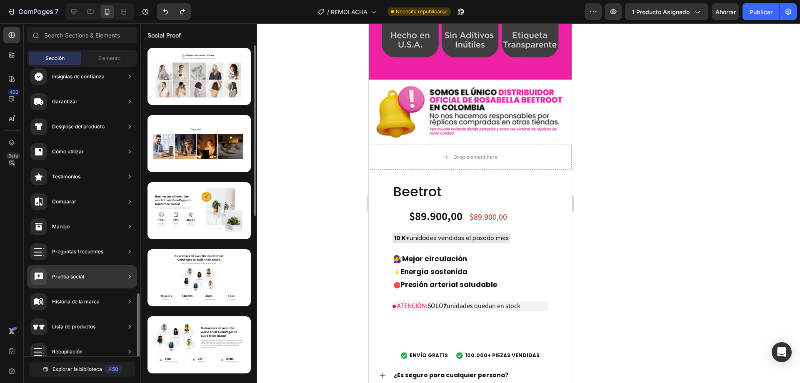
scroll to position [194, 0]
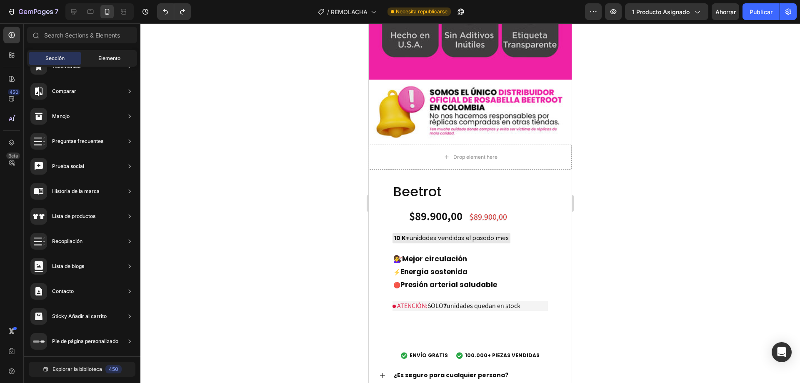
click at [98, 60] on font "Elemento" at bounding box center [109, 58] width 22 height 6
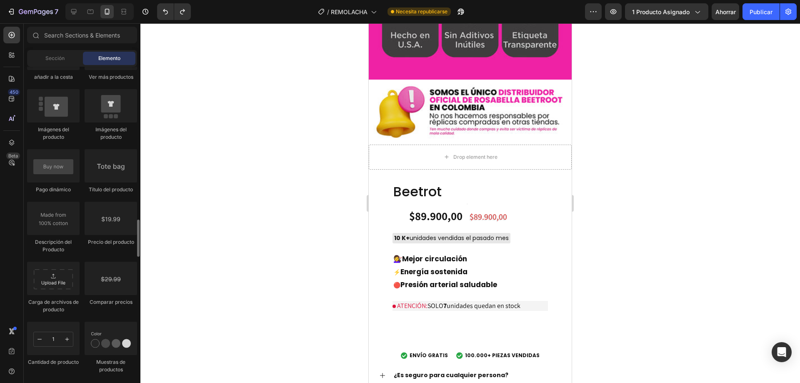
scroll to position [1334, 0]
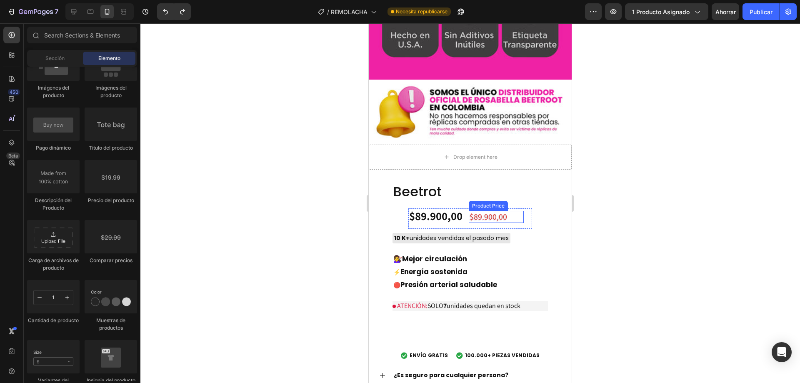
click at [483, 211] on div "$89.900,00" at bounding box center [496, 217] width 55 height 12
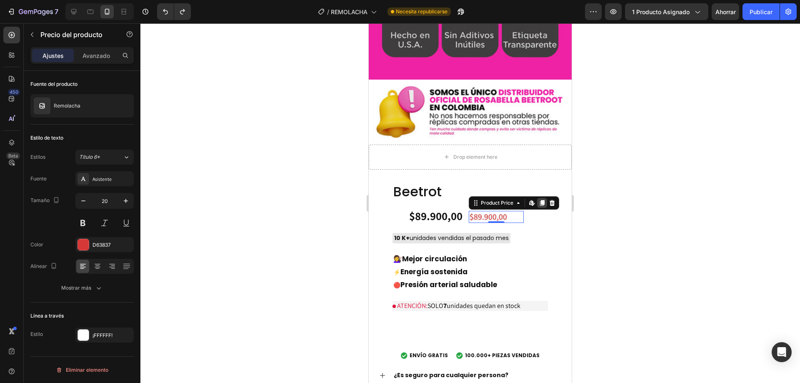
click at [540, 200] on icon at bounding box center [542, 203] width 5 height 6
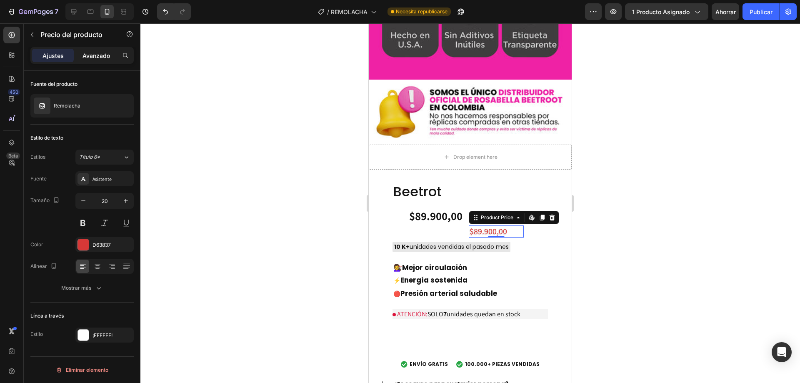
click at [88, 57] on font "Avanzado" at bounding box center [97, 55] width 28 height 7
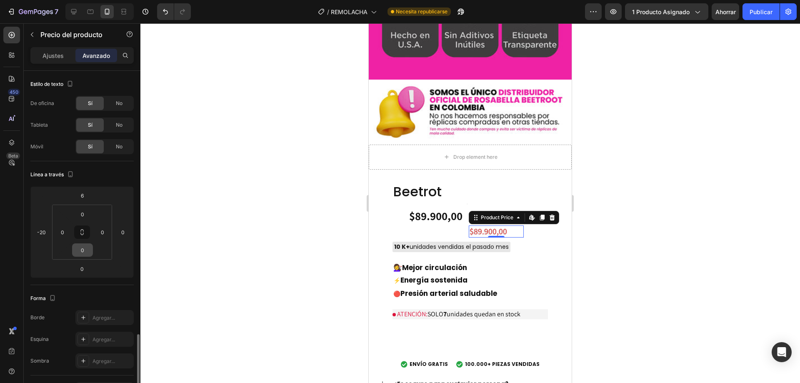
scroll to position [243, 0]
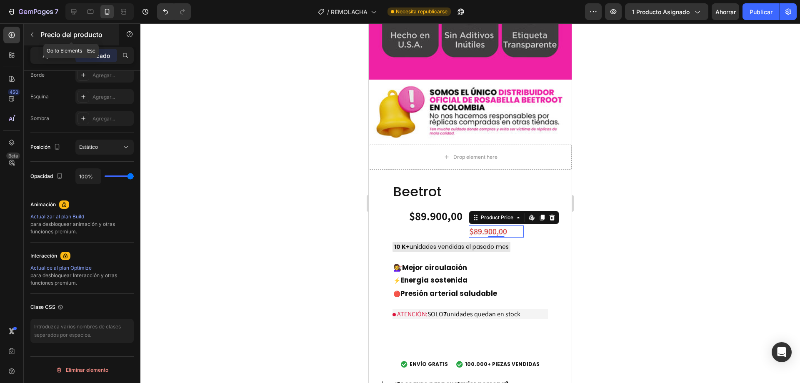
click at [31, 32] on icon "button" at bounding box center [32, 34] width 7 height 7
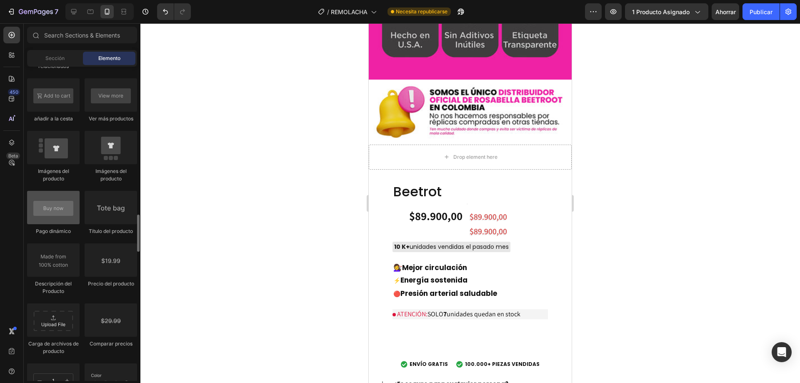
scroll to position [1292, 0]
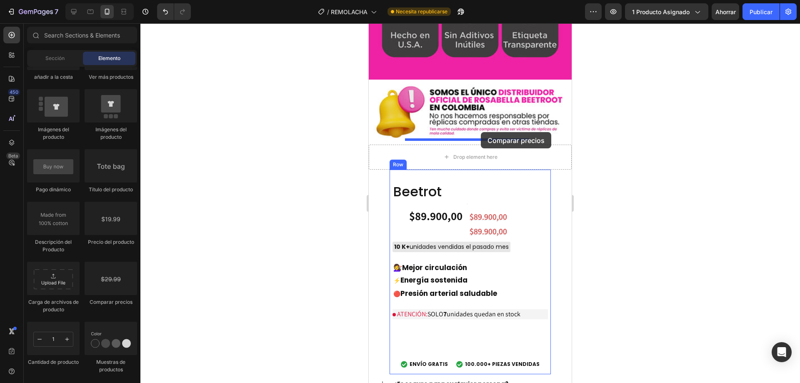
drag, startPoint x: 486, startPoint y: 308, endPoint x: 476, endPoint y: 132, distance: 176.6
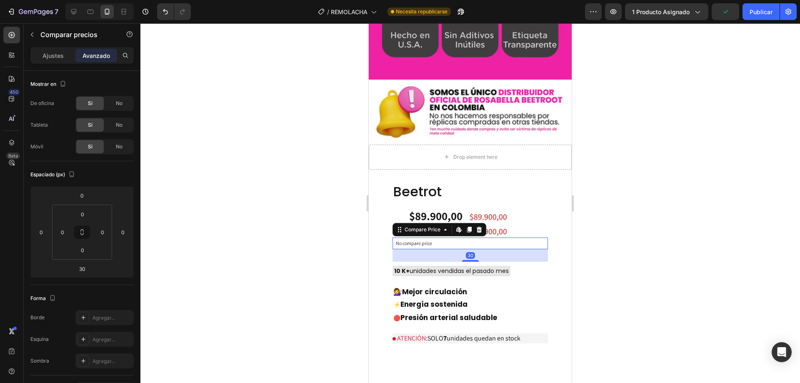
click at [417, 241] on p "No compare price" at bounding box center [470, 243] width 149 height 5
click at [446, 241] on p "No compare price" at bounding box center [470, 243] width 149 height 5
click at [459, 226] on icon at bounding box center [459, 229] width 7 height 7
click at [160, 7] on button "Deshacer/Rehacer" at bounding box center [165, 11] width 17 height 17
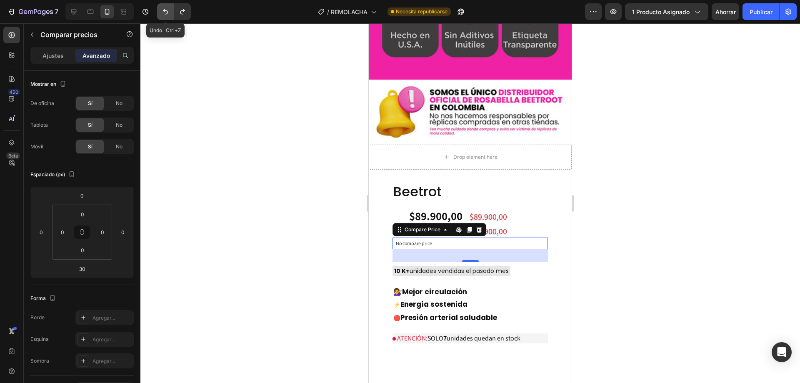
click at [166, 13] on icon "Deshacer/Rehacer" at bounding box center [165, 12] width 8 height 8
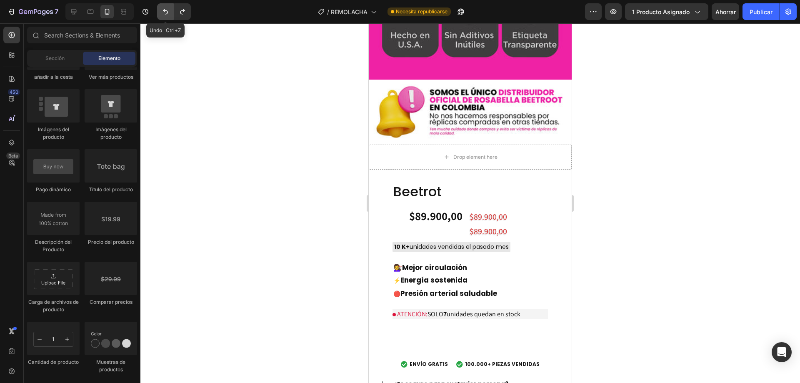
click at [166, 13] on icon "Deshacer/Rehacer" at bounding box center [165, 12] width 8 height 8
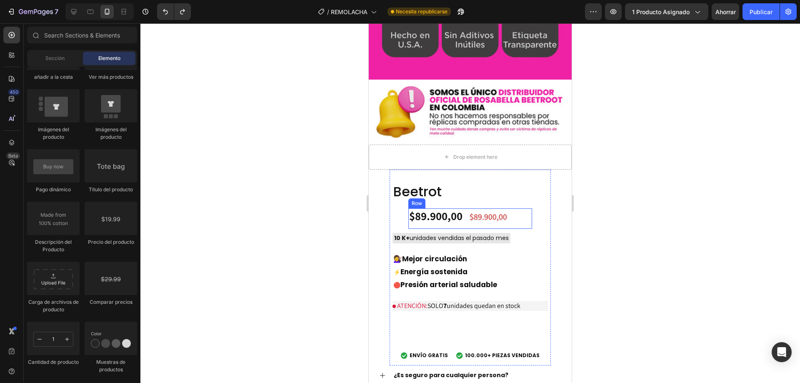
click at [524, 208] on div "$89.900,00 Product Price Product Price" at bounding box center [504, 218] width 55 height 21
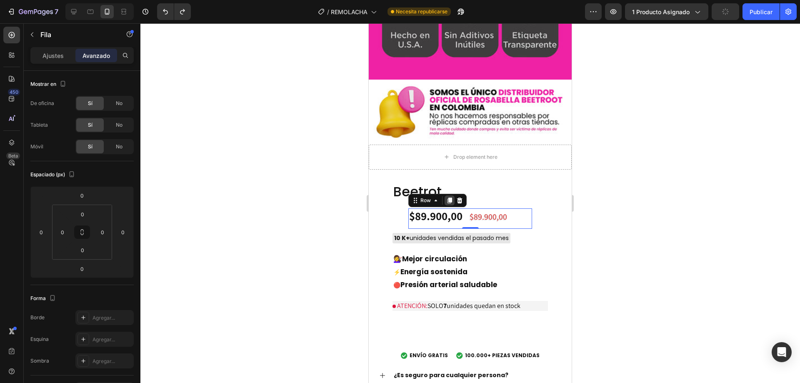
click at [448, 198] on icon at bounding box center [450, 201] width 5 height 6
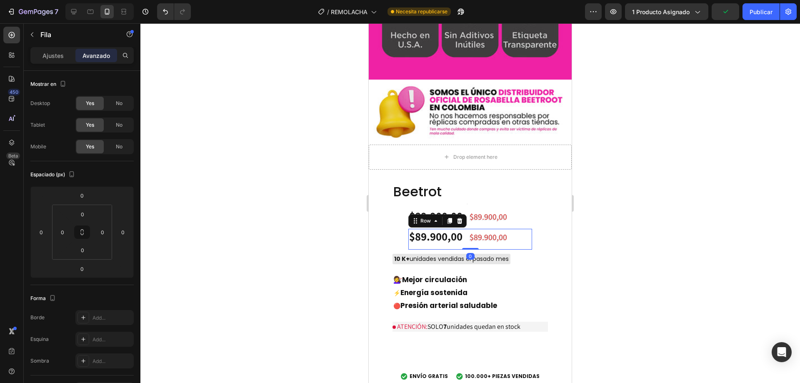
scroll to position [243, 0]
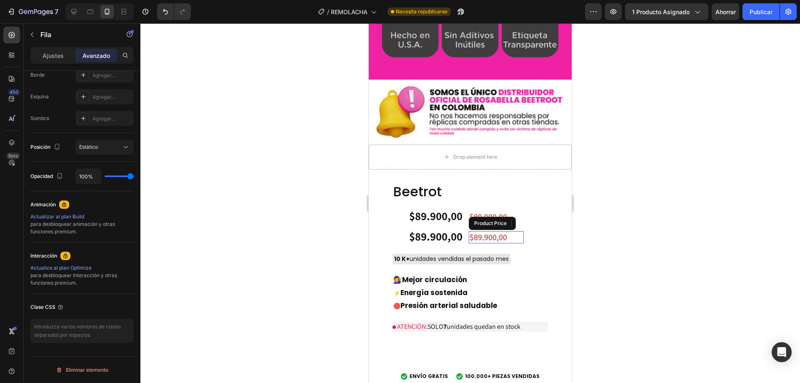
click at [475, 231] on div "$89.900,00" at bounding box center [496, 237] width 55 height 12
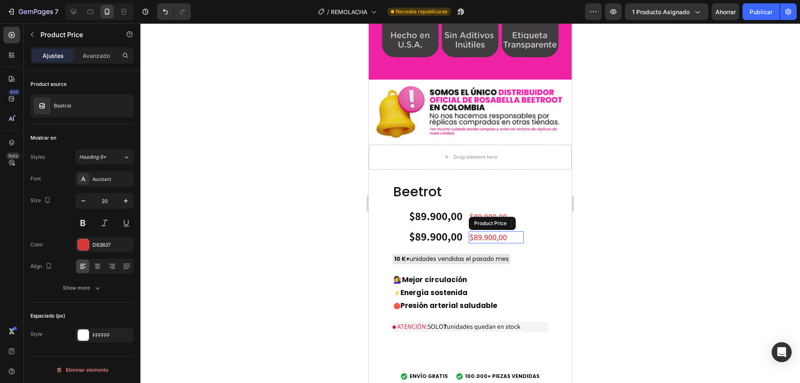
scroll to position [0, 0]
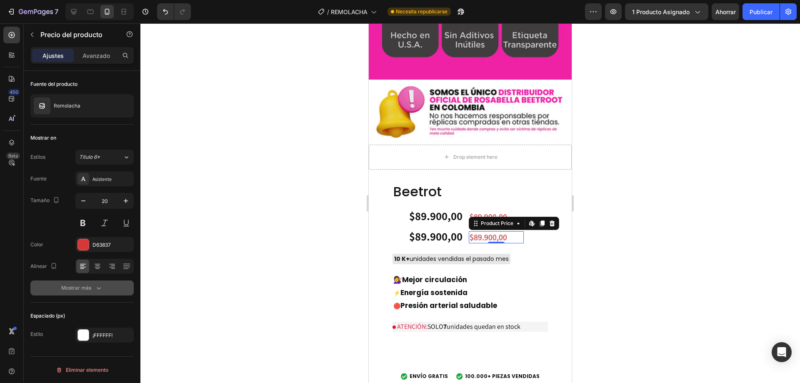
click at [92, 288] on div "Mostrar más" at bounding box center [82, 288] width 42 height 8
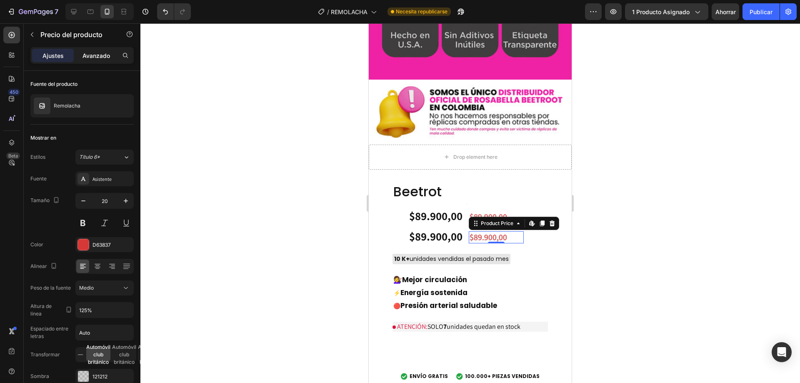
click at [98, 61] on div "Avanzado" at bounding box center [96, 55] width 42 height 13
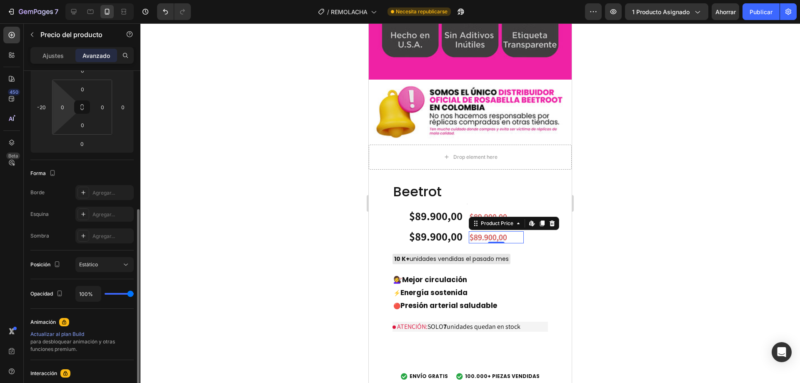
scroll to position [167, 0]
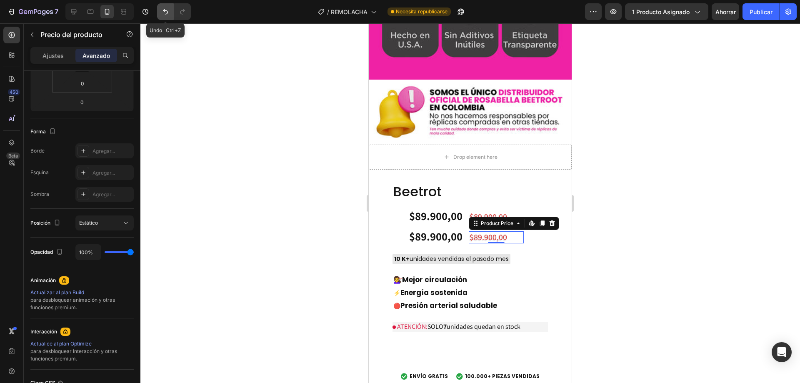
click at [160, 10] on button "Deshacer/Rehacer" at bounding box center [165, 11] width 17 height 17
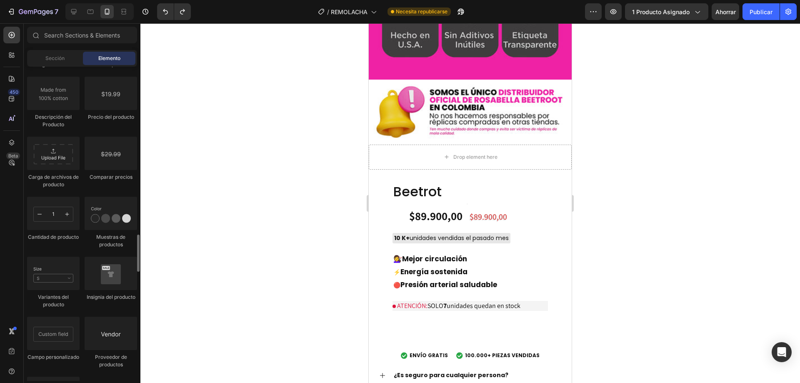
scroll to position [1376, 0]
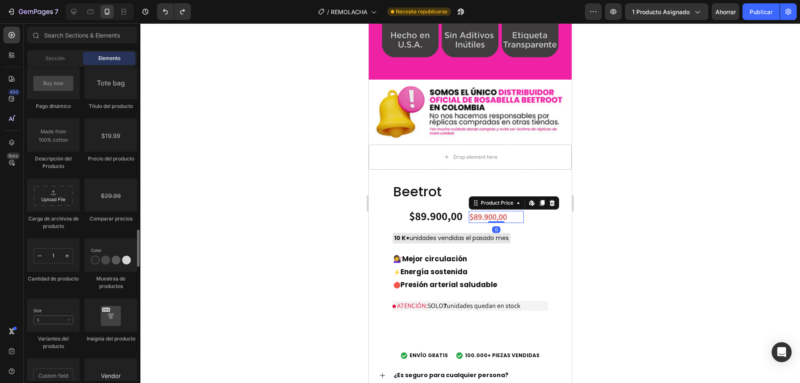
click at [491, 211] on div "$89.900,00" at bounding box center [496, 217] width 55 height 12
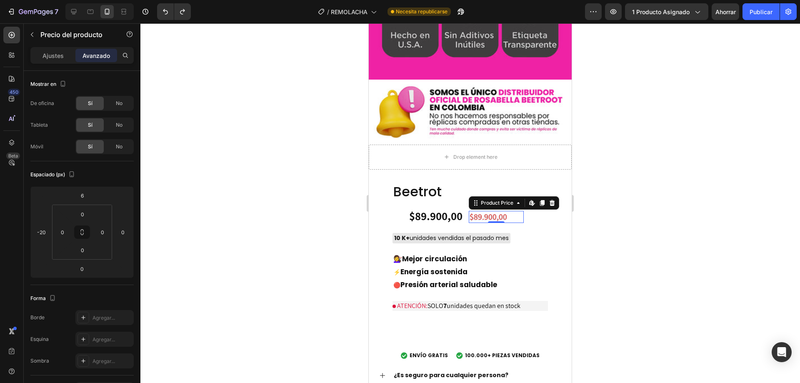
scroll to position [243, 0]
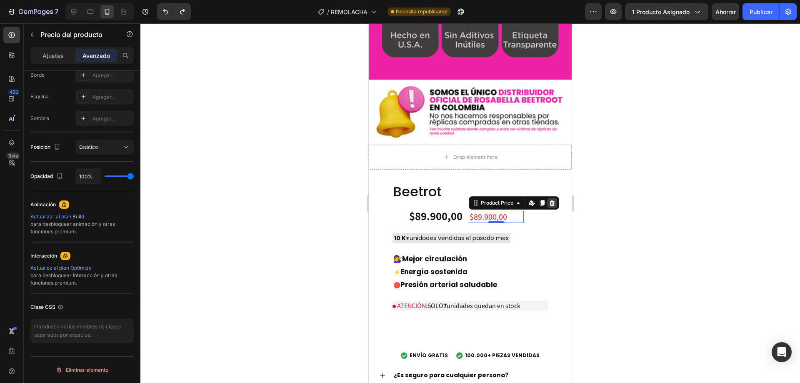
click at [552, 200] on icon at bounding box center [552, 203] width 7 height 7
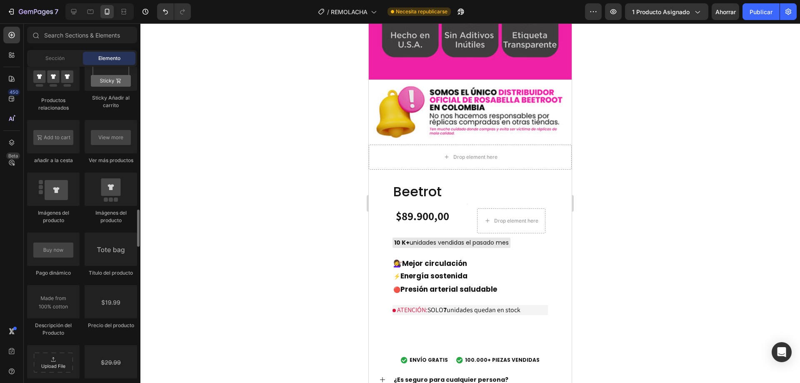
scroll to position [1334, 0]
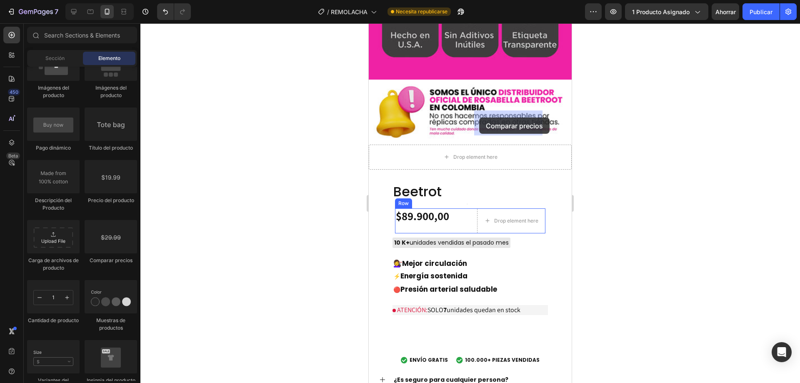
drag, startPoint x: 469, startPoint y: 259, endPoint x: 479, endPoint y: 118, distance: 142.1
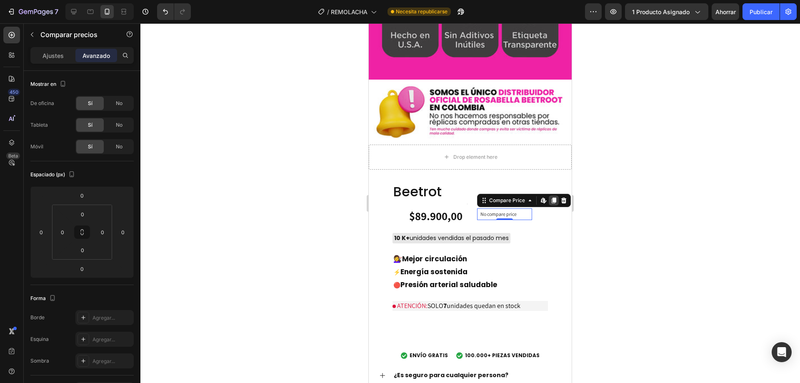
click at [551, 197] on icon at bounding box center [554, 200] width 7 height 7
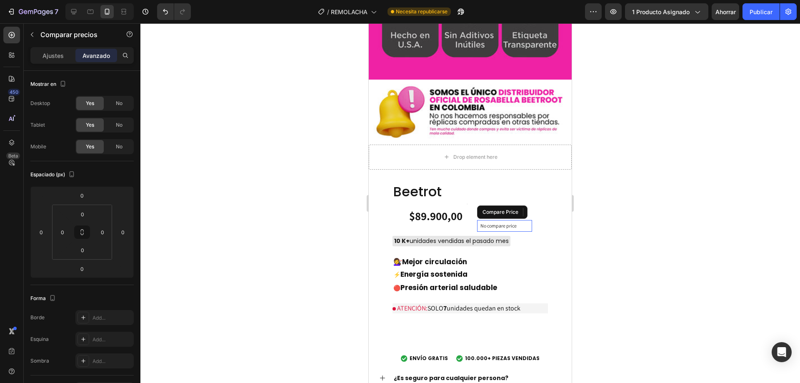
scroll to position [243, 0]
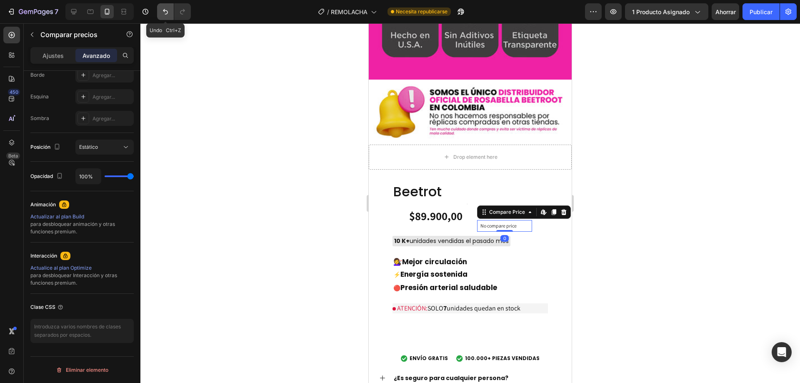
click at [162, 15] on icon "Deshacer/Rehacer" at bounding box center [165, 12] width 8 height 8
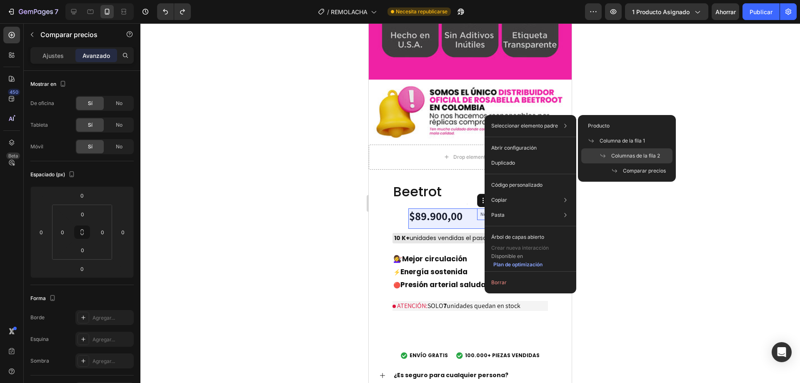
click at [604, 154] on icon at bounding box center [603, 156] width 7 height 7
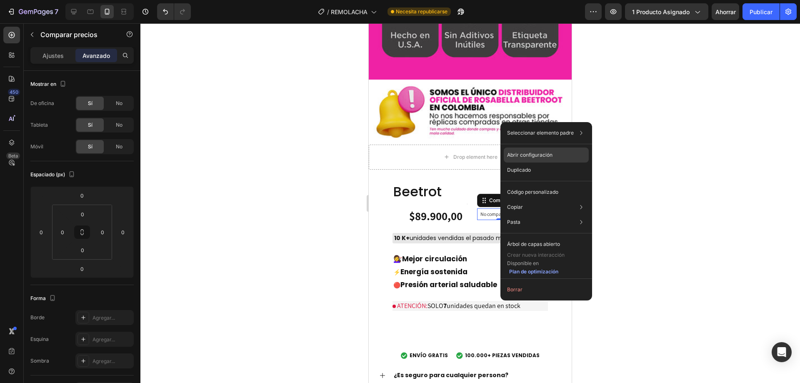
click at [514, 152] on font "Abrir configuración" at bounding box center [529, 155] width 45 height 6
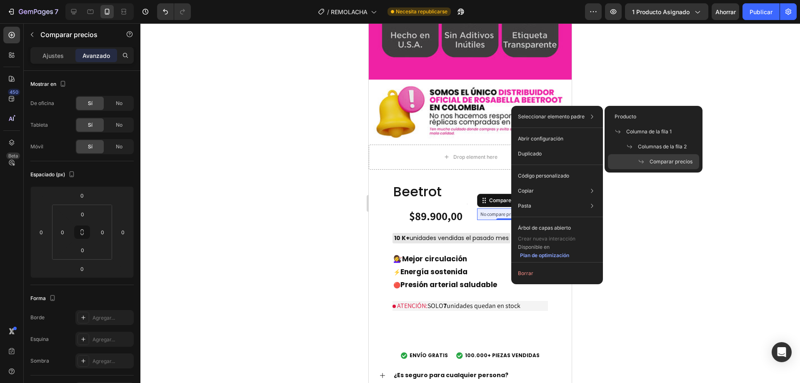
click at [648, 161] on span at bounding box center [644, 161] width 12 height 7
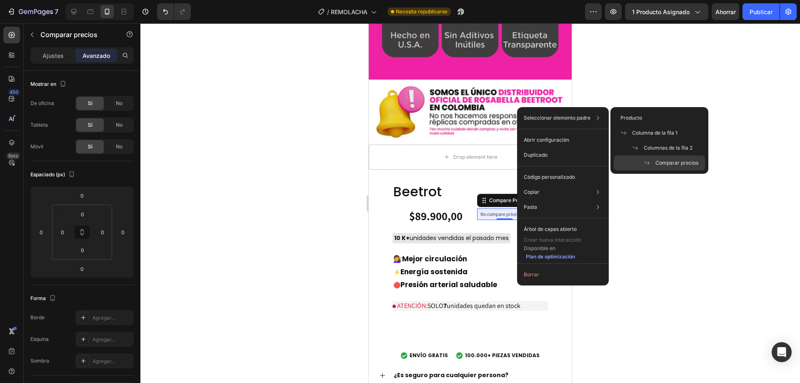
click at [644, 159] on div "Comparar precios" at bounding box center [659, 162] width 91 height 15
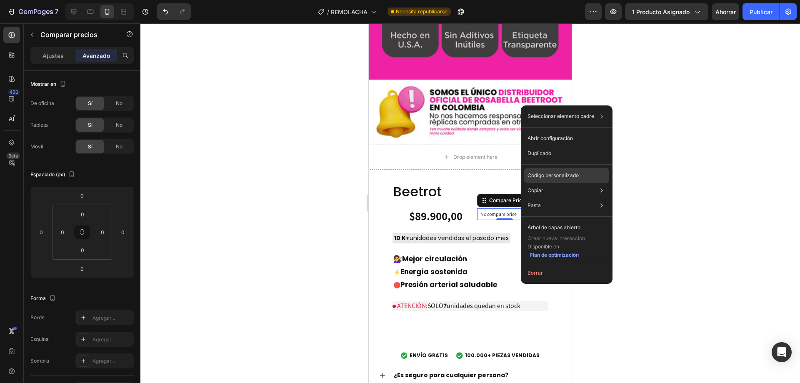
click at [539, 198] on div "Código personalizado" at bounding box center [566, 205] width 85 height 15
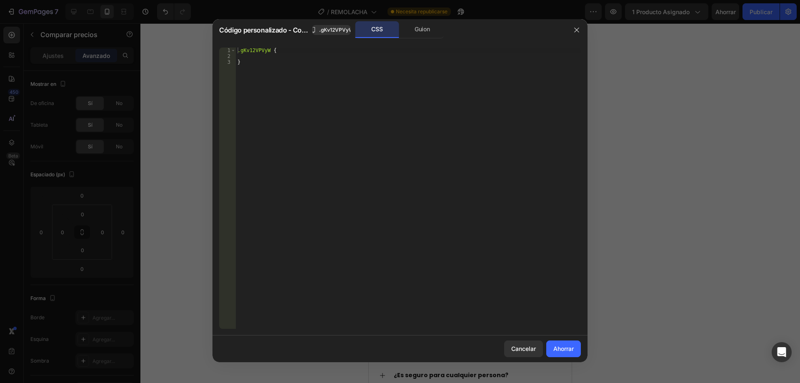
click at [275, 56] on div ".gKv12VPVyW { }" at bounding box center [408, 194] width 345 height 293
click at [262, 67] on div ".gKv12VPVyW { }" at bounding box center [408, 194] width 345 height 293
click at [253, 78] on div ".gKv12VPVyW { }" at bounding box center [408, 194] width 345 height 293
type textarea "}"
paste textarea "</s>"
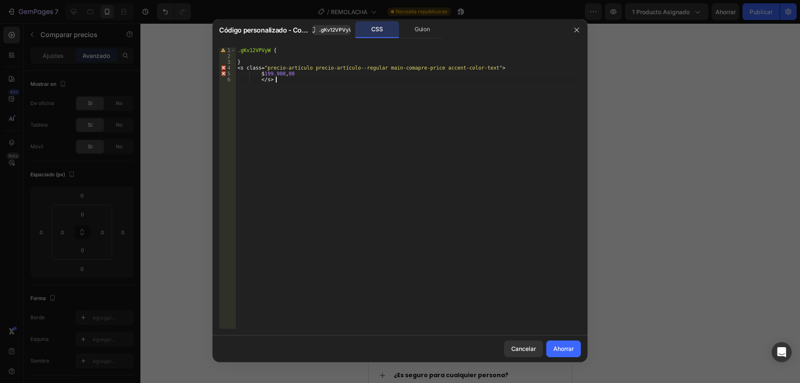
click at [282, 75] on div ".gKv12VPVyW { } < s class = " precio-artículo precio-artículo--regular main-com…" at bounding box center [408, 194] width 345 height 293
type textarea "$169.900,00"
click at [559, 348] on font "Ahorrar" at bounding box center [564, 348] width 20 height 7
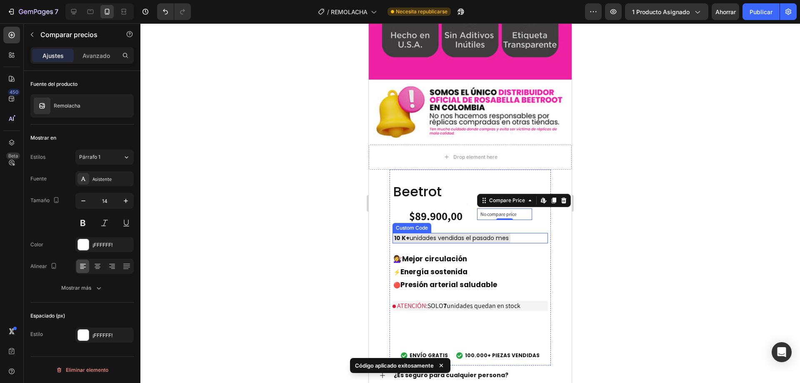
click at [514, 208] on div "No compare price Compare Price Edit content in Shopify 0" at bounding box center [504, 218] width 55 height 21
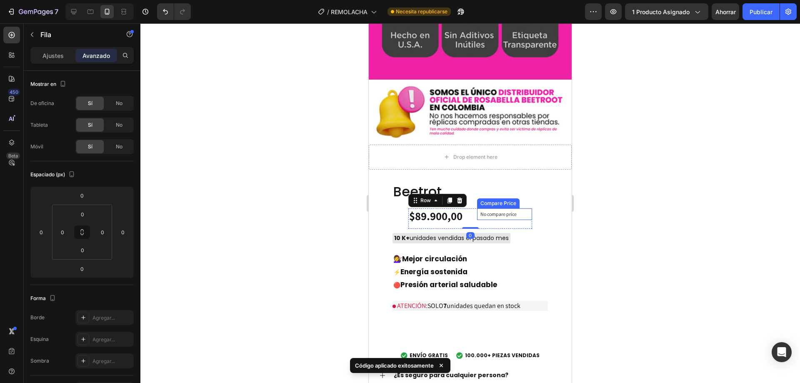
click at [493, 212] on p "No compare price" at bounding box center [505, 214] width 48 height 5
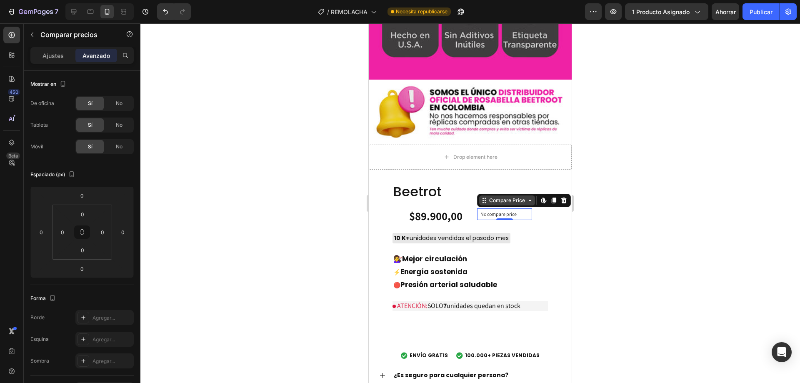
click at [494, 197] on div "Compare Price" at bounding box center [507, 201] width 39 height 8
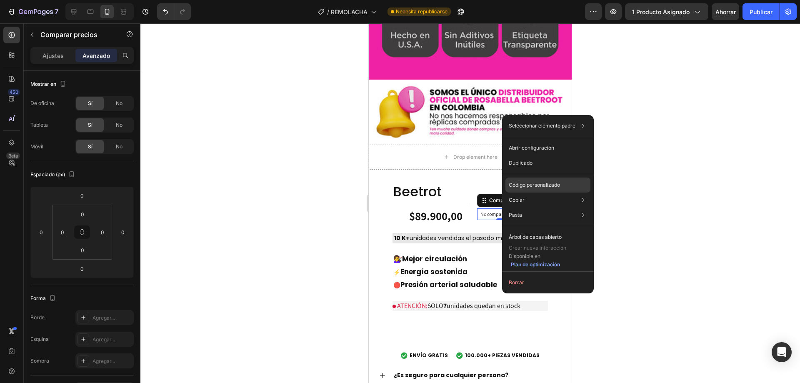
click at [545, 183] on font "Código personalizado" at bounding box center [534, 185] width 51 height 6
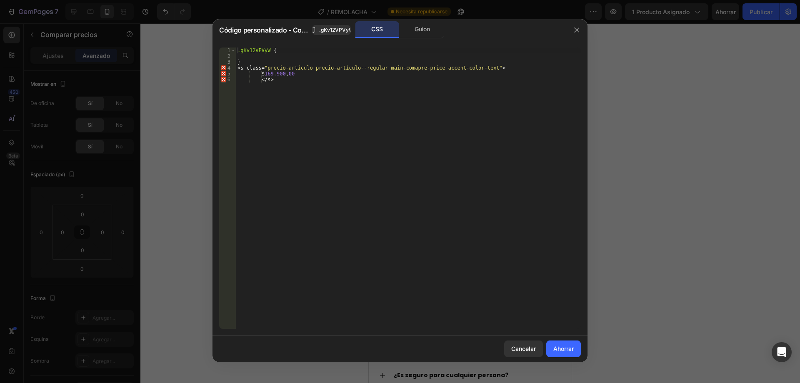
click at [242, 69] on div ".gKv12VPVyW { } < s class = " precio-artículo precio-artículo--regular main-com…" at bounding box center [408, 194] width 345 height 293
type textarea "} class="price-item price-item--regular main-comapre-price accent-color-text">"
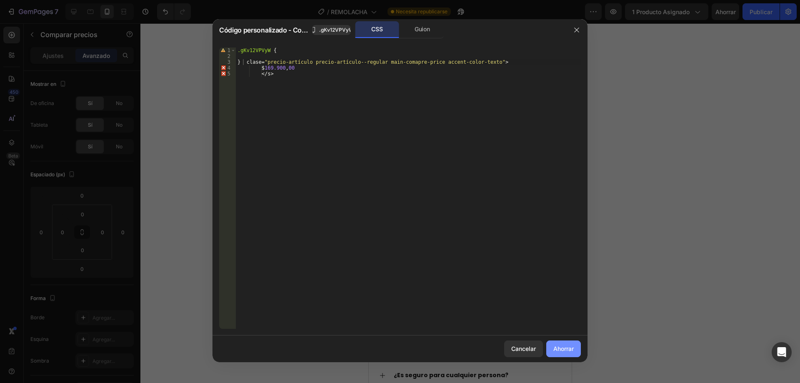
click at [559, 348] on font "Ahorrar" at bounding box center [564, 348] width 20 height 7
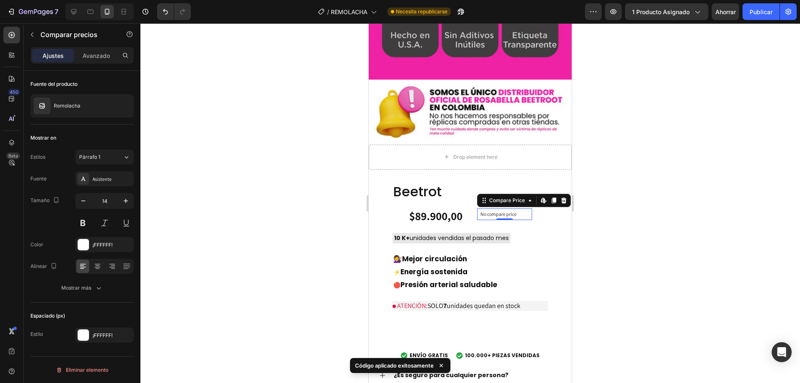
click at [501, 212] on p "No compare price" at bounding box center [505, 214] width 48 height 5
click at [562, 197] on icon at bounding box center [564, 200] width 5 height 6
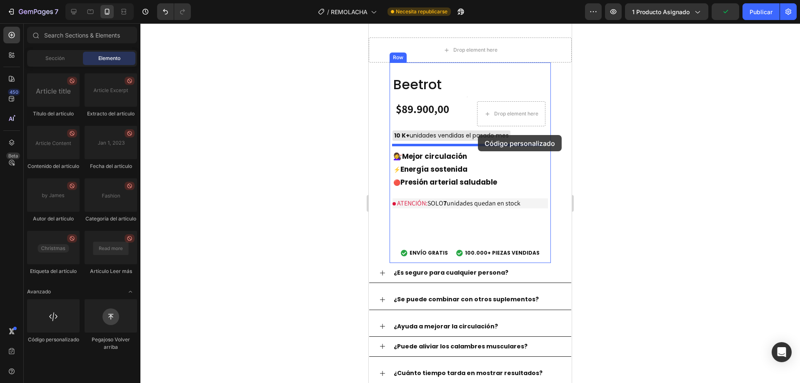
scroll to position [3103, 0]
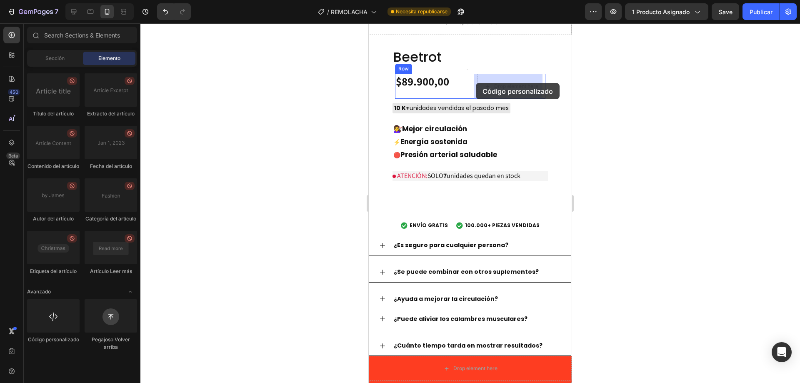
drag, startPoint x: 432, startPoint y: 366, endPoint x: 476, endPoint y: 83, distance: 286.4
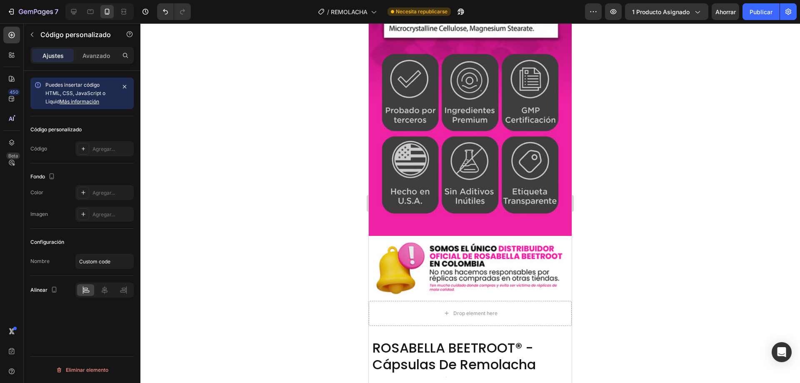
scroll to position [2979, 0]
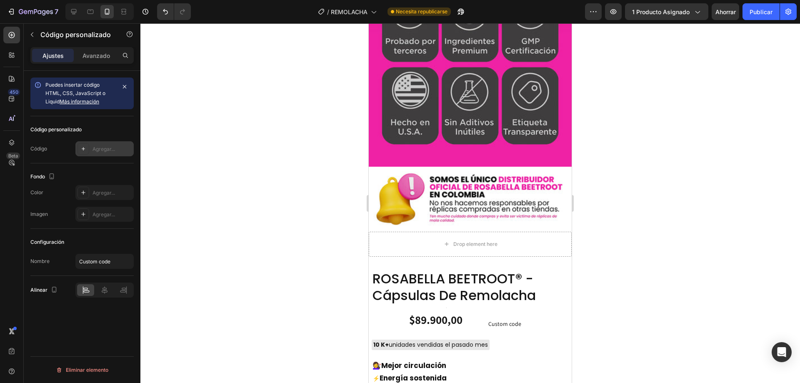
click at [82, 150] on icon at bounding box center [83, 148] width 7 height 7
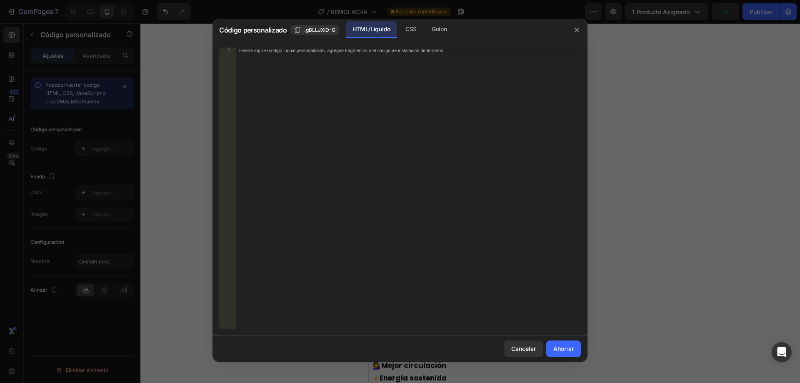
click at [268, 53] on font "Inserte aquí el código Liquid personalizado, agregue fragmentos o el código de …" at bounding box center [341, 50] width 205 height 5
paste textarea "</s>"
click at [279, 59] on div "< s class = "precio-artículo precio-artículo--regular main-comapre-price accent…" at bounding box center [408, 194] width 345 height 293
click at [279, 53] on div "< s class = "precio-artículo precio-artículo--regular main-comapre-price accent…" at bounding box center [408, 194] width 345 height 293
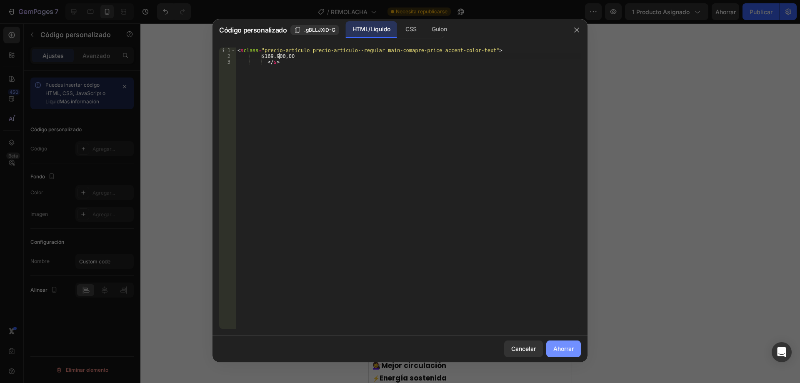
type textarea "$169.900,00"
click at [558, 347] on font "Ahorrar" at bounding box center [564, 348] width 20 height 7
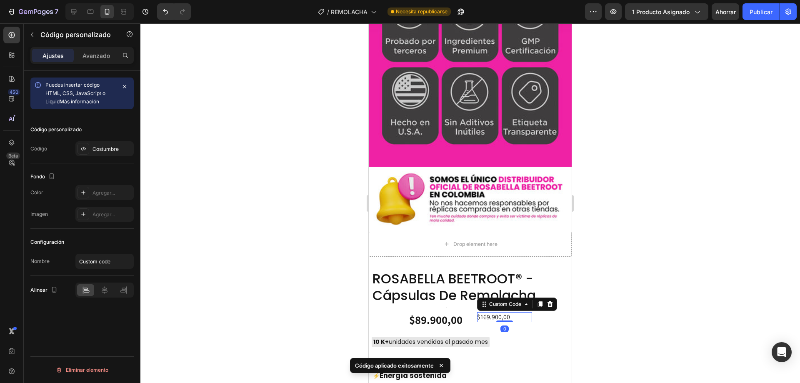
click at [498, 313] on s "$169.900,00" at bounding box center [493, 317] width 33 height 9
click at [89, 49] on div "Avanzado" at bounding box center [96, 55] width 42 height 13
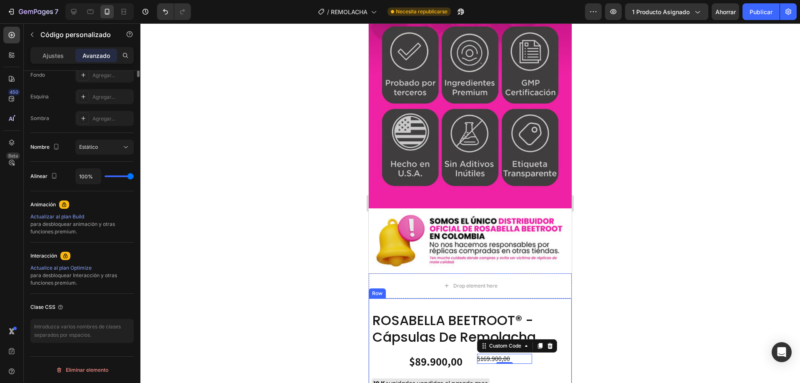
scroll to position [34, 0]
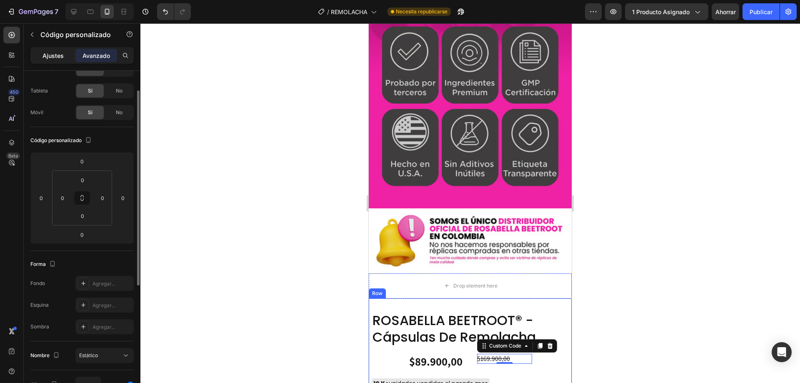
click at [48, 56] on font "Ajustes" at bounding box center [53, 55] width 21 height 7
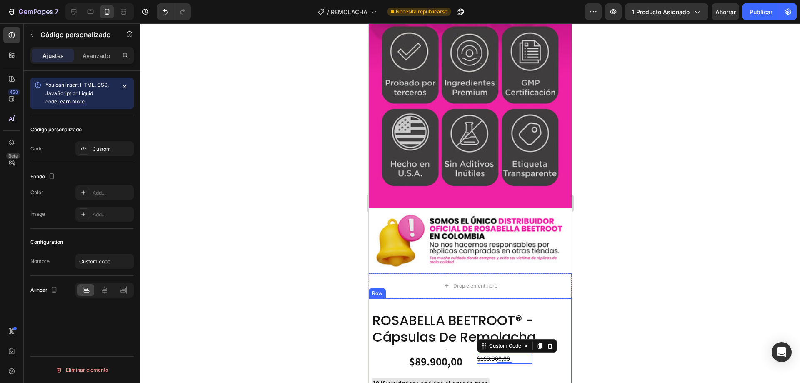
scroll to position [0, 0]
click at [96, 264] on input "Custom code" at bounding box center [104, 261] width 58 height 15
click at [98, 53] on font "Avanzado" at bounding box center [97, 55] width 28 height 7
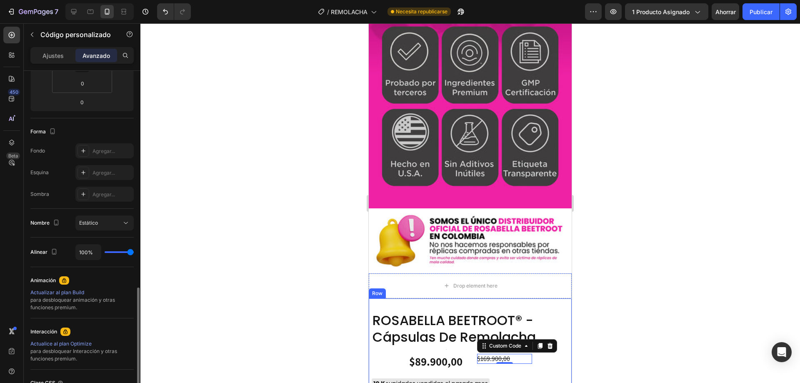
scroll to position [243, 0]
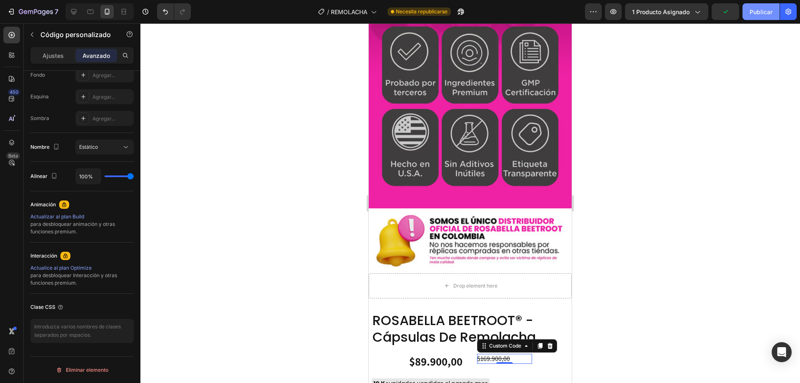
click at [772, 16] on button "Publicar" at bounding box center [761, 11] width 37 height 17
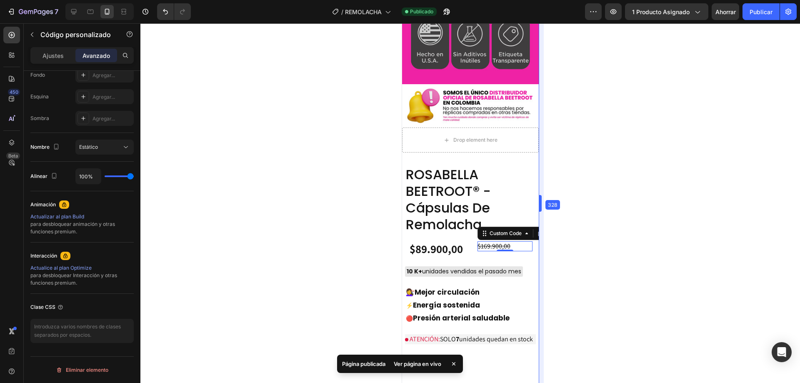
scroll to position [2042, 0]
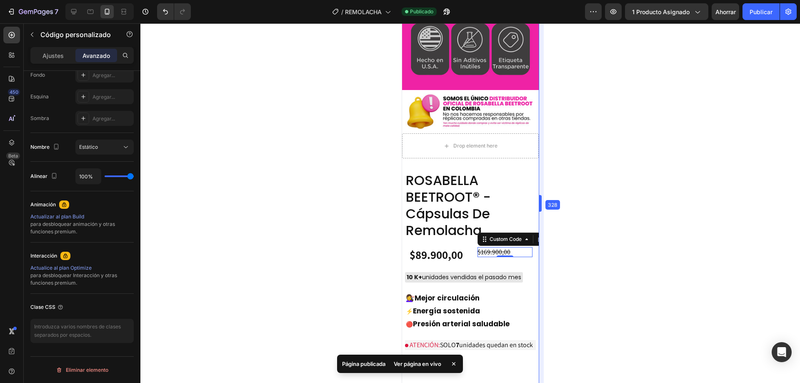
drag, startPoint x: 572, startPoint y: 159, endPoint x: 506, endPoint y: 166, distance: 66.7
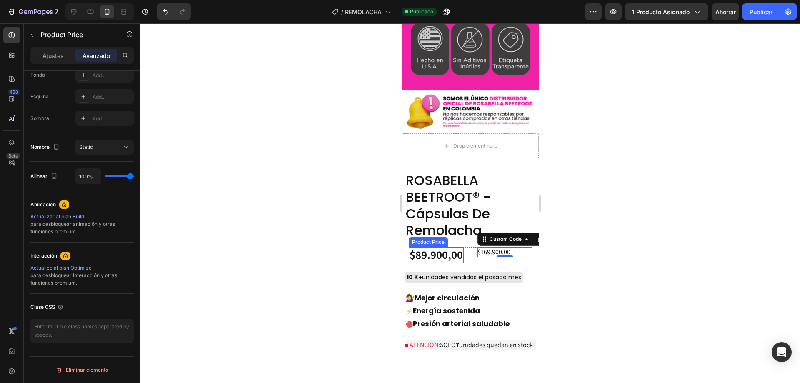
click at [434, 247] on div "$89.900,00" at bounding box center [436, 255] width 55 height 16
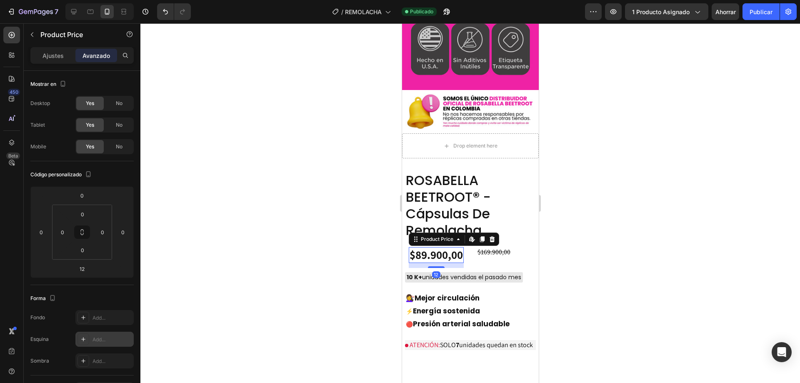
scroll to position [243, 0]
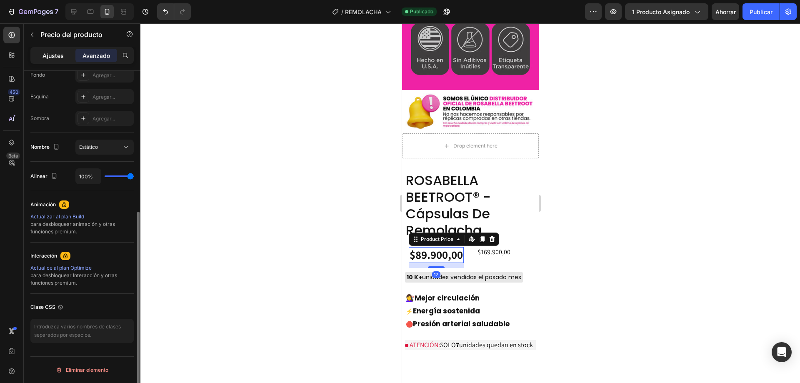
click at [63, 60] on div "Ajustes" at bounding box center [53, 55] width 42 height 13
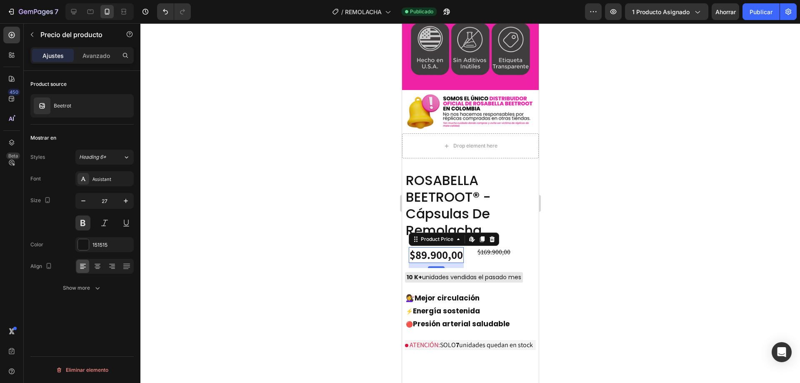
scroll to position [0, 0]
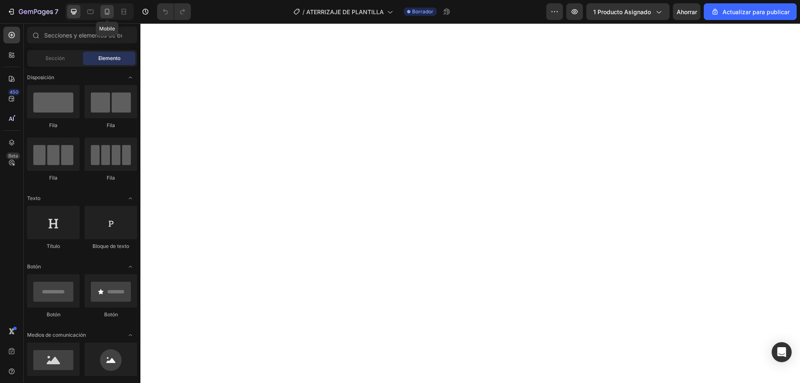
click at [107, 13] on icon at bounding box center [107, 12] width 5 height 6
click at [627, 10] on font "1 producto asignado" at bounding box center [623, 11] width 58 height 7
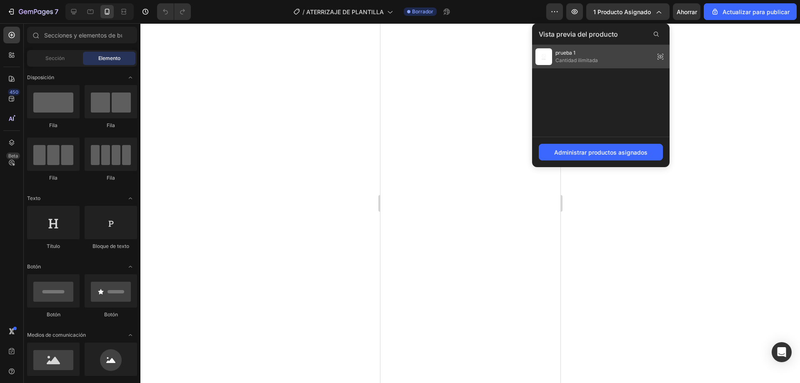
click at [577, 60] on font "Cantidad ilimitada" at bounding box center [577, 60] width 43 height 6
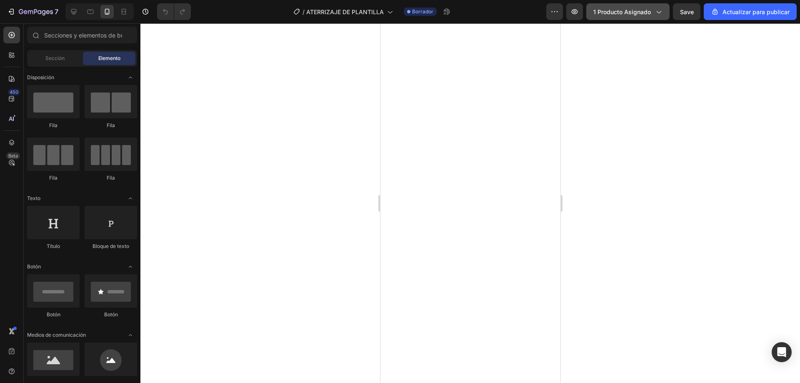
click at [642, 11] on font "1 producto asignado" at bounding box center [623, 11] width 58 height 7
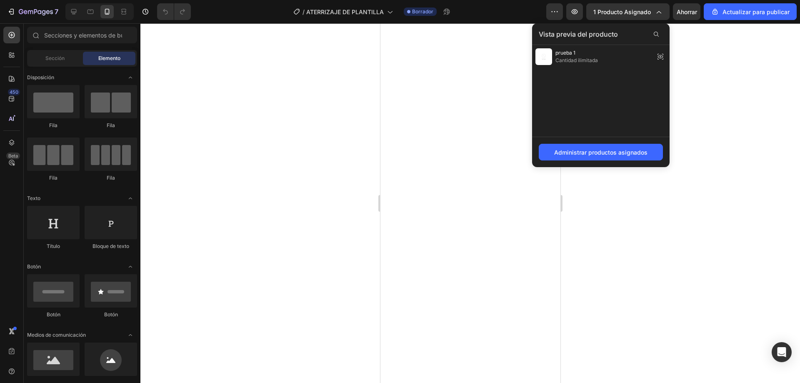
drag, startPoint x: 608, startPoint y: 240, endPoint x: 599, endPoint y: 238, distance: 8.6
click at [608, 241] on div at bounding box center [470, 203] width 660 height 360
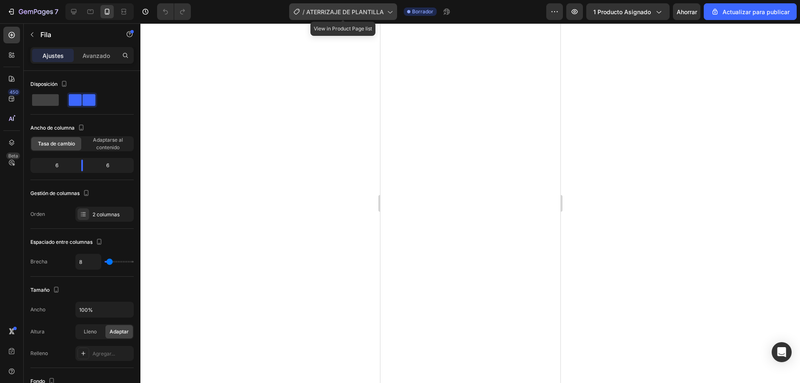
click at [341, 17] on div "/ ATERRIZAJE DE PLANTILLA" at bounding box center [343, 11] width 108 height 17
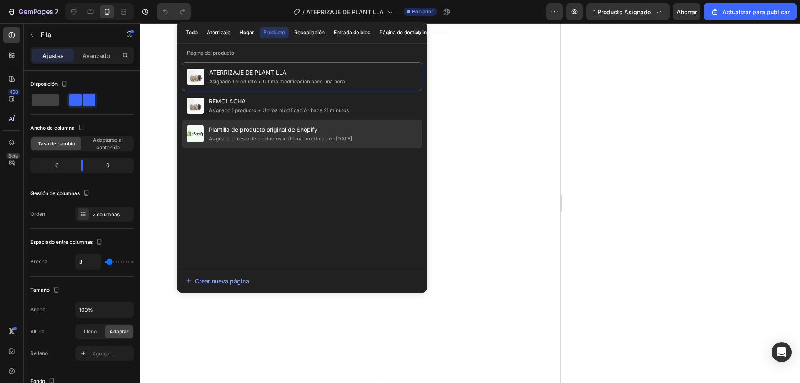
click at [278, 141] on font "Asignado el resto de productos" at bounding box center [245, 138] width 73 height 6
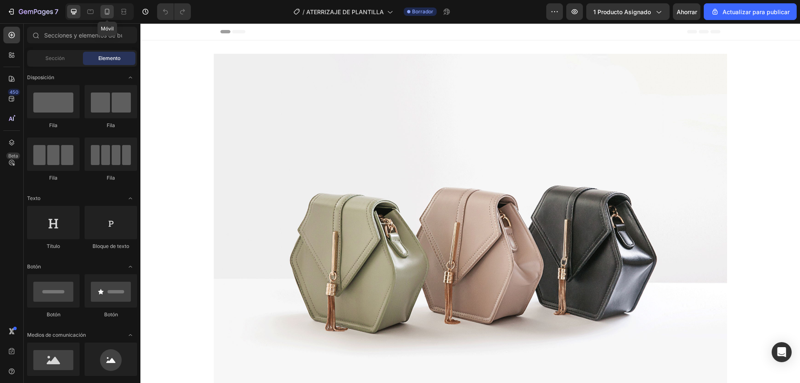
click at [112, 12] on div at bounding box center [106, 11] width 13 height 13
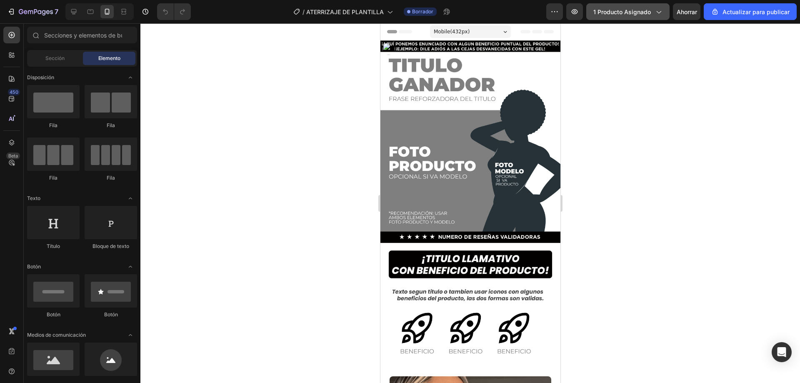
click at [643, 9] on font "1 producto asignado" at bounding box center [623, 11] width 58 height 7
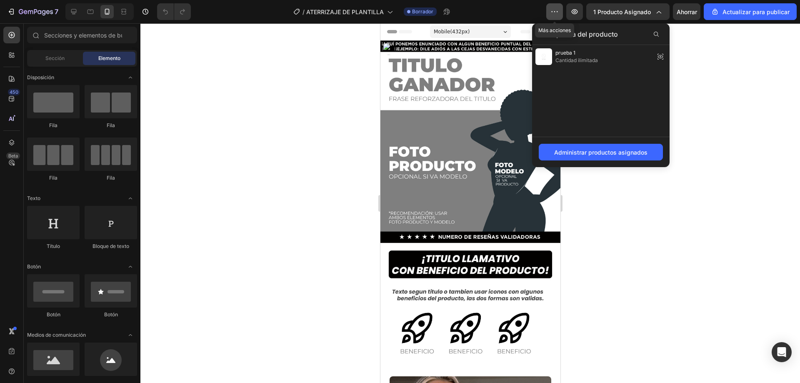
click at [561, 13] on button "button" at bounding box center [554, 11] width 17 height 17
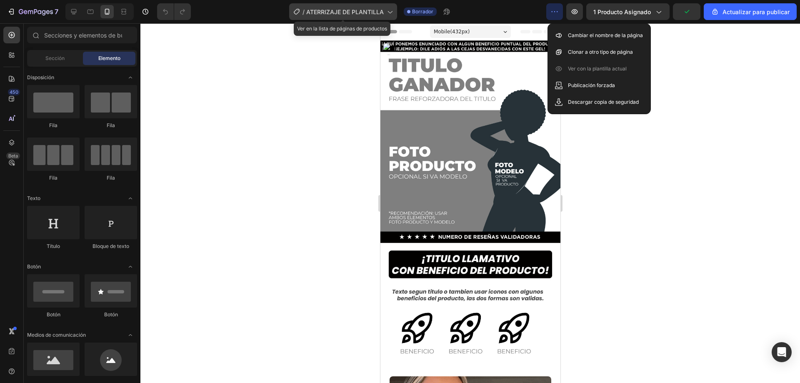
click at [368, 12] on font "ATERRIZAJE DE PLANTILLA" at bounding box center [345, 11] width 78 height 7
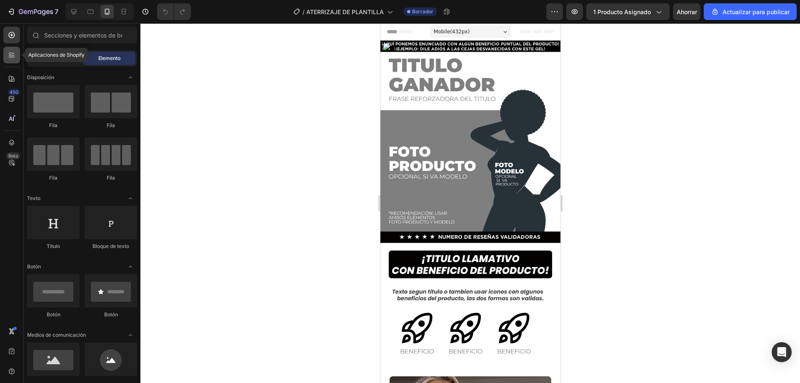
click at [12, 52] on icon at bounding box center [12, 55] width 8 height 8
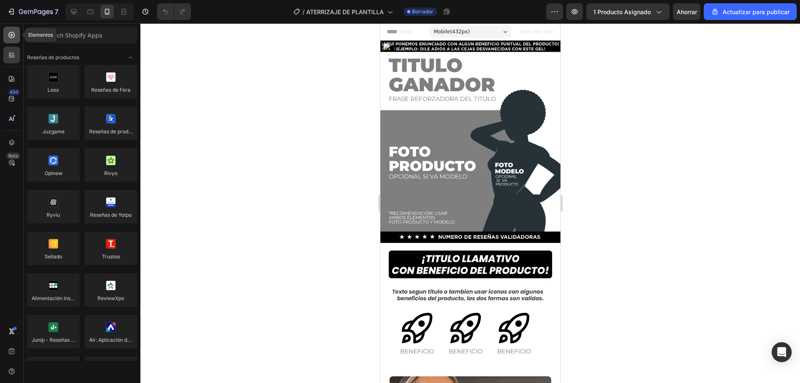
click at [14, 33] on icon at bounding box center [12, 35] width 8 height 8
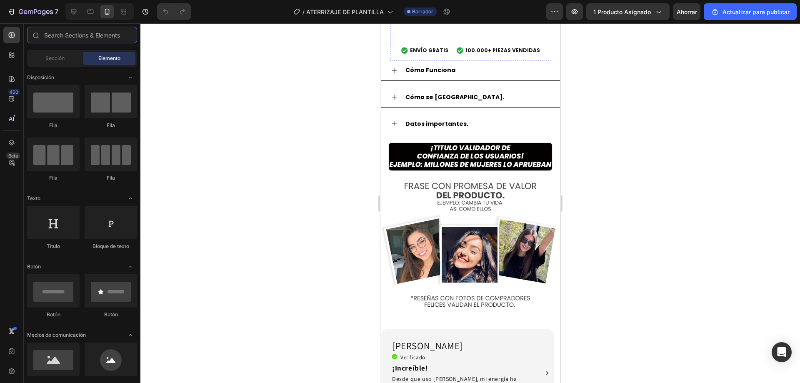
scroll to position [792, 0]
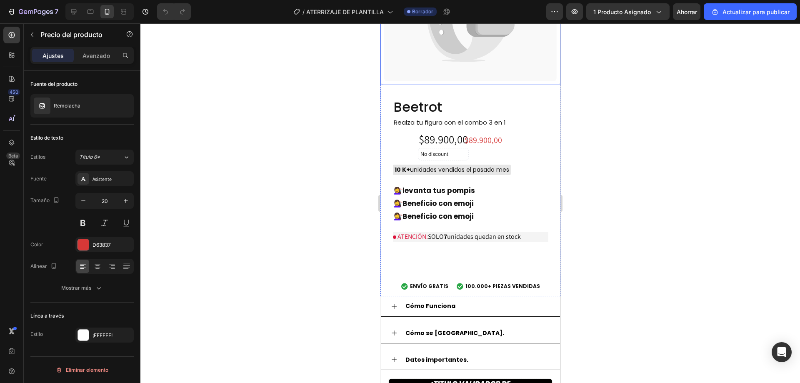
scroll to position [750, 0]
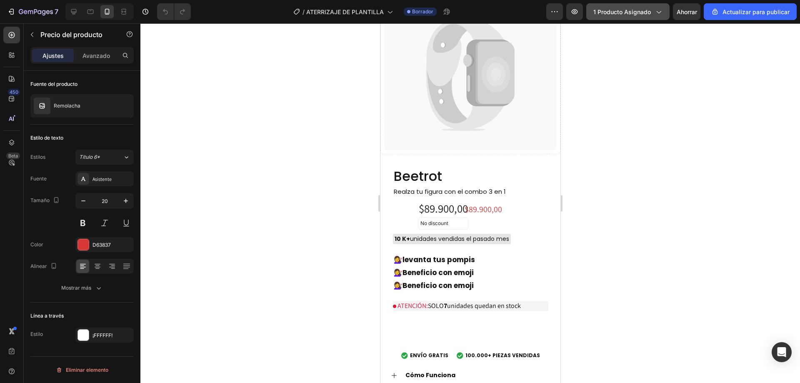
click at [623, 7] on button "1 producto asignado" at bounding box center [628, 11] width 83 height 17
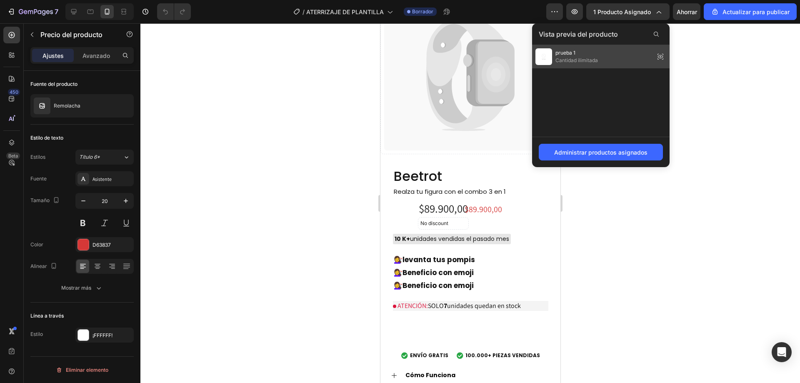
click at [580, 55] on span "prueba 1" at bounding box center [577, 53] width 43 height 8
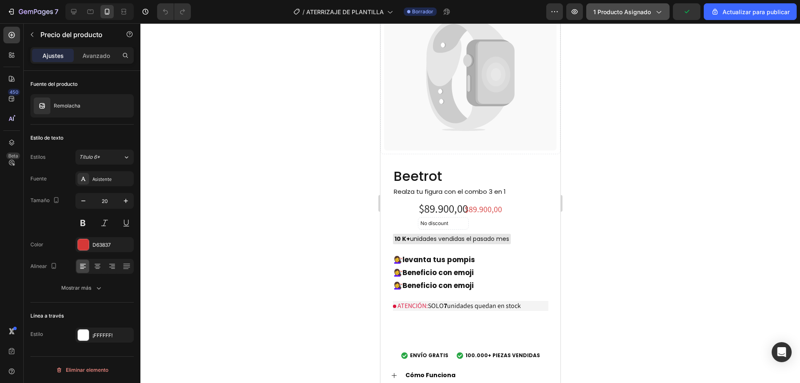
click at [607, 19] on button "1 producto asignado" at bounding box center [628, 11] width 83 height 17
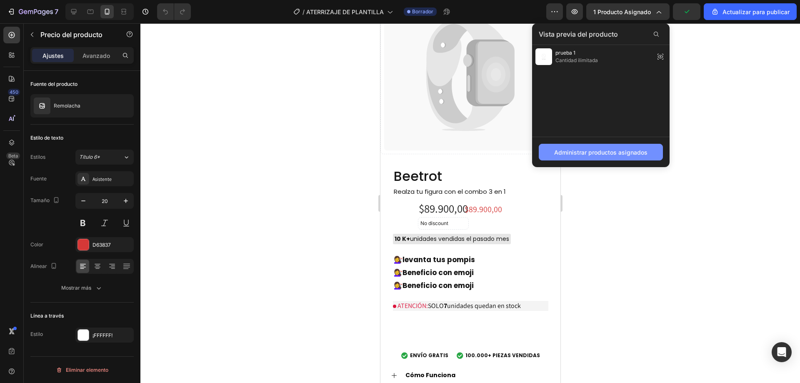
click at [574, 153] on font "Administrar productos asignados" at bounding box center [600, 152] width 93 height 7
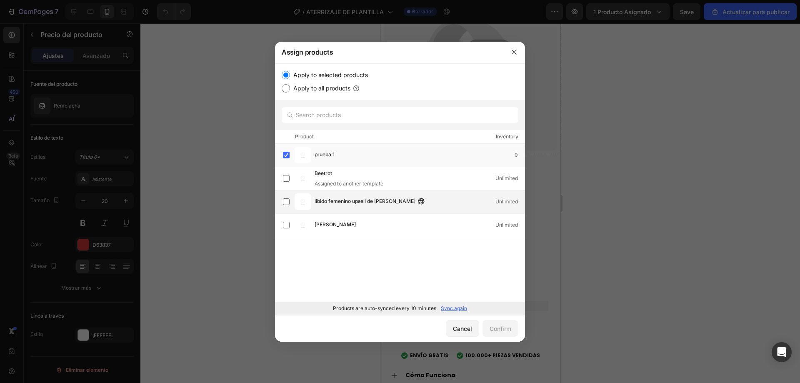
click at [346, 207] on div "libido femenino upsell de VASCU GLOW Unlimited" at bounding box center [404, 201] width 242 height 17
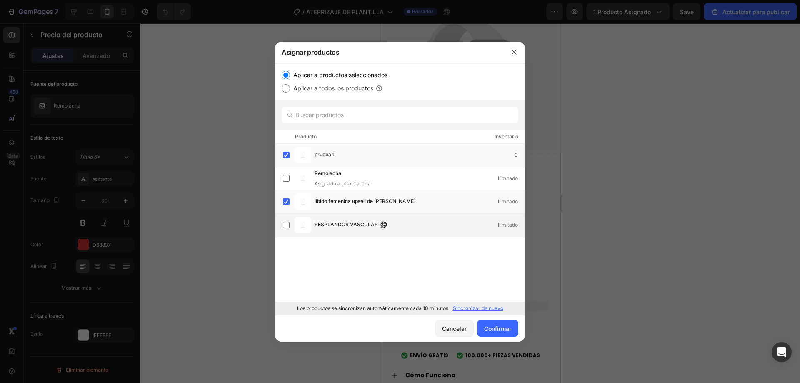
click at [338, 232] on div "RESPLANDOR VASCULAR Ilimitado" at bounding box center [404, 225] width 242 height 17
click at [309, 203] on img at bounding box center [303, 201] width 17 height 17
click at [353, 156] on div "prueba 1 0" at bounding box center [420, 154] width 210 height 9
click at [491, 327] on font "Confirmar" at bounding box center [497, 328] width 27 height 7
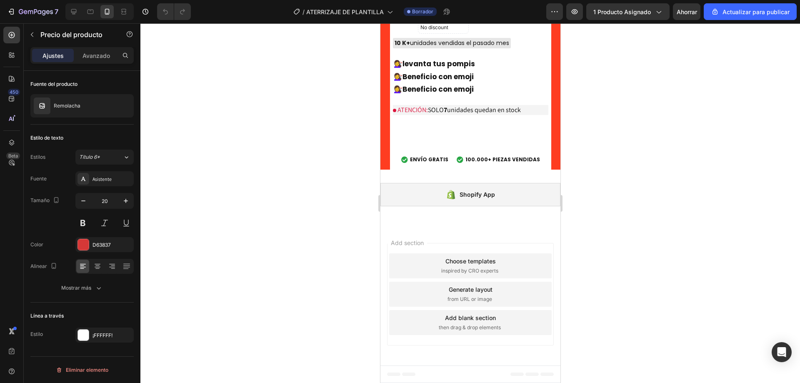
scroll to position [2876, 0]
click at [451, 20] on div "$89.900,00" at bounding box center [443, 13] width 51 height 16
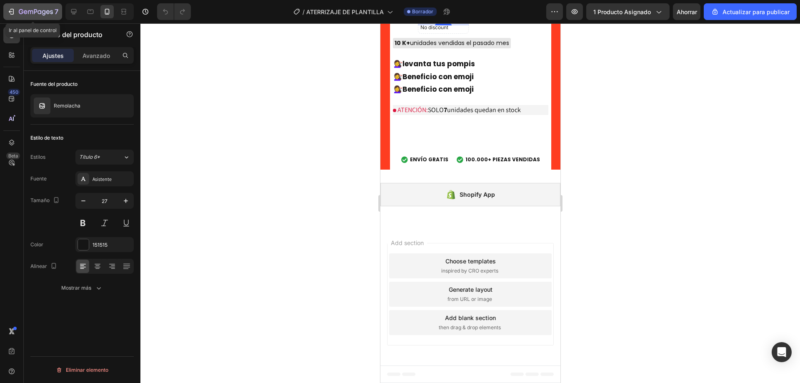
click at [13, 14] on icon "button" at bounding box center [12, 12] width 4 height 6
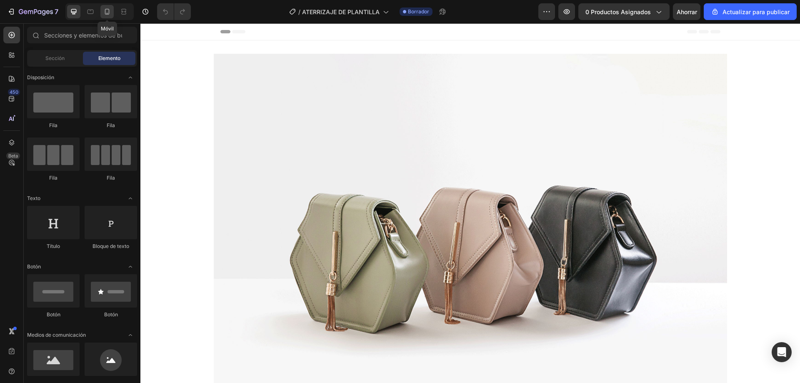
click at [111, 10] on icon at bounding box center [107, 12] width 8 height 8
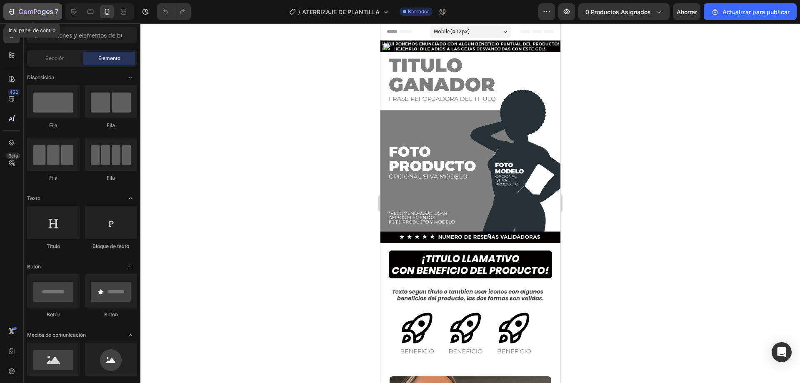
click at [12, 10] on icon "button" at bounding box center [11, 12] width 8 height 8
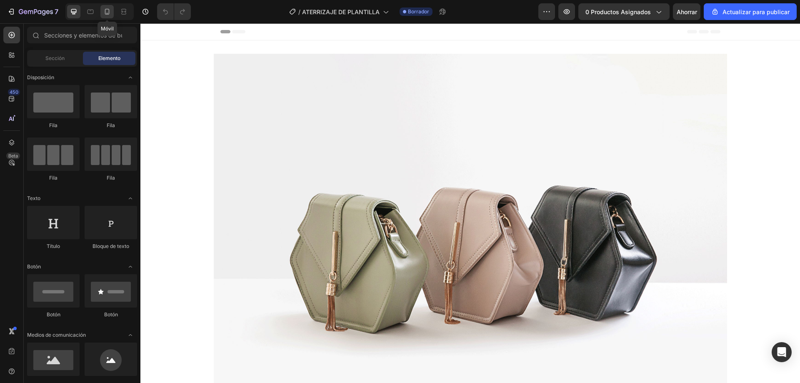
click at [106, 9] on icon at bounding box center [107, 12] width 8 height 8
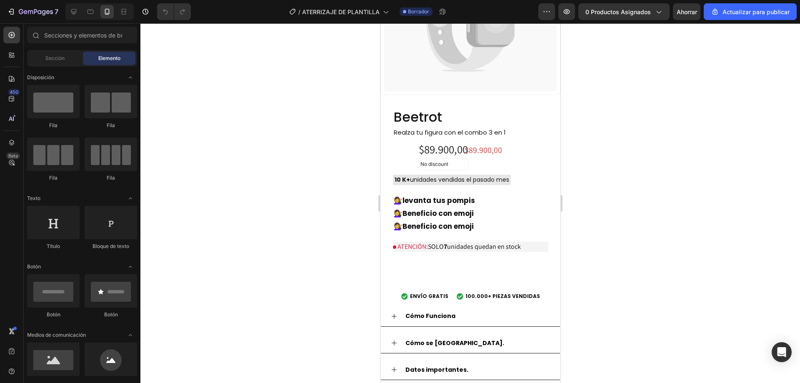
scroll to position [834, 0]
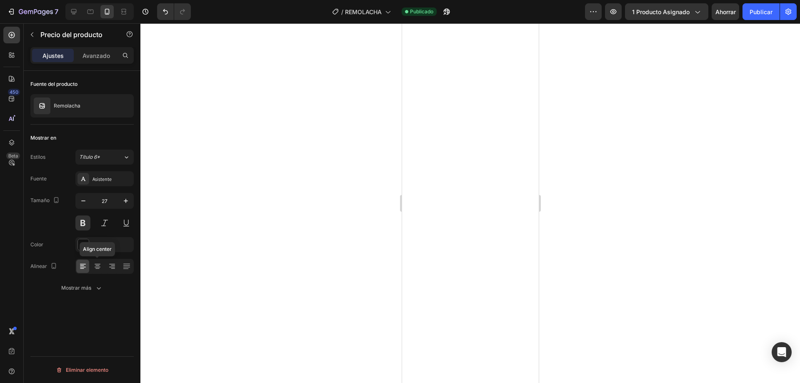
click at [94, 269] on icon at bounding box center [97, 266] width 8 height 8
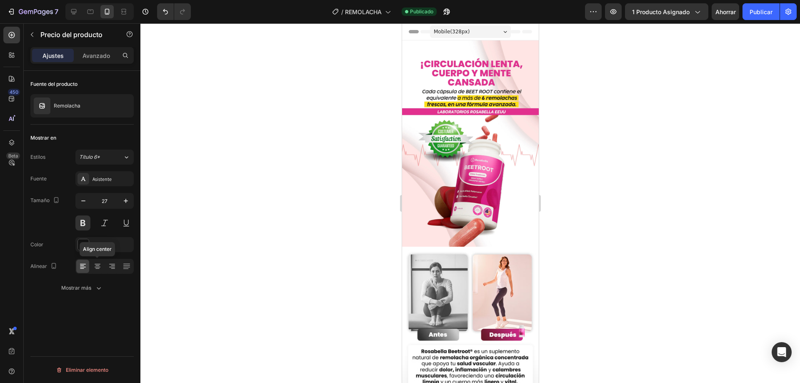
scroll to position [2042, 0]
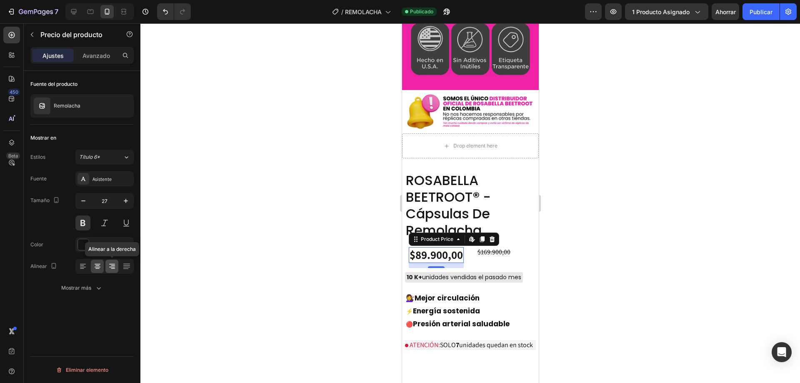
click at [112, 268] on icon at bounding box center [112, 266] width 8 height 8
click at [102, 267] on div at bounding box center [97, 266] width 13 height 13
click at [91, 292] on div "Mostrar más" at bounding box center [82, 288] width 42 height 8
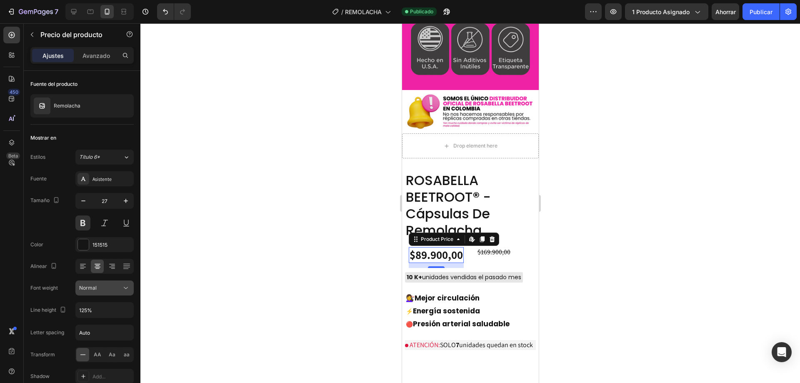
scroll to position [63, 0]
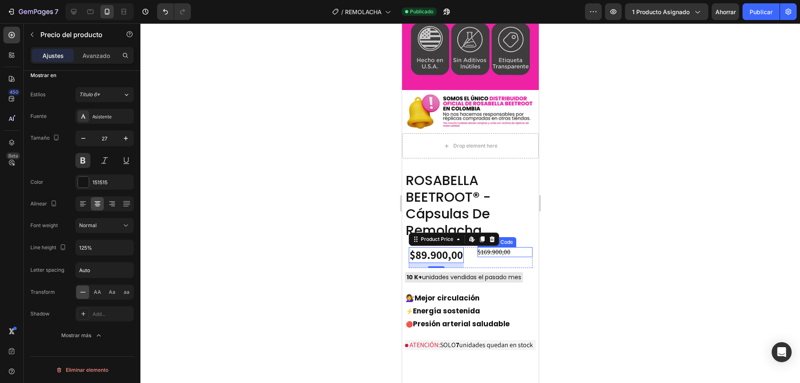
click at [496, 248] on s "$169.900,00" at bounding box center [493, 252] width 33 height 9
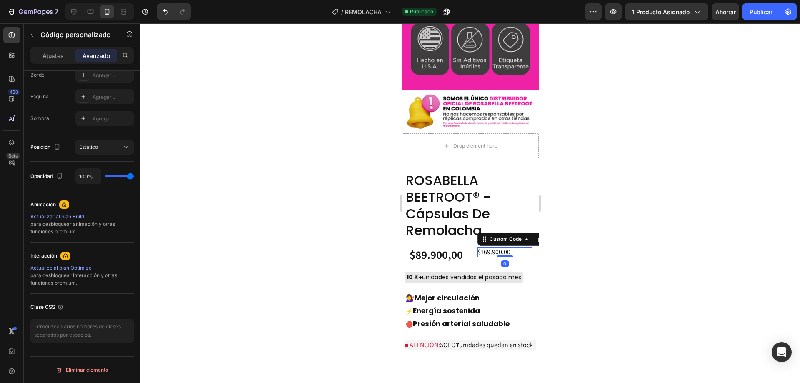
scroll to position [0, 0]
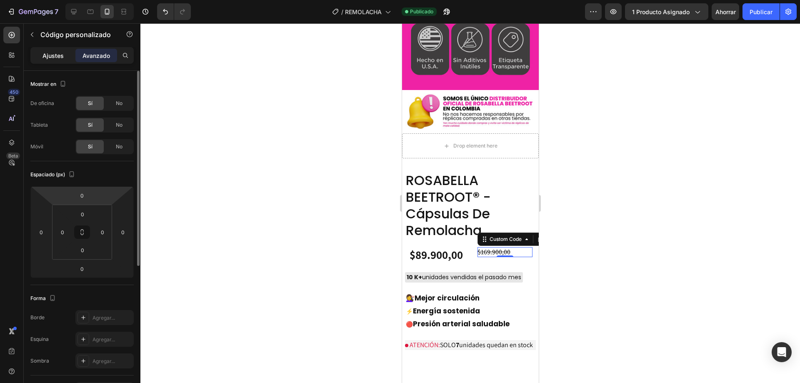
click at [55, 56] on font "Ajustes" at bounding box center [53, 55] width 21 height 7
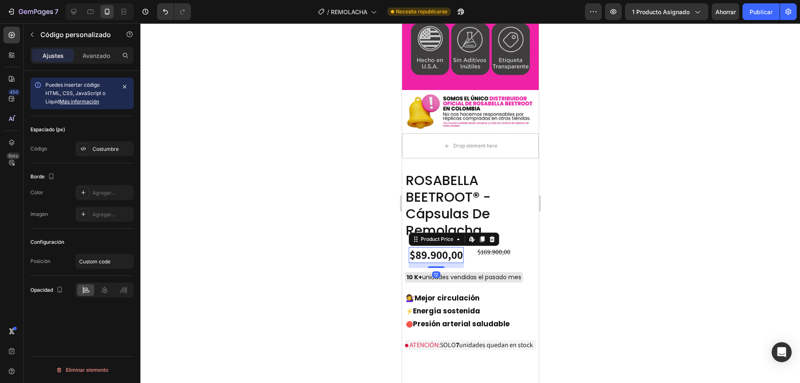
click at [450, 247] on div "$89.900,00" at bounding box center [436, 255] width 55 height 16
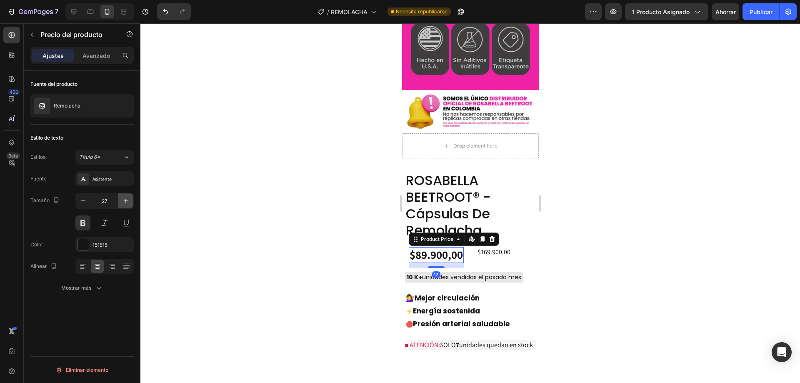
click at [128, 203] on icon "button" at bounding box center [126, 201] width 8 height 8
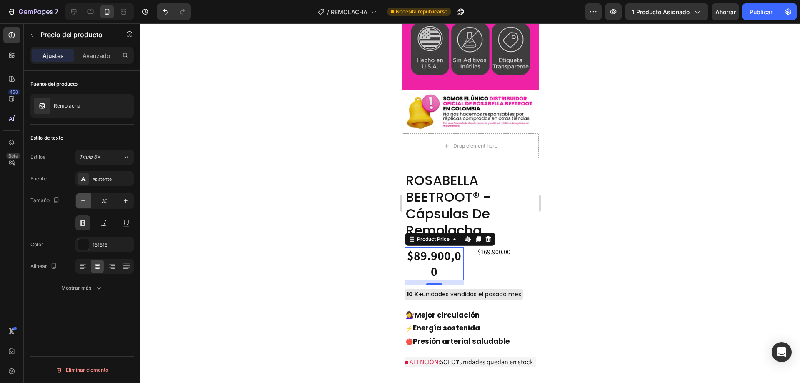
click at [82, 203] on icon "button" at bounding box center [83, 201] width 8 height 8
type input "29"
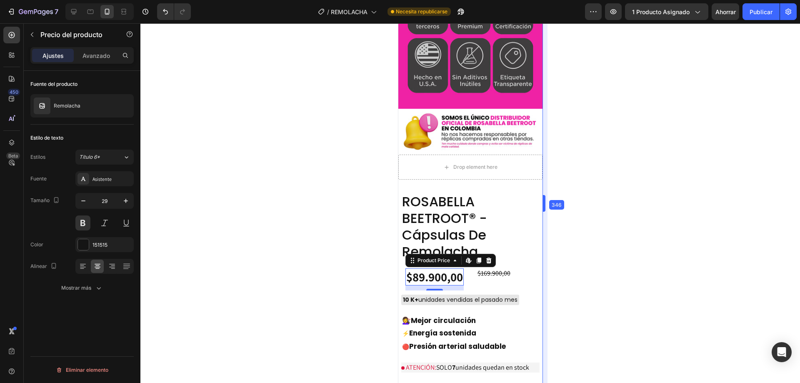
scroll to position [2143, 0]
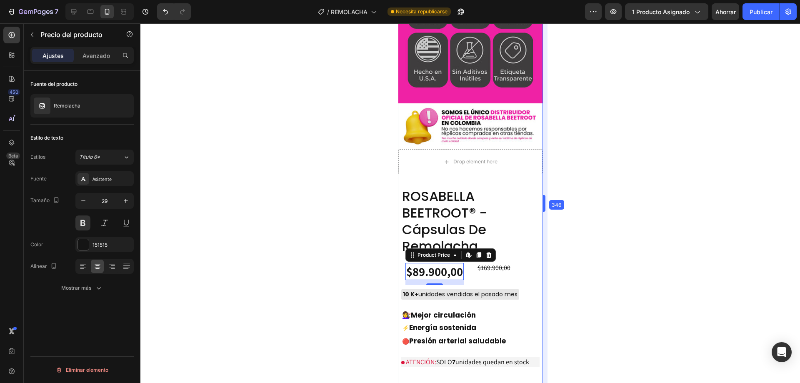
drag, startPoint x: 539, startPoint y: 166, endPoint x: 548, endPoint y: 163, distance: 8.8
click at [752, 11] on font "Publicar" at bounding box center [761, 11] width 23 height 7
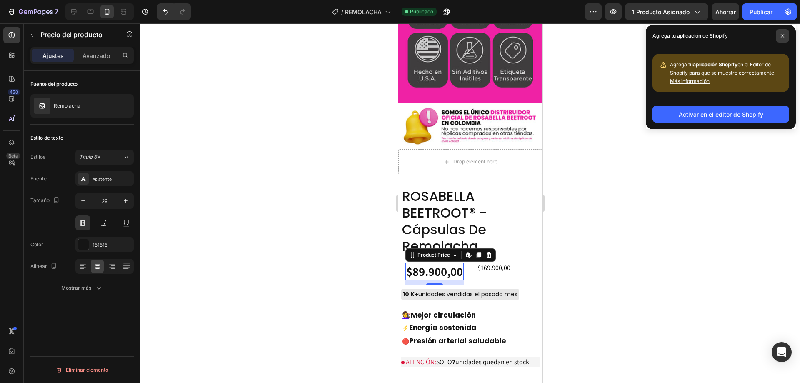
click at [779, 33] on span at bounding box center [782, 35] width 13 height 13
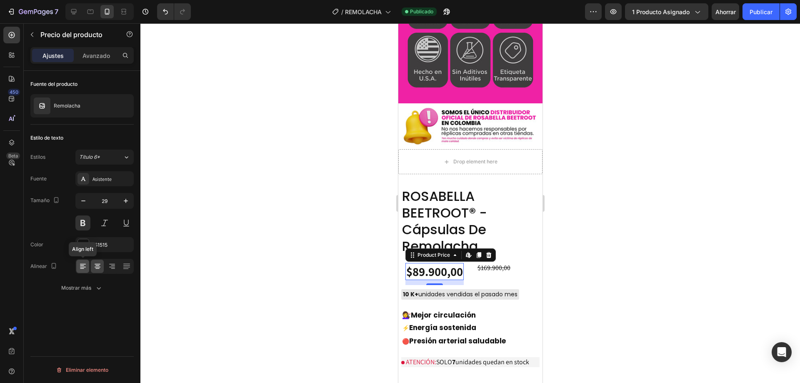
click at [79, 271] on div at bounding box center [82, 266] width 13 height 13
click at [752, 15] on font "Publicar" at bounding box center [761, 12] width 23 height 9
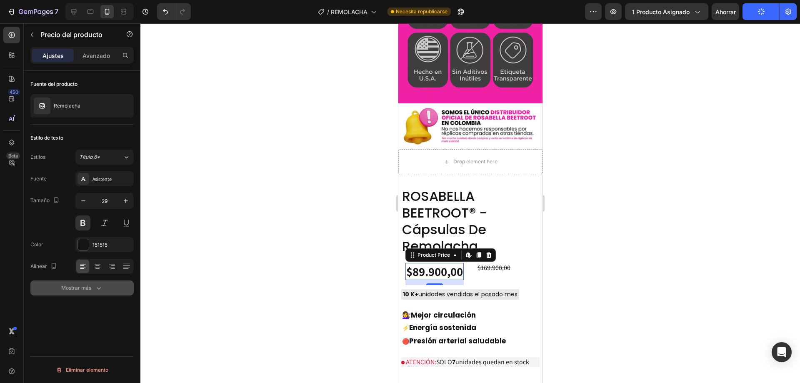
click at [95, 288] on icon "button" at bounding box center [99, 288] width 8 height 8
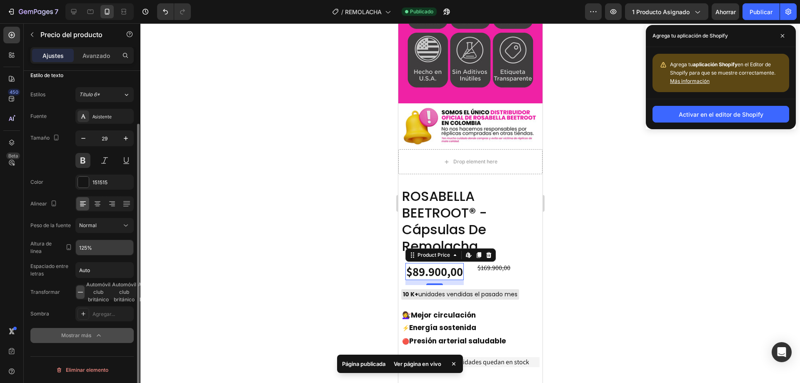
scroll to position [0, 0]
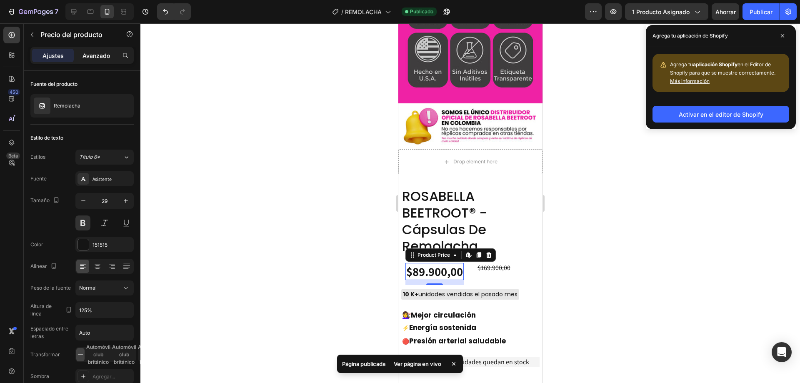
click at [106, 59] on font "Avanzado" at bounding box center [97, 55] width 28 height 7
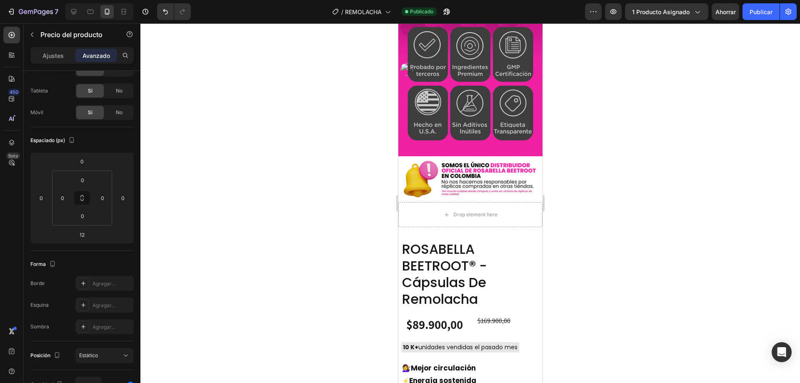
scroll to position [2158, 0]
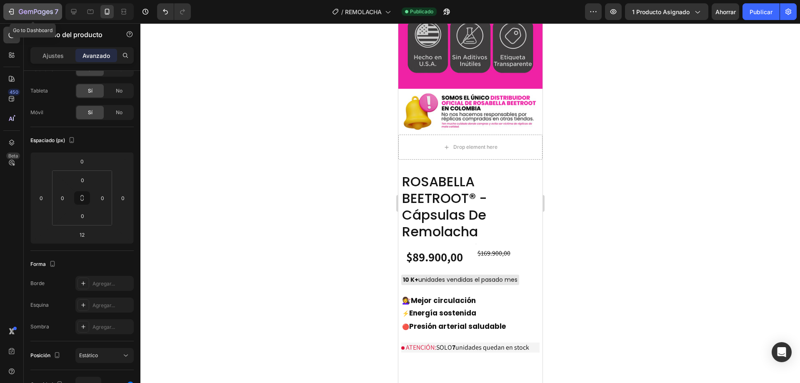
click at [11, 12] on icon "button" at bounding box center [11, 12] width 8 height 8
